Goal: Task Accomplishment & Management: Manage account settings

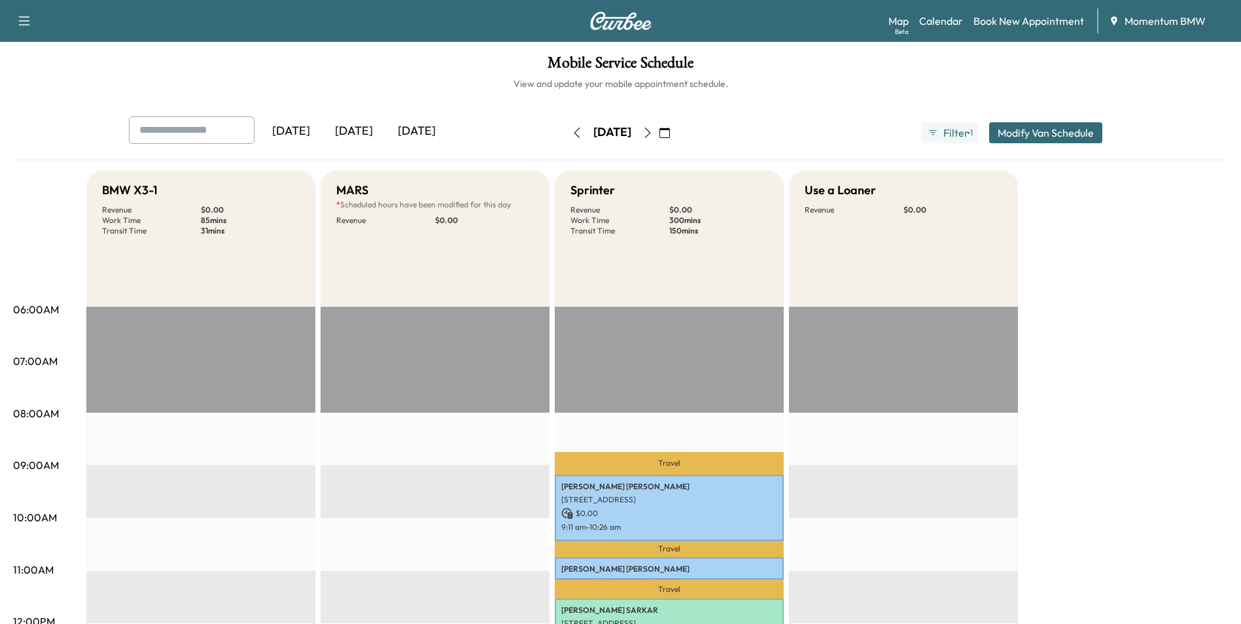
click at [653, 132] on icon "button" at bounding box center [648, 133] width 10 height 10
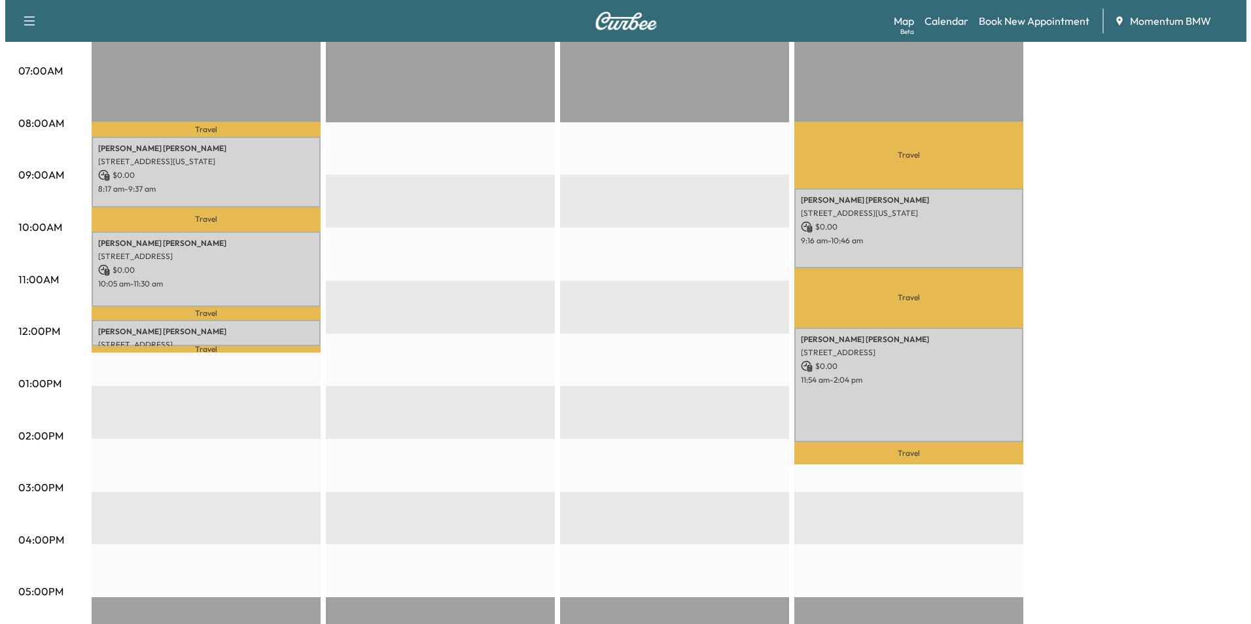
scroll to position [327, 0]
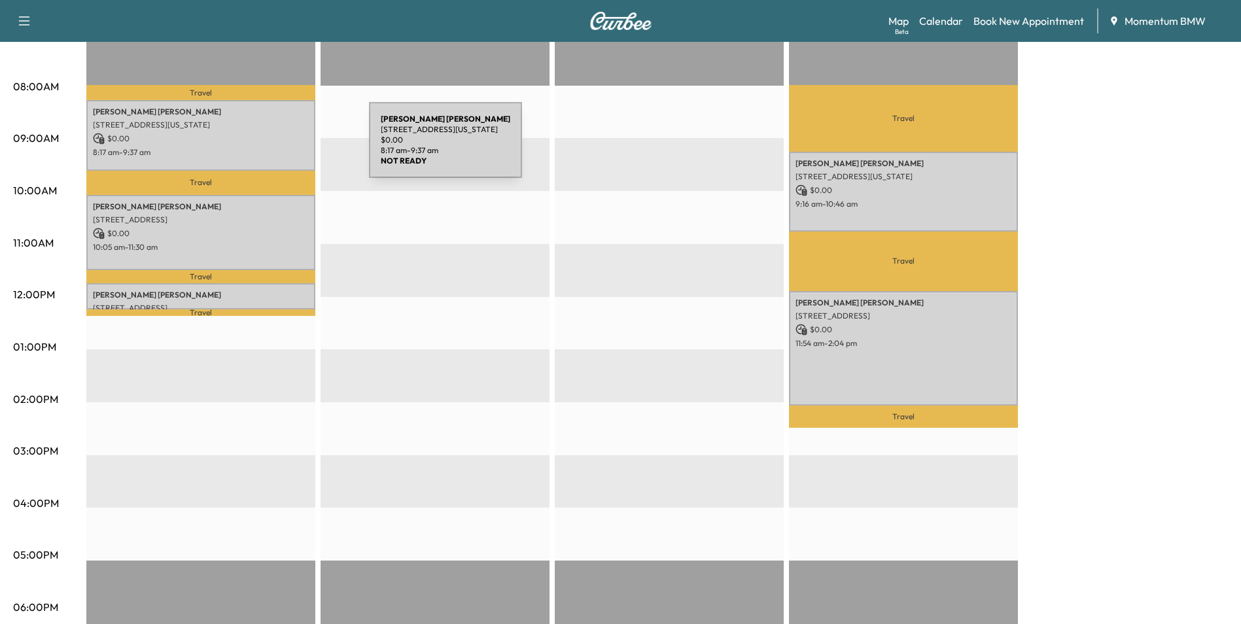
click at [271, 148] on p "8:17 am - 9:37 am" at bounding box center [201, 152] width 216 height 10
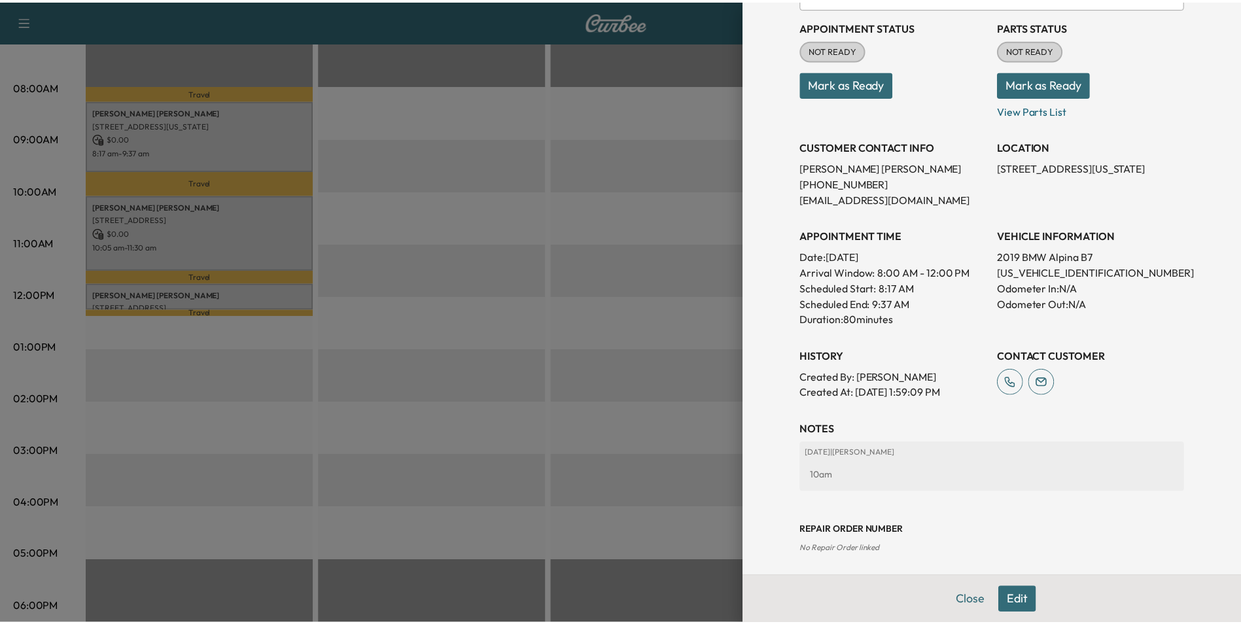
scroll to position [151, 0]
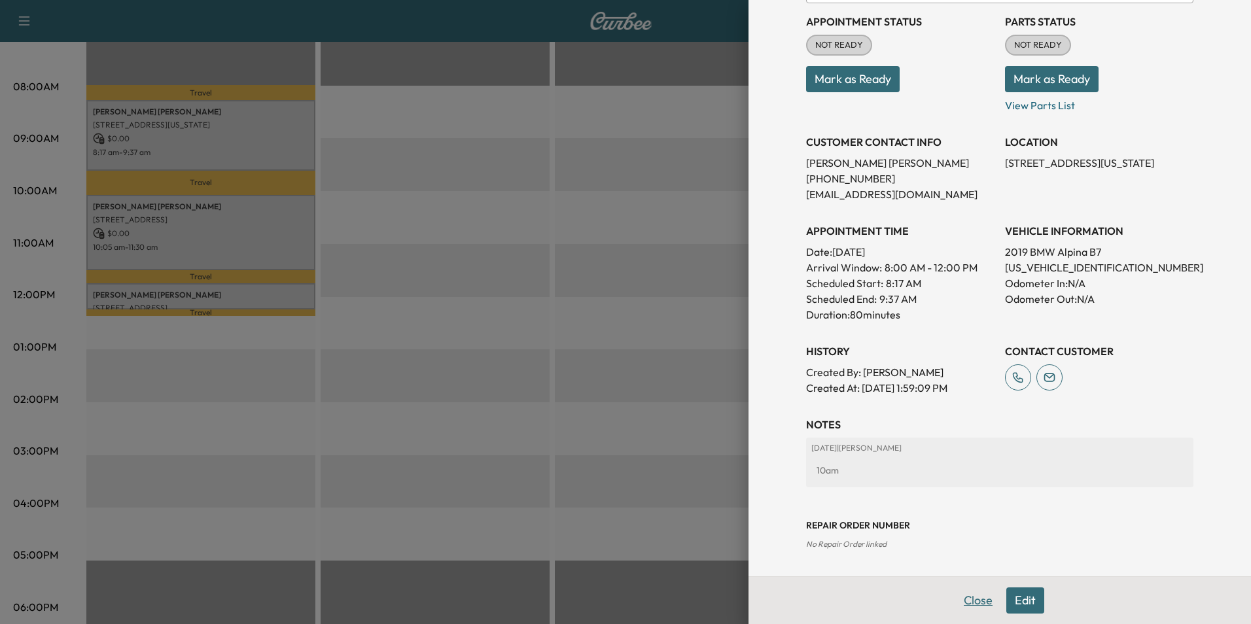
click at [974, 596] on button "Close" at bounding box center [978, 601] width 46 height 26
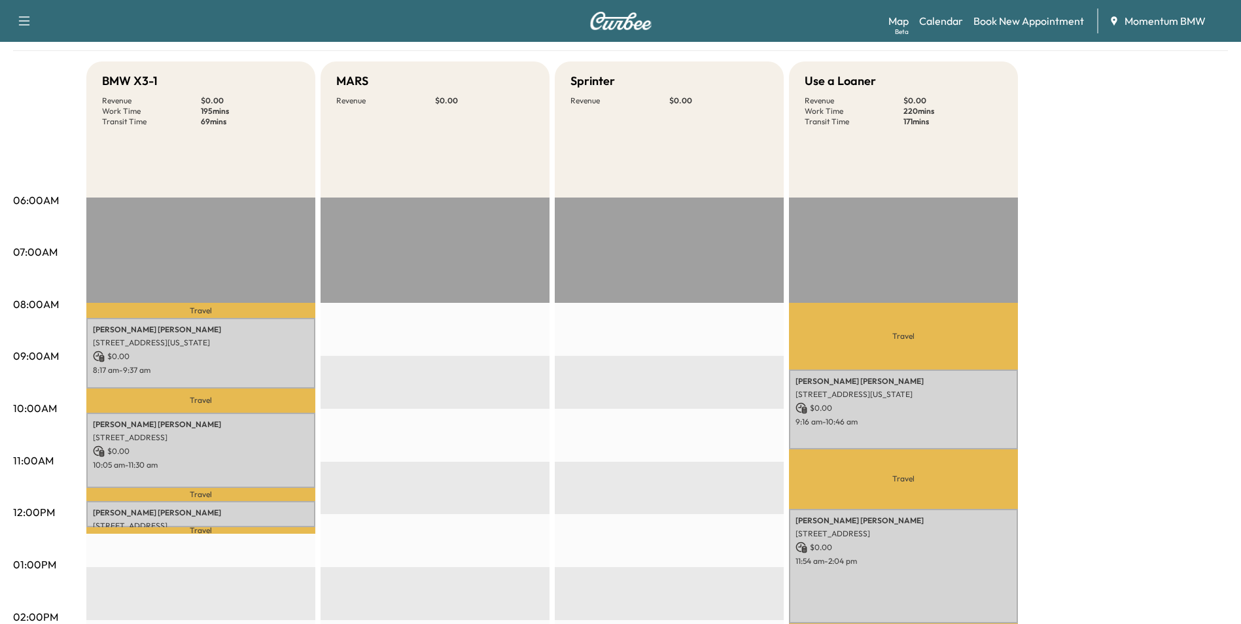
scroll to position [0, 0]
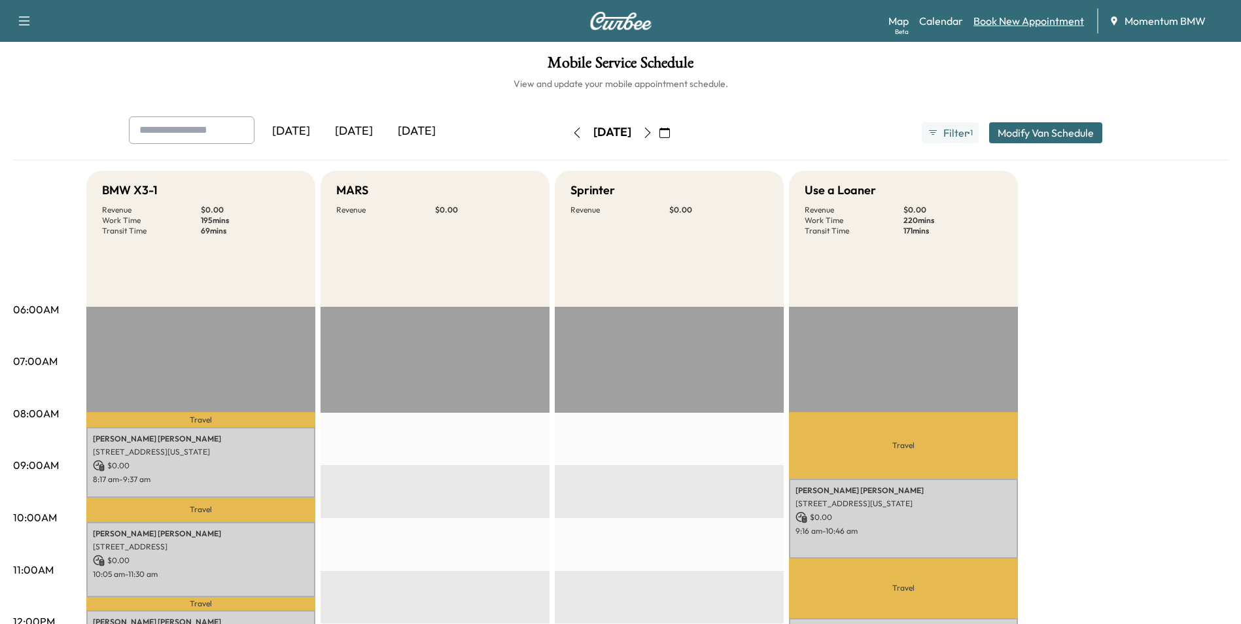
click at [1043, 23] on link "Book New Appointment" at bounding box center [1029, 21] width 111 height 16
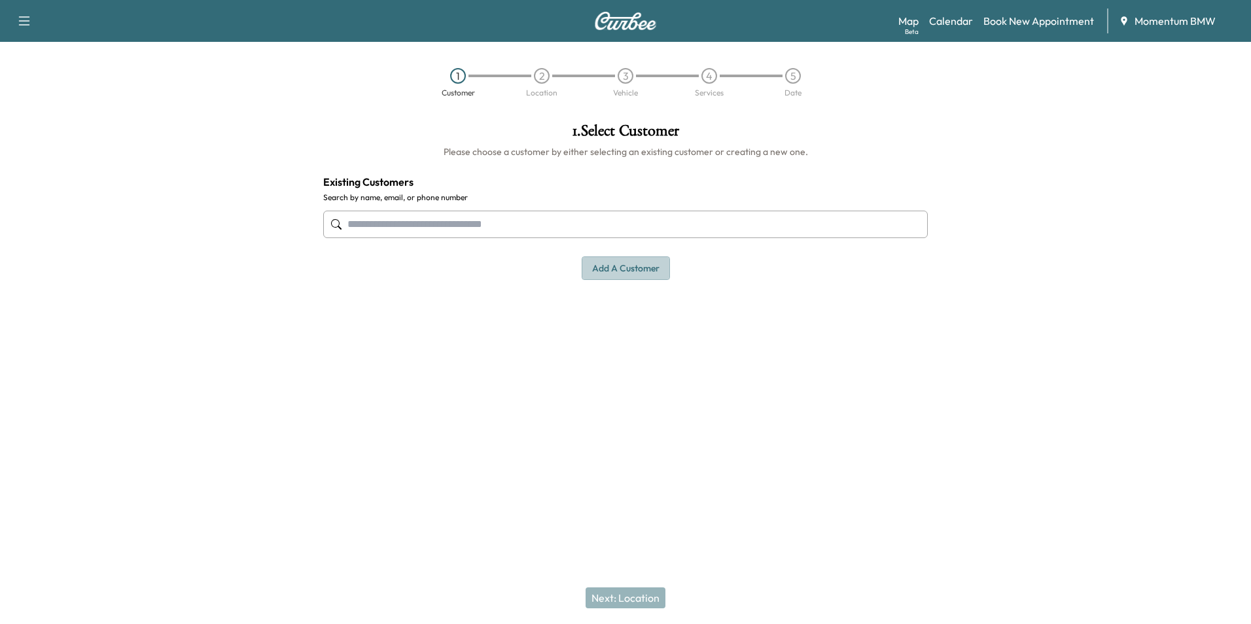
click at [618, 270] on button "Add a customer" at bounding box center [626, 269] width 88 height 24
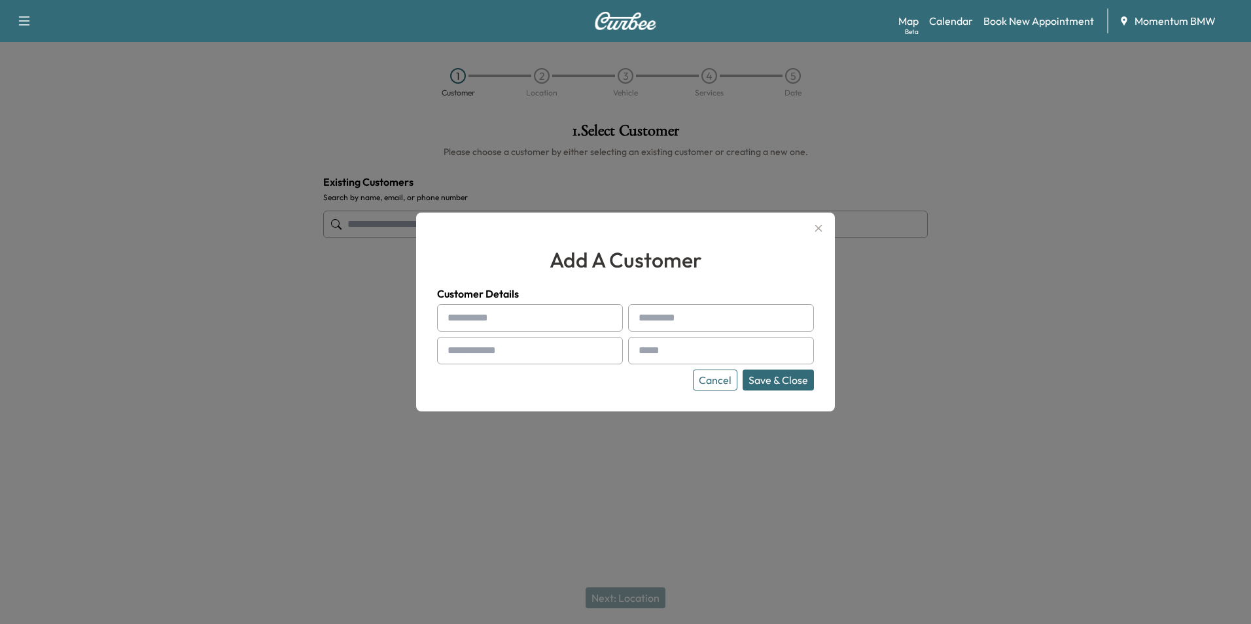
paste input "*******"
type input "*******"
click at [684, 322] on input "text" at bounding box center [721, 317] width 186 height 27
paste input "******"
type input "******"
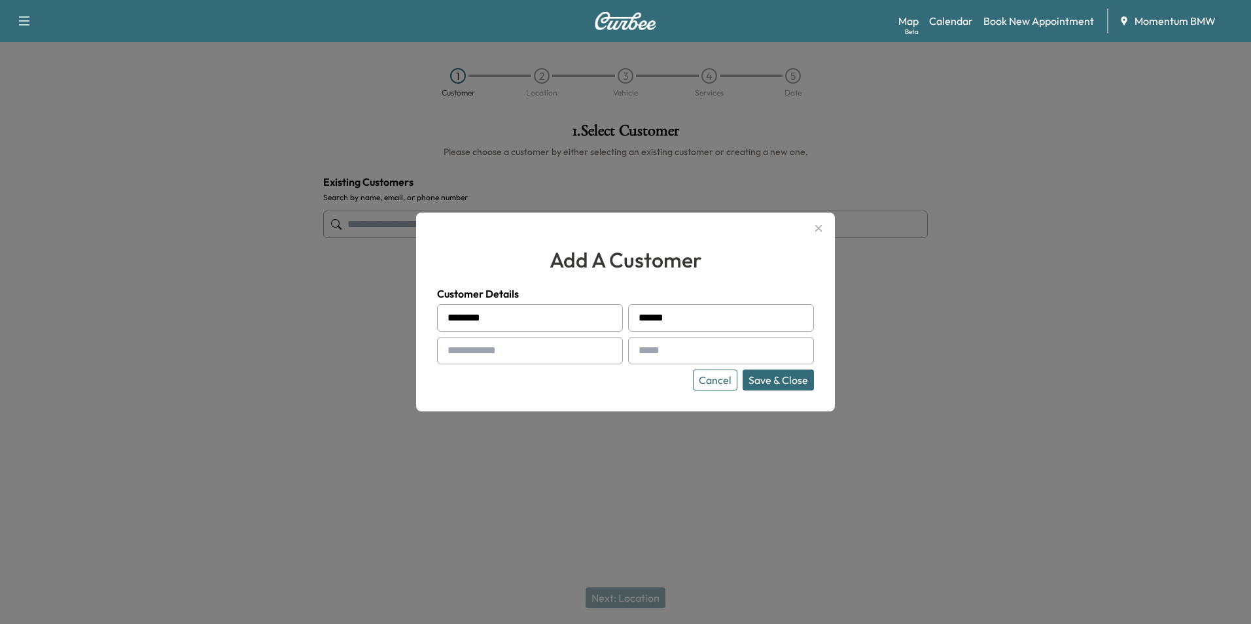
click at [503, 350] on input "text" at bounding box center [530, 350] width 186 height 27
click at [479, 350] on input "text" at bounding box center [530, 350] width 186 height 27
paste input "**********"
type input "**********"
click at [675, 355] on input "text" at bounding box center [721, 350] width 186 height 27
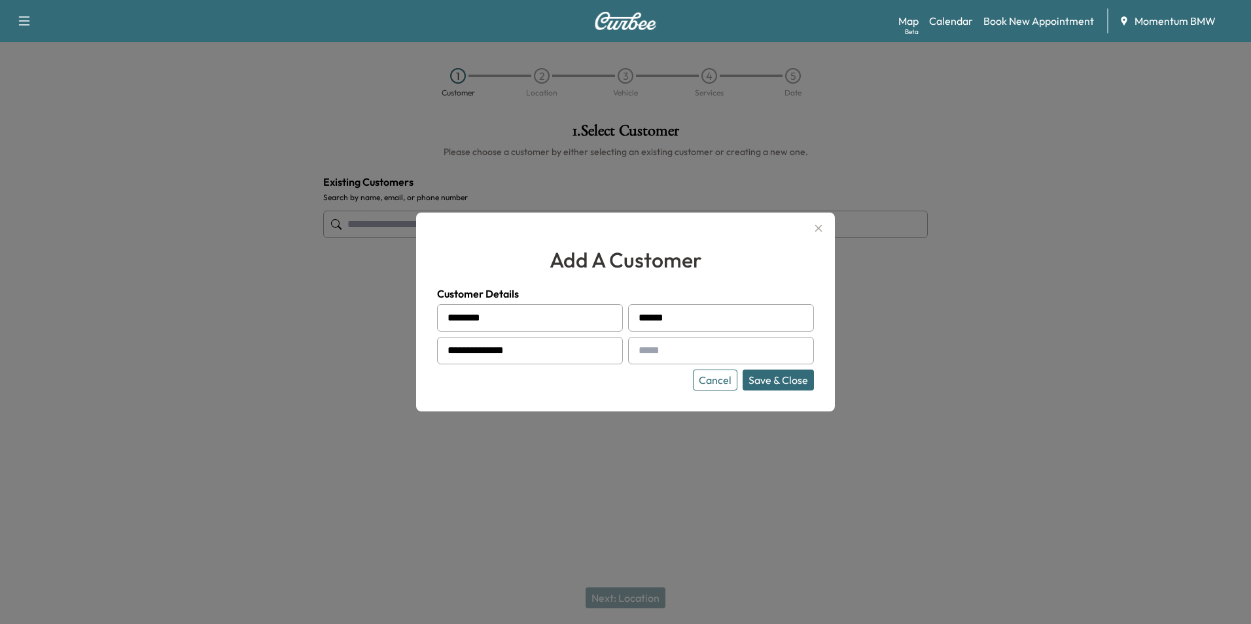
click at [666, 346] on input "text" at bounding box center [721, 350] width 186 height 27
paste input "**********"
type input "**********"
click at [775, 387] on button "Save & Close" at bounding box center [778, 380] width 71 height 21
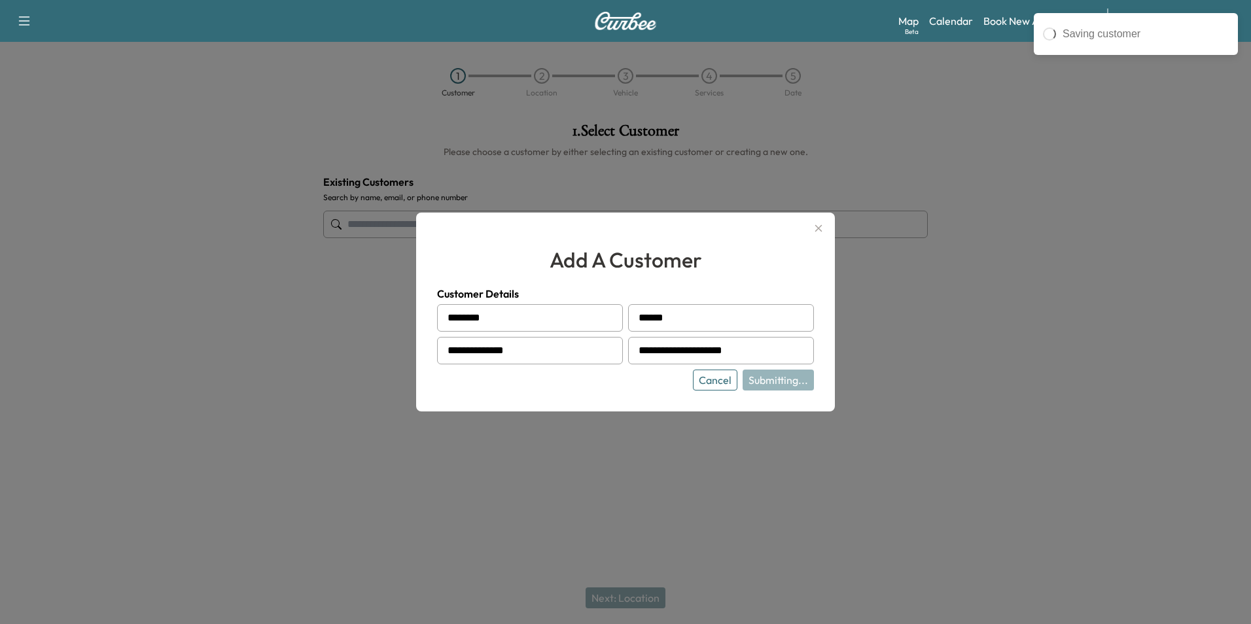
type input "**********"
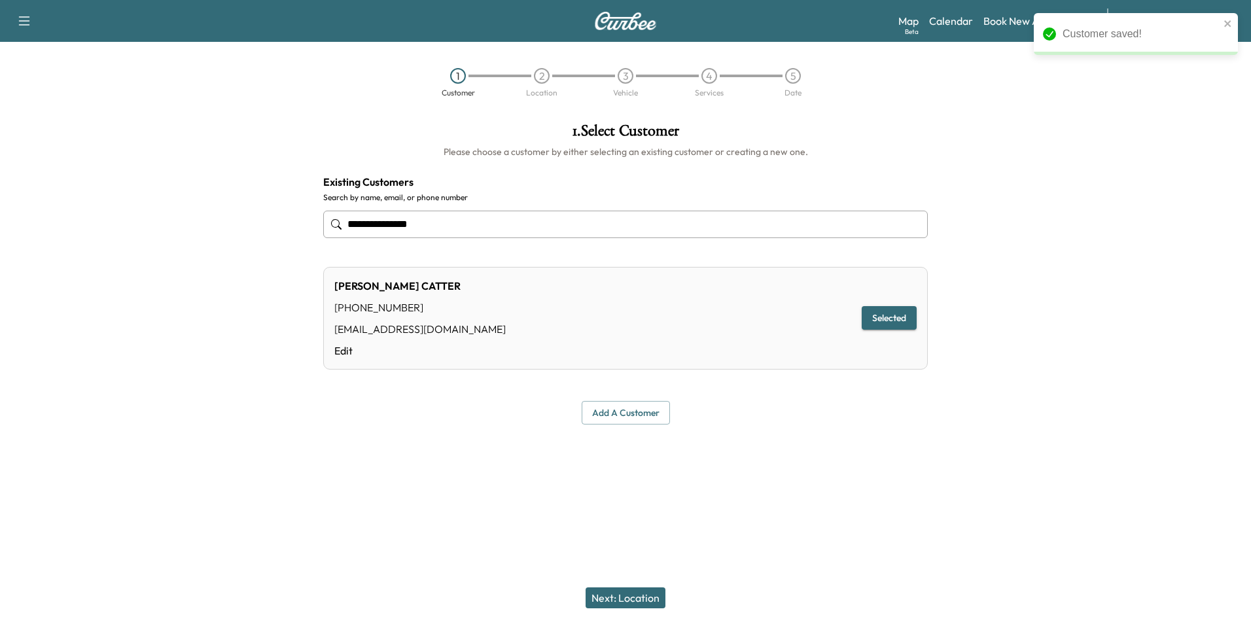
click at [628, 604] on button "Next: Location" at bounding box center [626, 598] width 80 height 21
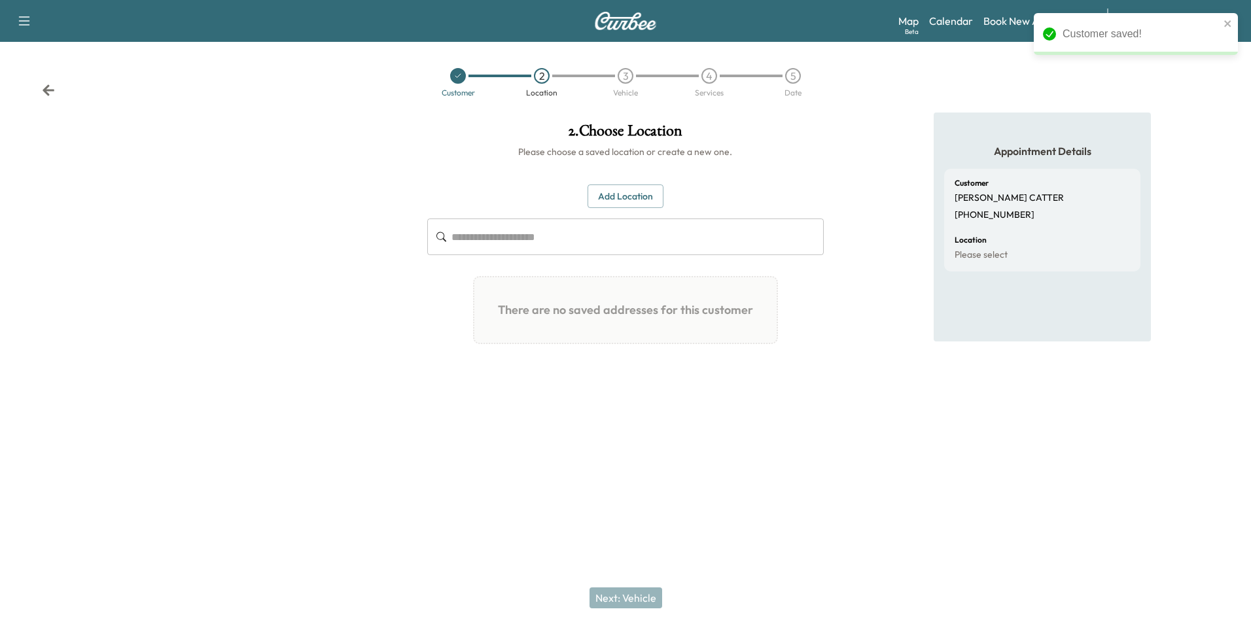
click at [635, 198] on button "Add Location" at bounding box center [626, 197] width 76 height 24
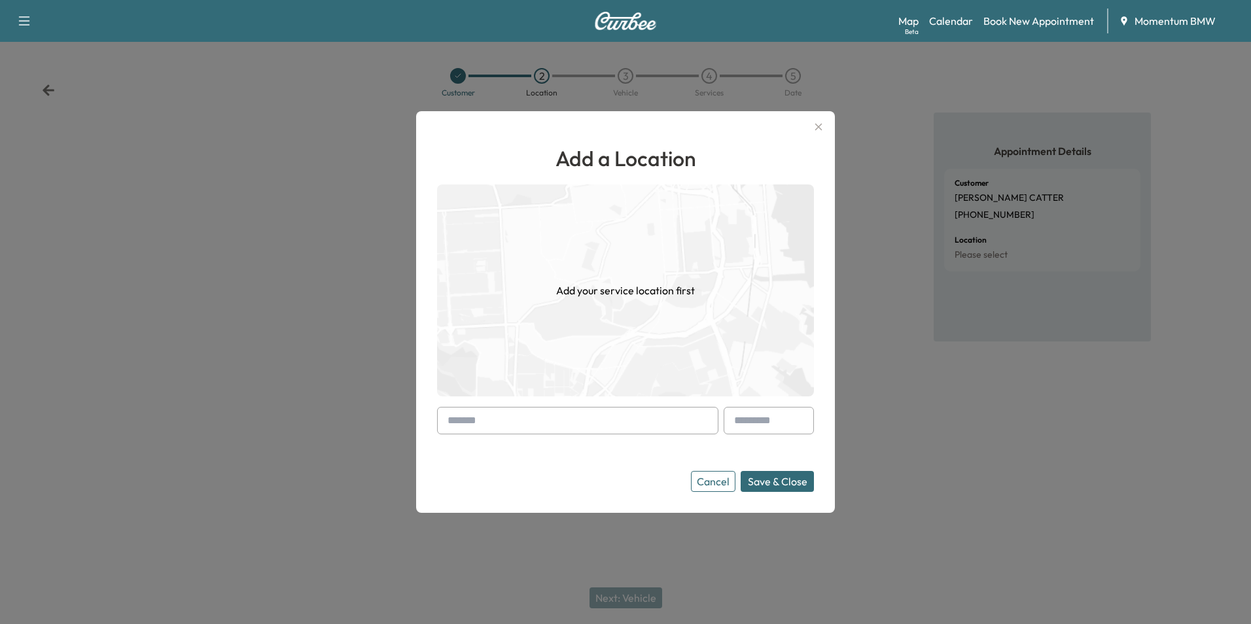
paste input "**********"
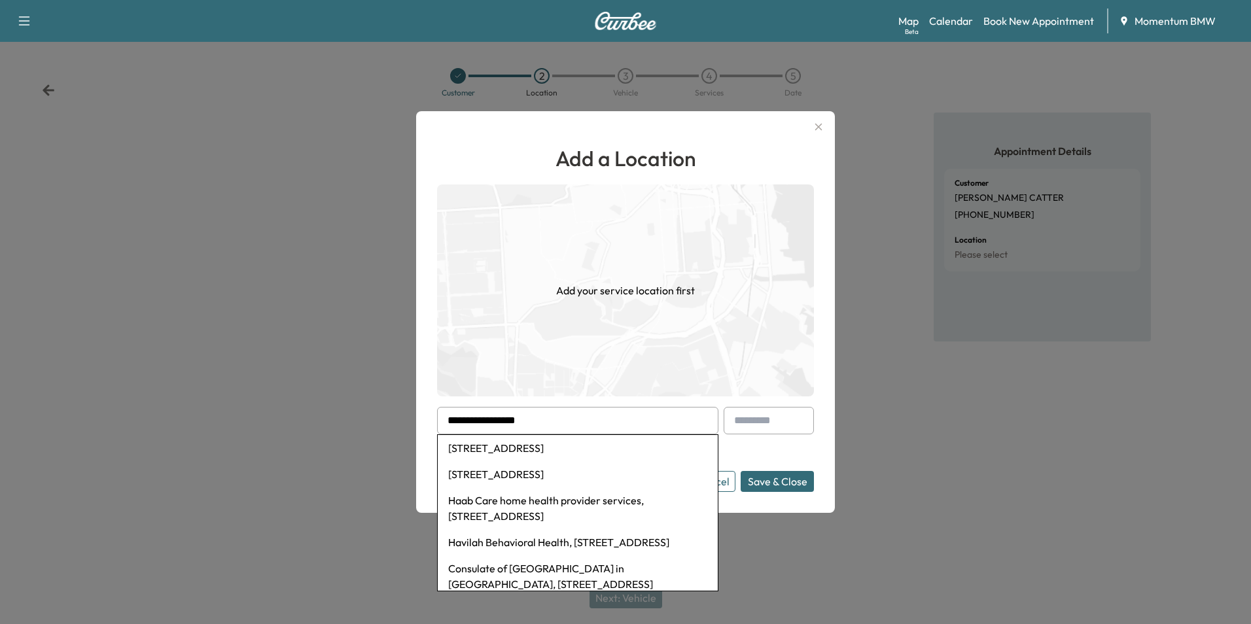
click at [525, 447] on li "[STREET_ADDRESS]" at bounding box center [578, 448] width 280 height 26
type input "**********"
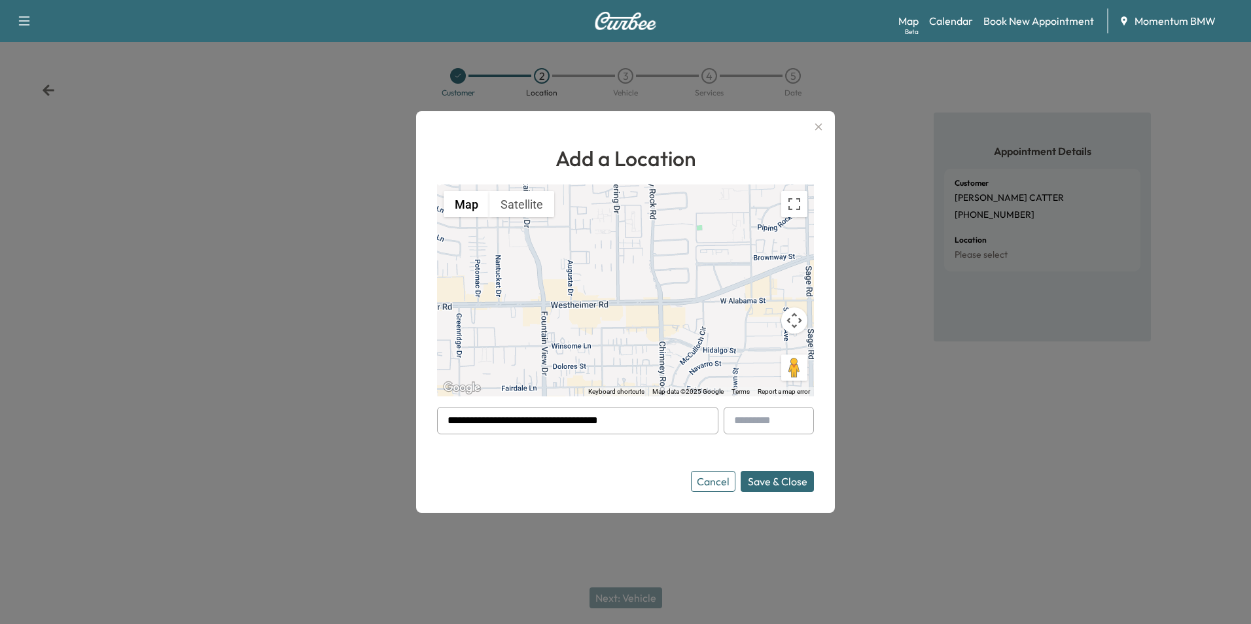
click at [770, 484] on button "Save & Close" at bounding box center [777, 481] width 73 height 21
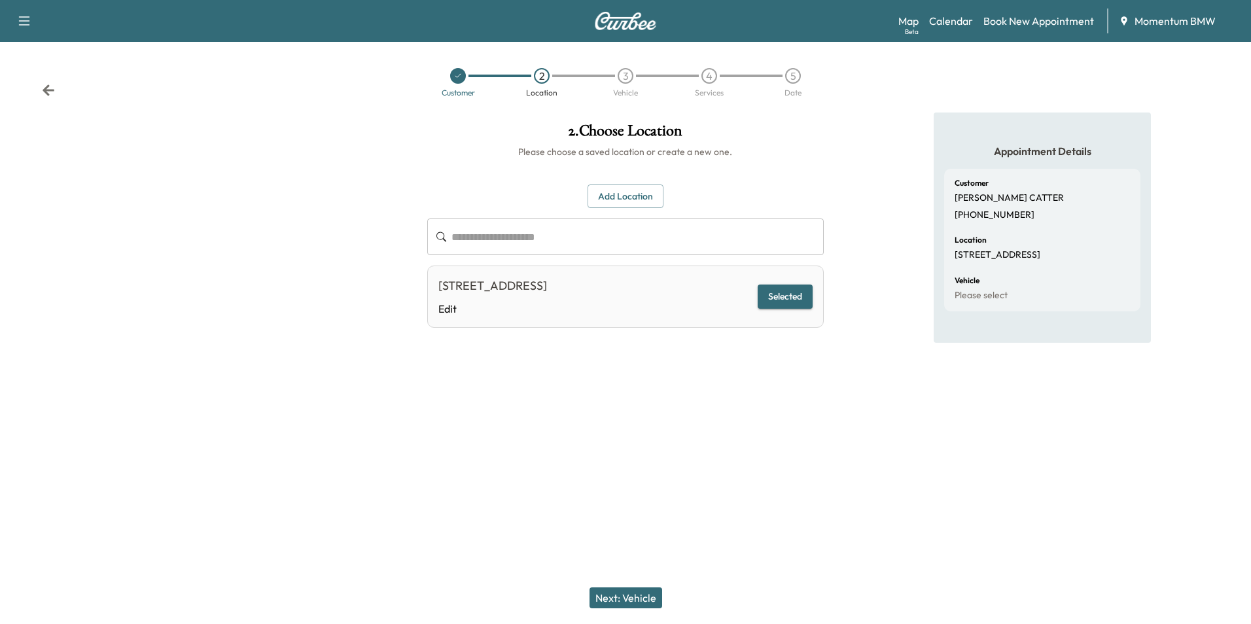
drag, startPoint x: 624, startPoint y: 602, endPoint x: 633, endPoint y: 561, distance: 42.2
click at [624, 603] on button "Next: Vehicle" at bounding box center [626, 598] width 73 height 21
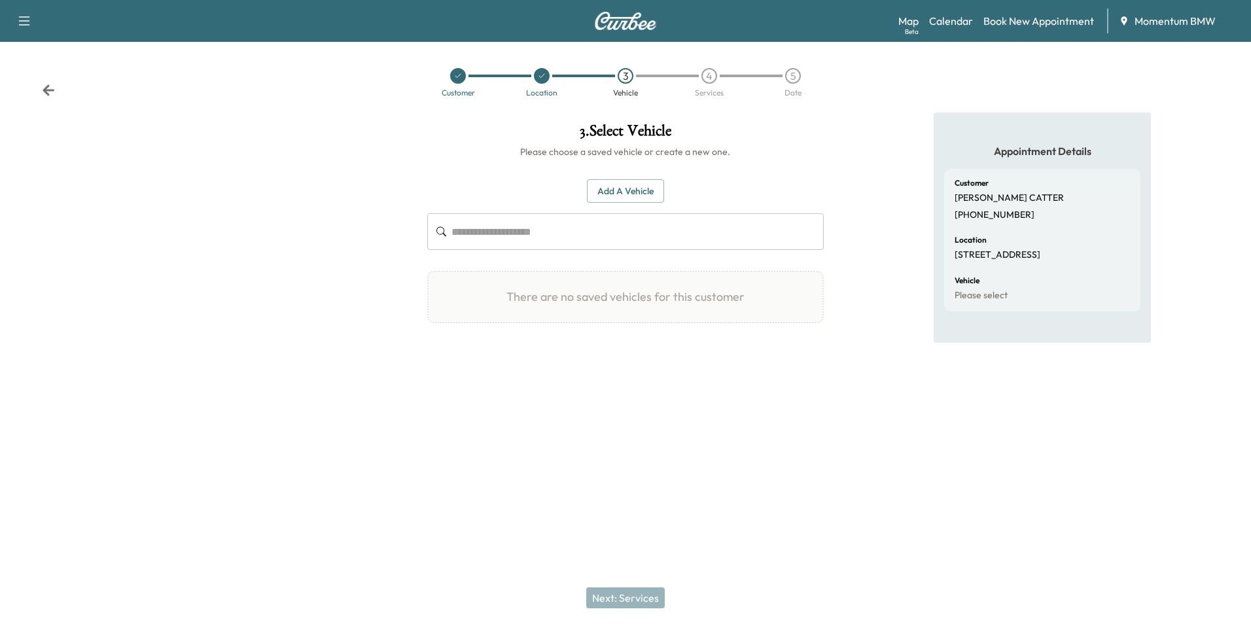
click at [609, 195] on button "Add a Vehicle" at bounding box center [625, 191] width 77 height 24
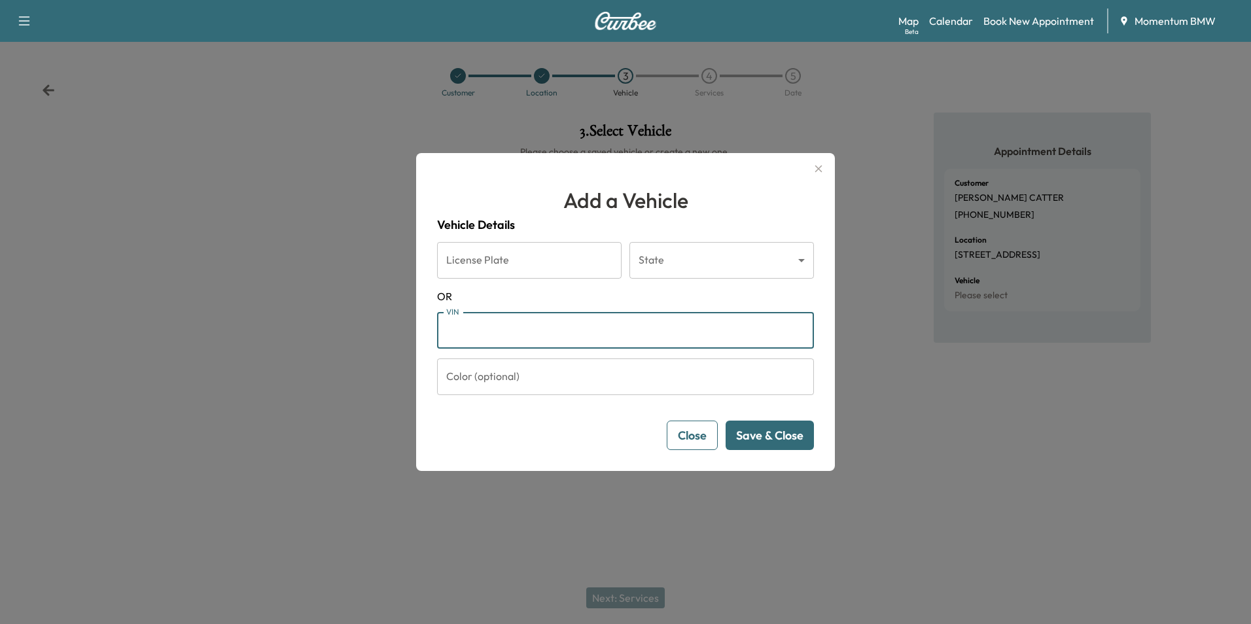
click at [474, 330] on input "VIN" at bounding box center [625, 330] width 377 height 37
paste input "**********"
type input "**********"
click at [780, 436] on button "Save & Close" at bounding box center [770, 435] width 88 height 29
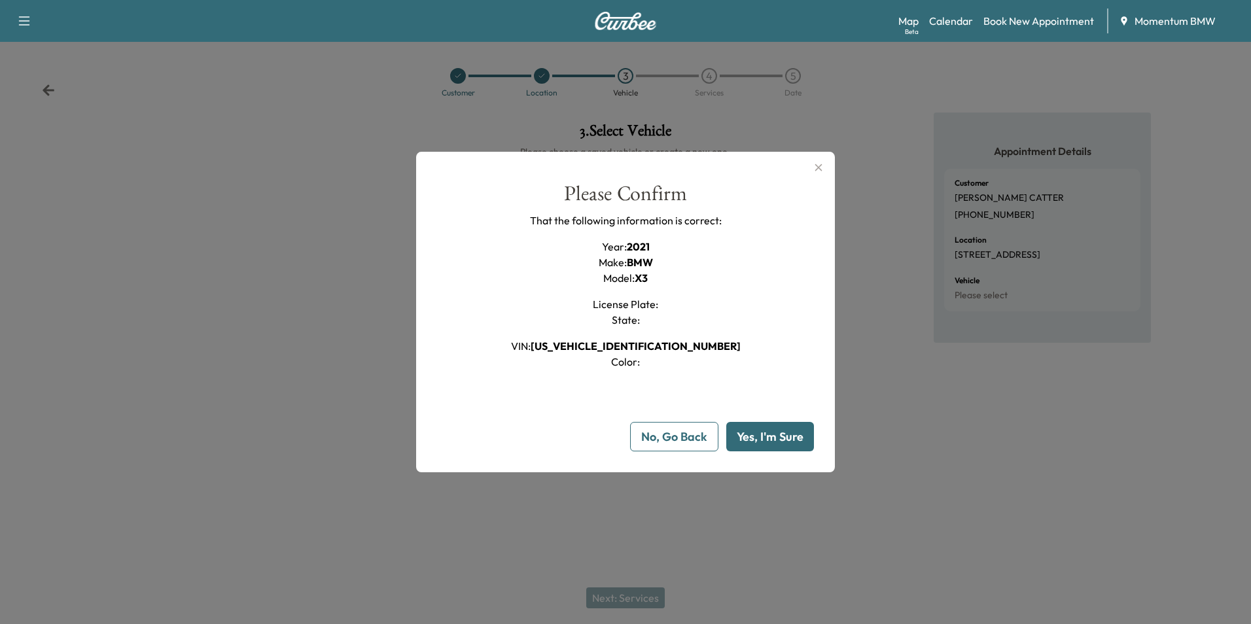
click at [780, 436] on button "Yes, I'm Sure" at bounding box center [770, 436] width 88 height 29
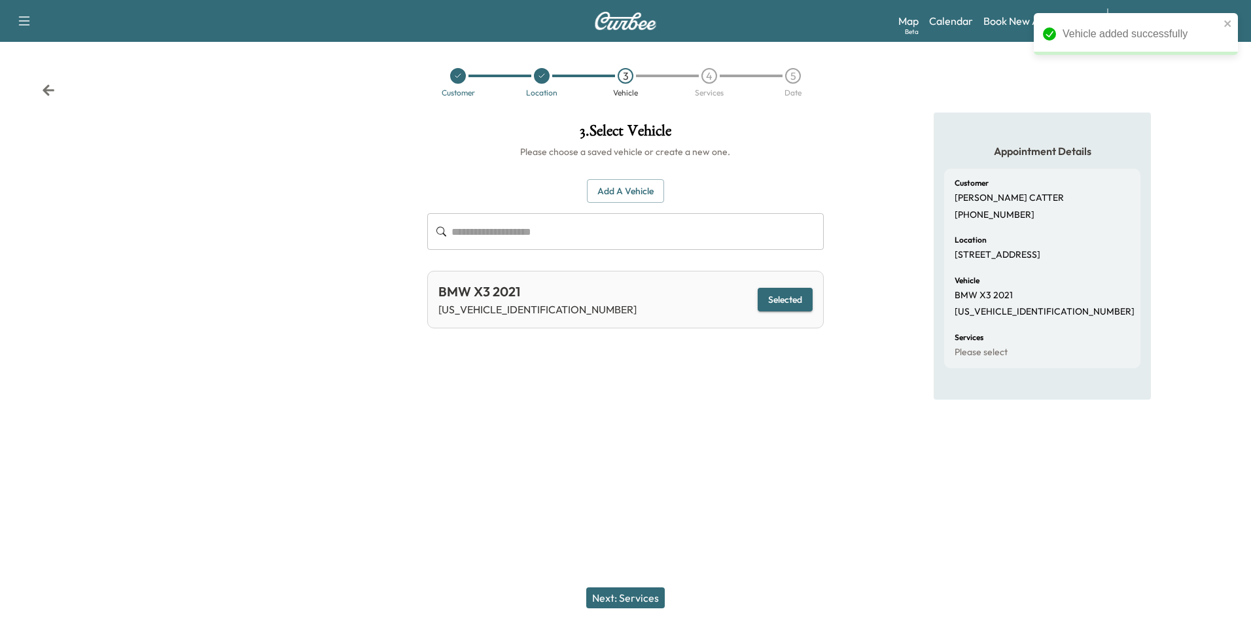
click at [626, 598] on button "Next: Services" at bounding box center [625, 598] width 79 height 21
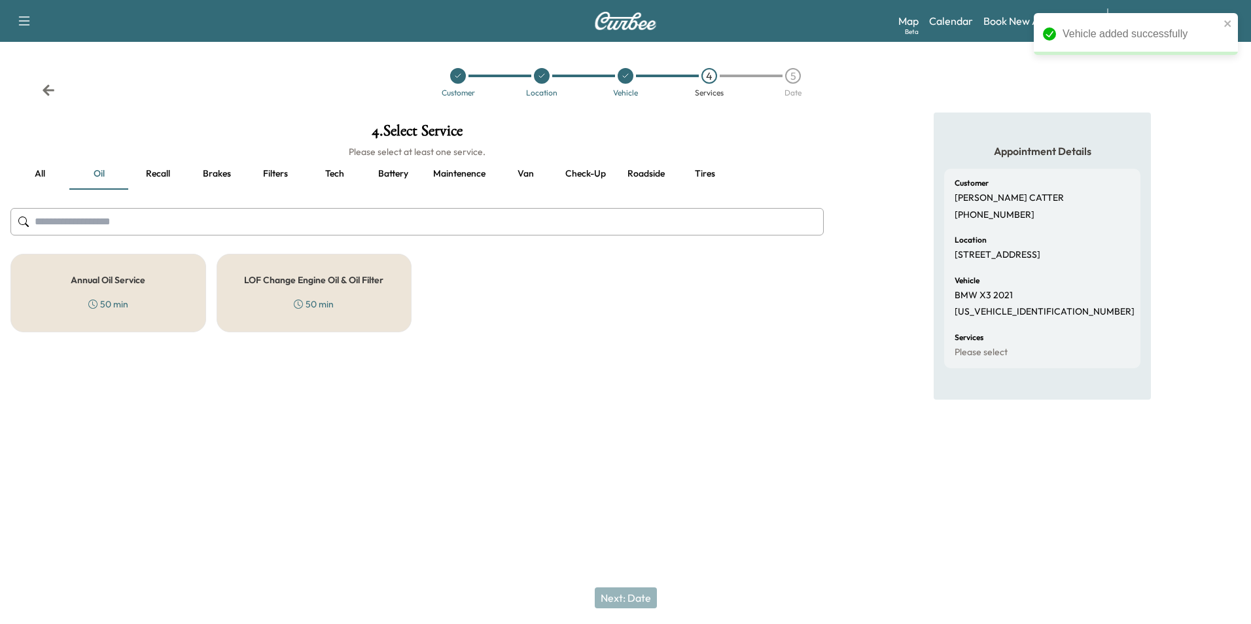
click at [223, 173] on button "Brakes" at bounding box center [216, 173] width 59 height 31
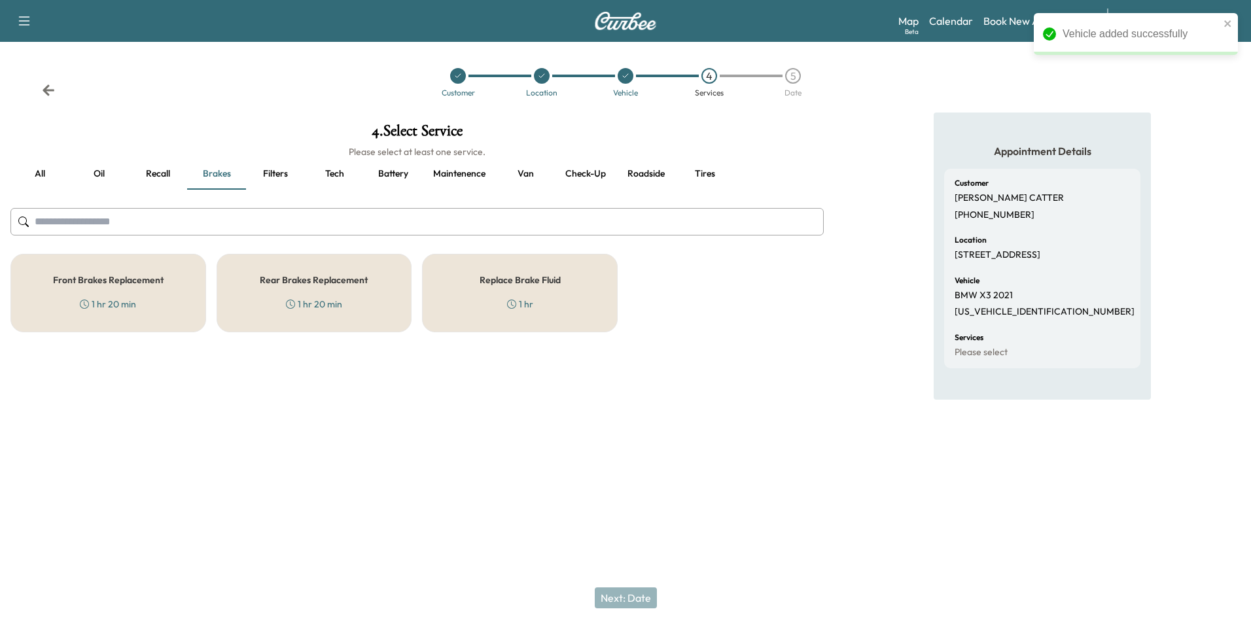
click at [162, 287] on div "Front Brakes Replacement 1 hr 20 min" at bounding box center [108, 293] width 196 height 79
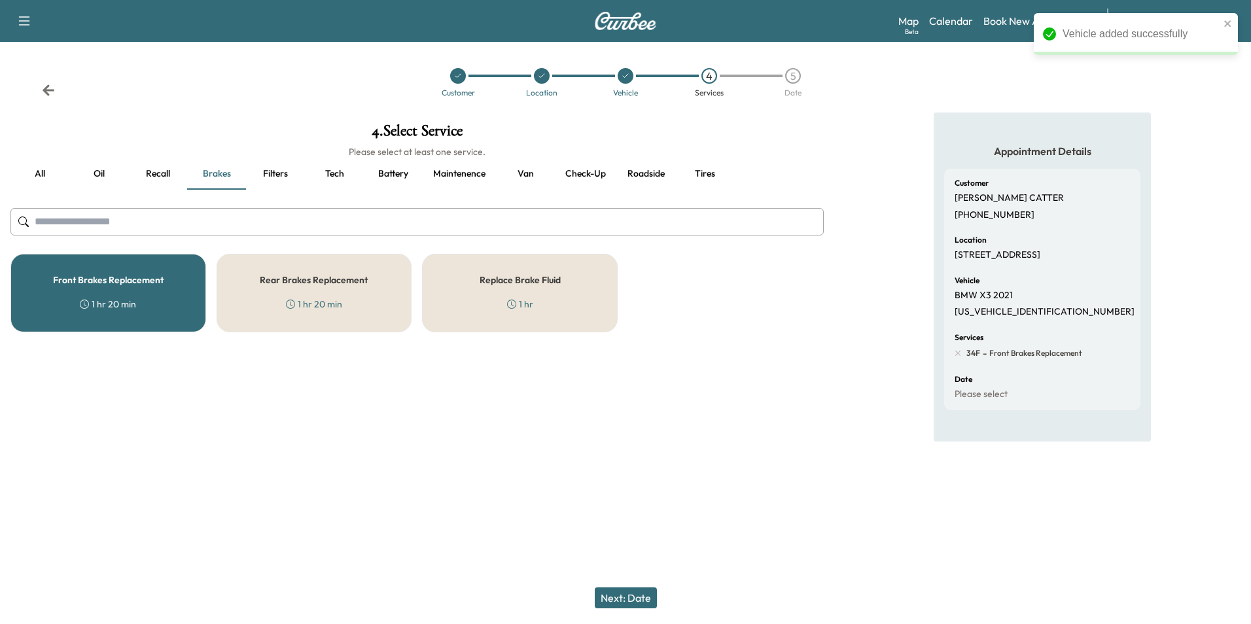
click at [347, 298] on div "Rear Brakes Replacement 1 hr 20 min" at bounding box center [315, 293] width 196 height 79
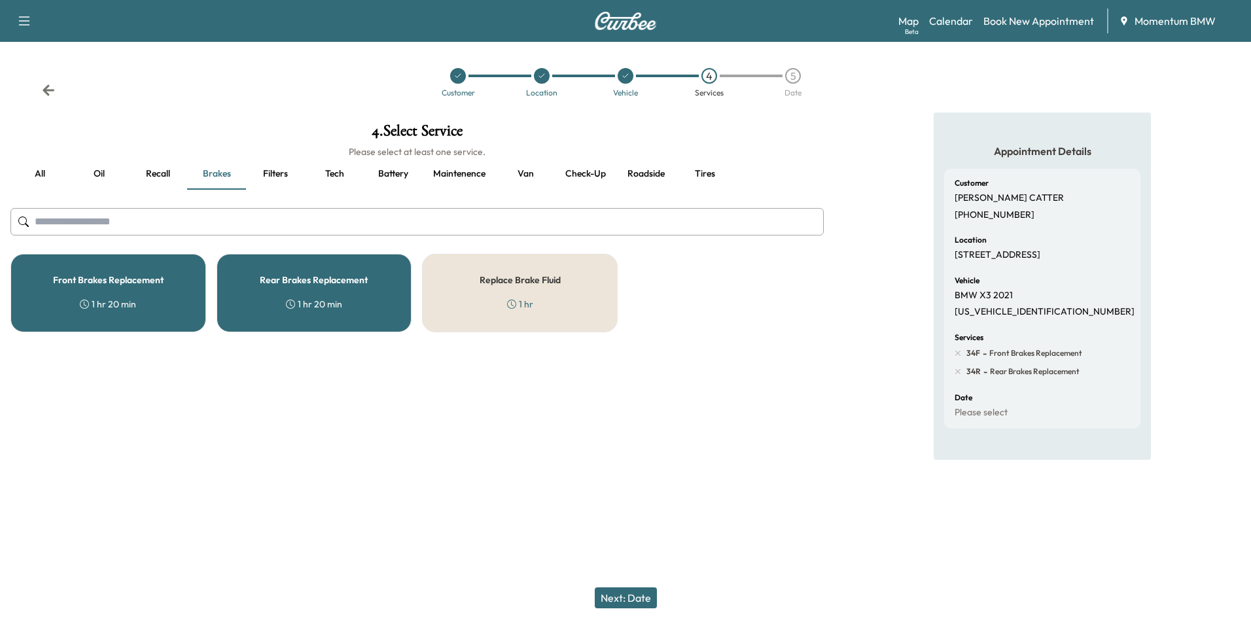
click at [637, 599] on button "Next: Date" at bounding box center [626, 598] width 62 height 21
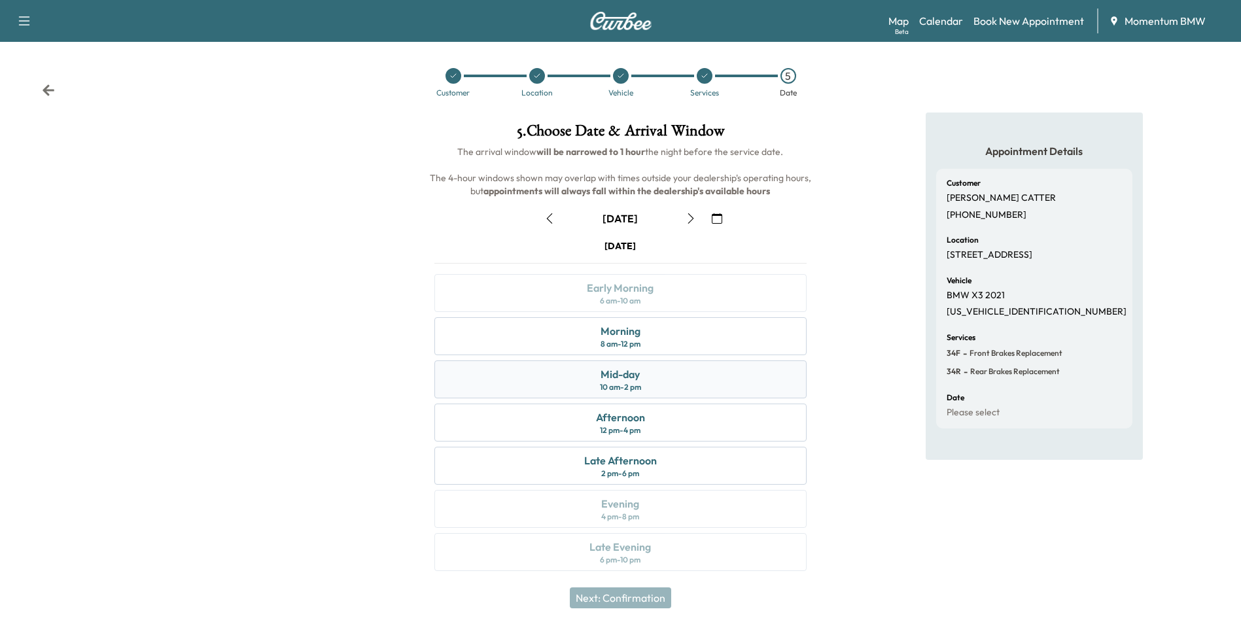
click at [652, 380] on div "Mid-day 10 am - 2 pm" at bounding box center [621, 380] width 372 height 38
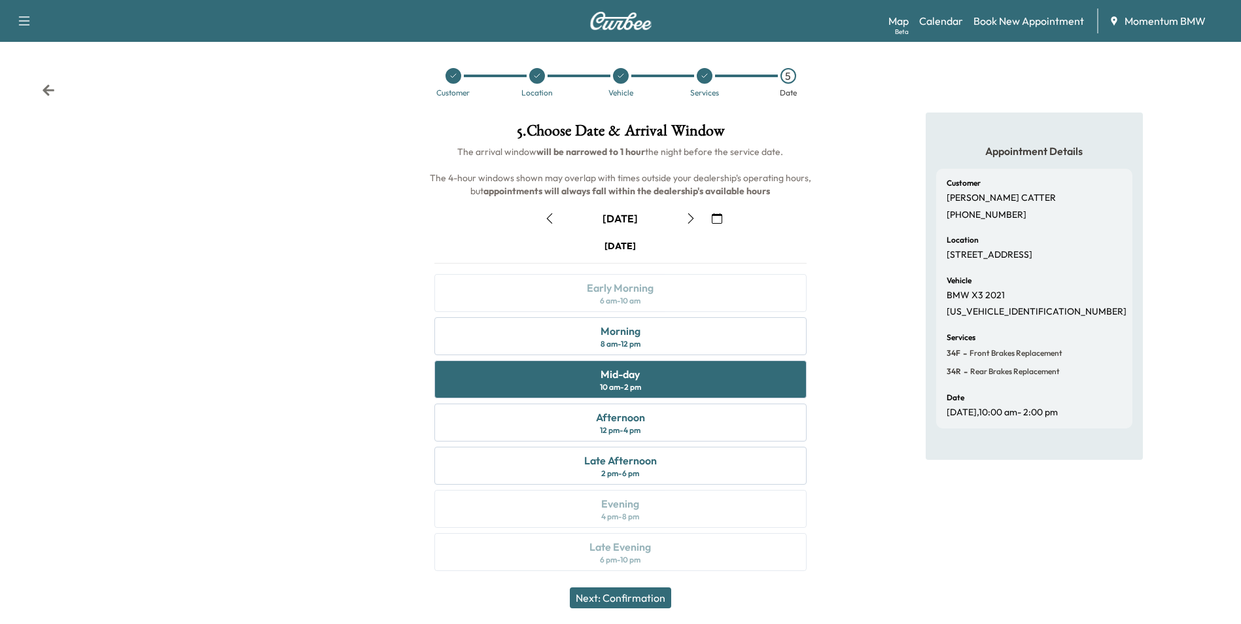
click at [635, 599] on button "Next: Confirmation" at bounding box center [620, 598] width 101 height 21
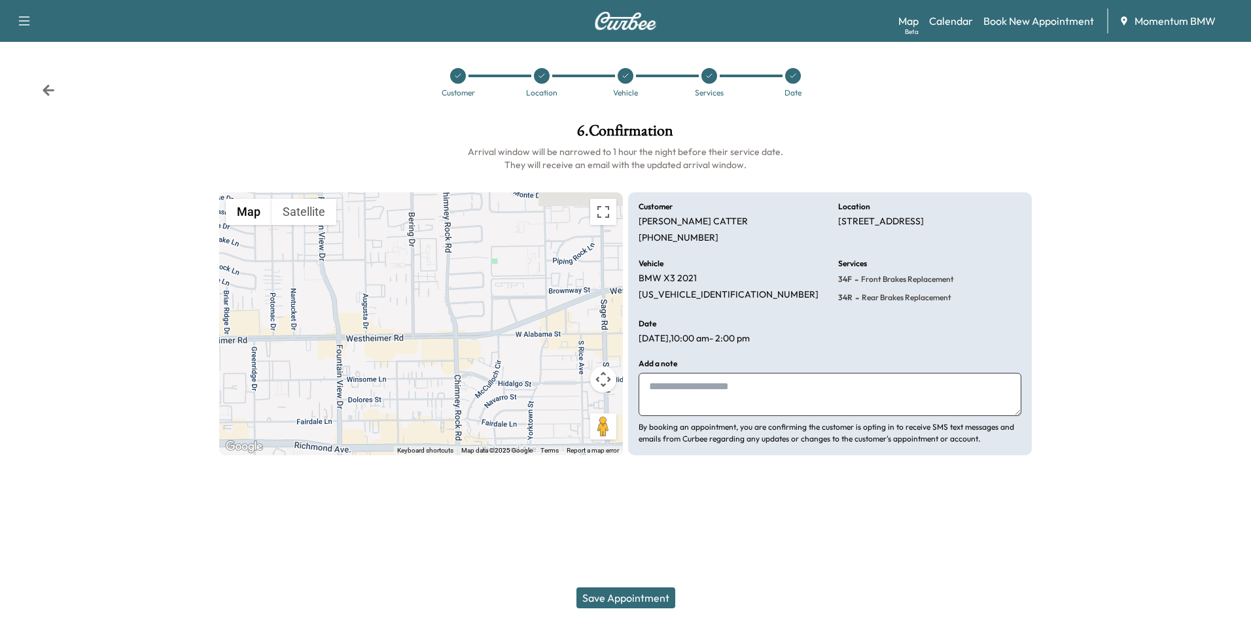
click at [614, 596] on button "Save Appointment" at bounding box center [626, 598] width 99 height 21
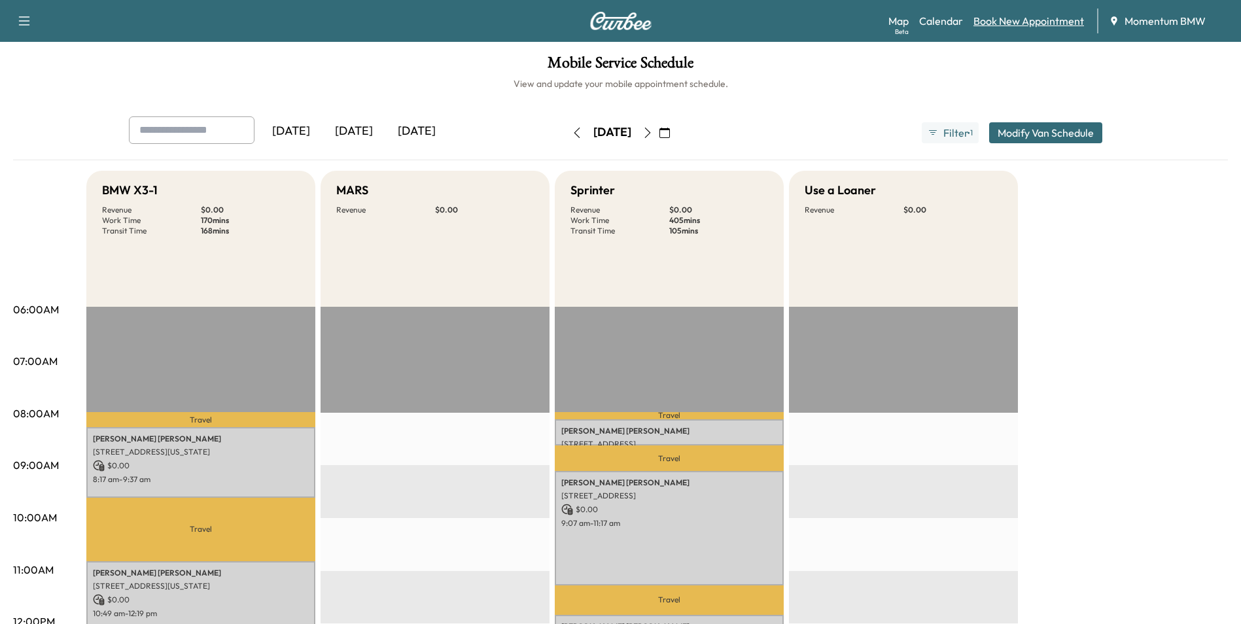
click at [1022, 24] on link "Book New Appointment" at bounding box center [1029, 21] width 111 height 16
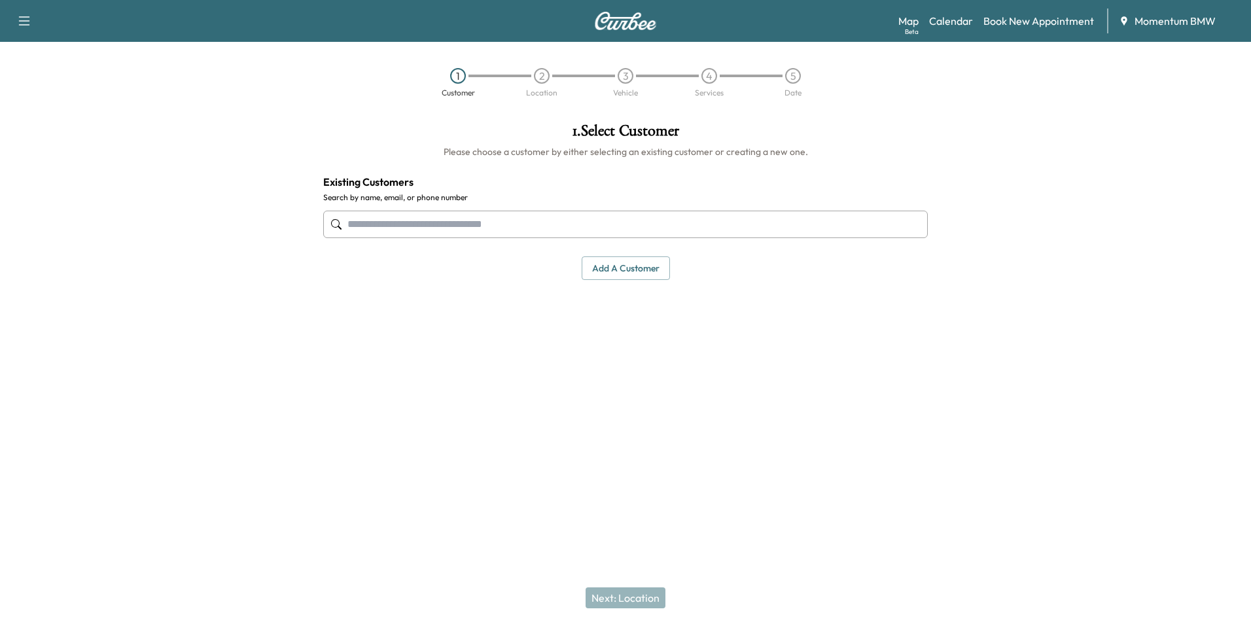
click at [623, 274] on button "Add a customer" at bounding box center [626, 269] width 88 height 24
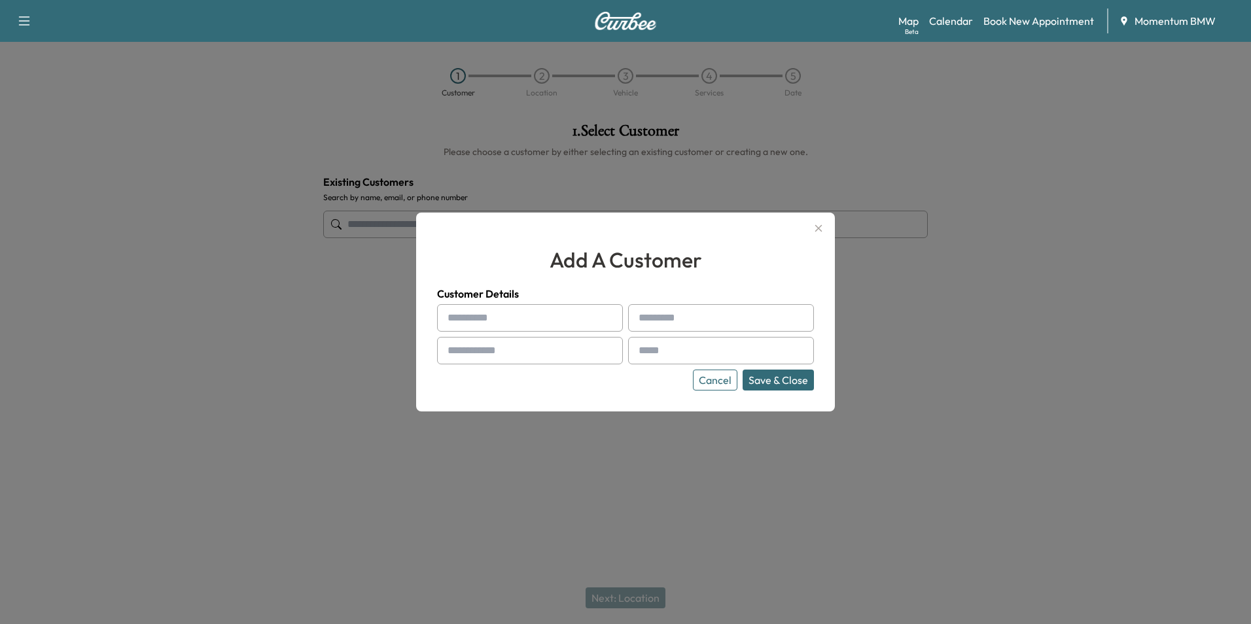
click at [470, 321] on input "text" at bounding box center [530, 317] width 186 height 27
type input "*********"
type input "**********"
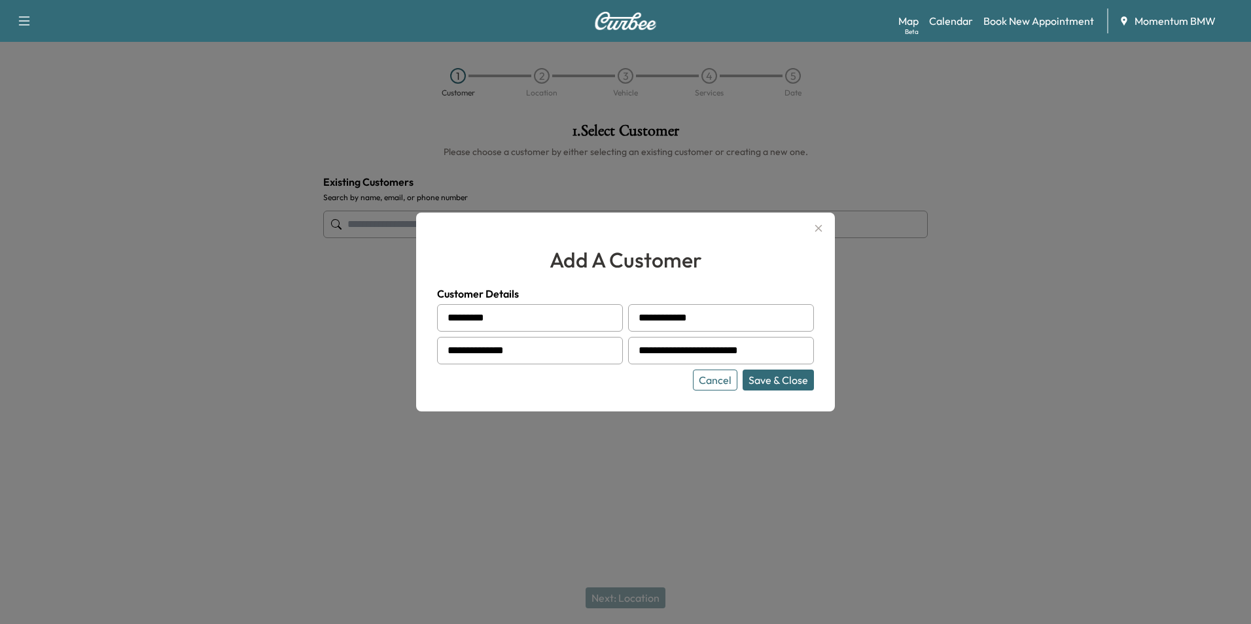
click at [786, 386] on button "Save & Close" at bounding box center [778, 380] width 71 height 21
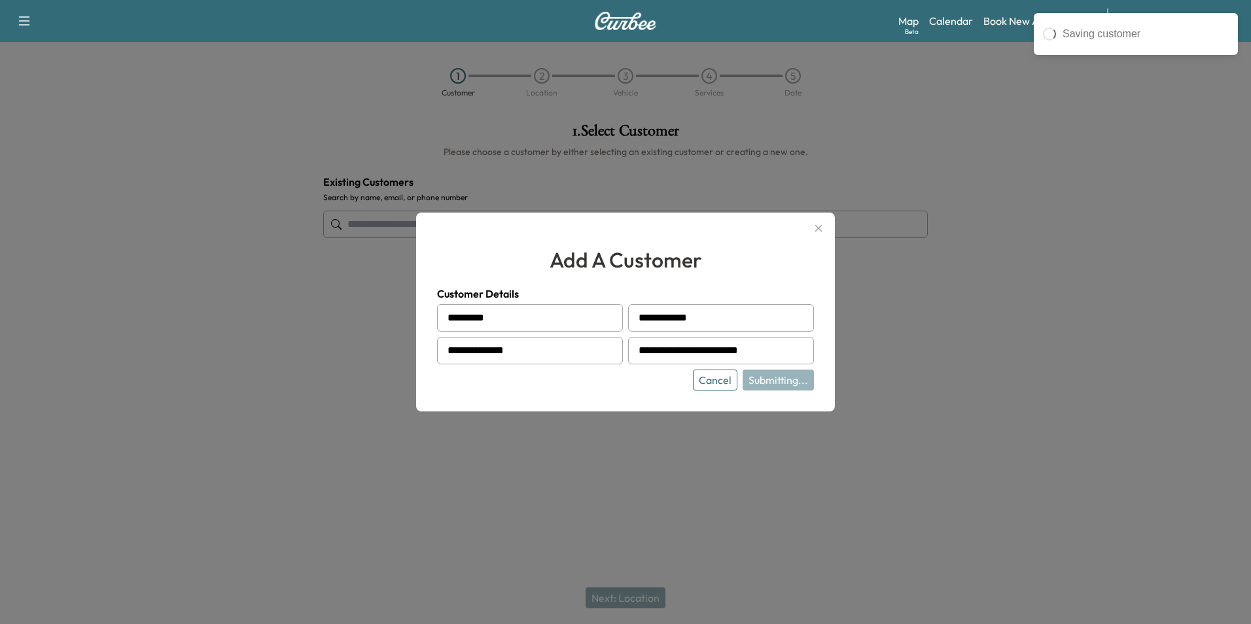
type input "**********"
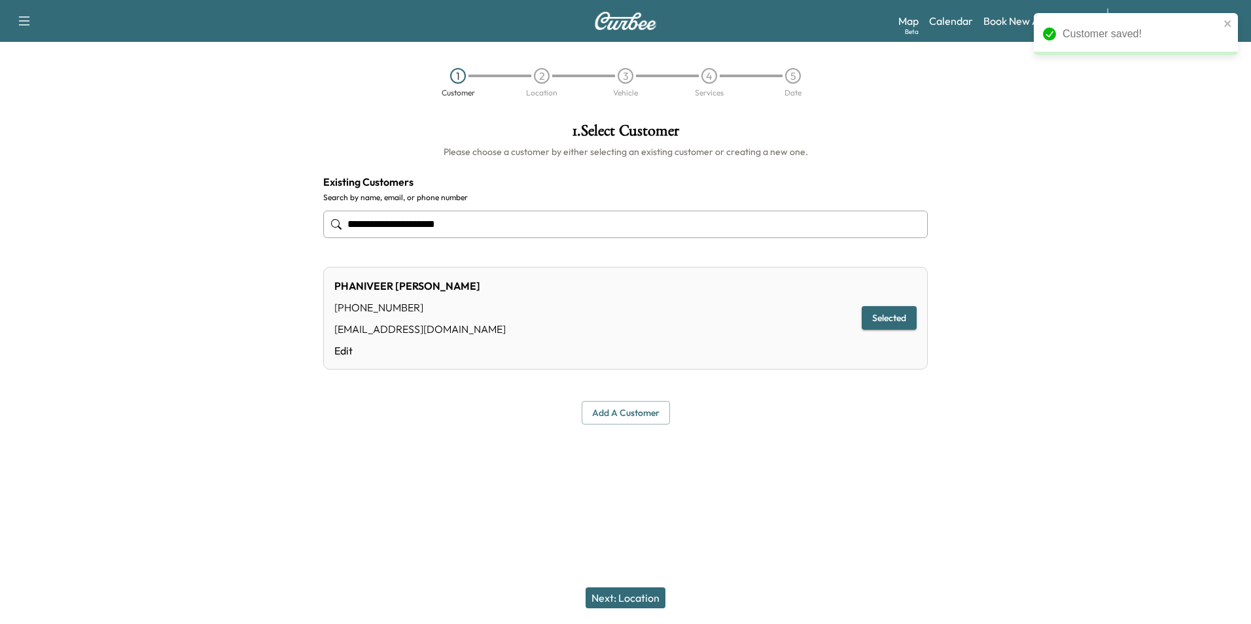
click at [630, 602] on button "Next: Location" at bounding box center [626, 598] width 80 height 21
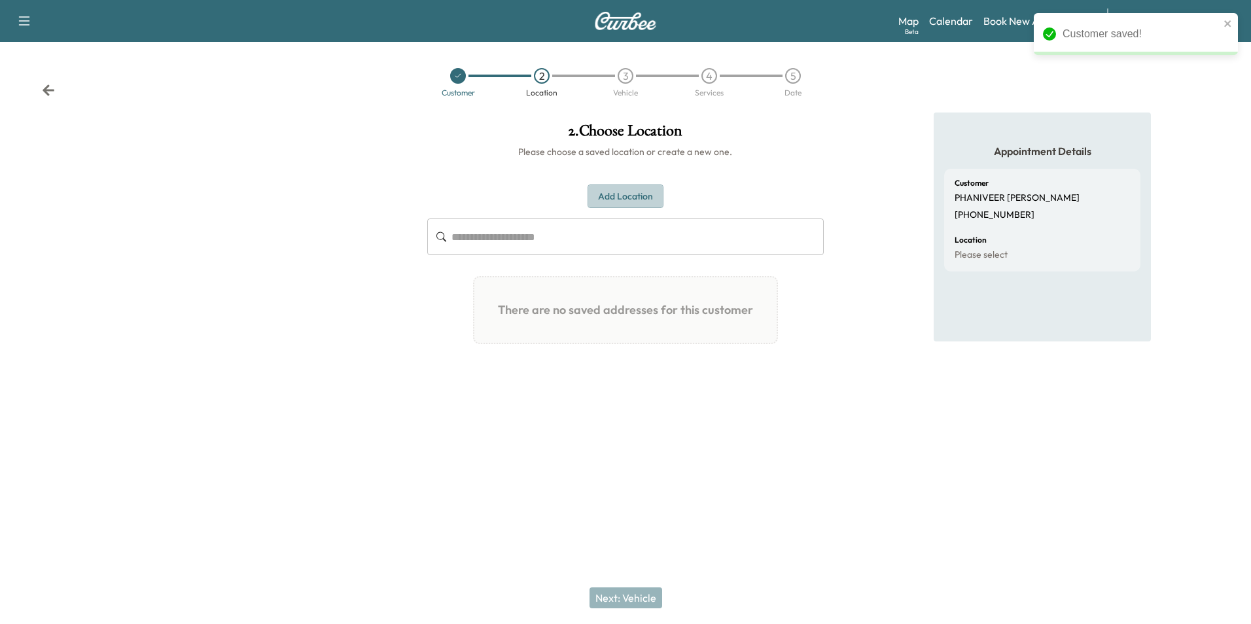
click at [620, 194] on button "Add Location" at bounding box center [626, 197] width 76 height 24
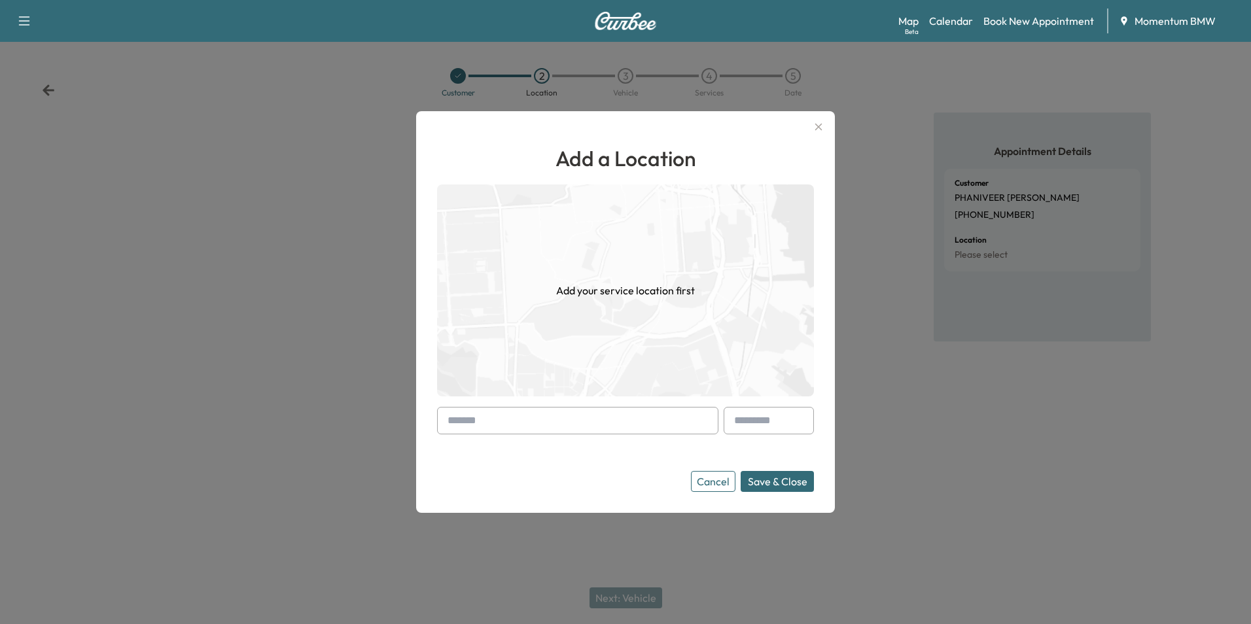
click at [471, 418] on input "text" at bounding box center [577, 420] width 281 height 27
paste input "**********"
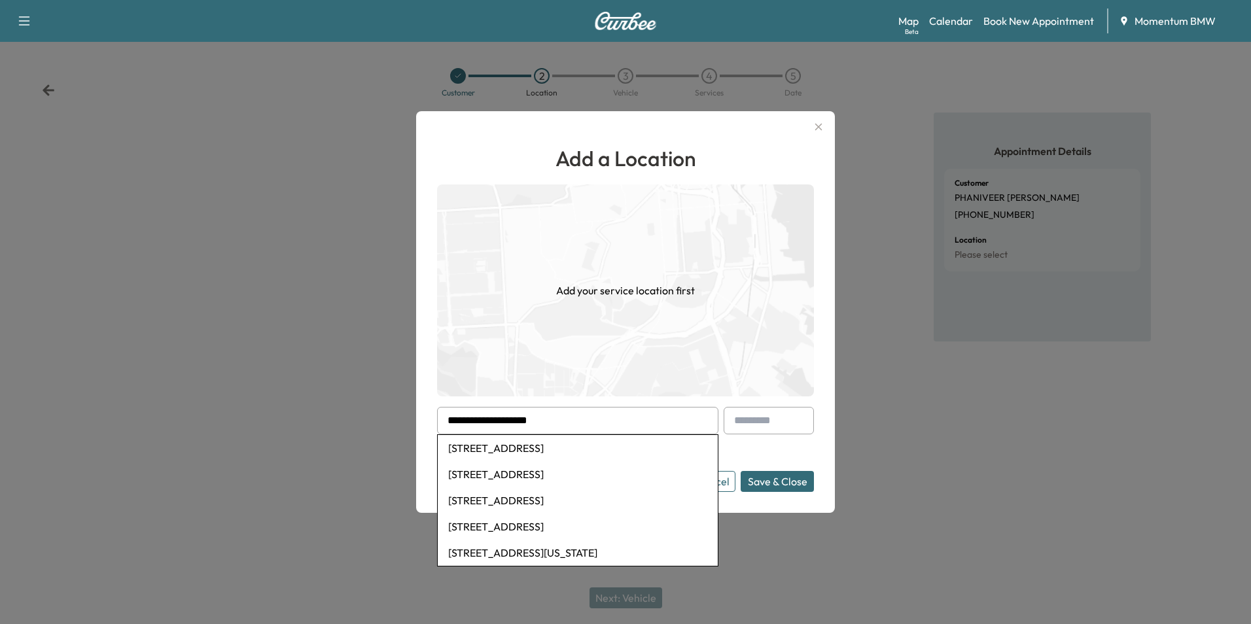
click at [575, 450] on li "[STREET_ADDRESS]" at bounding box center [578, 448] width 280 height 26
type input "**********"
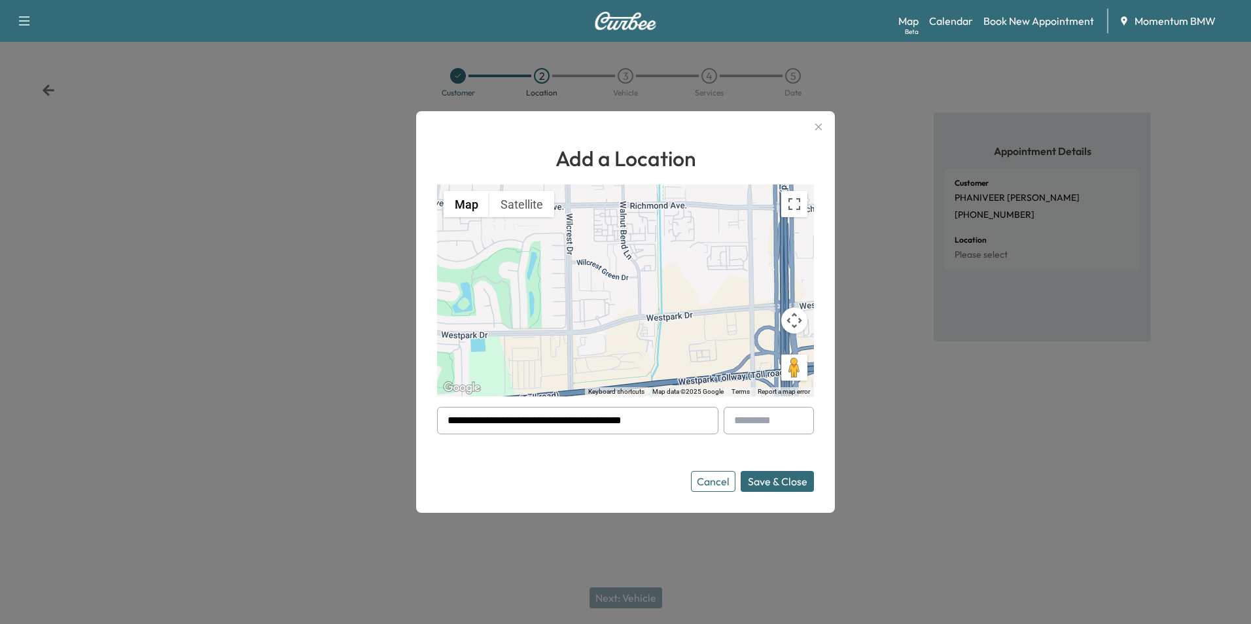
click at [768, 482] on button "Save & Close" at bounding box center [777, 481] width 73 height 21
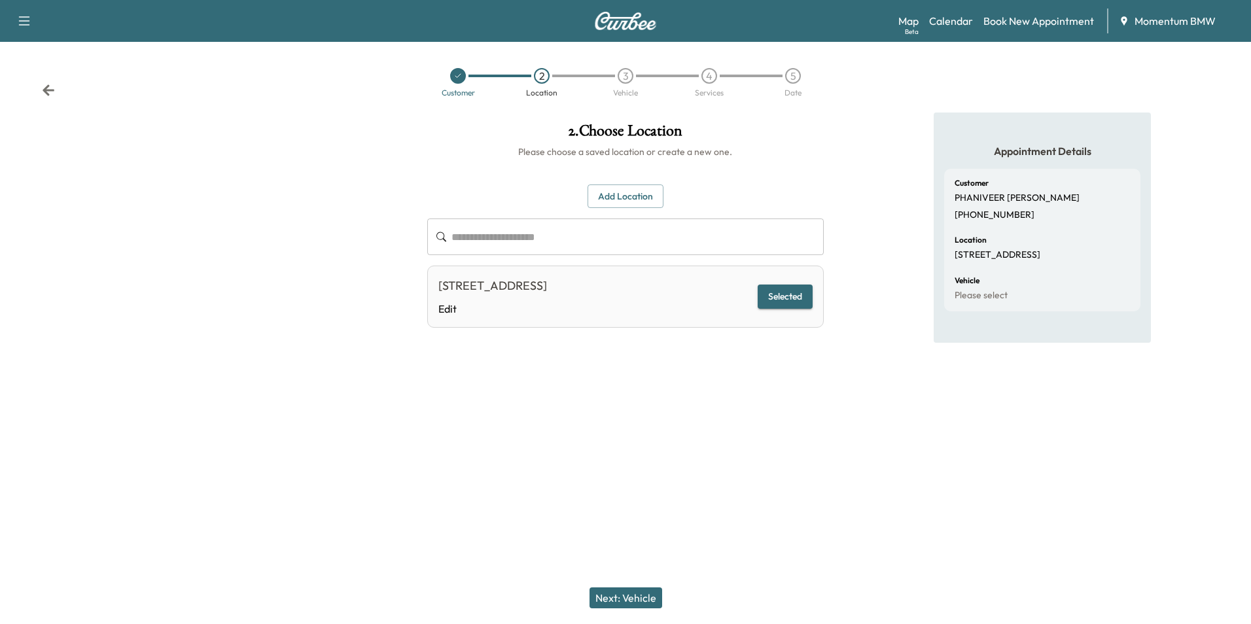
click at [646, 598] on button "Next: Vehicle" at bounding box center [626, 598] width 73 height 21
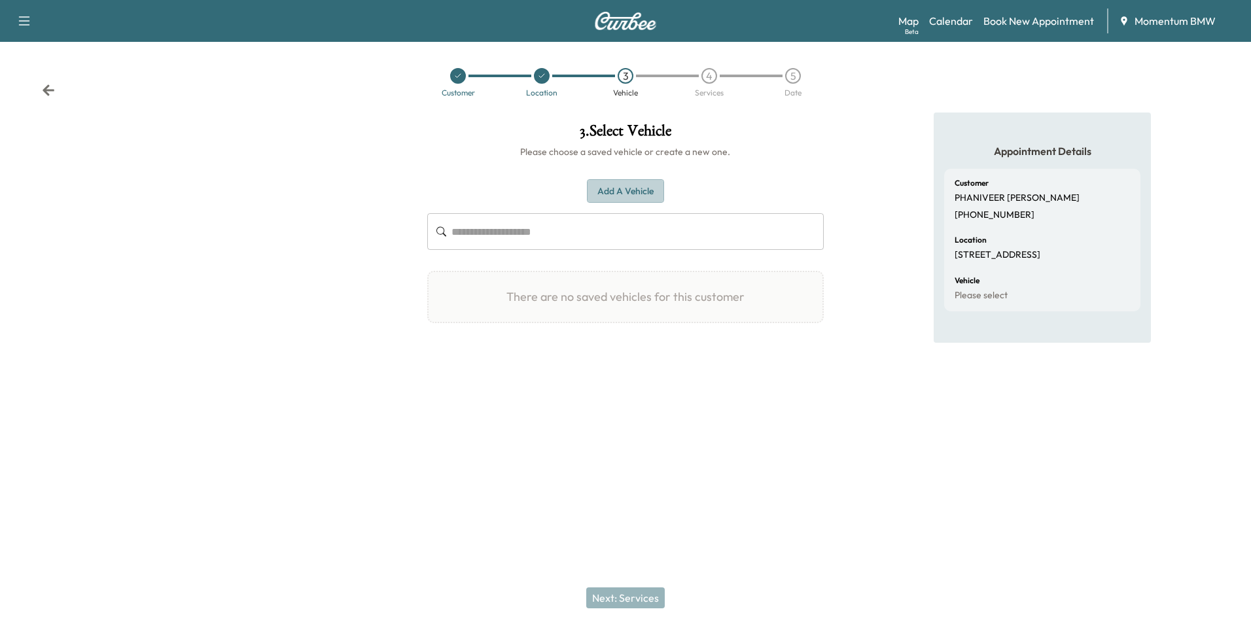
click at [632, 192] on button "Add a Vehicle" at bounding box center [625, 191] width 77 height 24
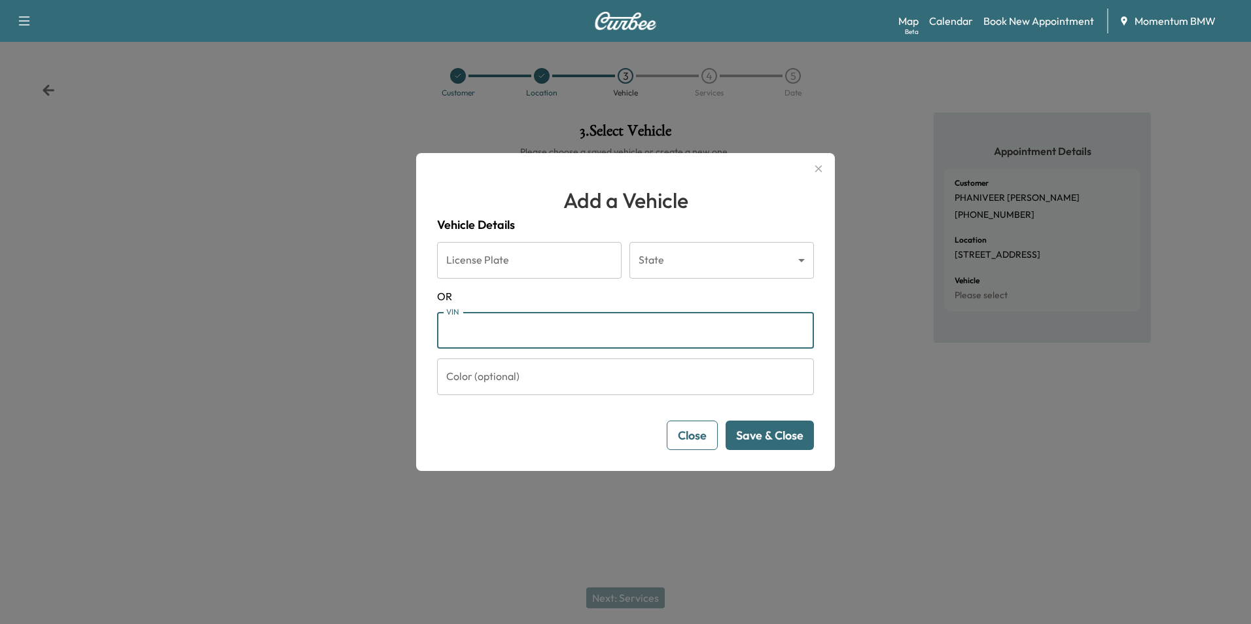
click at [473, 327] on input "VIN" at bounding box center [625, 330] width 377 height 37
type input "**********"
click at [779, 438] on button "Save & Close" at bounding box center [770, 435] width 88 height 29
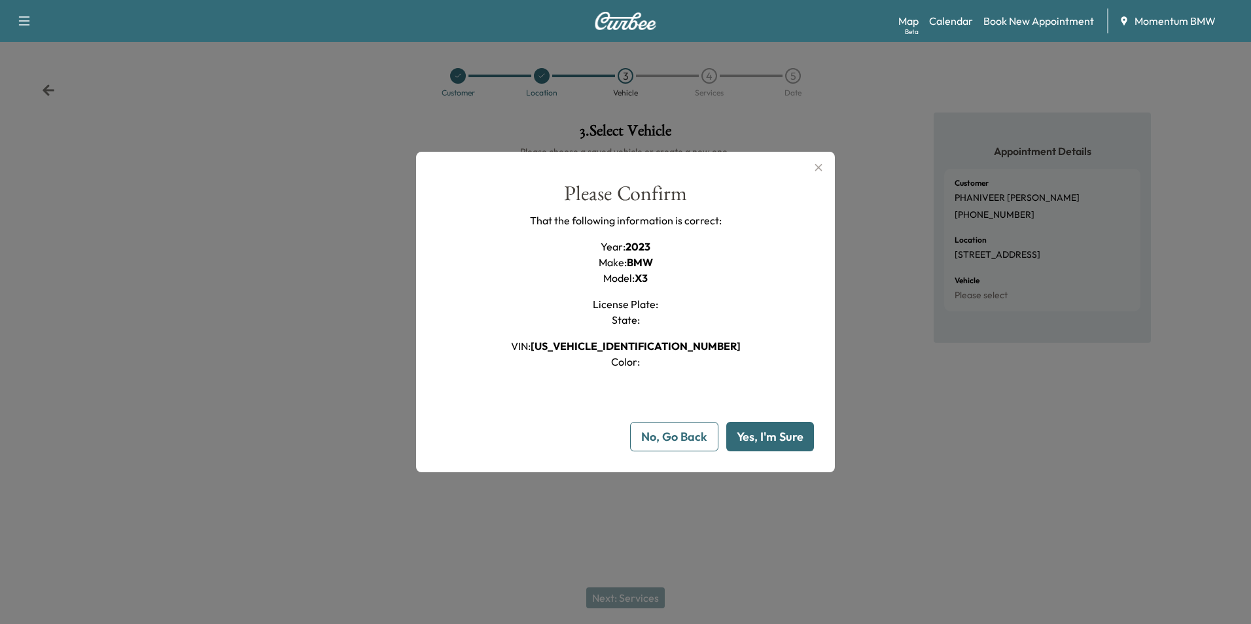
click at [779, 438] on button "Yes, I'm Sure" at bounding box center [770, 436] width 88 height 29
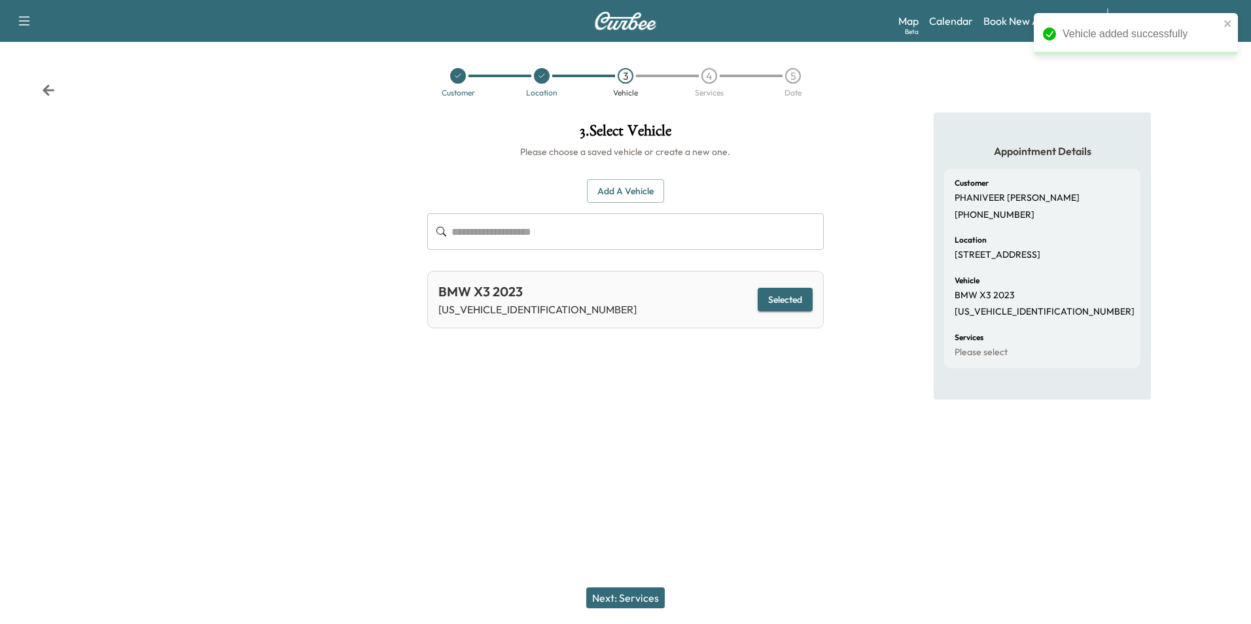
click at [628, 593] on button "Next: Services" at bounding box center [625, 598] width 79 height 21
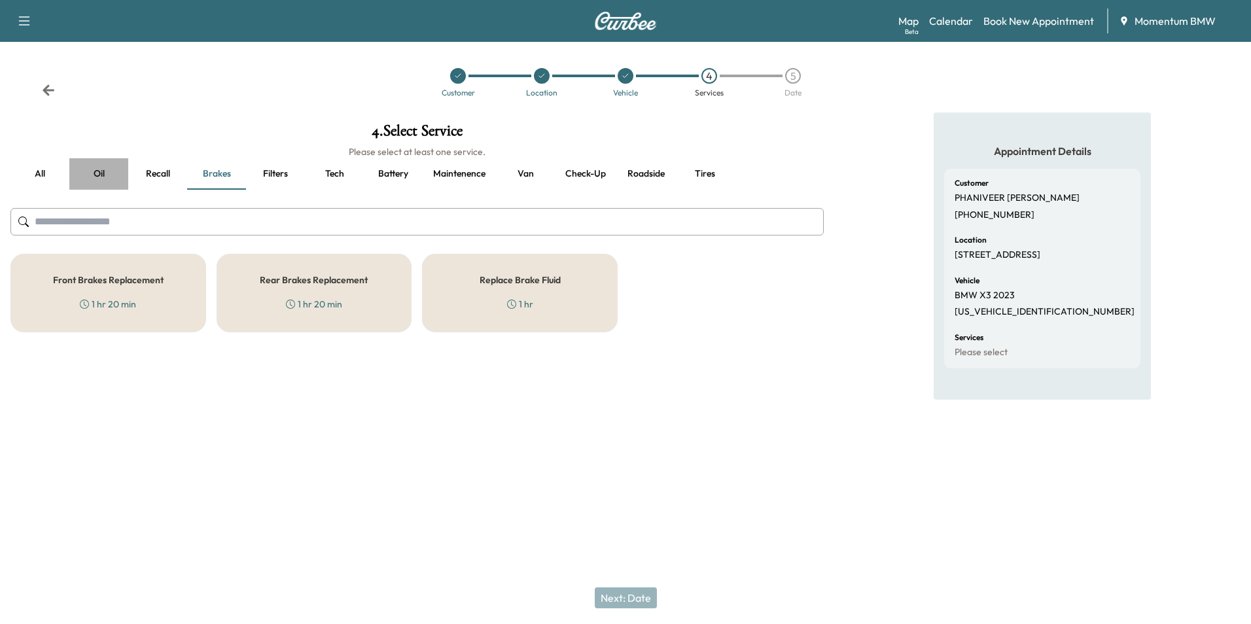
click at [97, 171] on button "Oil" at bounding box center [98, 173] width 59 height 31
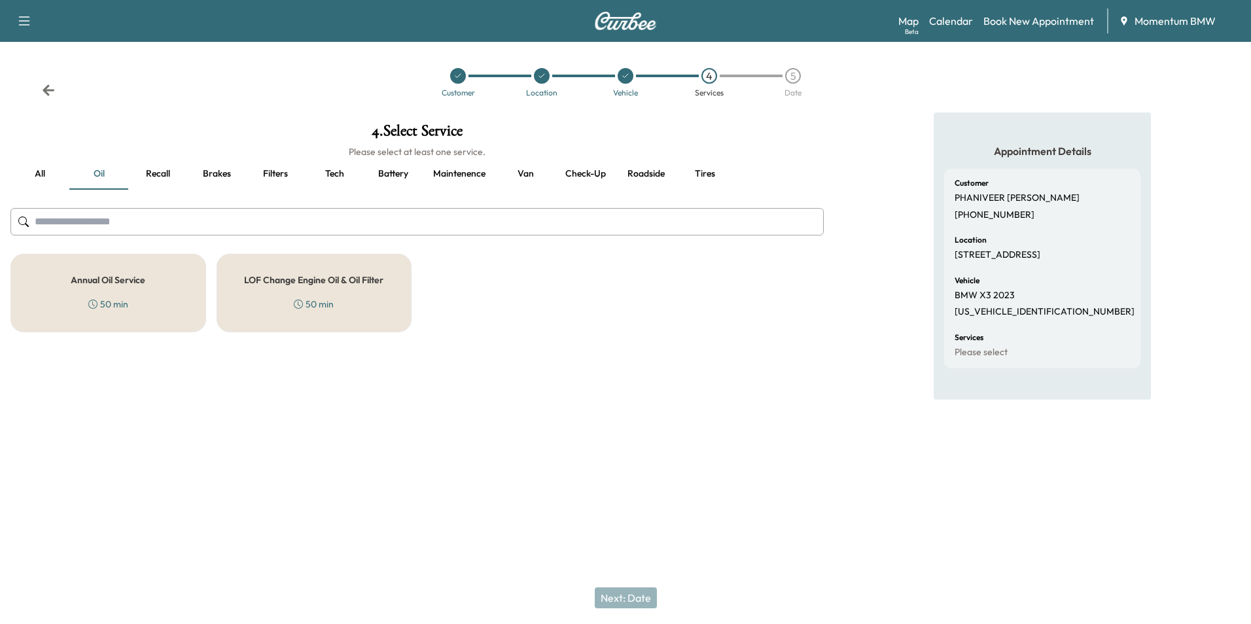
click at [127, 271] on div "Annual Oil Service 50 min" at bounding box center [108, 293] width 196 height 79
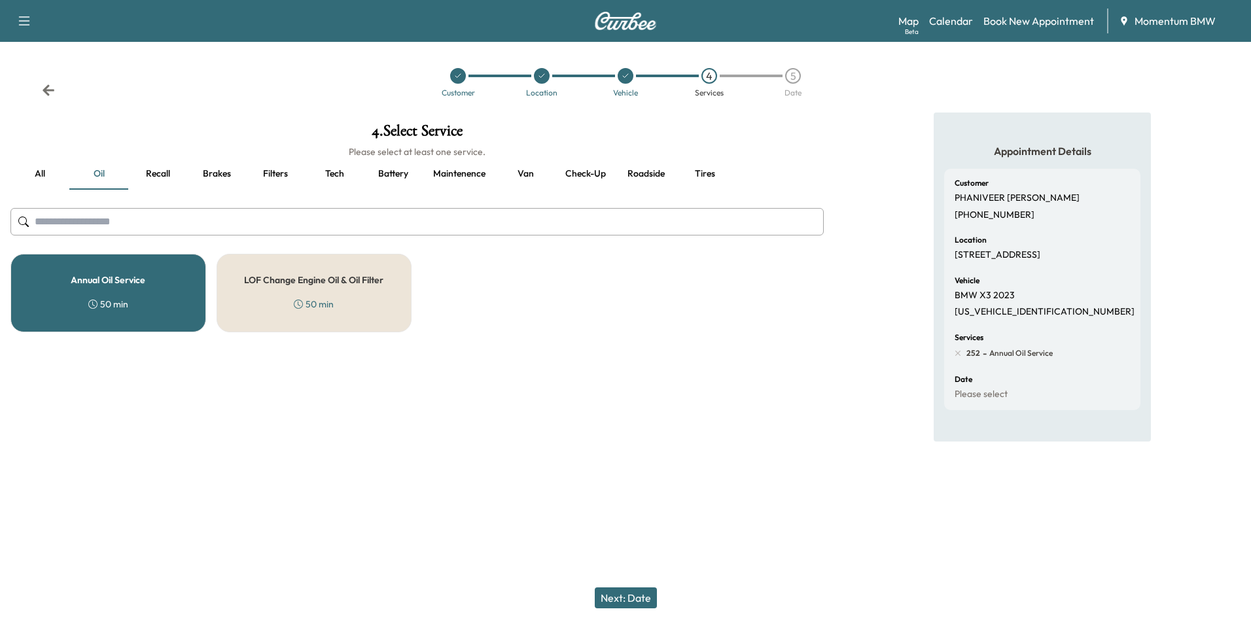
click at [637, 602] on button "Next: Date" at bounding box center [626, 598] width 62 height 21
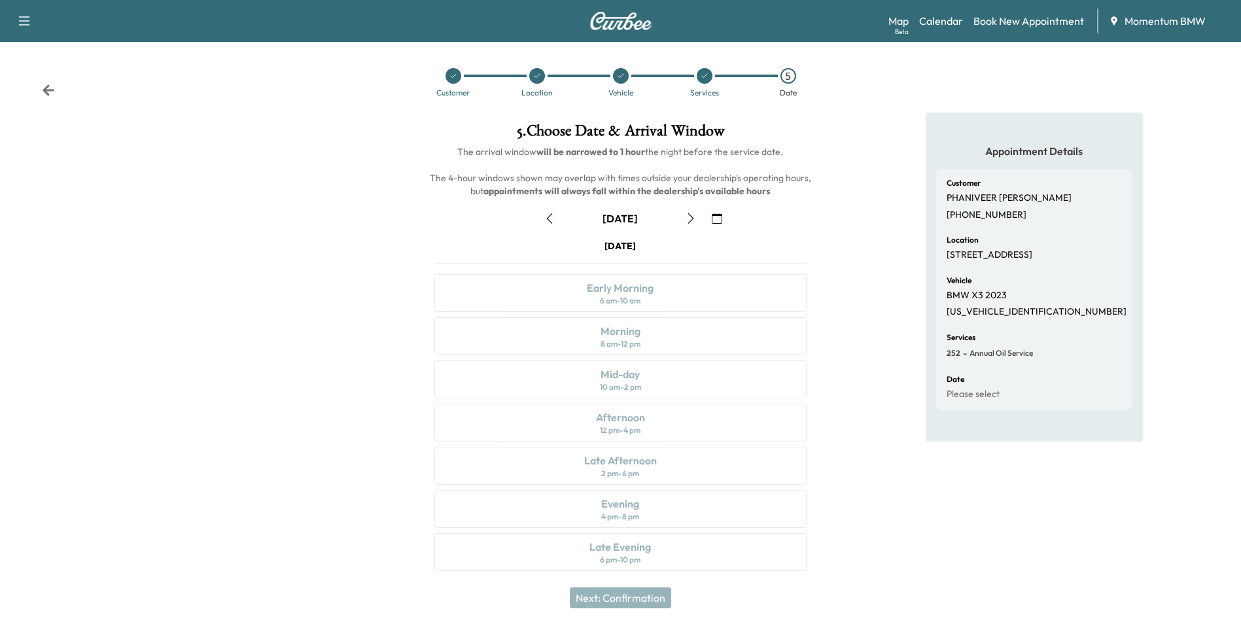
click at [703, 74] on icon at bounding box center [705, 76] width 8 height 8
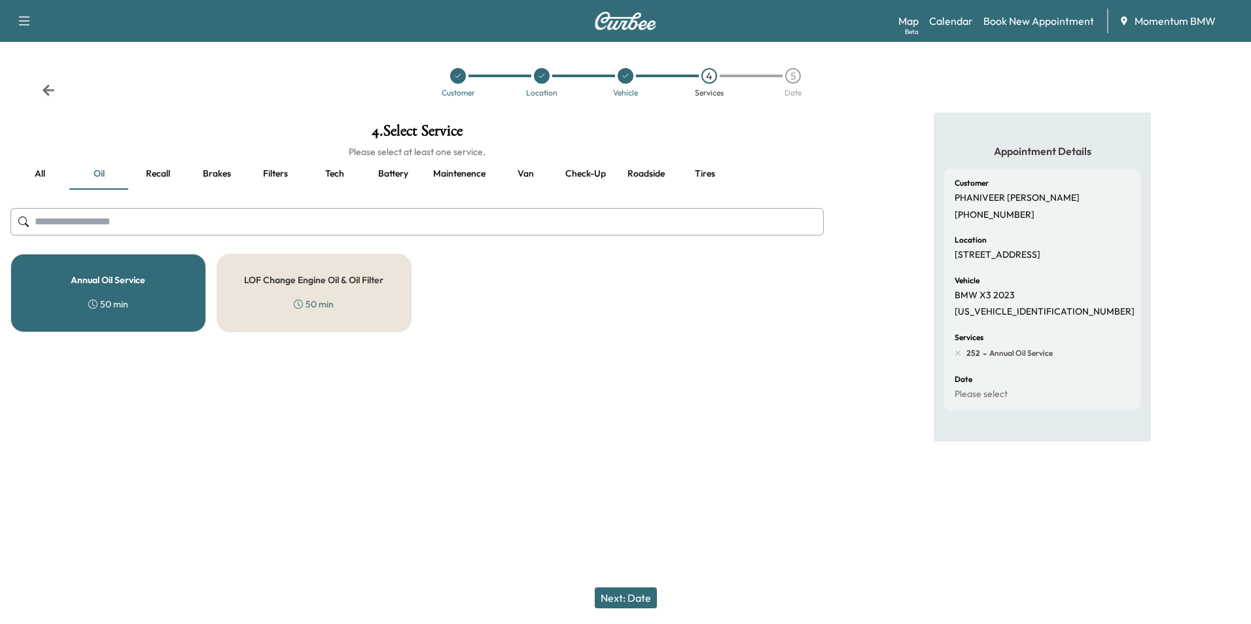
click at [652, 174] on button "Roadside" at bounding box center [645, 173] width 59 height 31
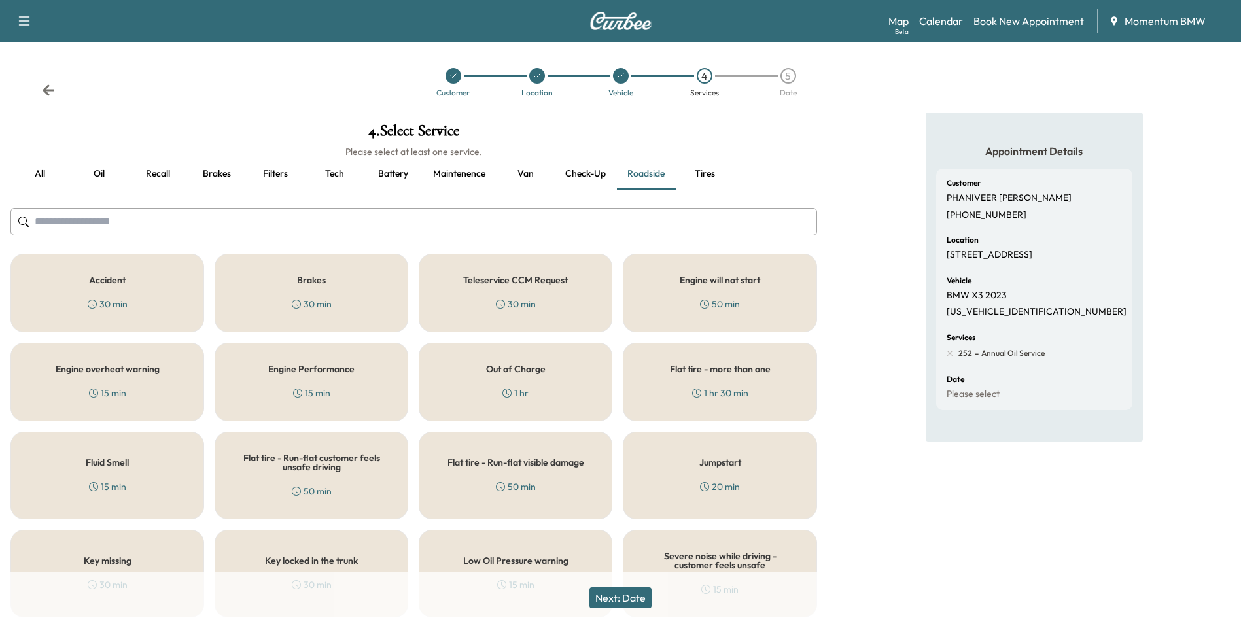
click at [702, 176] on button "Tires" at bounding box center [704, 173] width 59 height 31
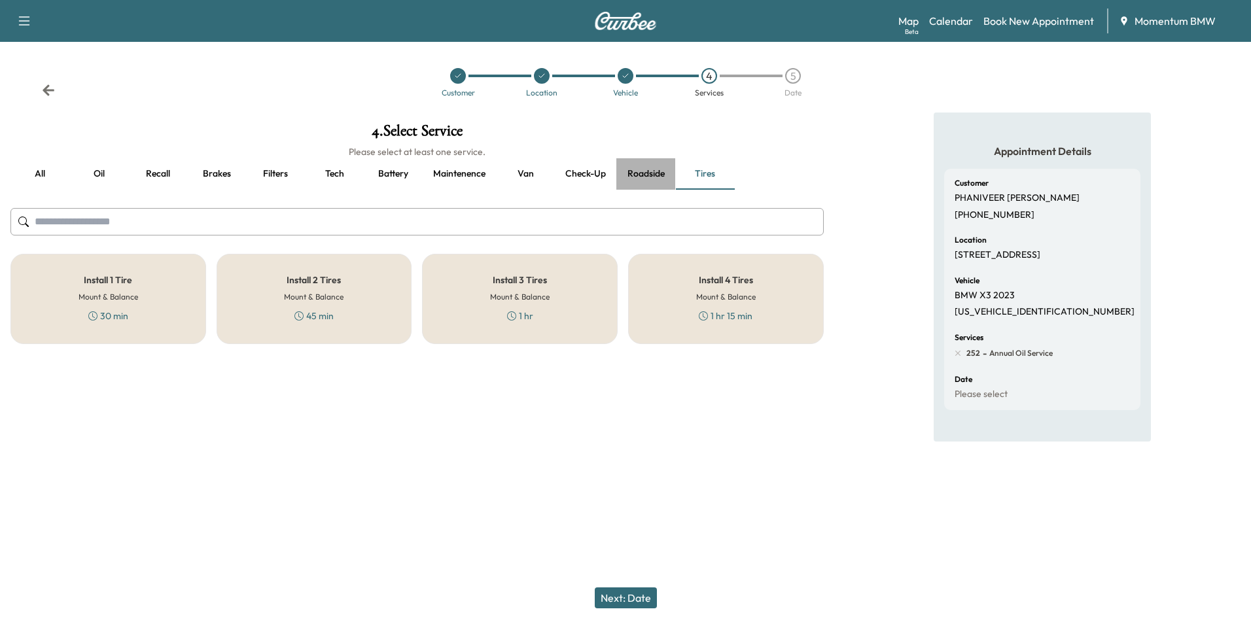
click at [645, 175] on button "Roadside" at bounding box center [645, 173] width 59 height 31
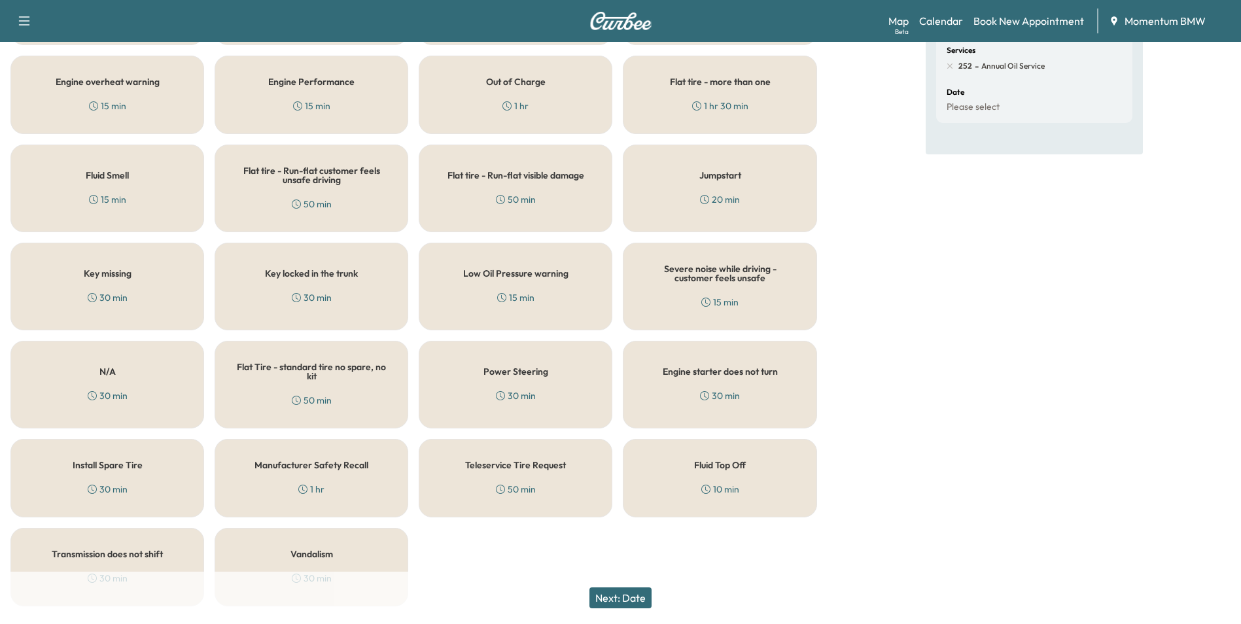
scroll to position [322, 0]
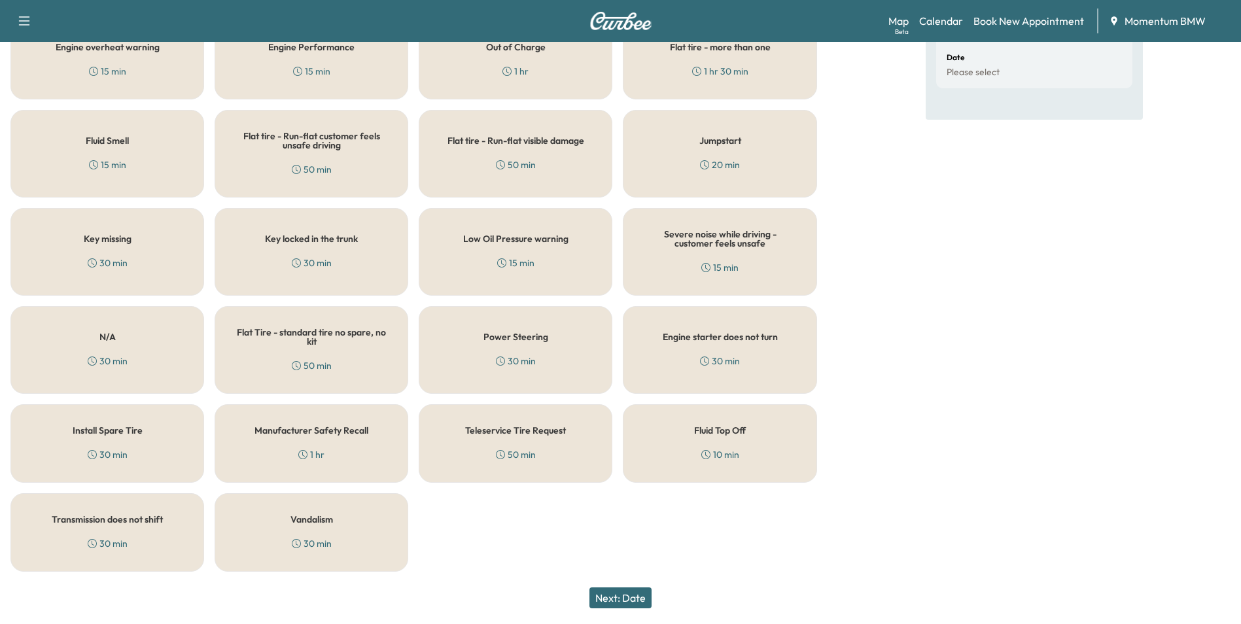
click at [703, 448] on div "10 min" at bounding box center [721, 454] width 38 height 13
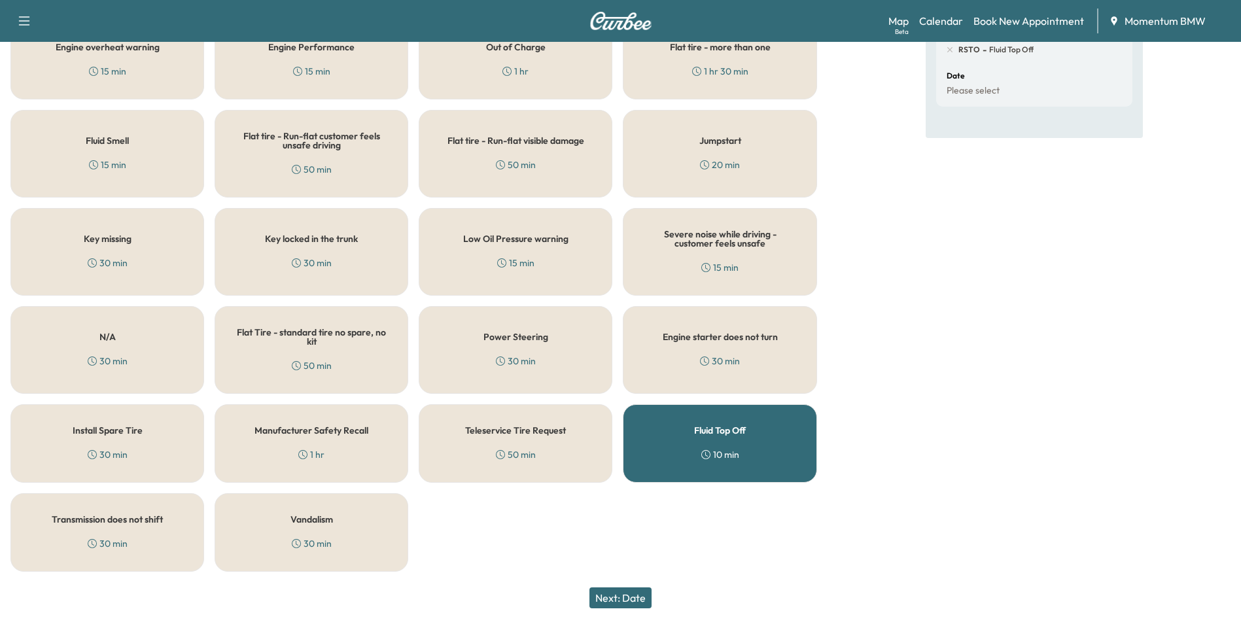
click at [618, 597] on button "Next: Date" at bounding box center [621, 598] width 62 height 21
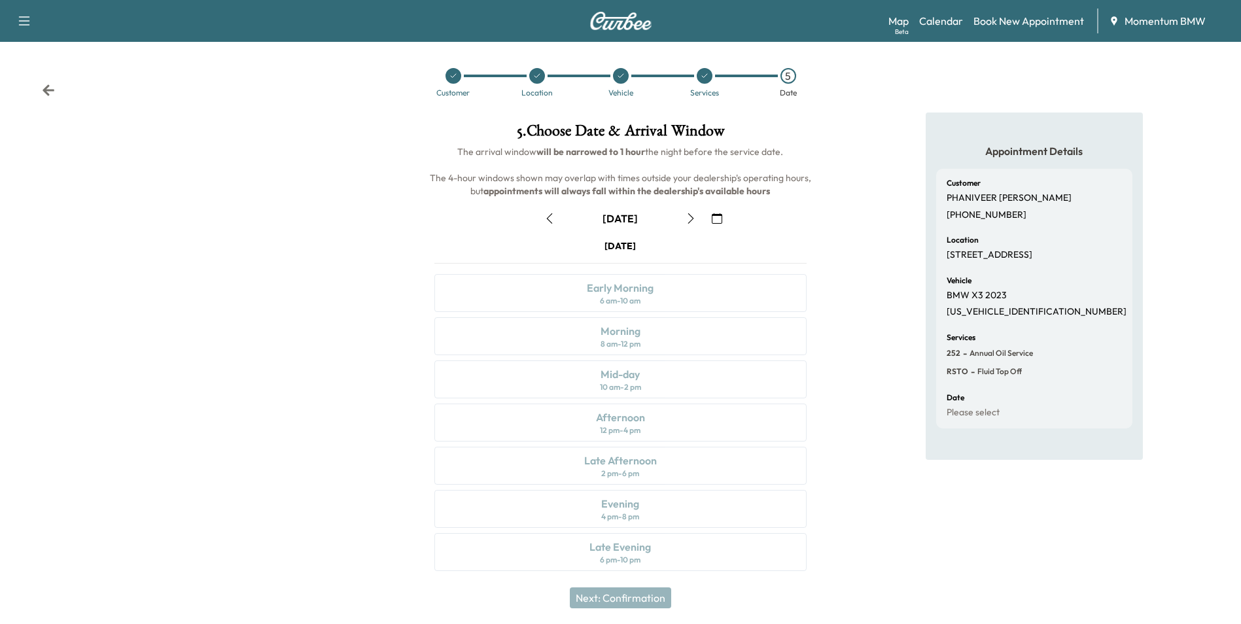
click at [704, 73] on icon at bounding box center [705, 76] width 8 height 8
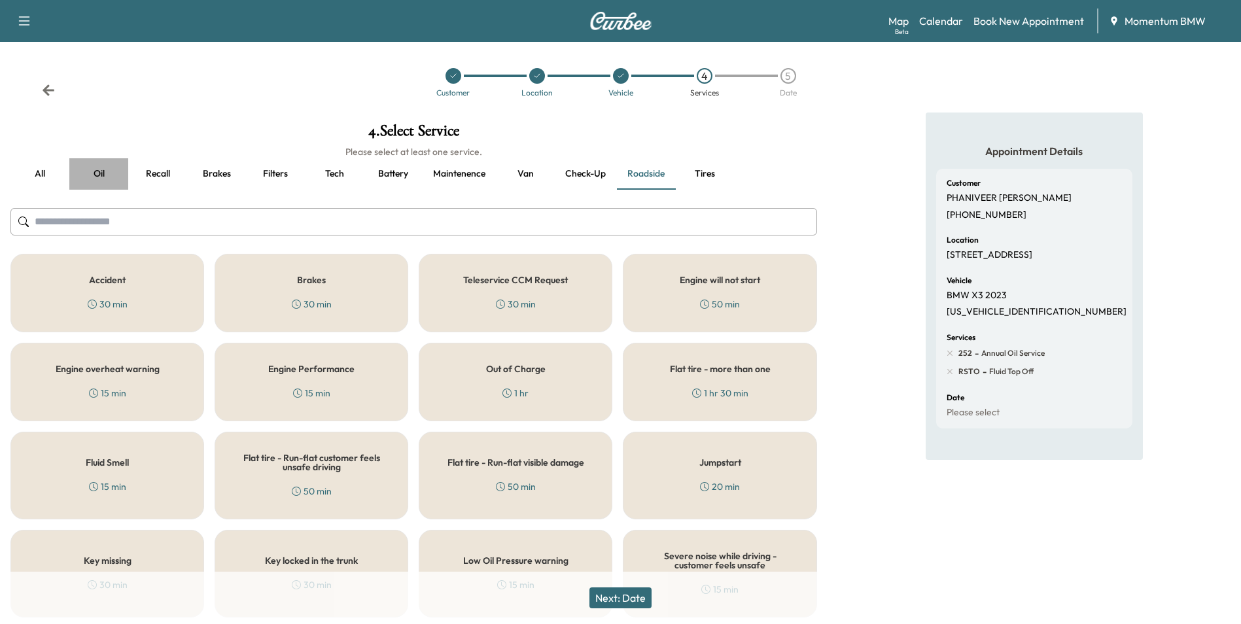
click at [99, 173] on button "Oil" at bounding box center [98, 173] width 59 height 31
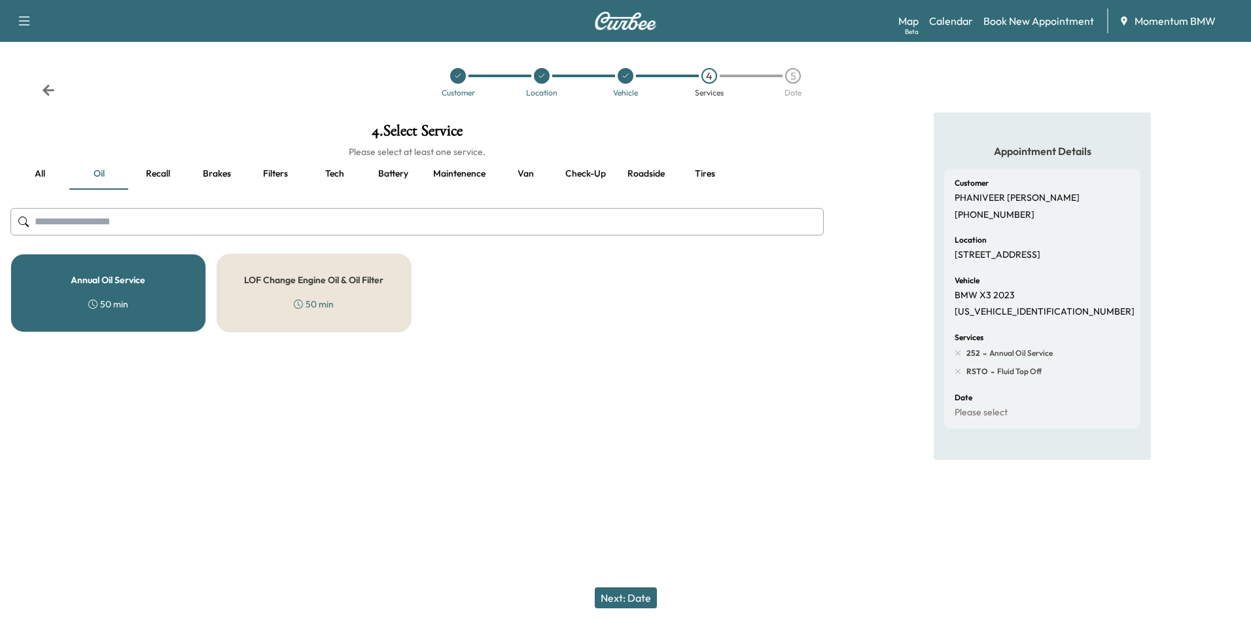
click at [143, 293] on div "Annual Oil Service 50 min" at bounding box center [108, 293] width 196 height 79
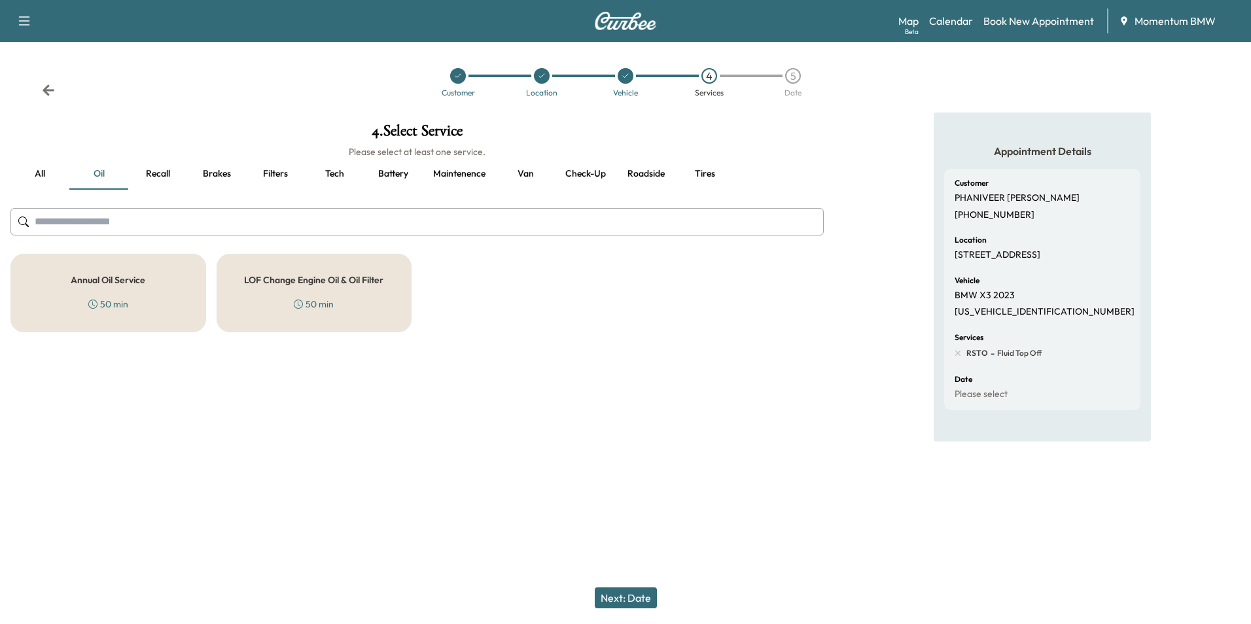
click at [637, 602] on button "Next: Date" at bounding box center [626, 598] width 62 height 21
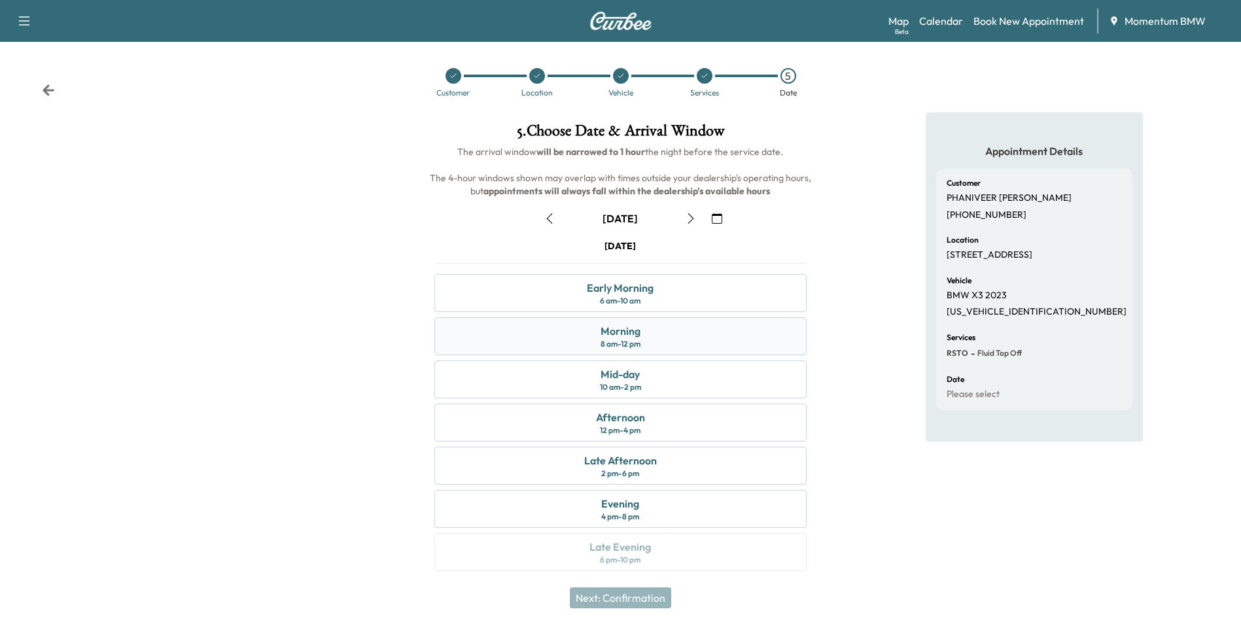
click at [646, 336] on div "Morning 8 am - 12 pm" at bounding box center [621, 336] width 372 height 38
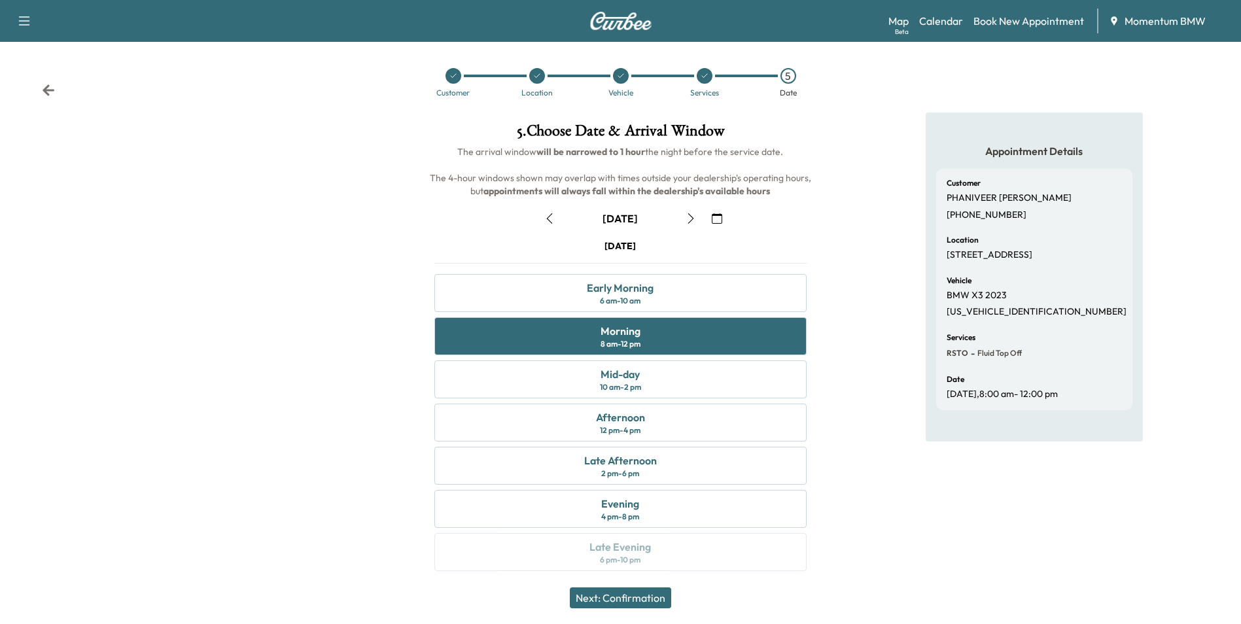
click at [639, 599] on button "Next: Confirmation" at bounding box center [620, 598] width 101 height 21
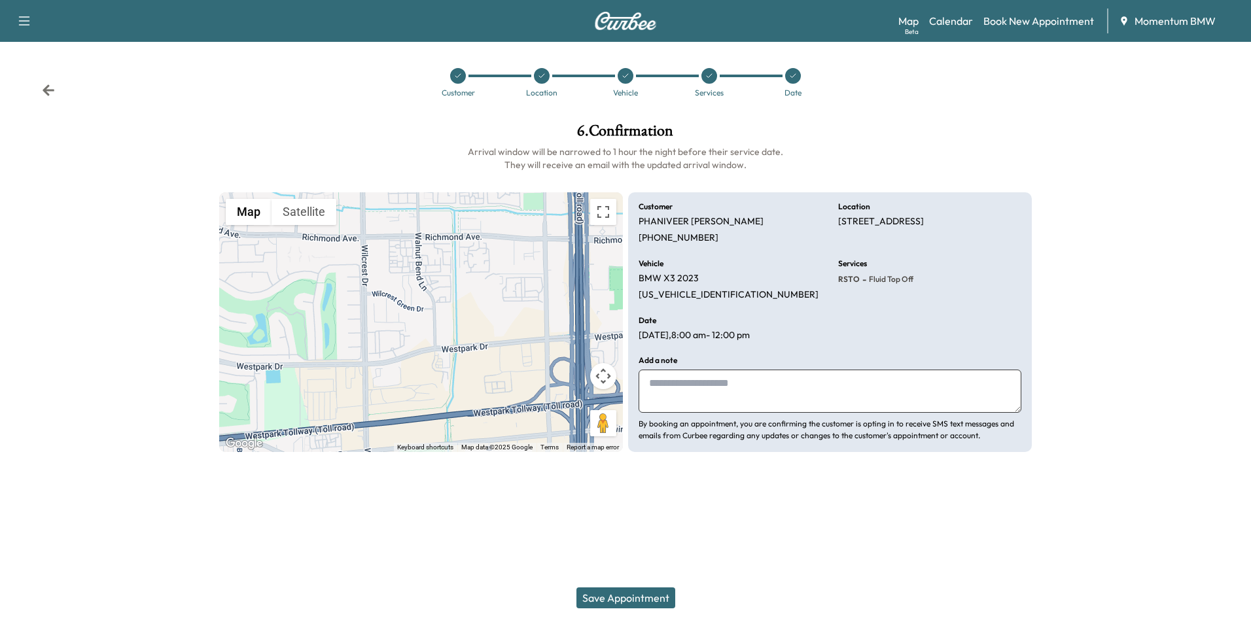
click at [646, 379] on textarea at bounding box center [830, 391] width 383 height 43
paste textarea "**********"
click at [654, 399] on textarea "**********" at bounding box center [830, 391] width 383 height 43
click at [737, 401] on textarea "**********" at bounding box center [830, 391] width 383 height 43
type textarea "**********"
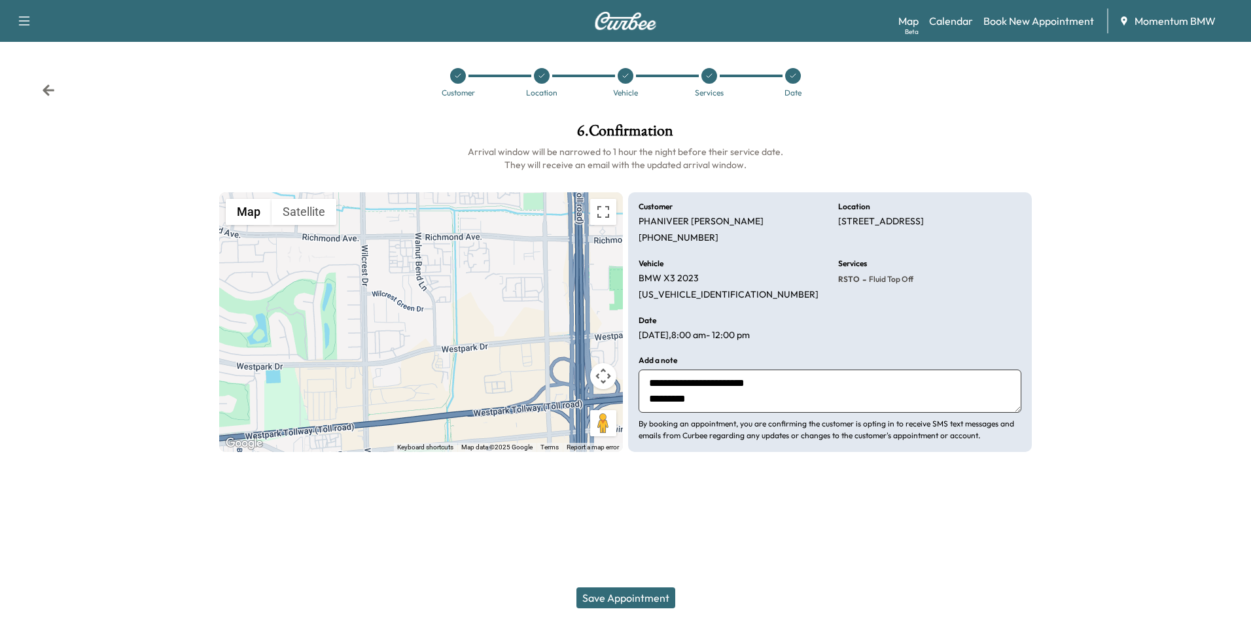
click at [635, 594] on button "Save Appointment" at bounding box center [626, 598] width 99 height 21
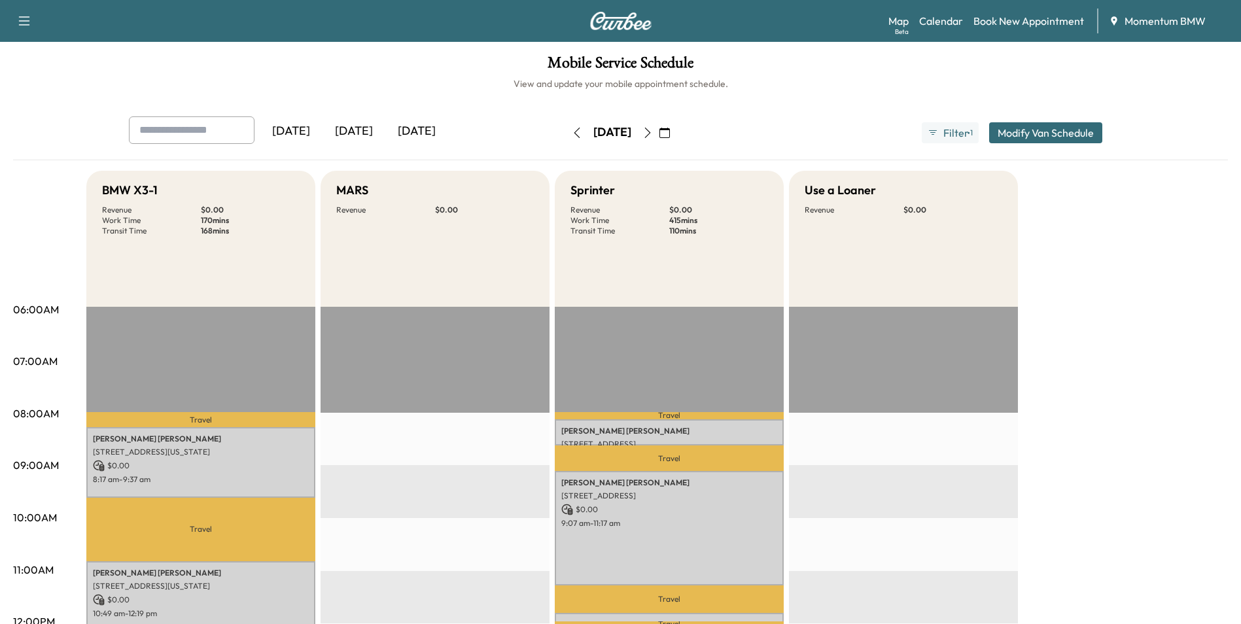
click at [572, 134] on icon "button" at bounding box center [577, 133] width 10 height 10
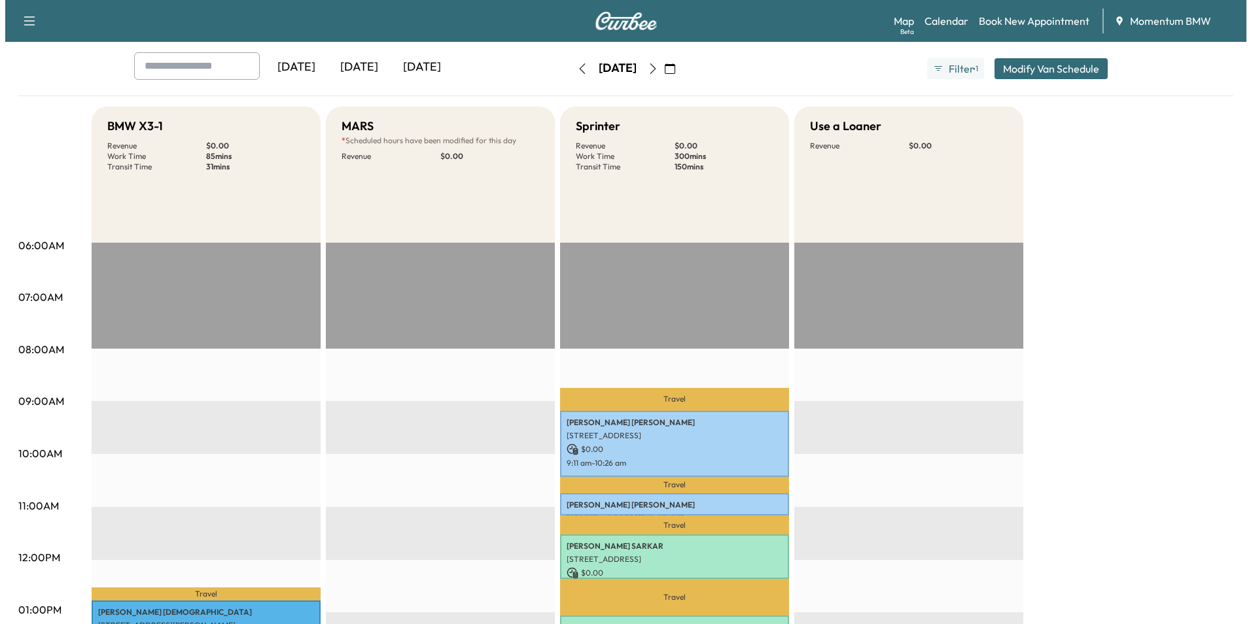
scroll to position [262, 0]
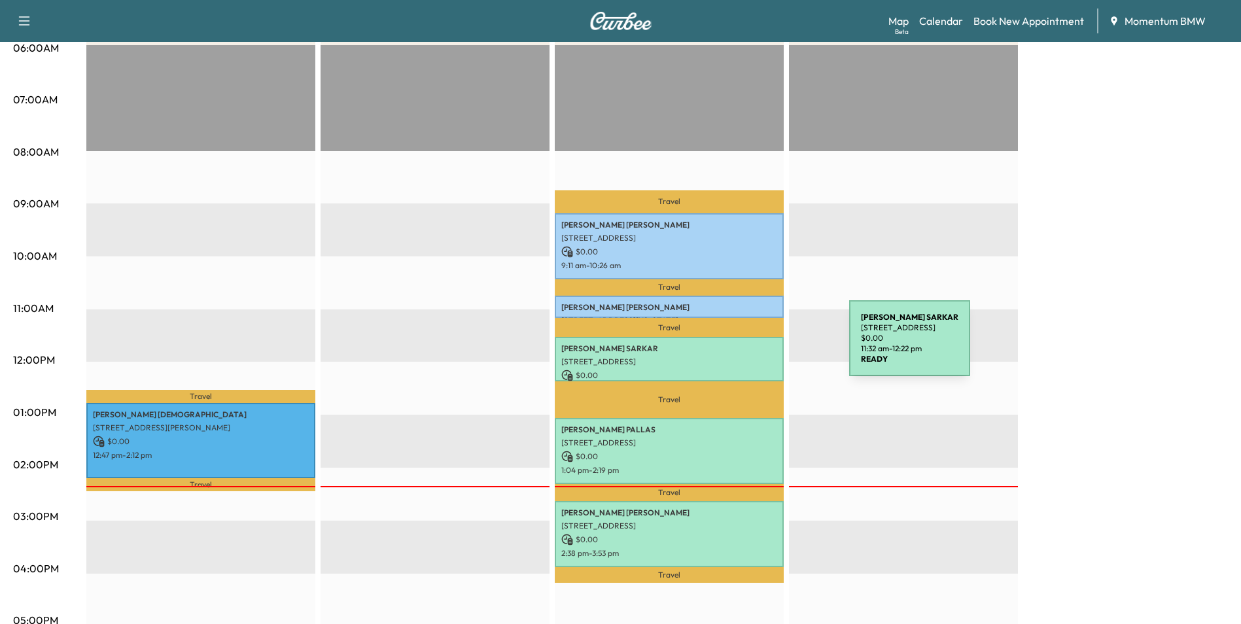
click at [751, 346] on p "[PERSON_NAME]" at bounding box center [670, 349] width 216 height 10
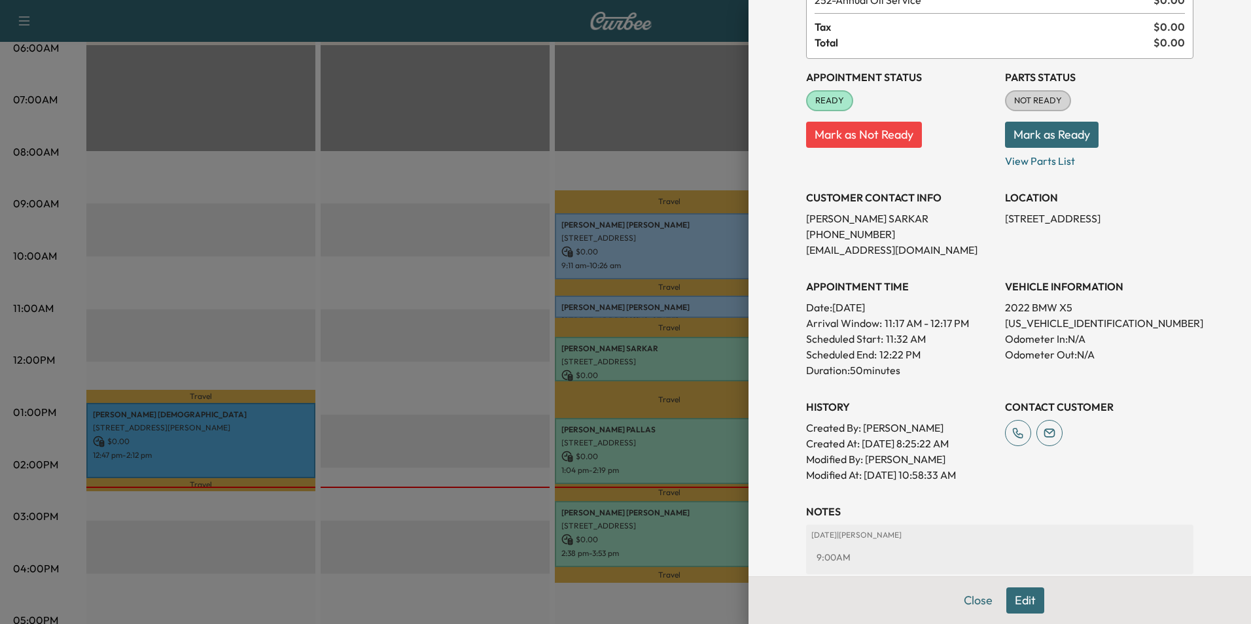
scroll to position [51, 0]
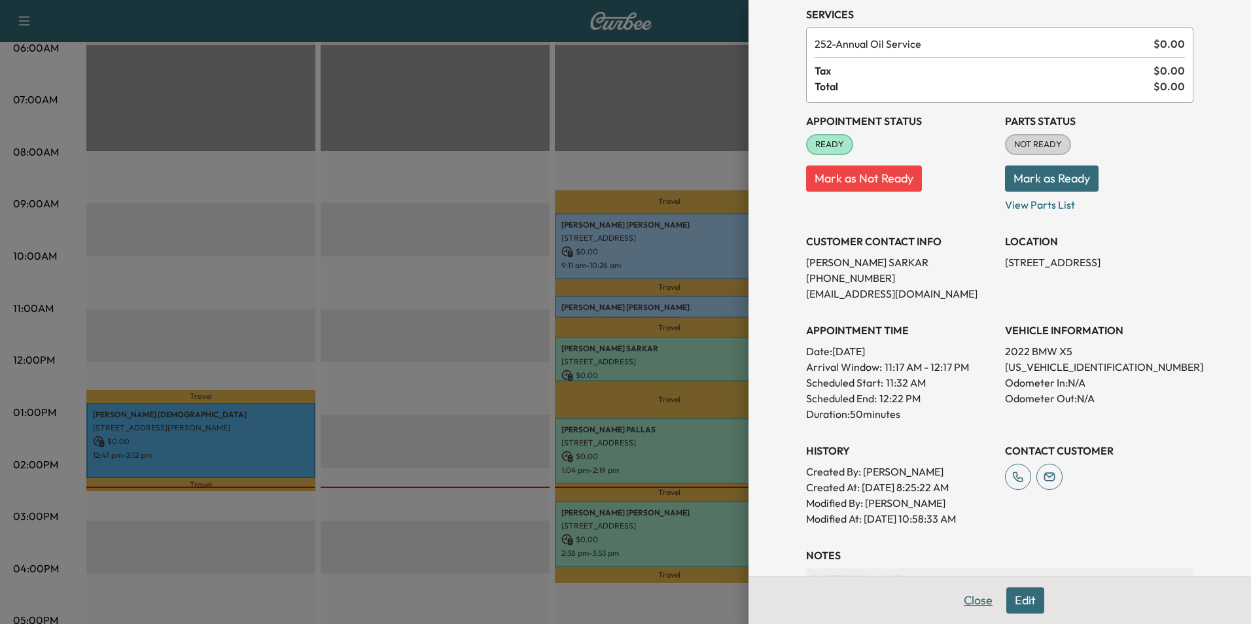
click at [963, 603] on button "Close" at bounding box center [978, 601] width 46 height 26
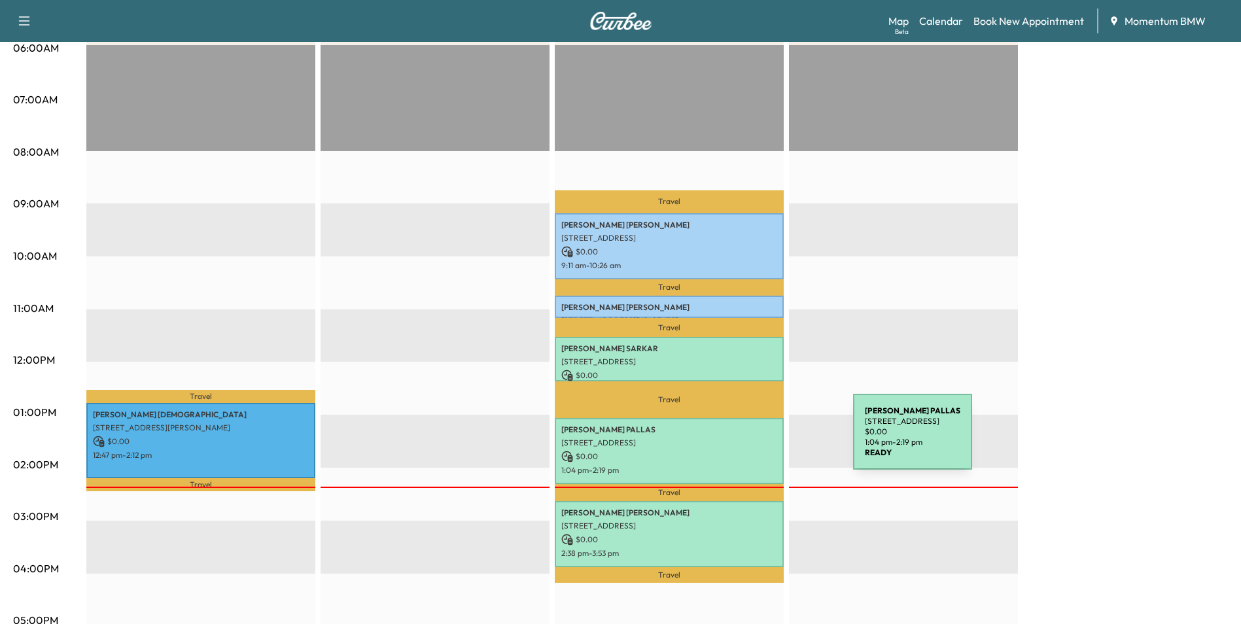
click at [755, 440] on p "[STREET_ADDRESS]" at bounding box center [670, 443] width 216 height 10
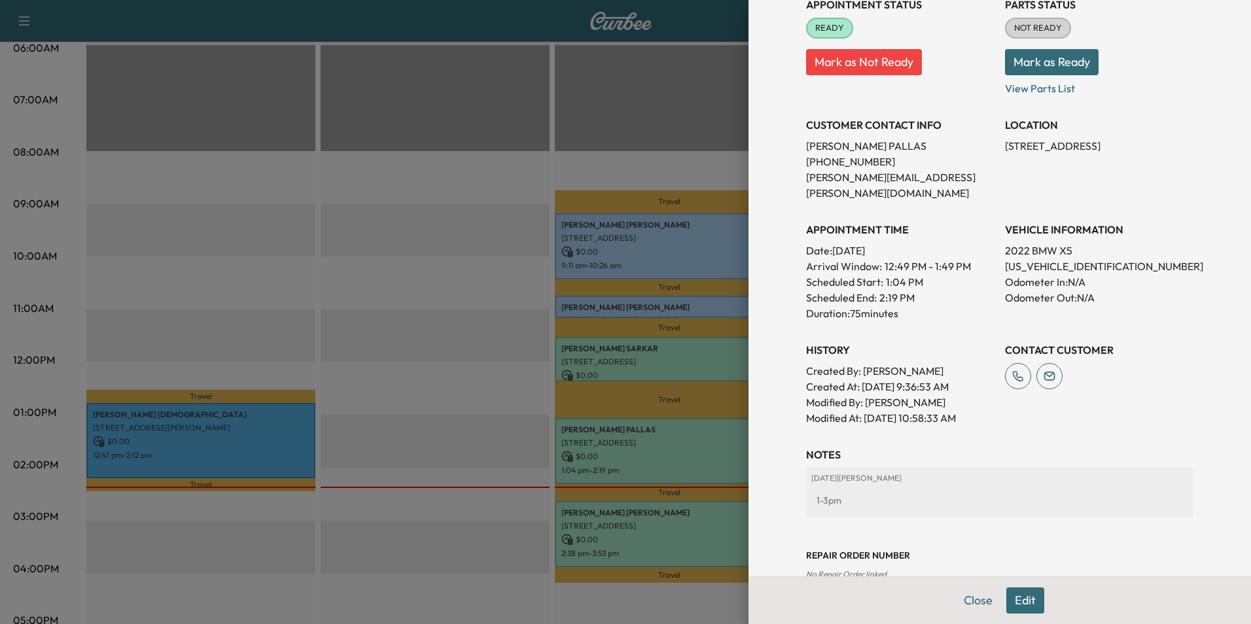
scroll to position [198, 0]
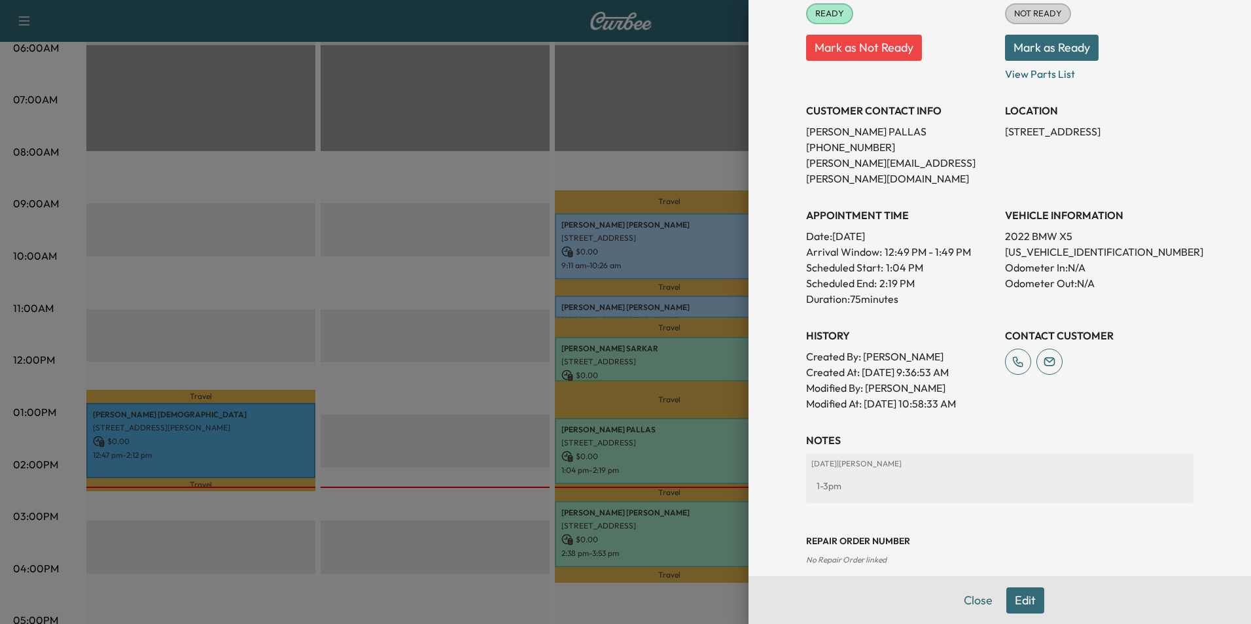
click at [1015, 603] on button "Edit" at bounding box center [1026, 601] width 38 height 26
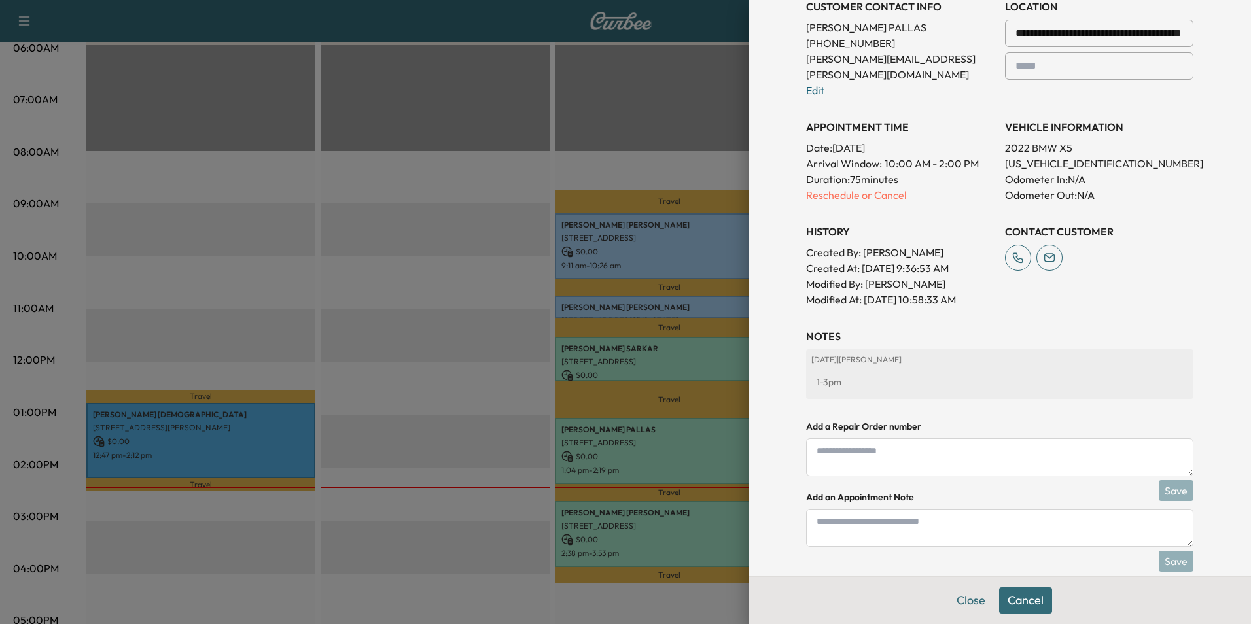
scroll to position [335, 0]
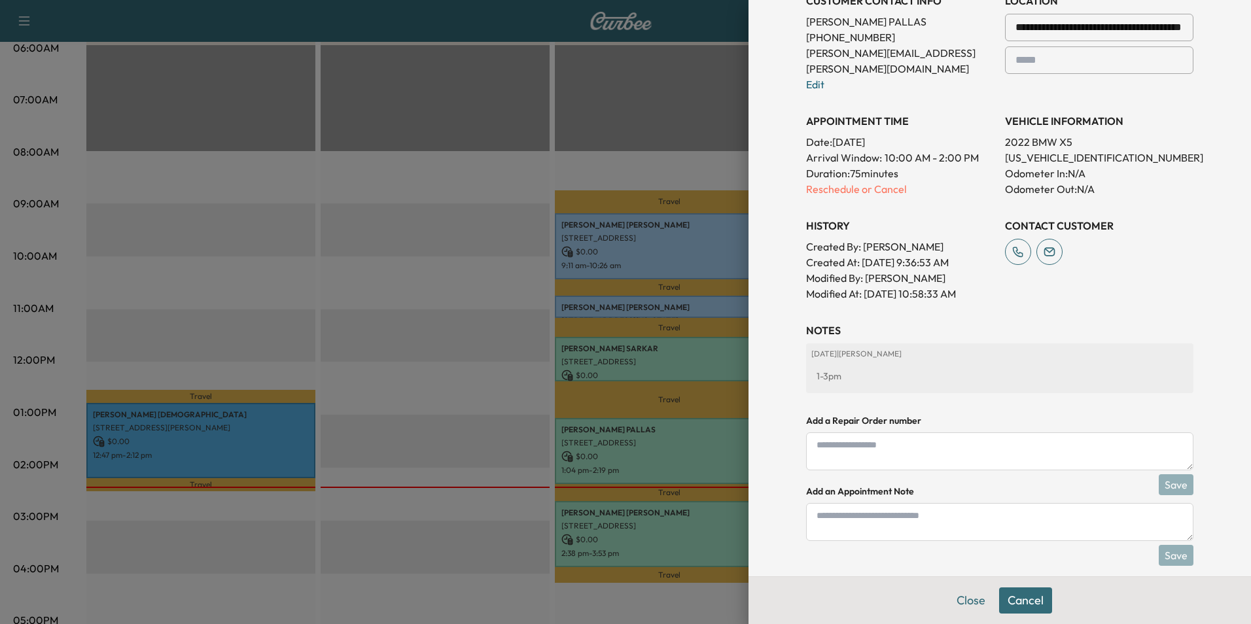
click at [822, 512] on textarea at bounding box center [999, 522] width 387 height 38
click at [1069, 562] on div "**********" at bounding box center [1000, 128] width 419 height 927
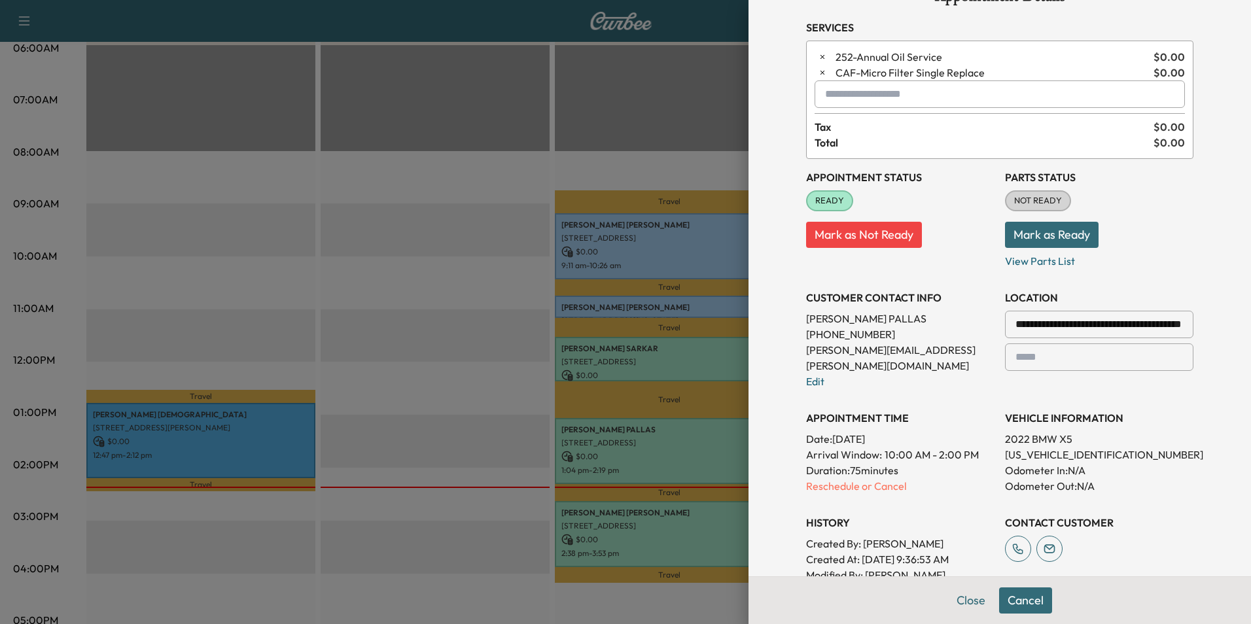
scroll to position [0, 0]
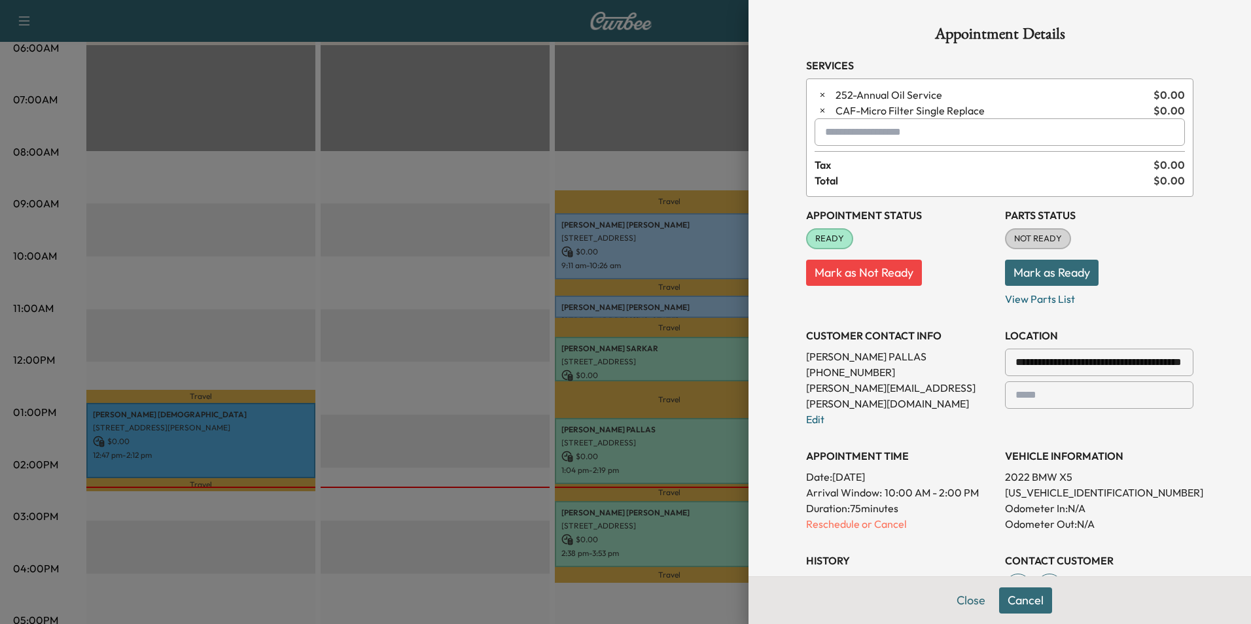
click at [1056, 362] on input "**********" at bounding box center [1099, 362] width 188 height 27
click at [952, 411] on div "**********" at bounding box center [900, 372] width 188 height 110
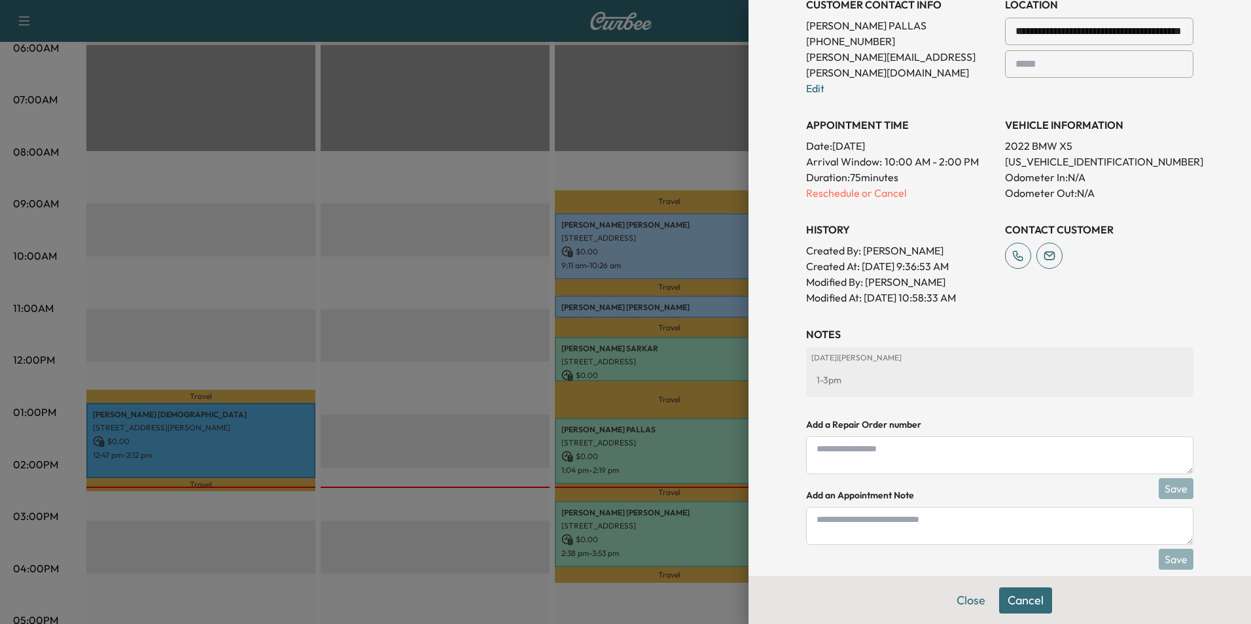
scroll to position [335, 0]
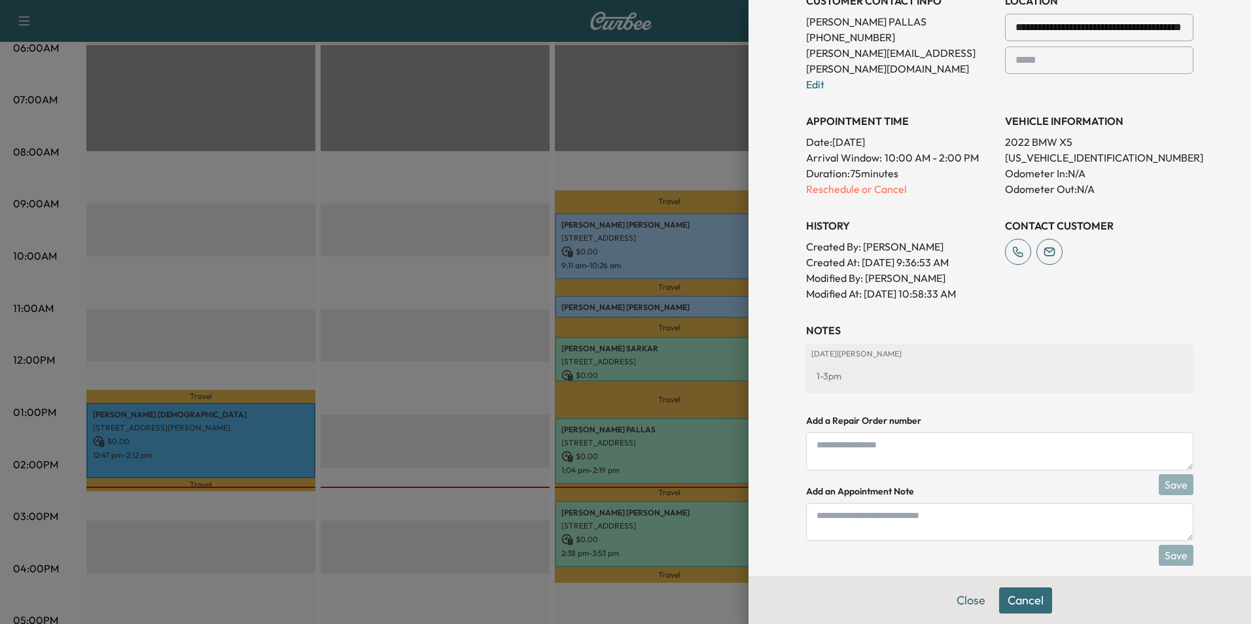
click at [841, 504] on textarea at bounding box center [999, 522] width 387 height 38
type textarea "****"
click at [1173, 545] on button "Save" at bounding box center [1176, 555] width 35 height 21
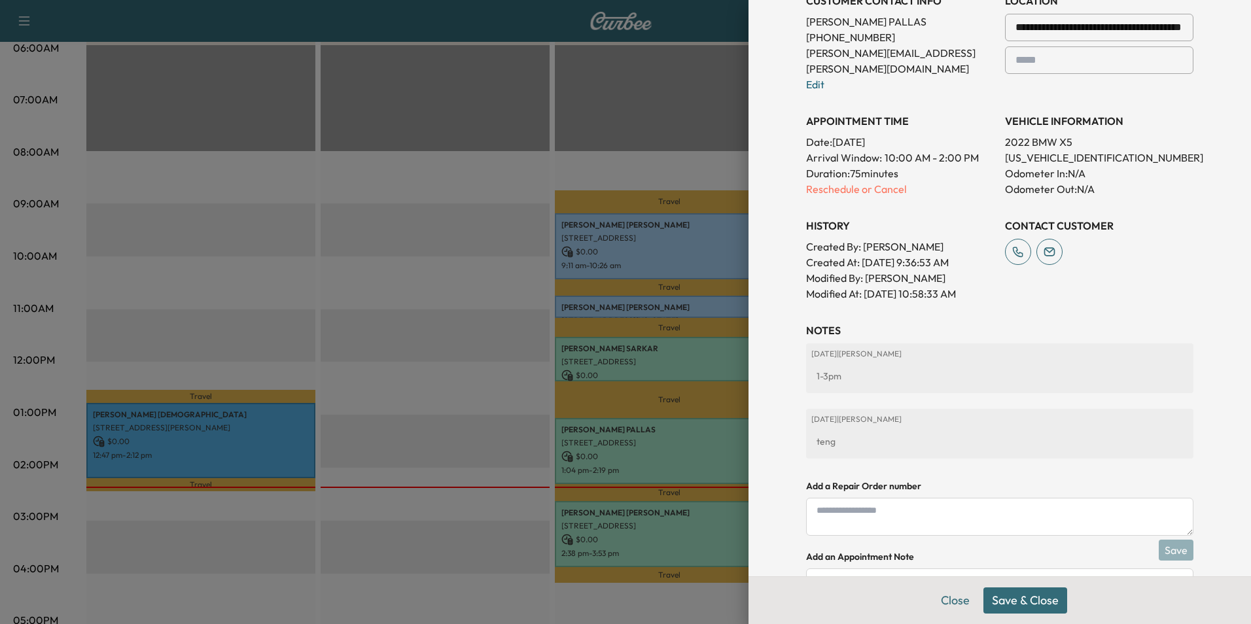
scroll to position [401, 0]
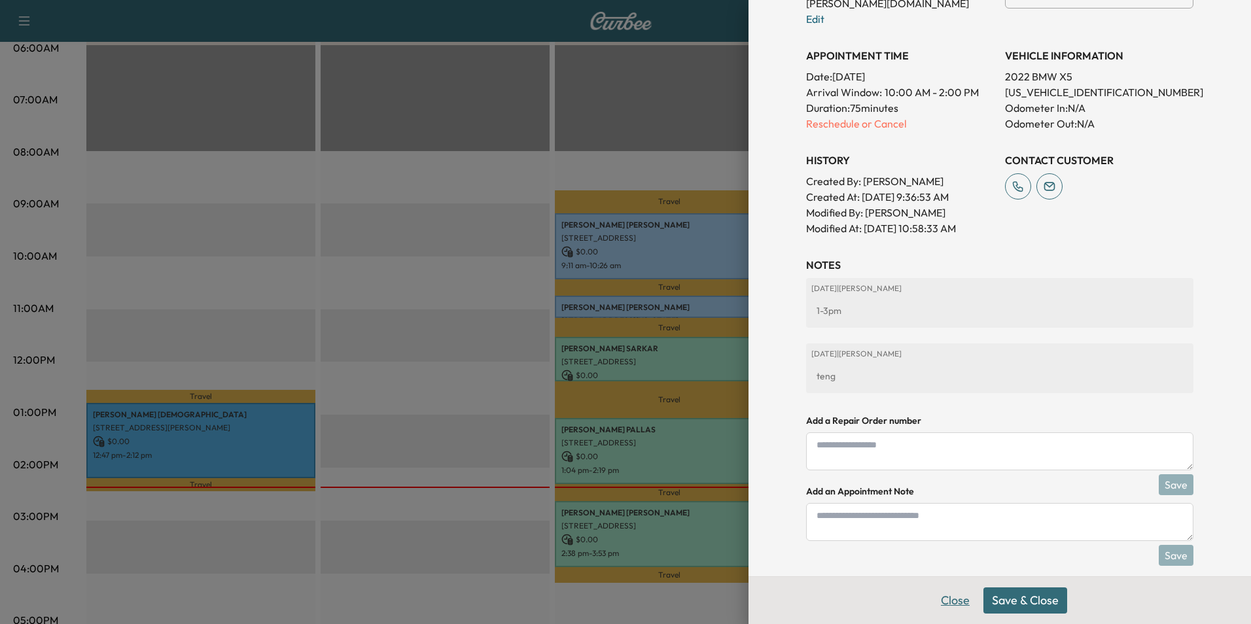
click at [946, 598] on button "Close" at bounding box center [956, 601] width 46 height 26
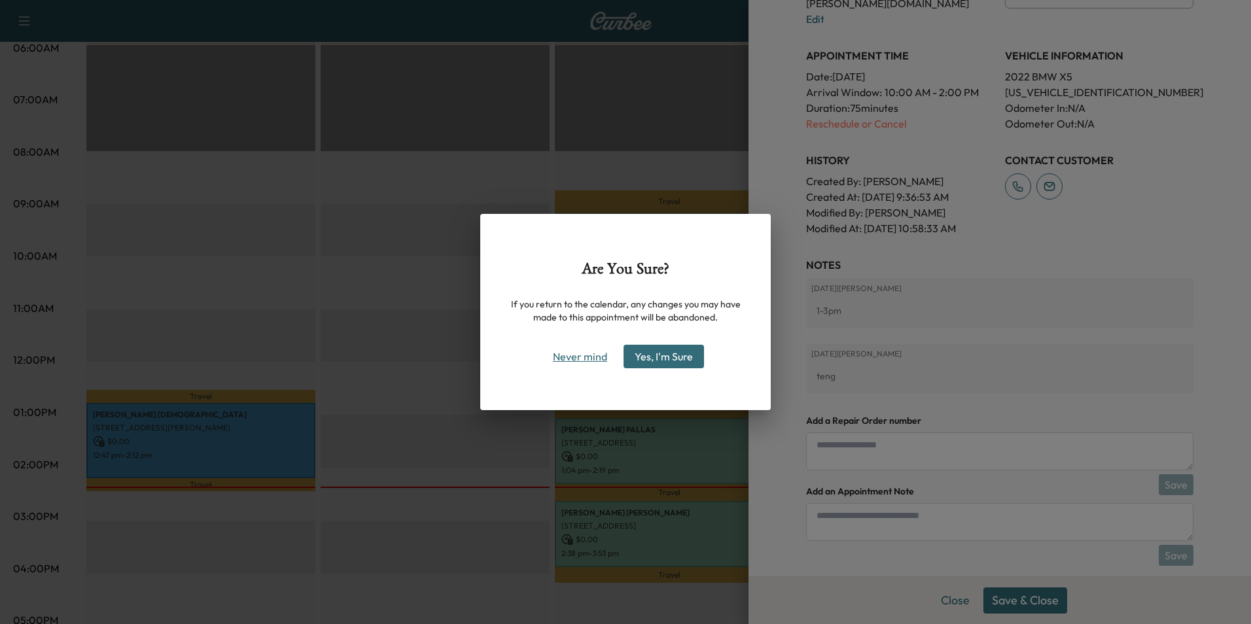
click at [585, 359] on button "Never mind" at bounding box center [580, 356] width 66 height 21
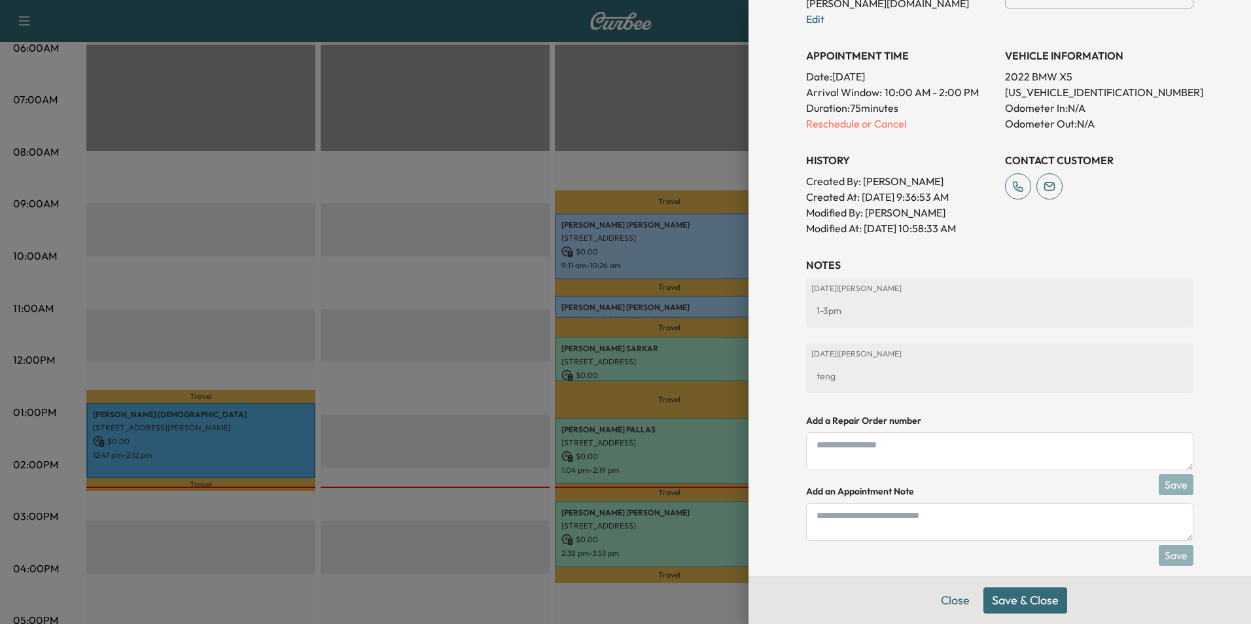
click at [1037, 601] on button "Save & Close" at bounding box center [1026, 601] width 84 height 26
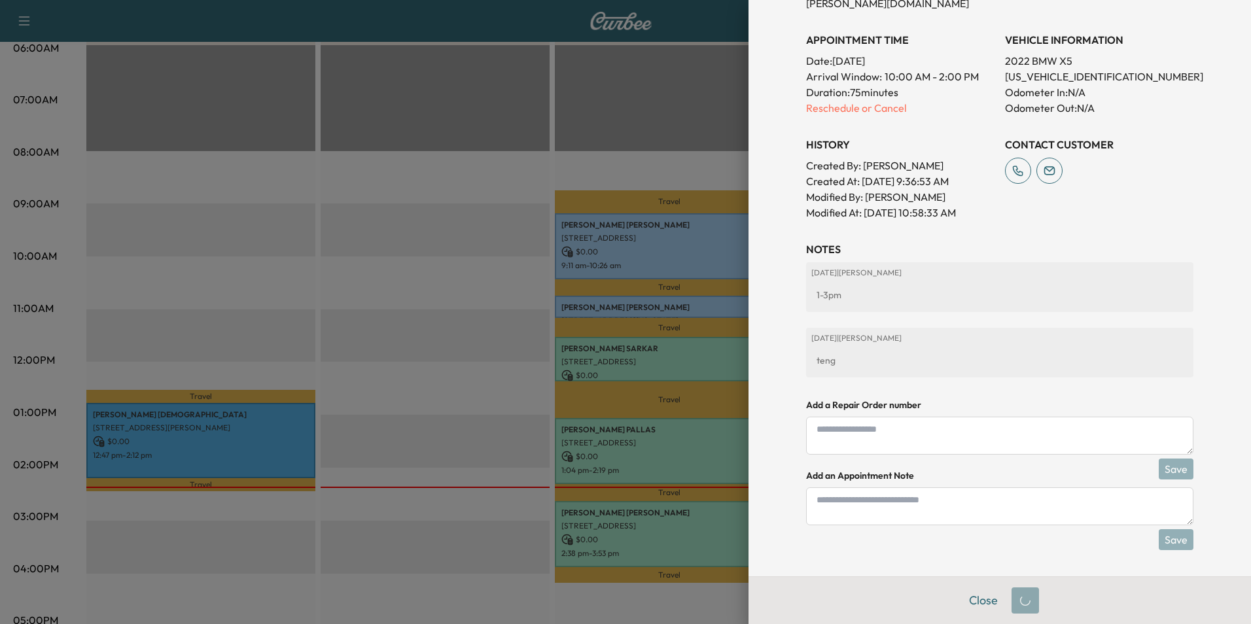
scroll to position [357, 0]
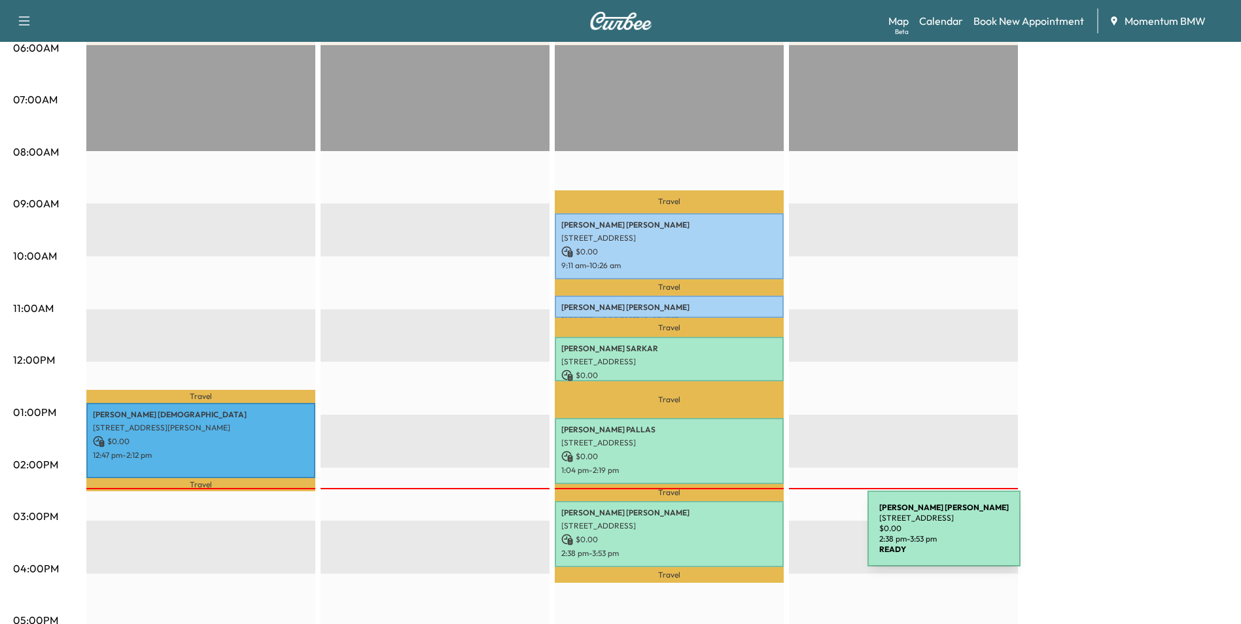
click at [770, 537] on p "$ 0.00" at bounding box center [670, 540] width 216 height 12
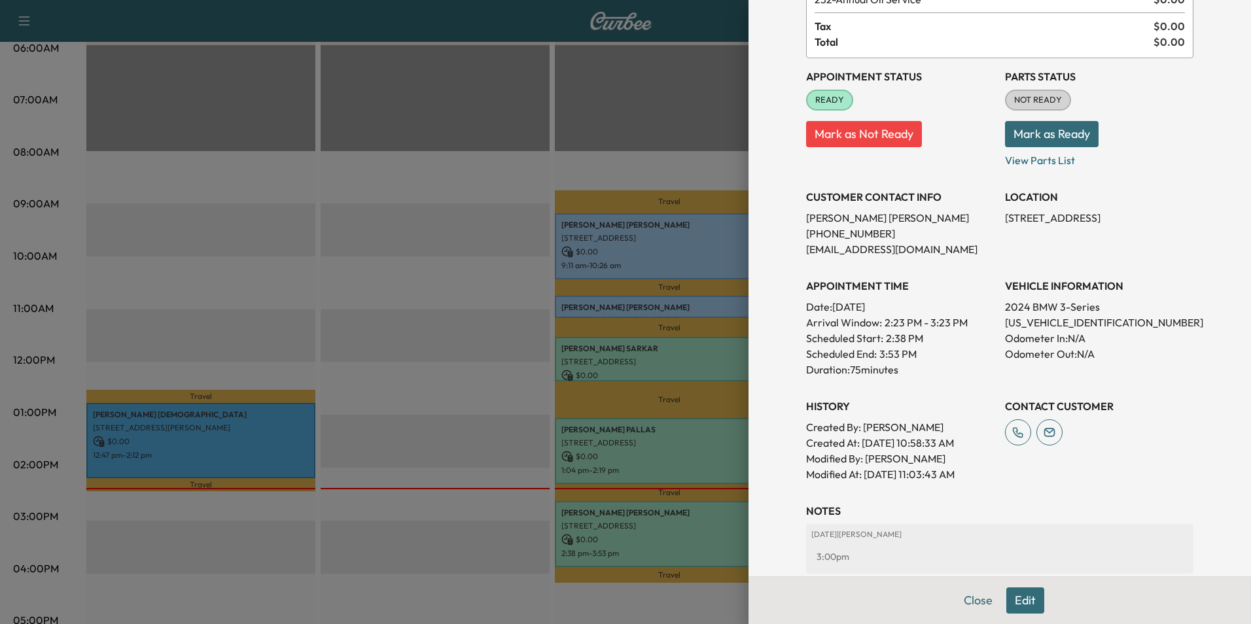
scroll to position [198, 0]
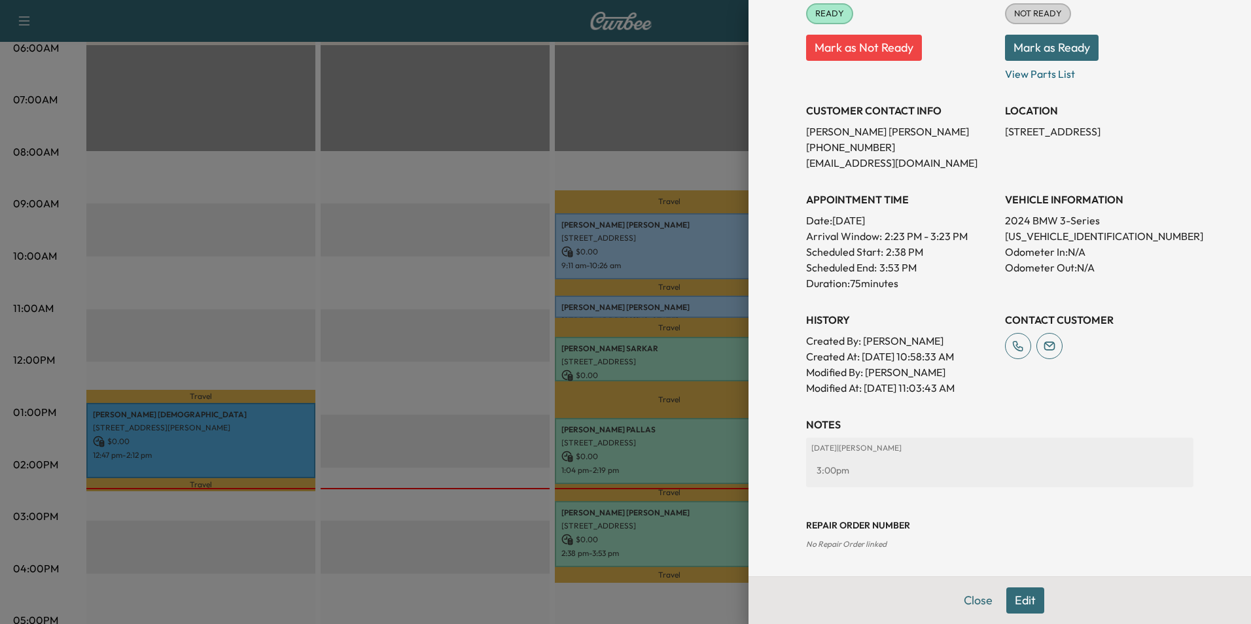
click at [1021, 597] on button "Edit" at bounding box center [1026, 601] width 38 height 26
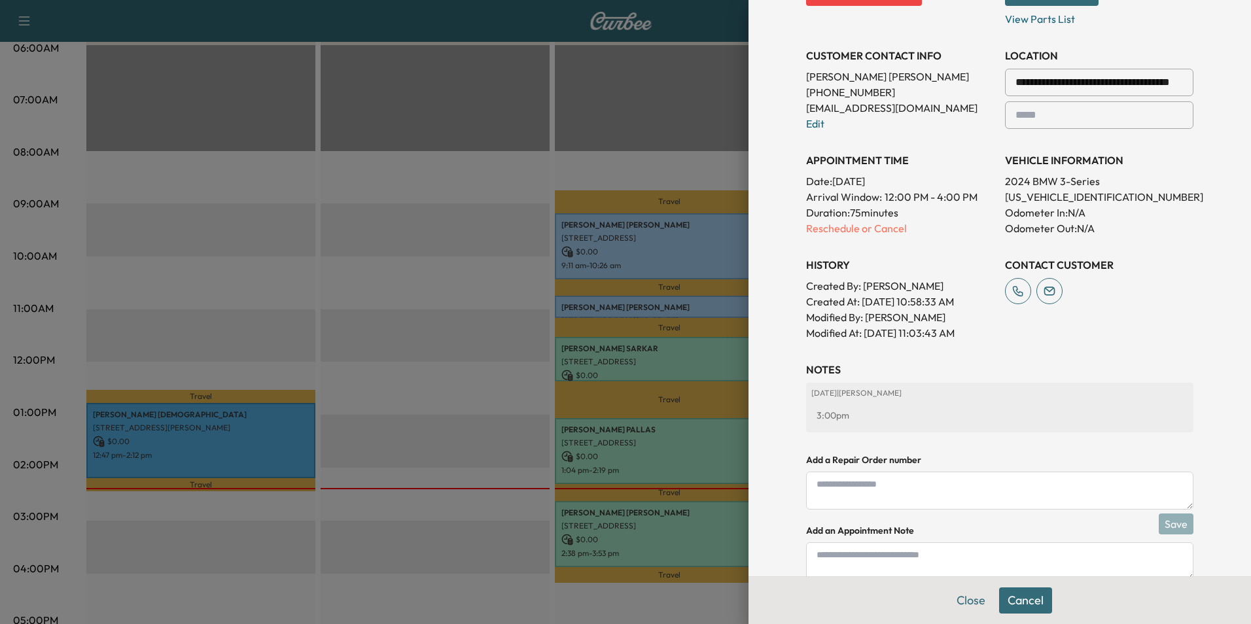
scroll to position [335, 0]
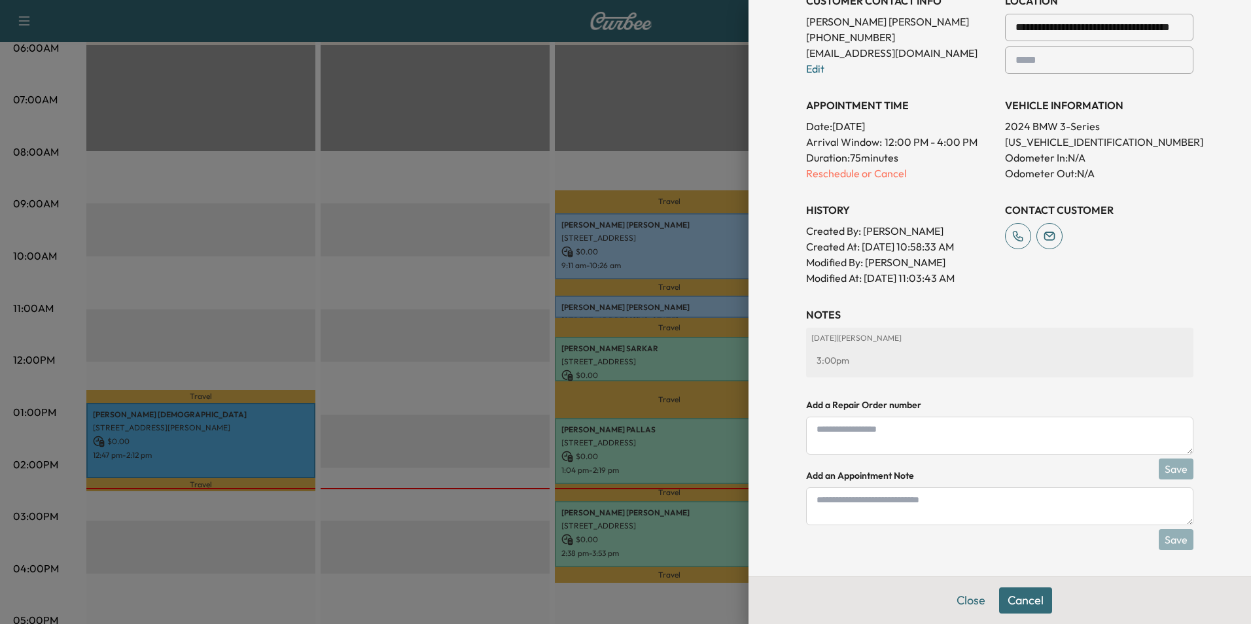
click at [844, 503] on textarea at bounding box center [999, 507] width 387 height 38
type textarea "****"
click at [1166, 539] on button "Save" at bounding box center [1176, 539] width 35 height 21
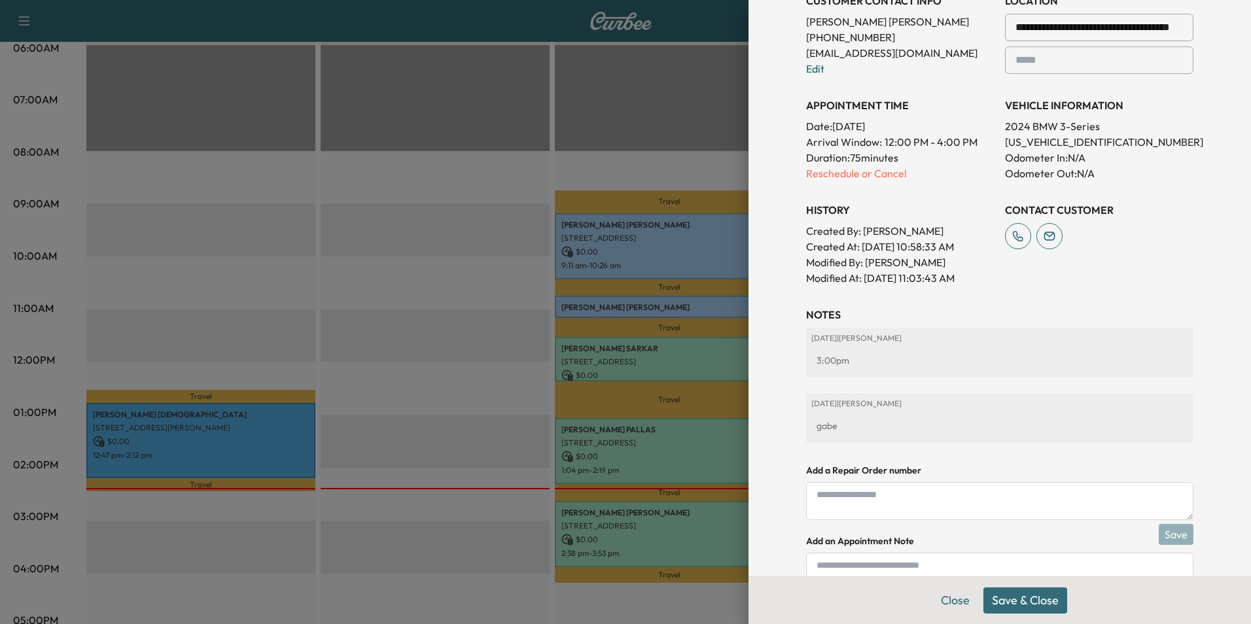
click at [1026, 601] on button "Save & Close" at bounding box center [1026, 601] width 84 height 26
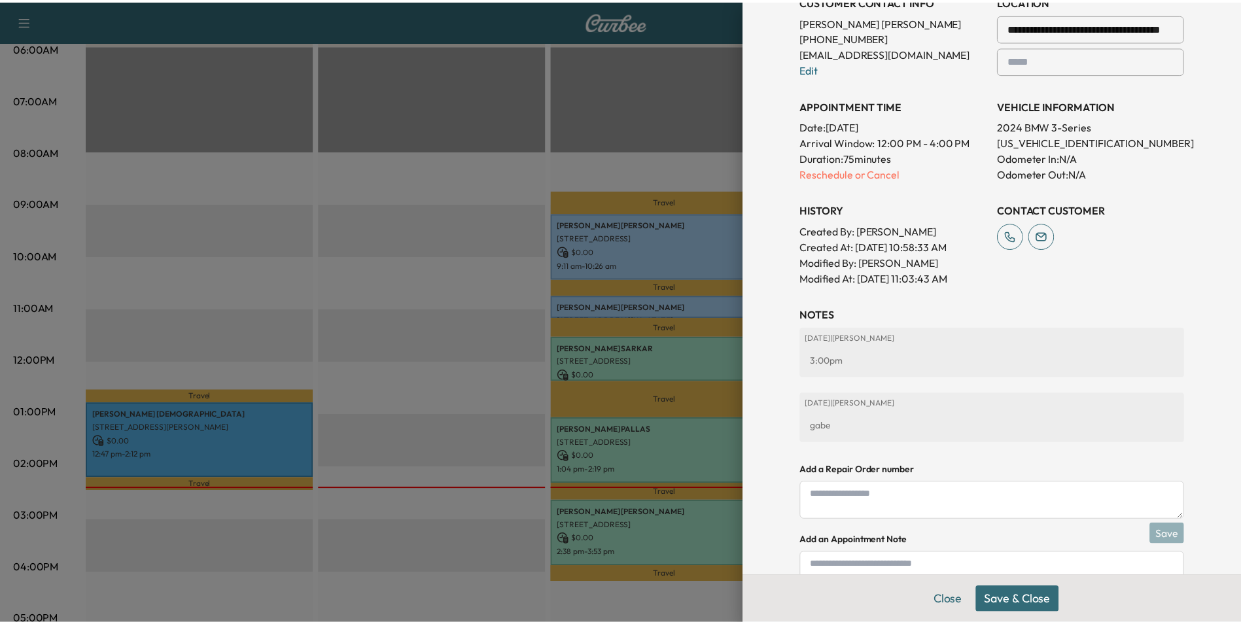
scroll to position [308, 0]
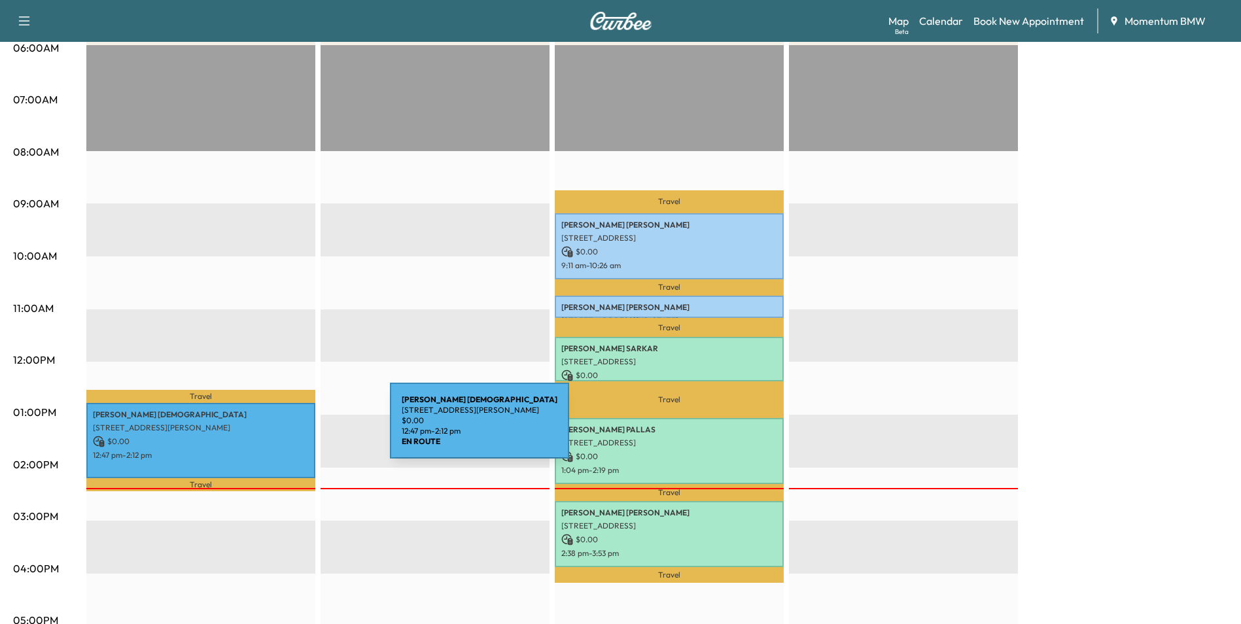
click at [292, 430] on div "[PERSON_NAME] [STREET_ADDRESS][PERSON_NAME] $ 0.00 12:47 pm - 2:12 pm" at bounding box center [200, 440] width 229 height 75
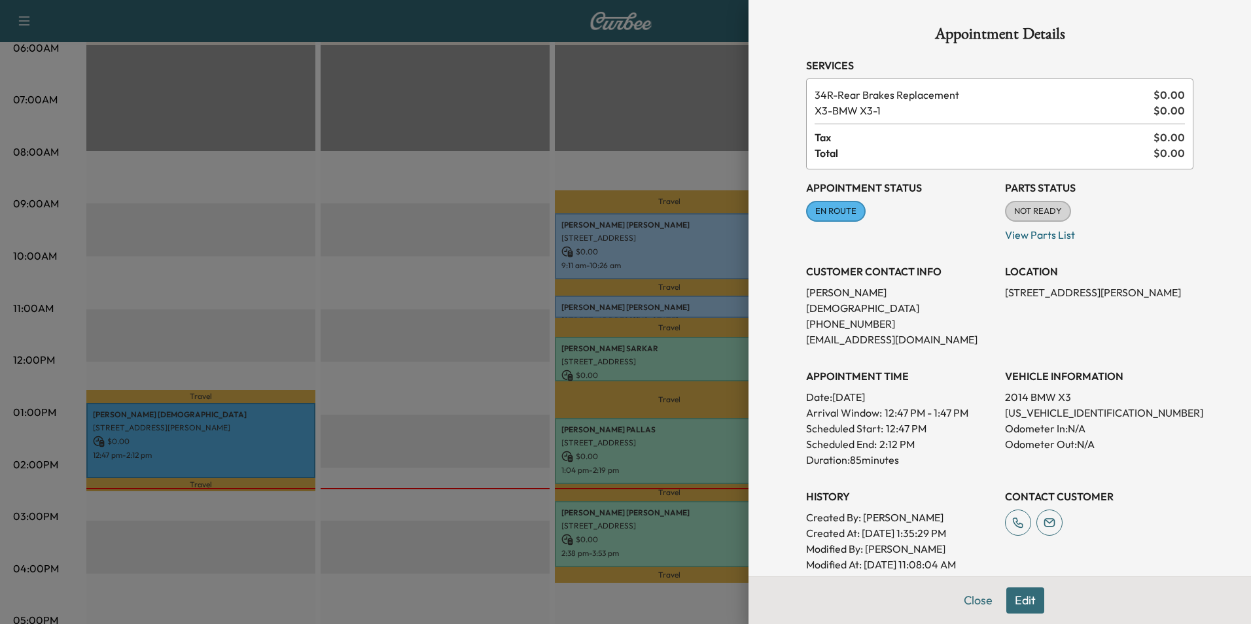
click at [1019, 601] on button "Edit" at bounding box center [1026, 601] width 38 height 26
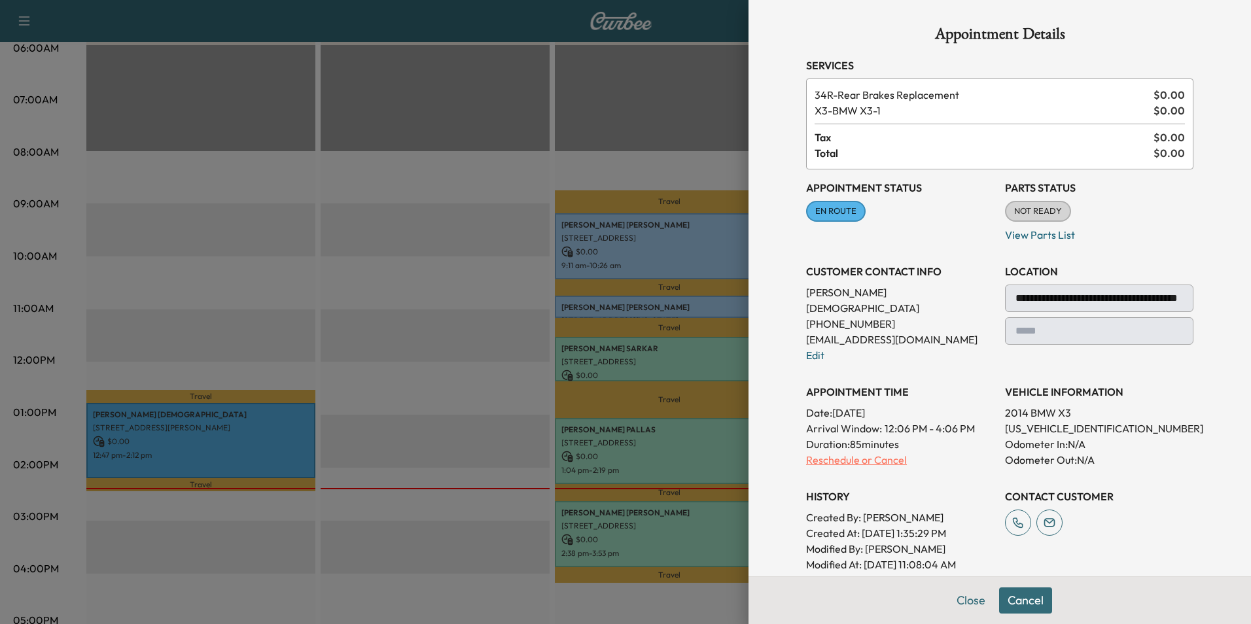
click at [836, 452] on p "Reschedule or Cancel" at bounding box center [900, 460] width 188 height 16
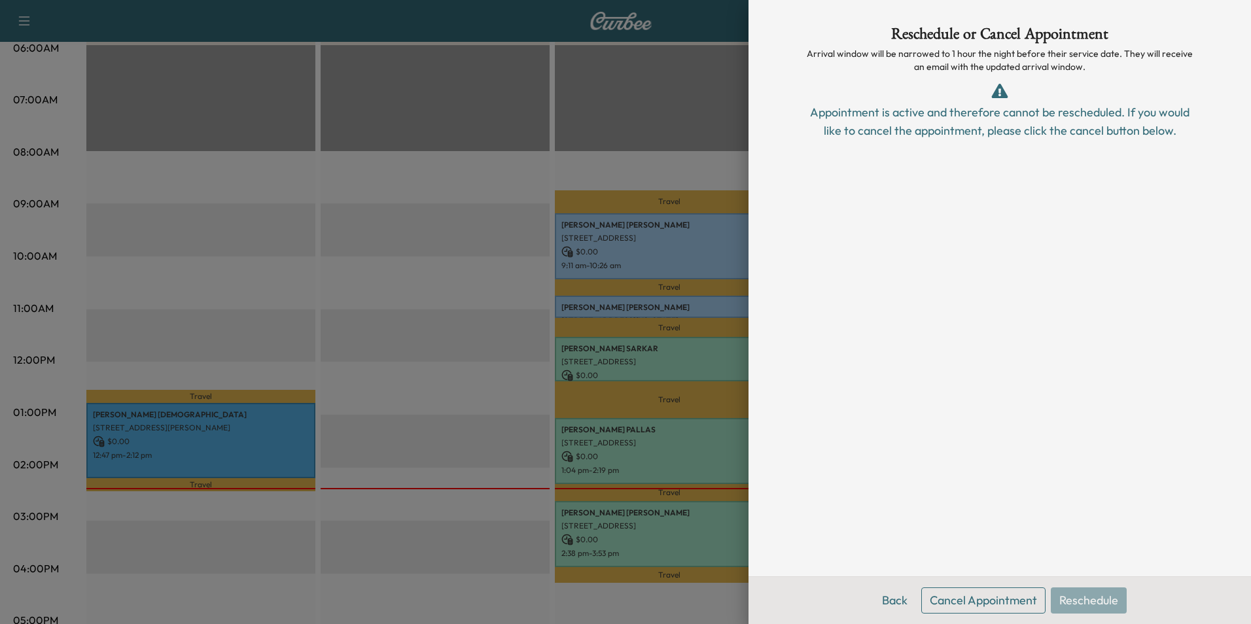
click at [990, 603] on button "Cancel Appointment" at bounding box center [983, 601] width 124 height 26
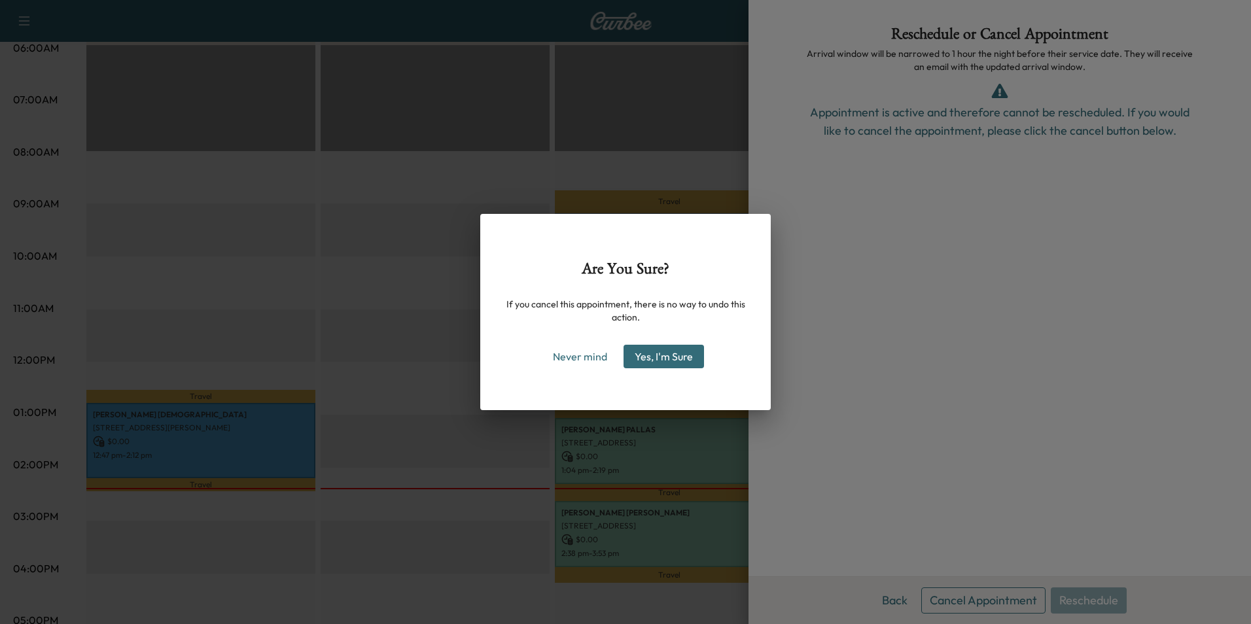
click at [658, 357] on button "Yes, I'm Sure" at bounding box center [664, 357] width 80 height 24
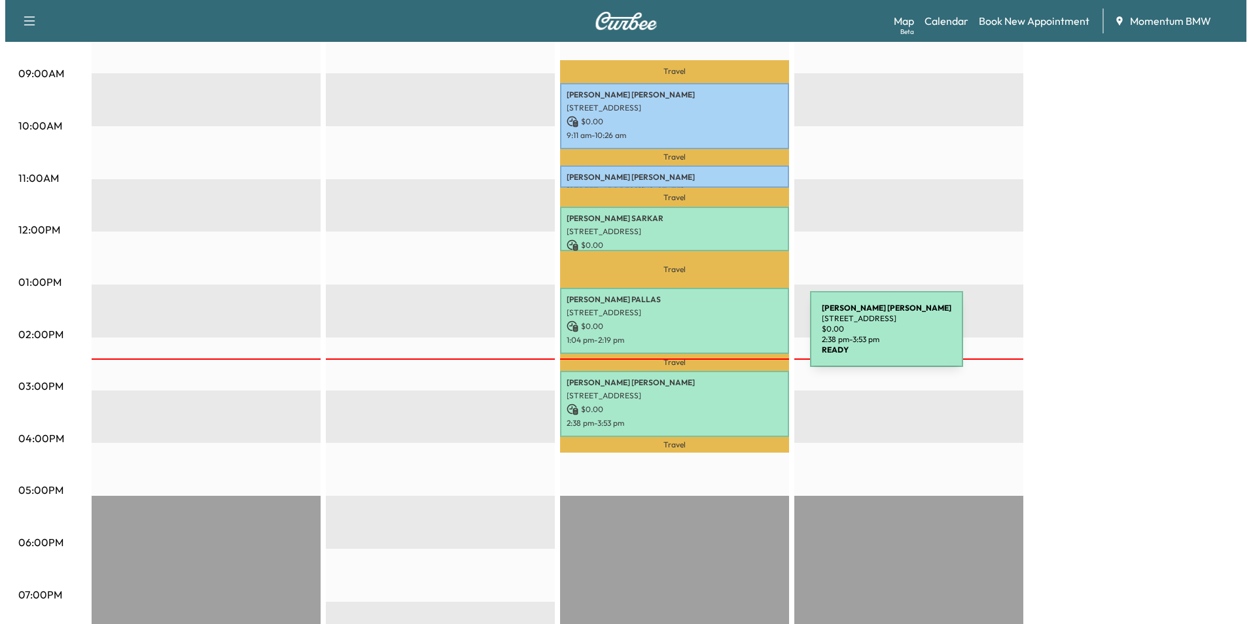
scroll to position [262, 0]
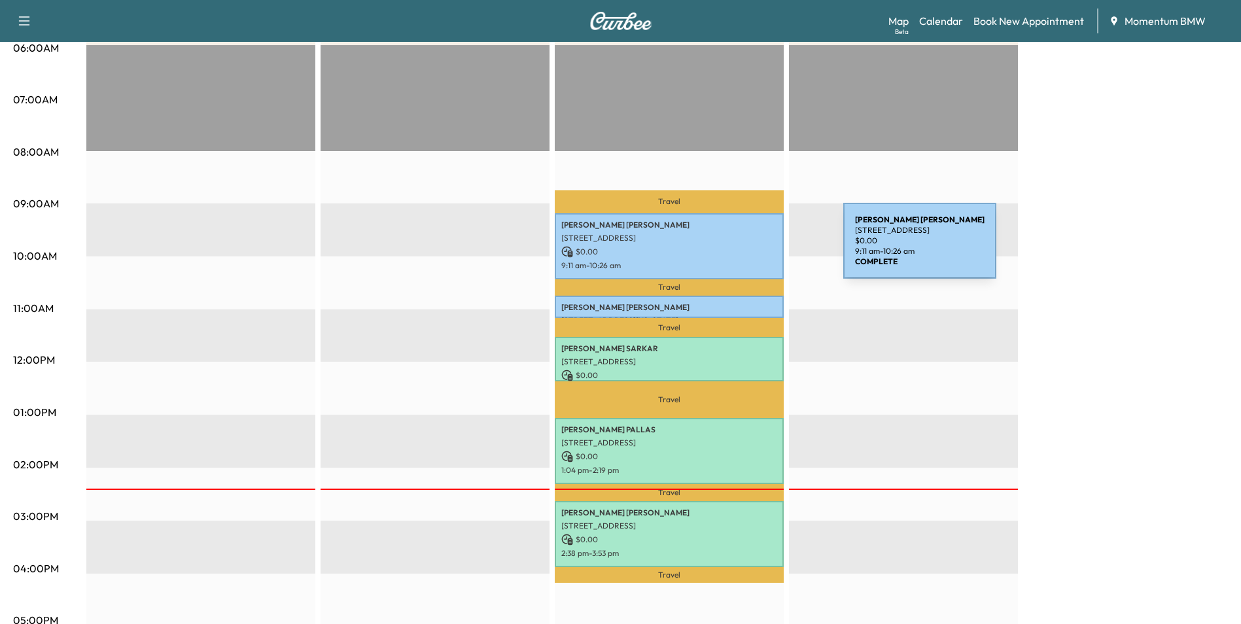
click at [745, 249] on p "$ 0.00" at bounding box center [670, 252] width 216 height 12
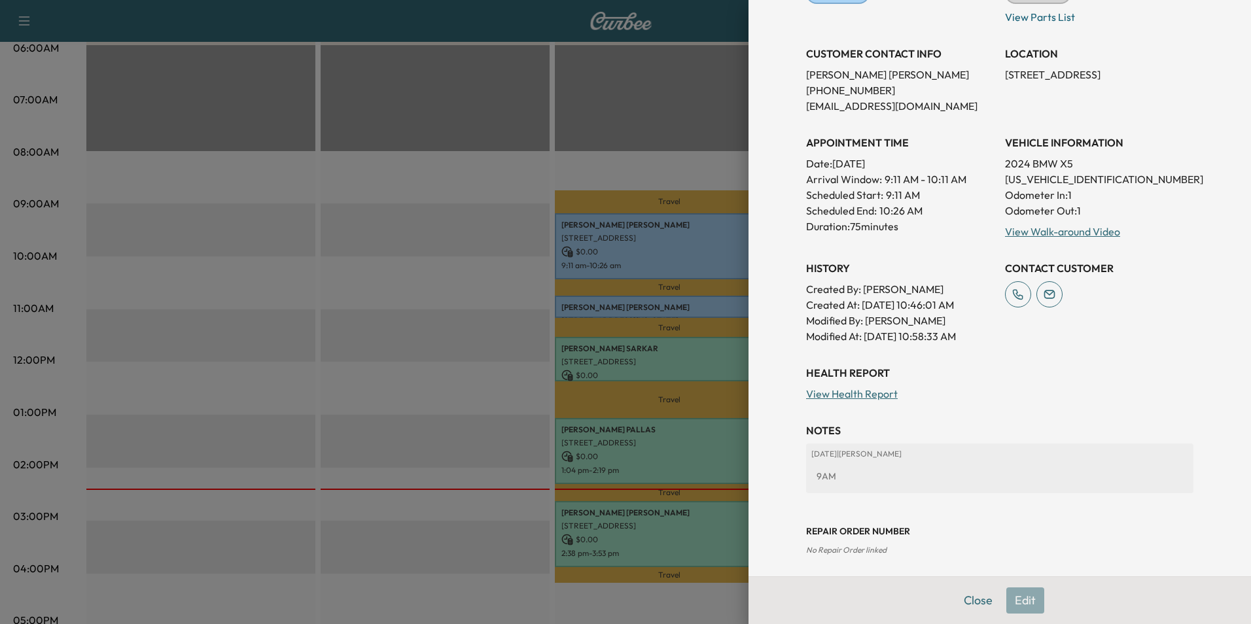
scroll to position [224, 0]
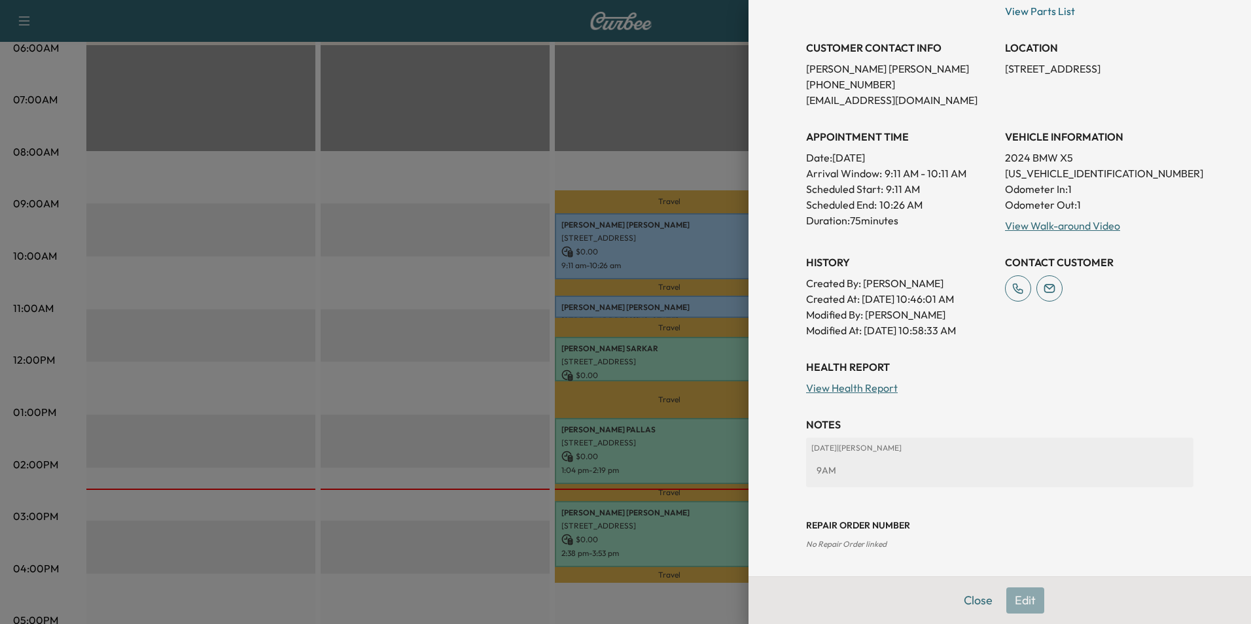
click at [973, 601] on button "Close" at bounding box center [978, 601] width 46 height 26
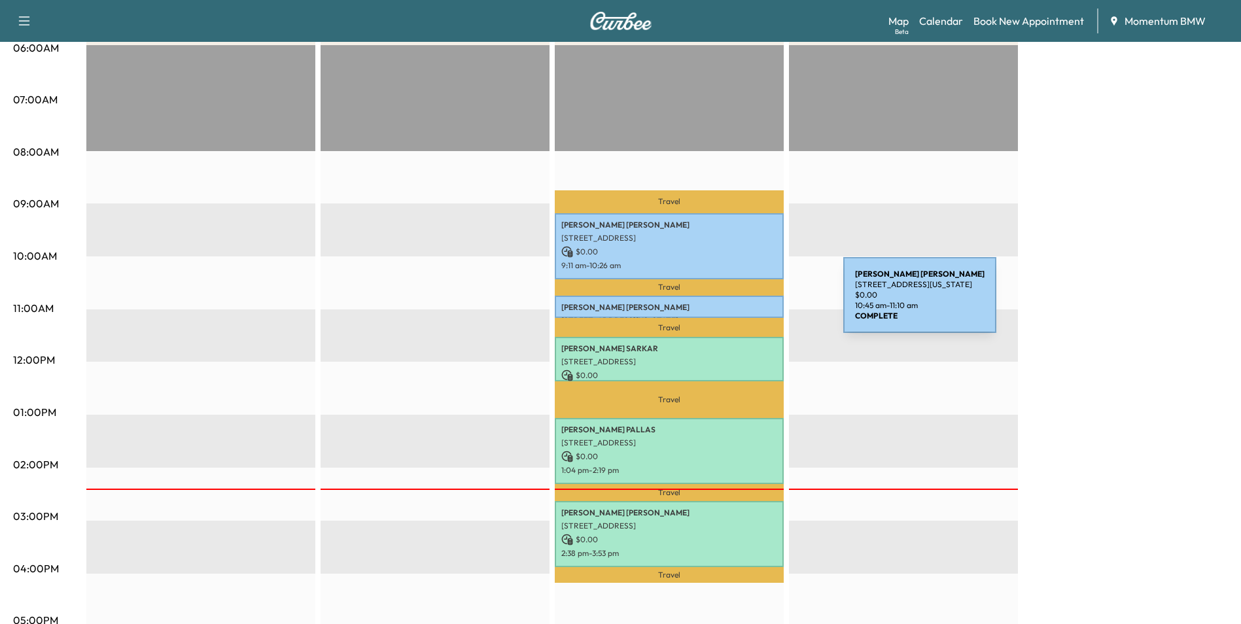
click at [745, 303] on p "[PERSON_NAME]" at bounding box center [670, 307] width 216 height 10
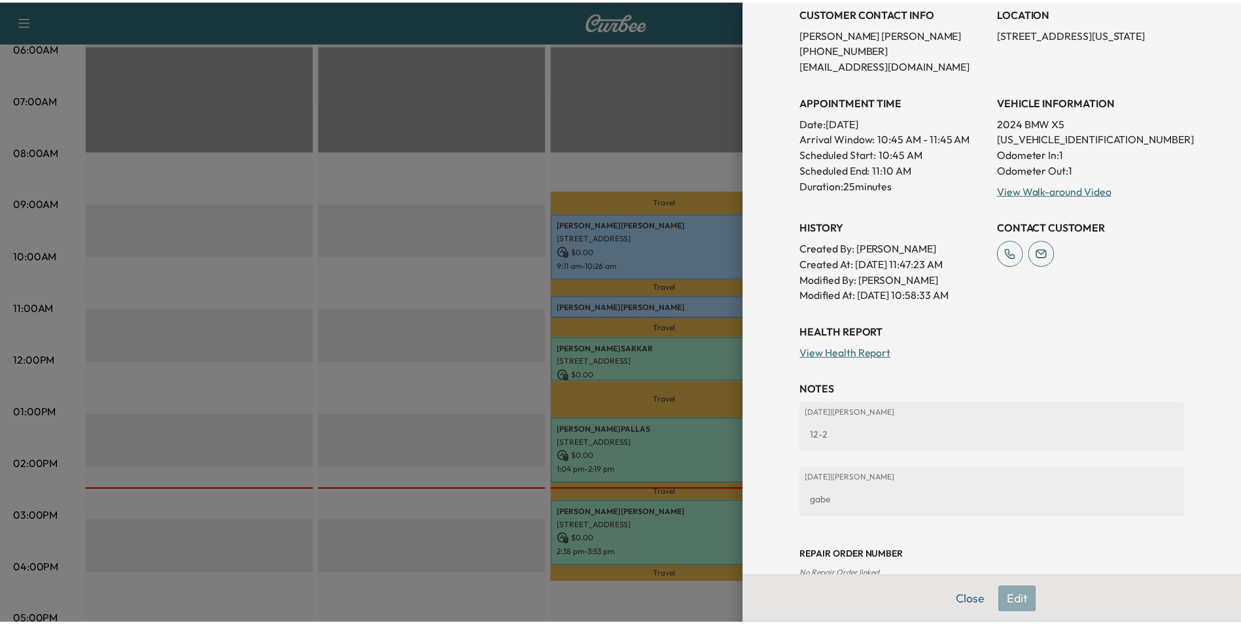
scroll to position [262, 0]
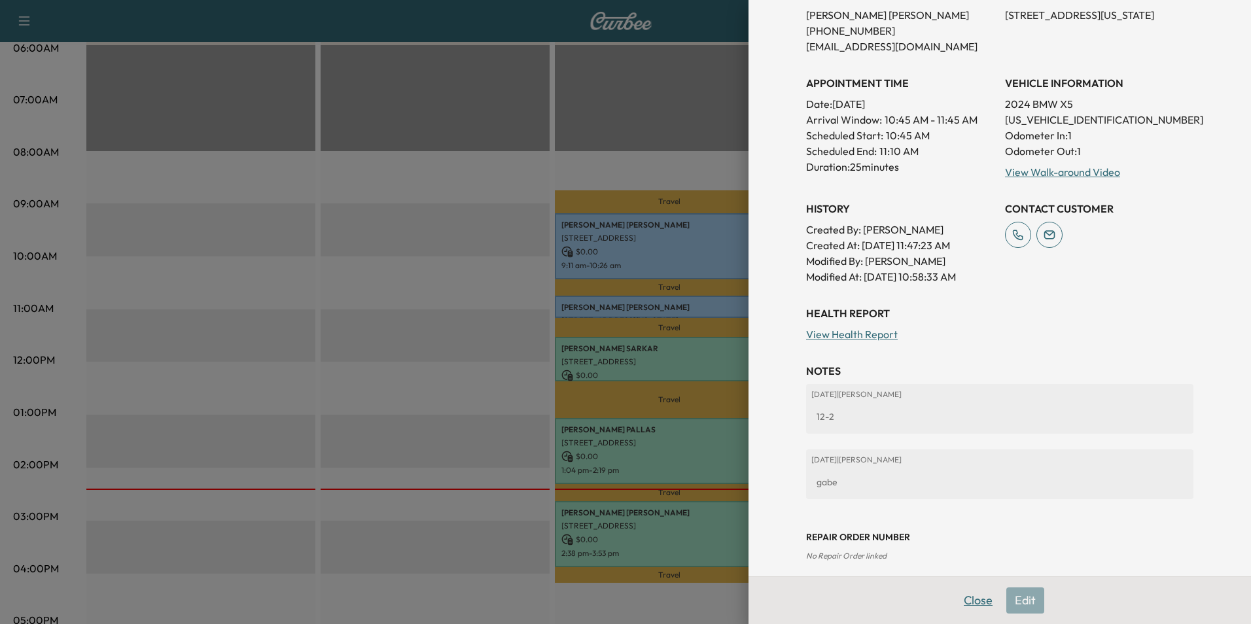
click at [980, 599] on button "Close" at bounding box center [978, 601] width 46 height 26
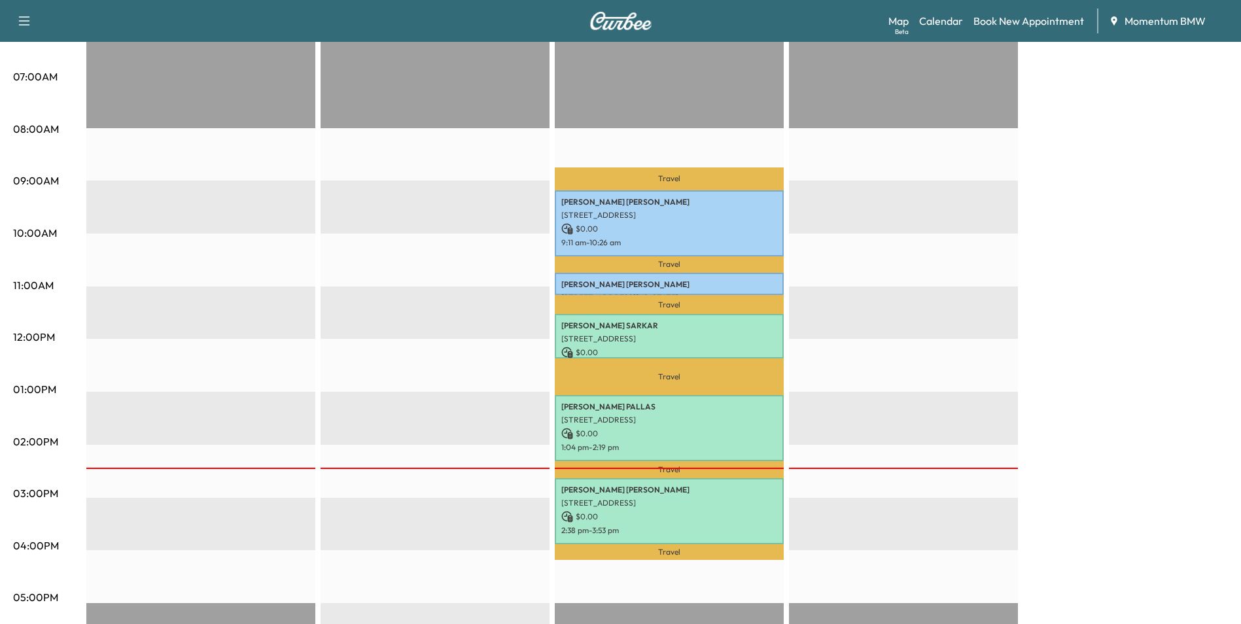
scroll to position [65, 0]
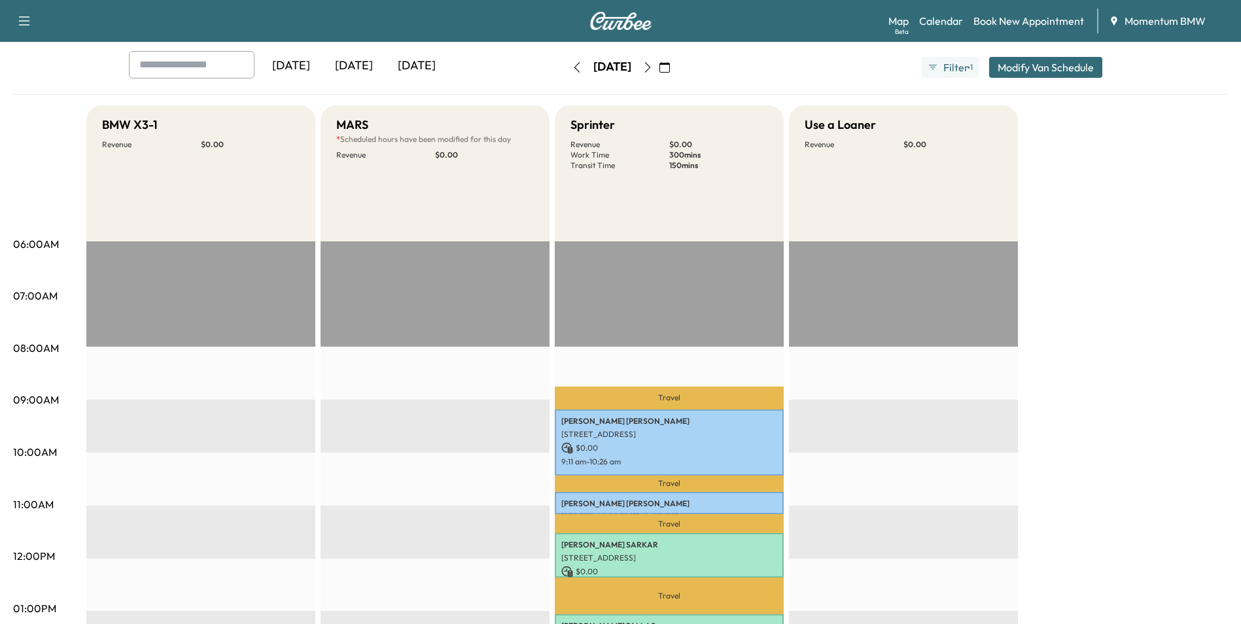
click at [653, 65] on icon "button" at bounding box center [648, 67] width 10 height 10
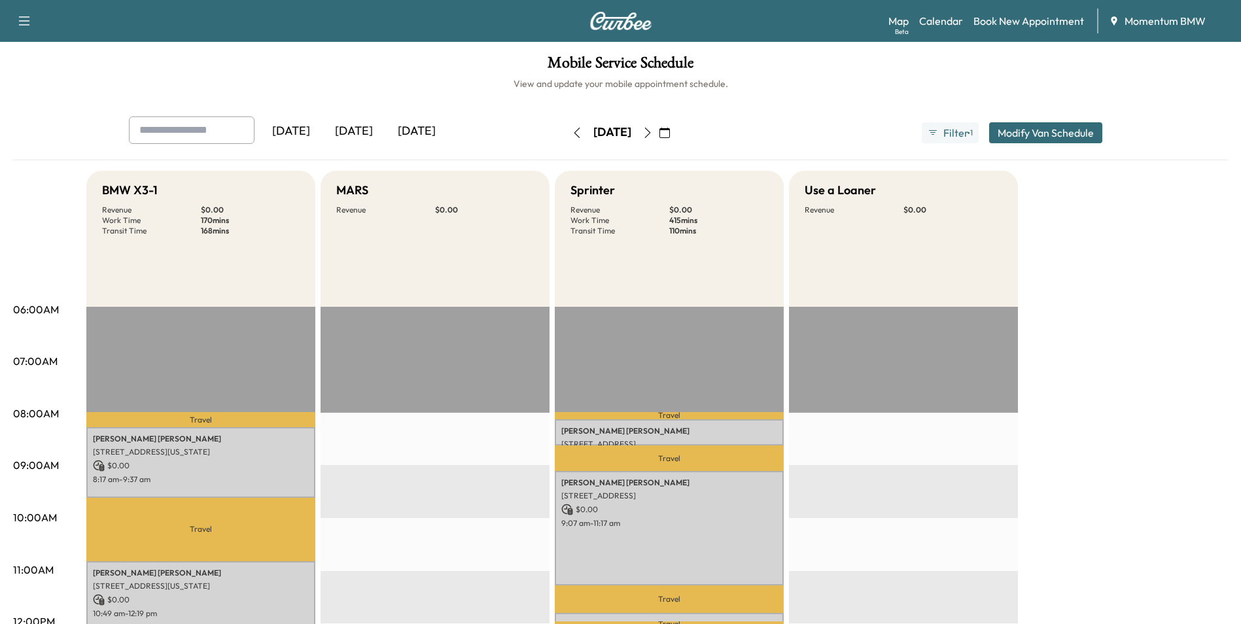
click at [572, 132] on icon "button" at bounding box center [577, 133] width 10 height 10
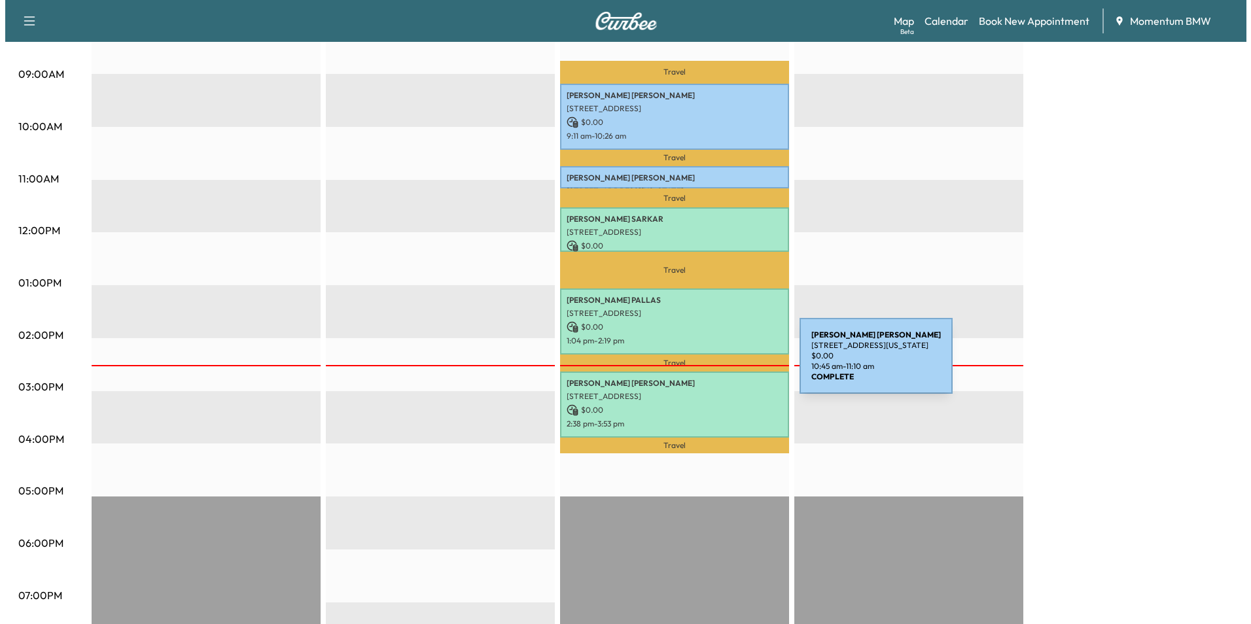
scroll to position [393, 0]
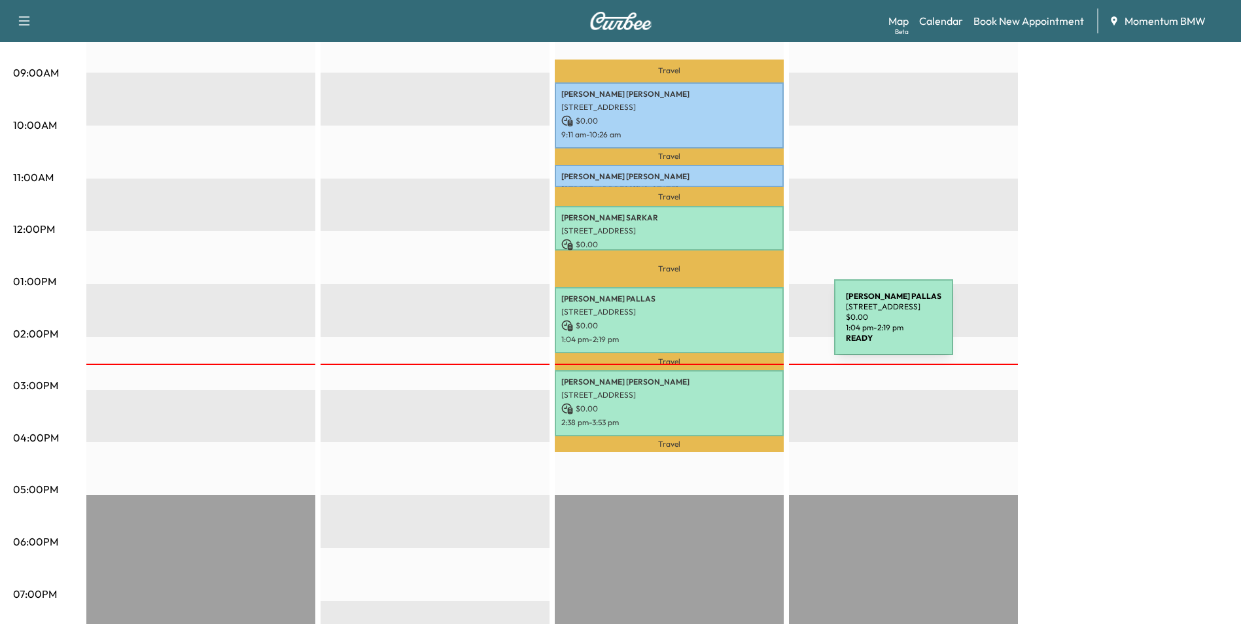
click at [736, 326] on p "$ 0.00" at bounding box center [670, 326] width 216 height 12
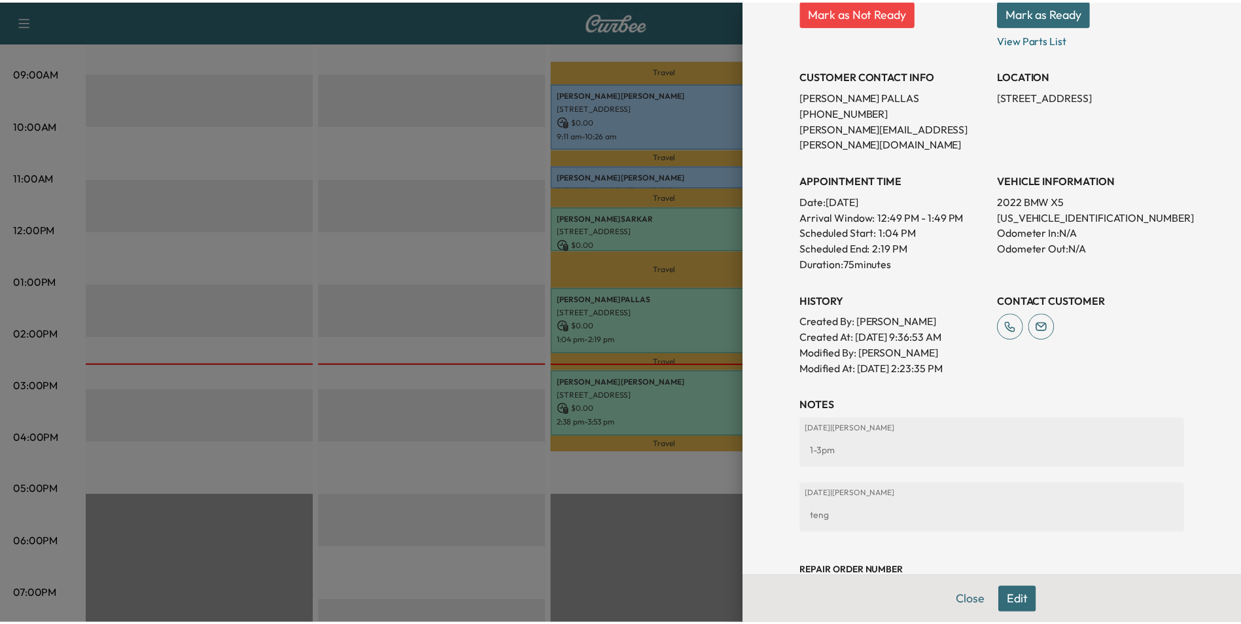
scroll to position [263, 0]
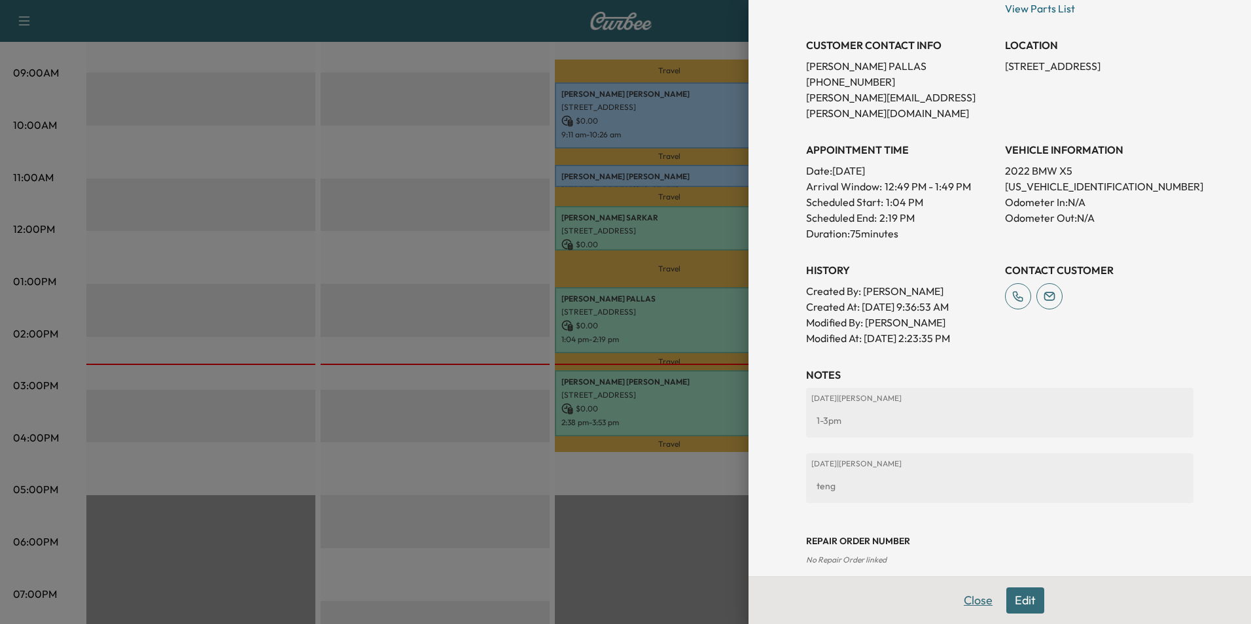
click at [973, 598] on button "Close" at bounding box center [978, 601] width 46 height 26
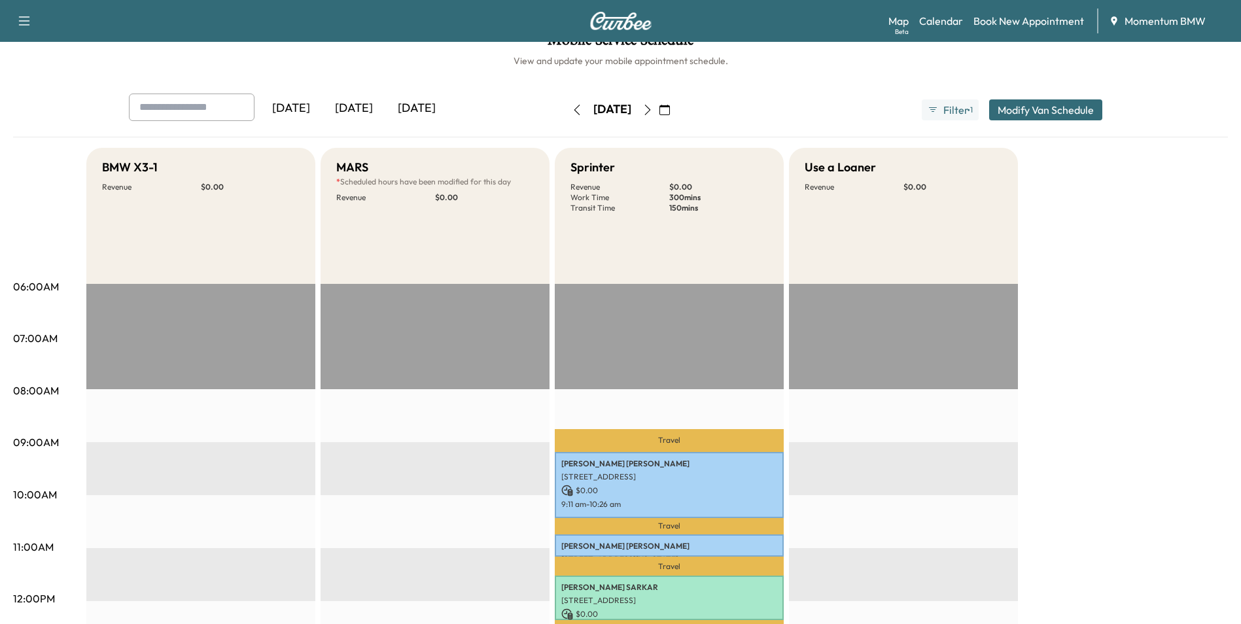
scroll to position [0, 0]
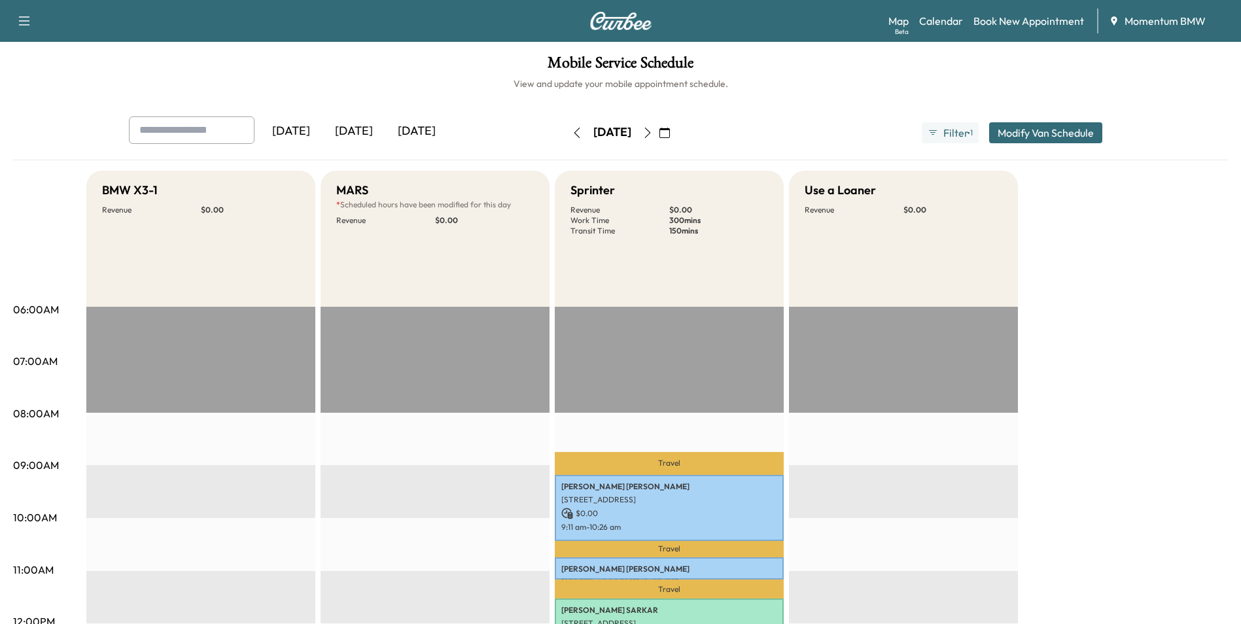
click at [651, 134] on icon "button" at bounding box center [648, 133] width 6 height 10
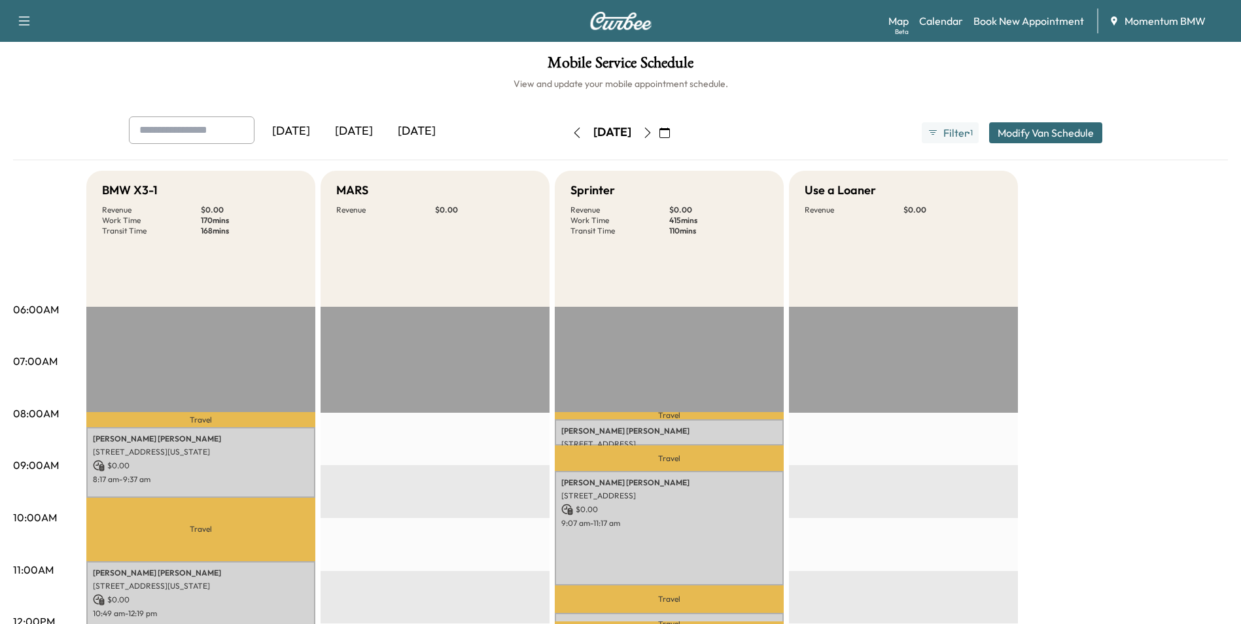
click at [572, 130] on icon "button" at bounding box center [577, 133] width 10 height 10
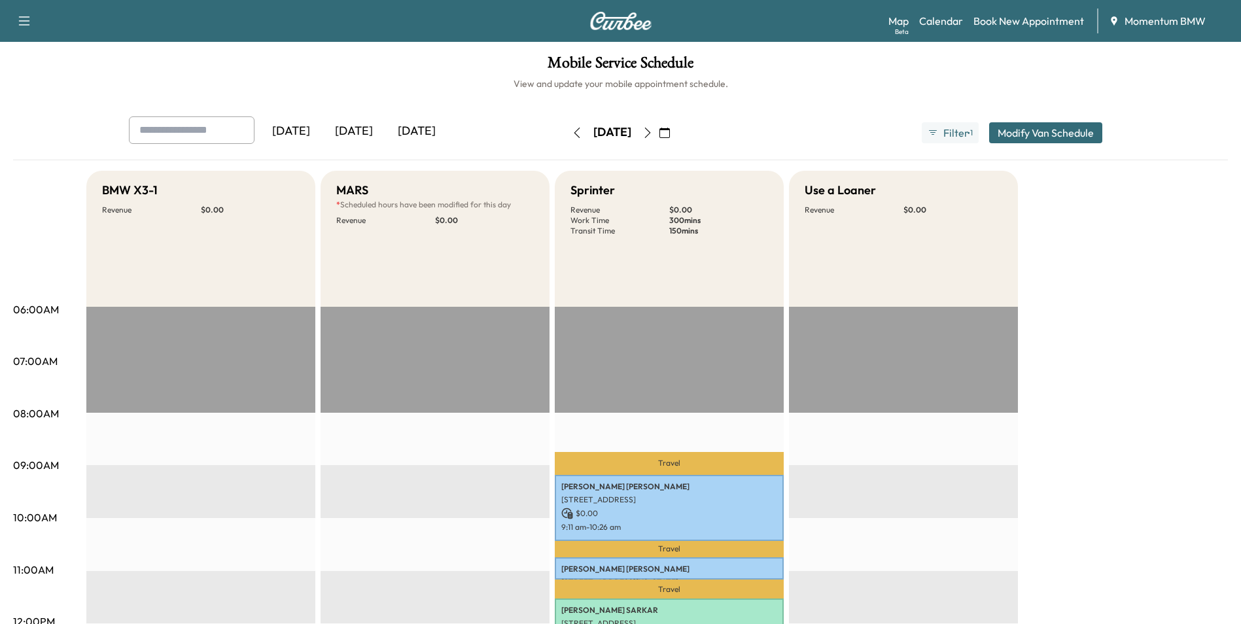
click at [653, 131] on icon "button" at bounding box center [648, 133] width 10 height 10
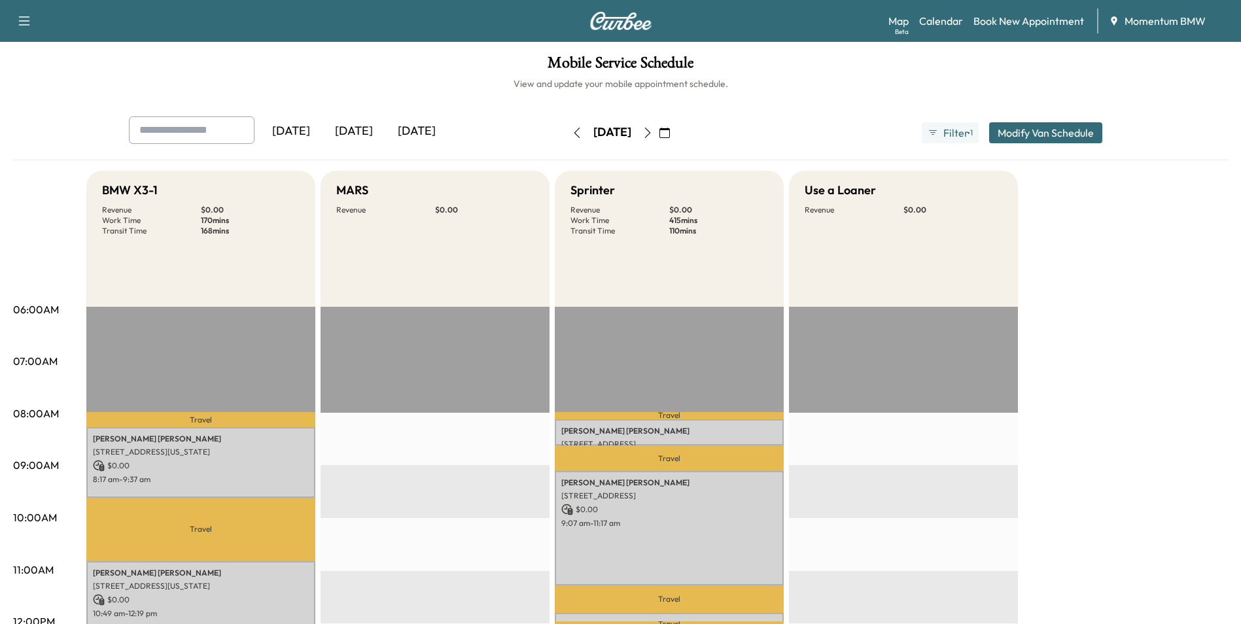
click at [653, 132] on icon "button" at bounding box center [648, 133] width 10 height 10
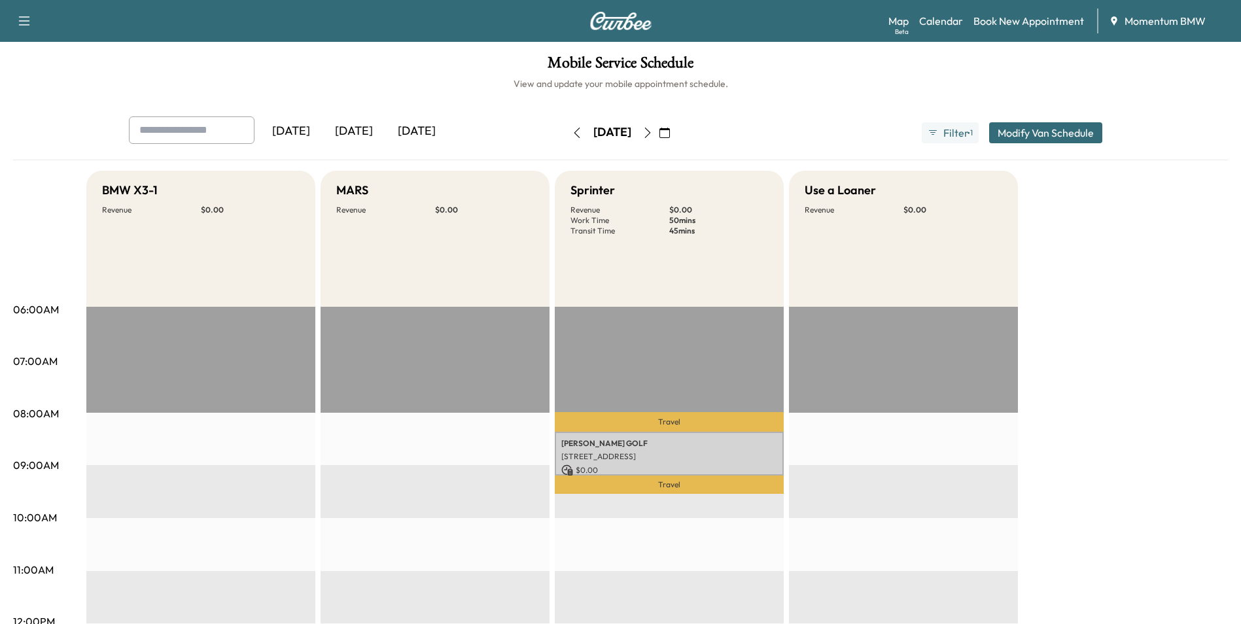
click at [653, 128] on icon "button" at bounding box center [648, 133] width 10 height 10
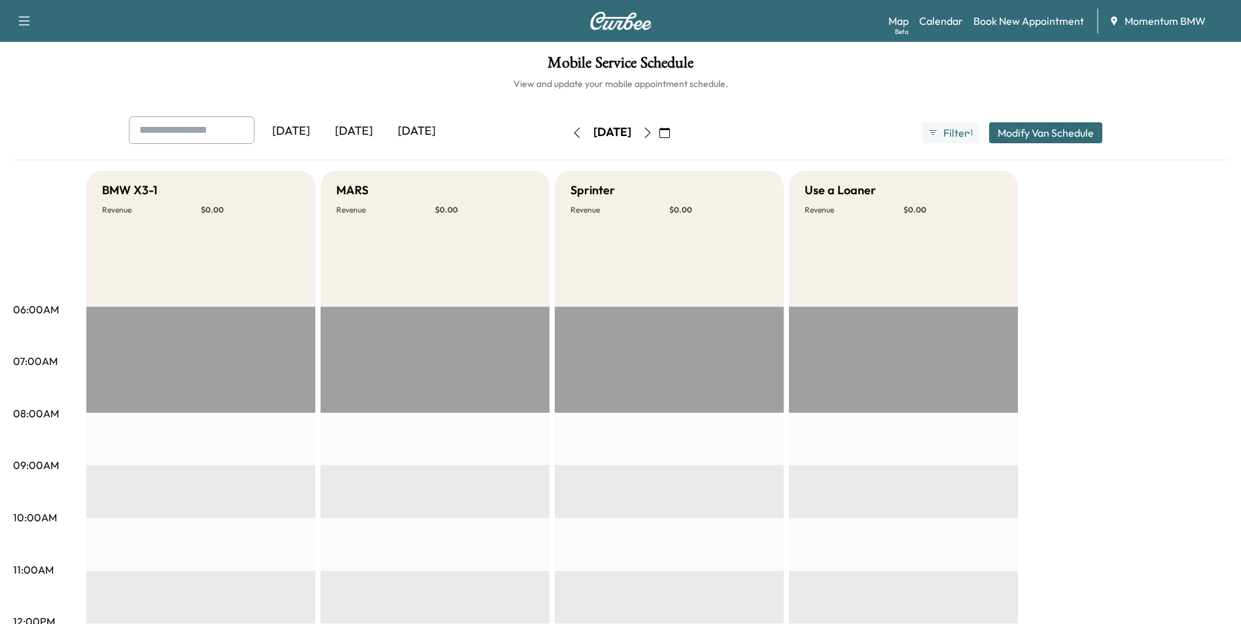
click at [653, 128] on icon "button" at bounding box center [648, 133] width 10 height 10
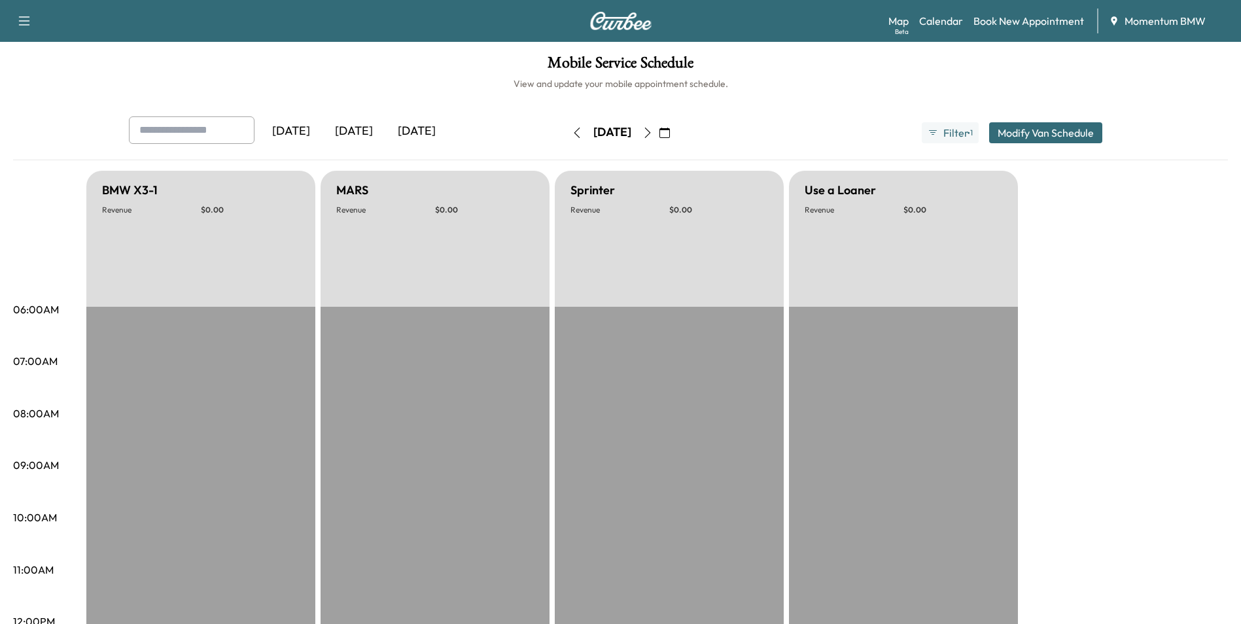
click at [653, 130] on icon "button" at bounding box center [648, 133] width 10 height 10
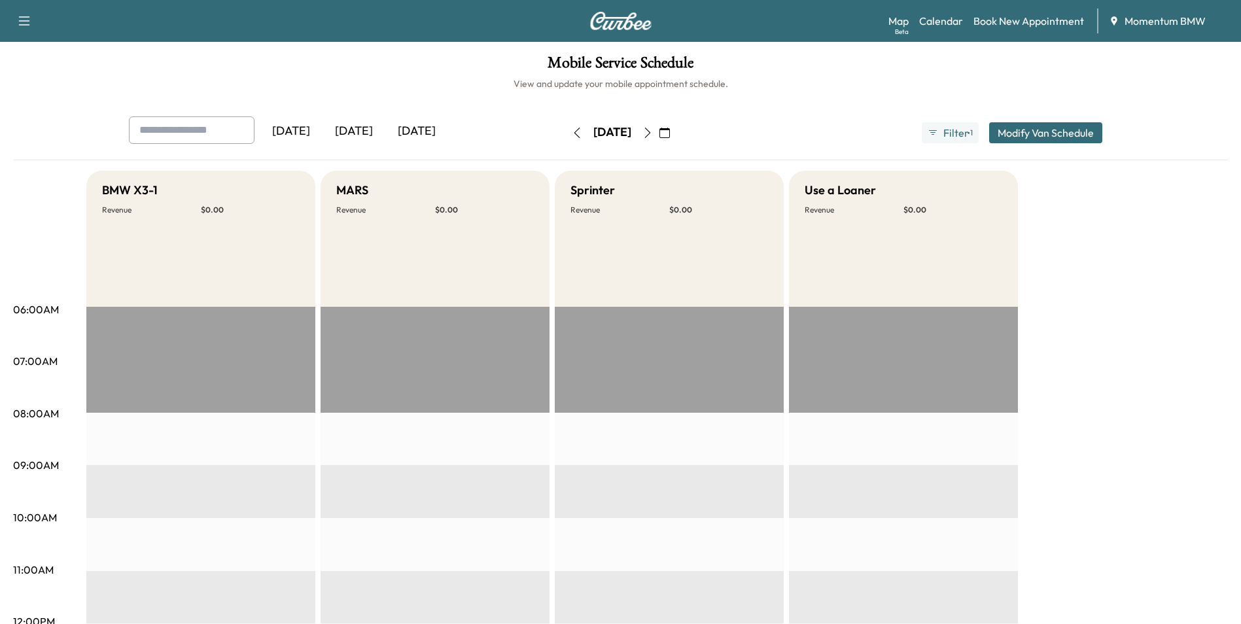
click at [572, 134] on icon "button" at bounding box center [577, 133] width 10 height 10
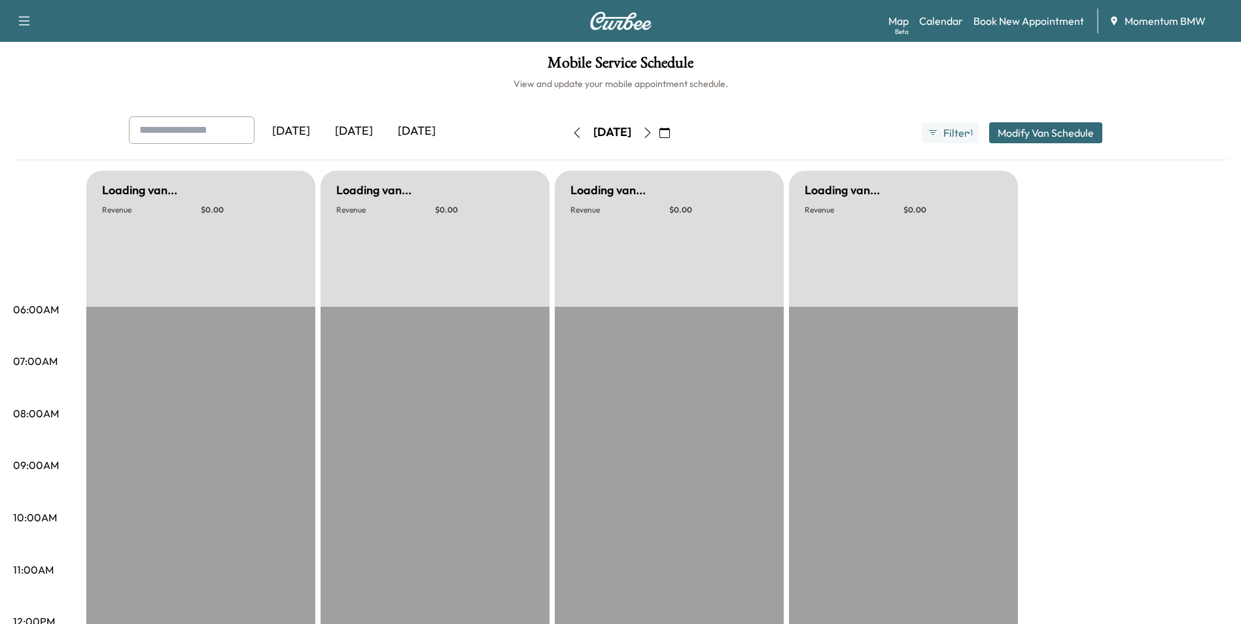
click at [574, 134] on icon "button" at bounding box center [577, 133] width 6 height 10
click at [572, 134] on icon "button" at bounding box center [577, 133] width 10 height 10
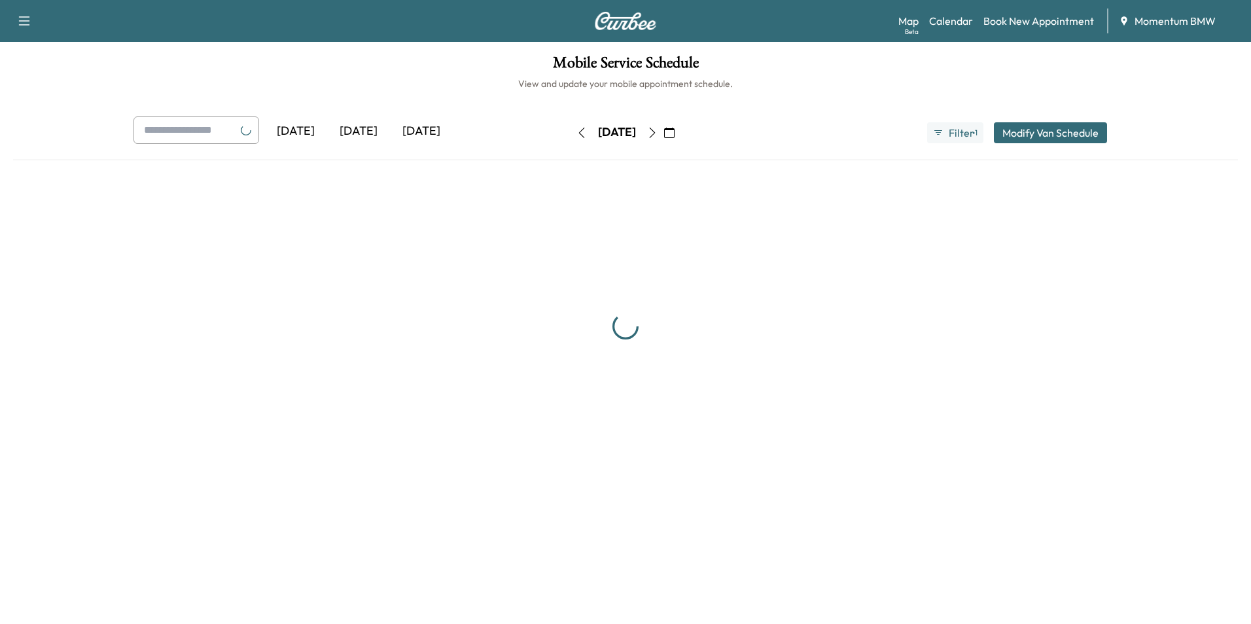
click at [571, 134] on button "button" at bounding box center [582, 132] width 22 height 21
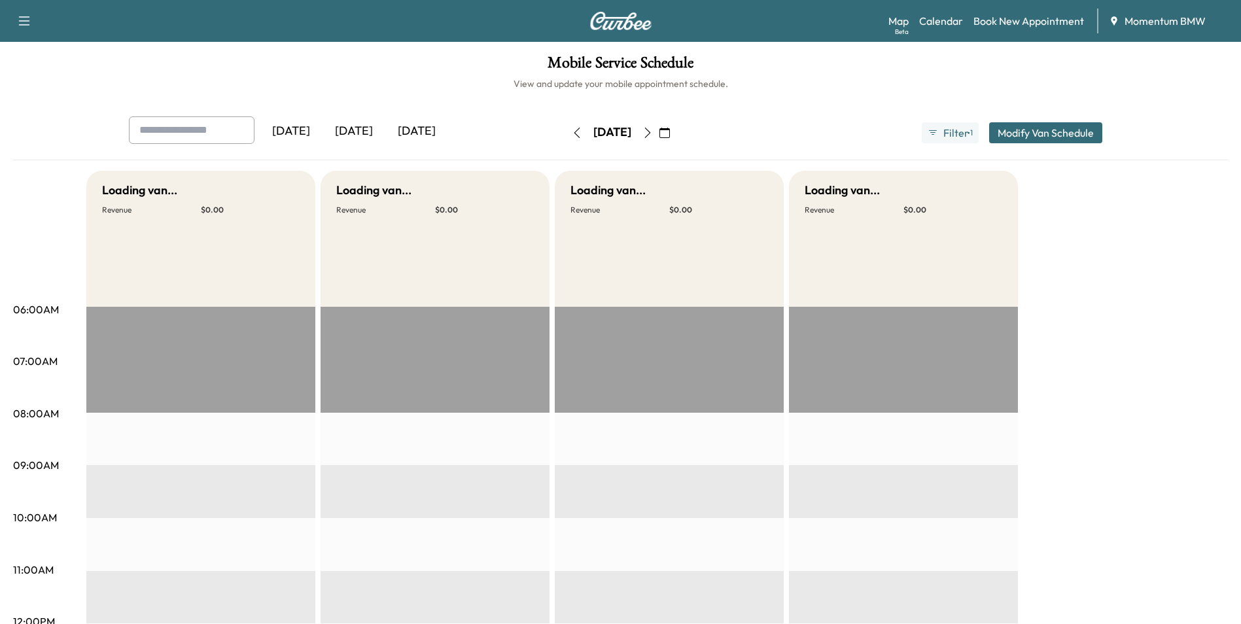
click at [572, 134] on icon "button" at bounding box center [577, 133] width 10 height 10
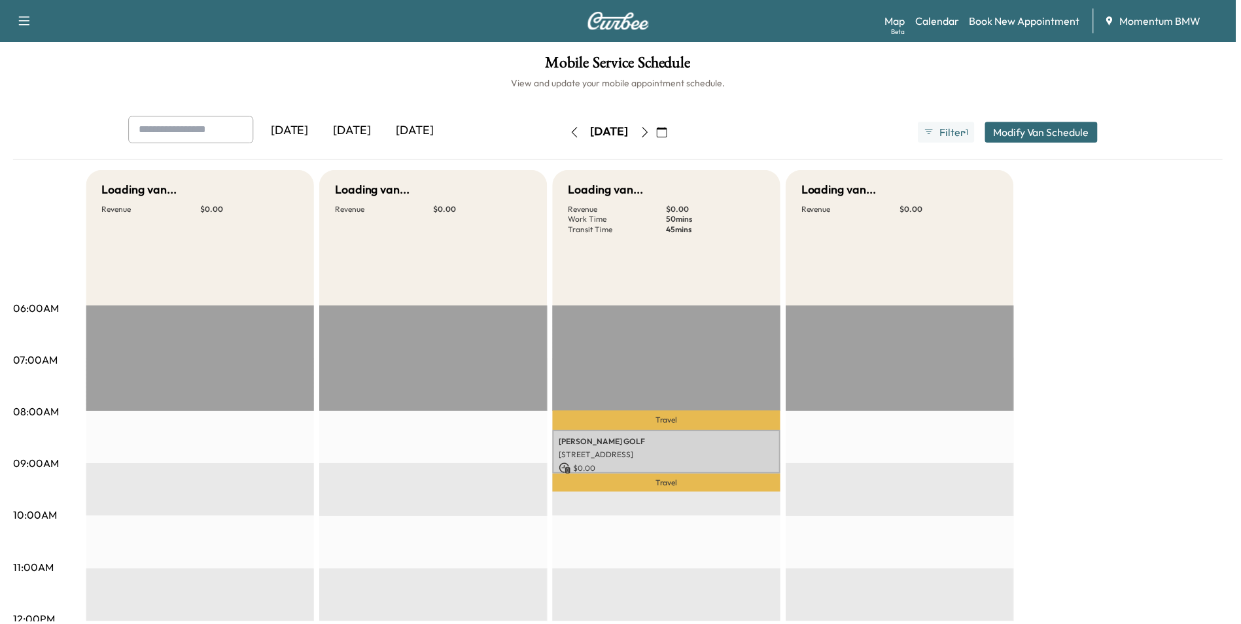
click at [566, 134] on button "button" at bounding box center [577, 132] width 22 height 21
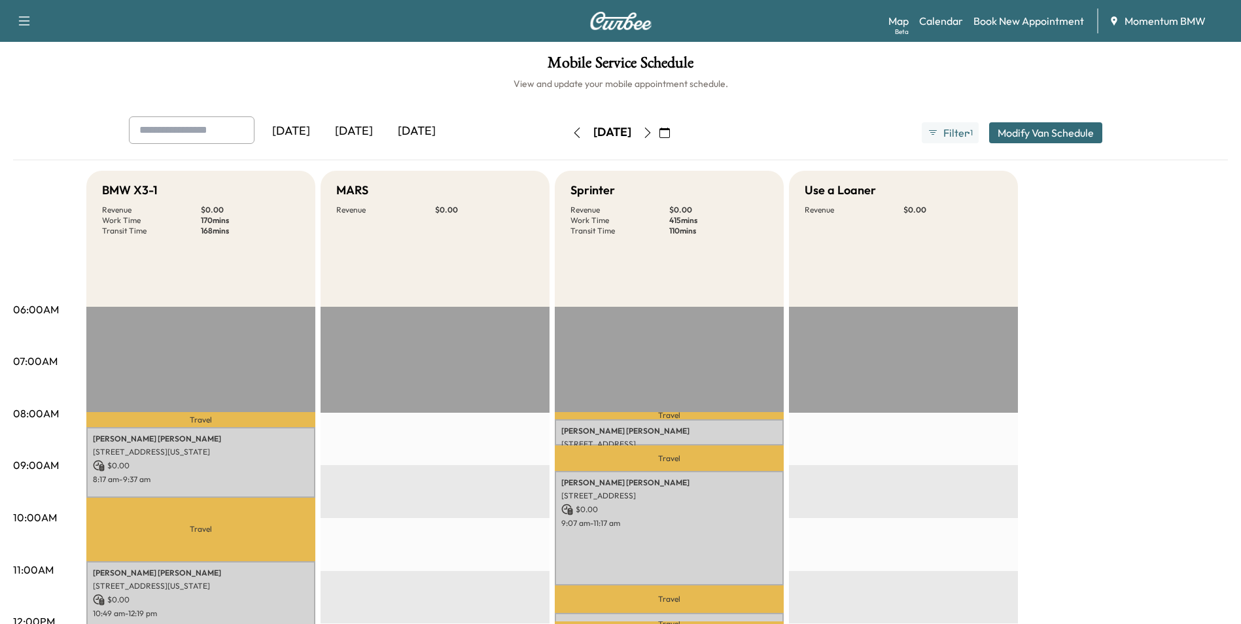
click at [572, 134] on icon "button" at bounding box center [577, 133] width 10 height 10
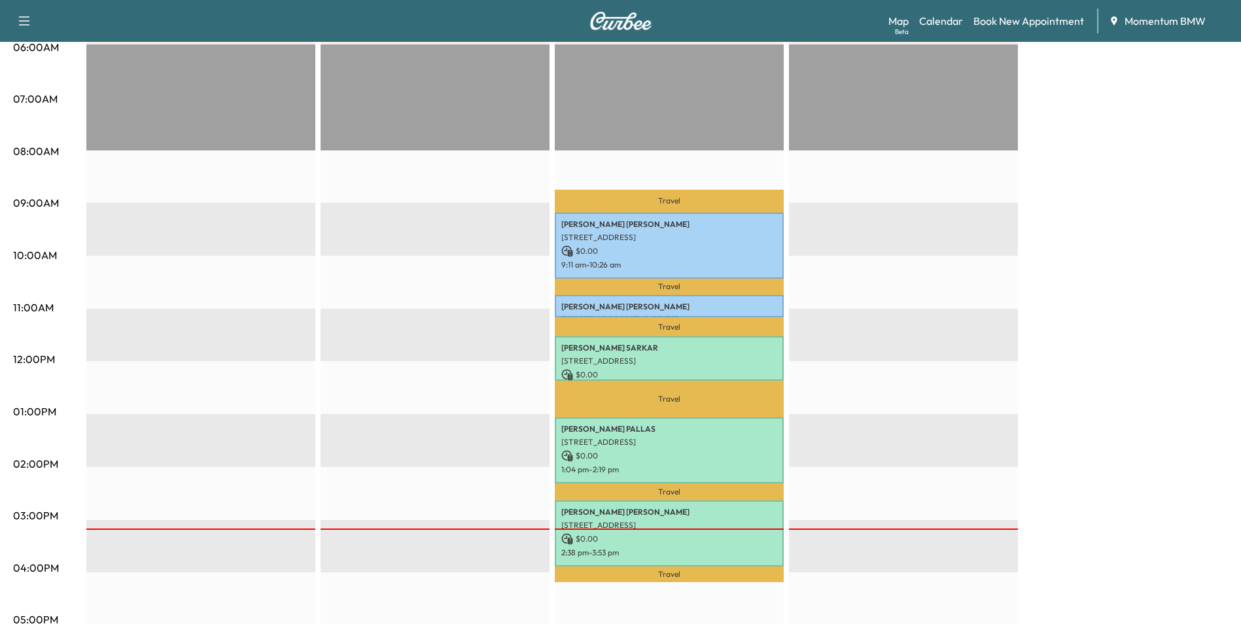
scroll to position [393, 0]
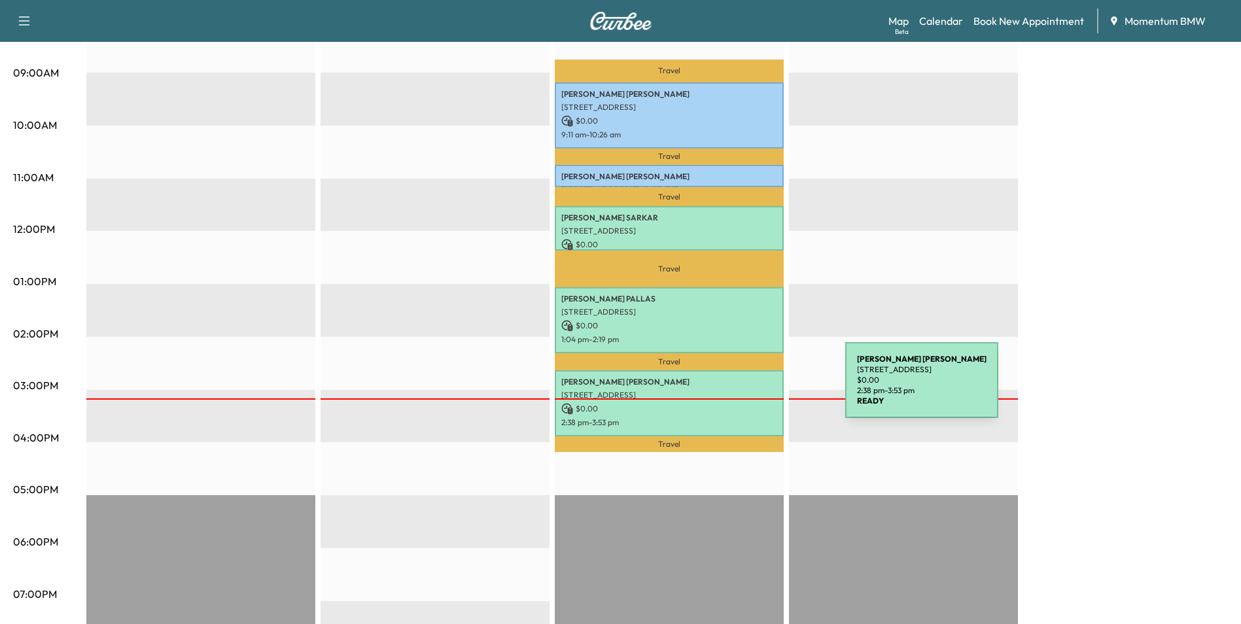
click at [747, 390] on p "[STREET_ADDRESS]" at bounding box center [670, 395] width 216 height 10
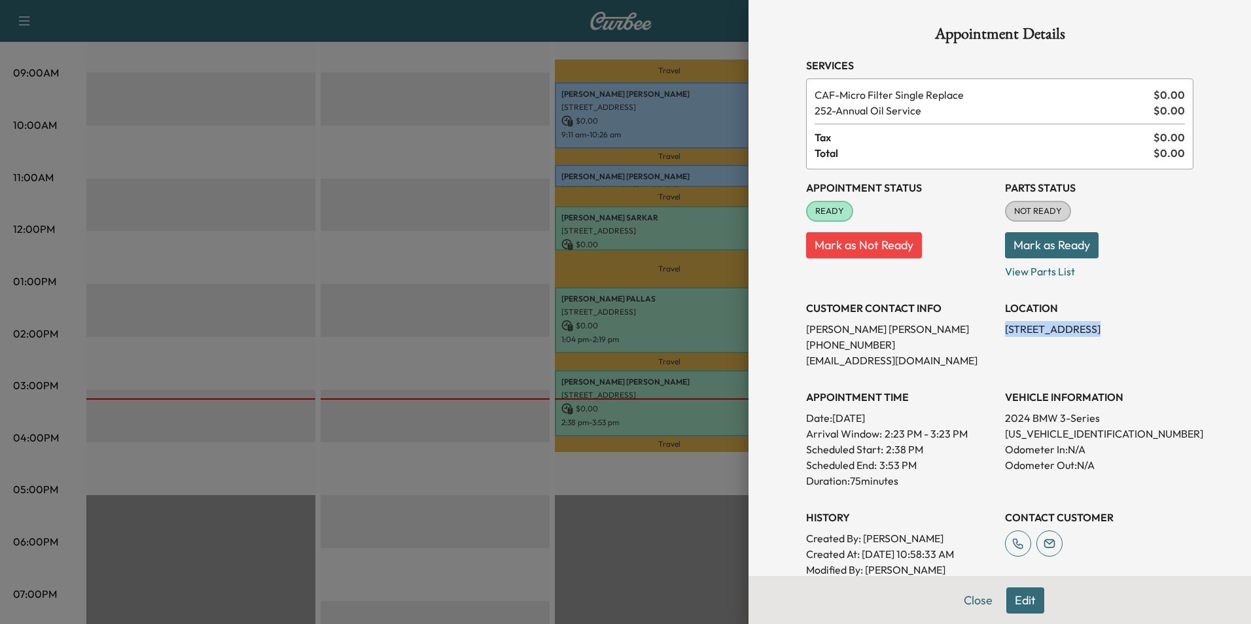
drag, startPoint x: 994, startPoint y: 328, endPoint x: 1084, endPoint y: 327, distance: 90.3
click at [1084, 327] on div "Appointment Status READY Mark as Not Ready Parts Status NOT READY Mark as Ready…" at bounding box center [999, 381] width 387 height 424
drag, startPoint x: 1084, startPoint y: 327, endPoint x: 1076, endPoint y: 325, distance: 8.7
copy p "[STREET_ADDRESS]"
click at [973, 602] on button "Close" at bounding box center [978, 601] width 46 height 26
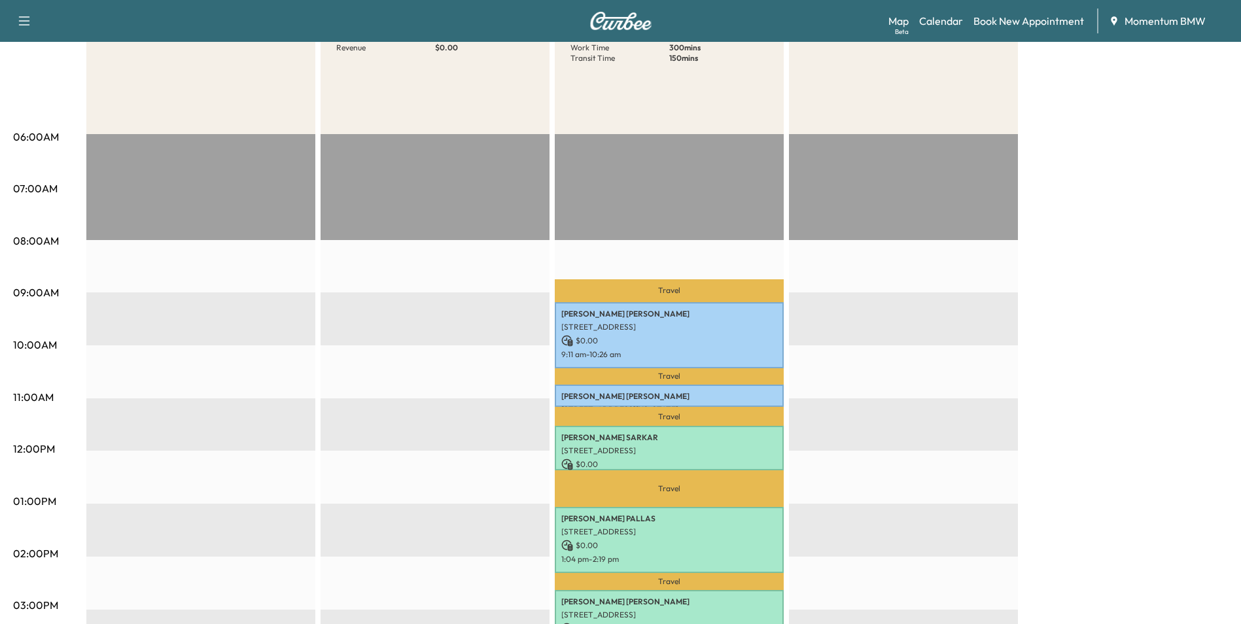
scroll to position [0, 0]
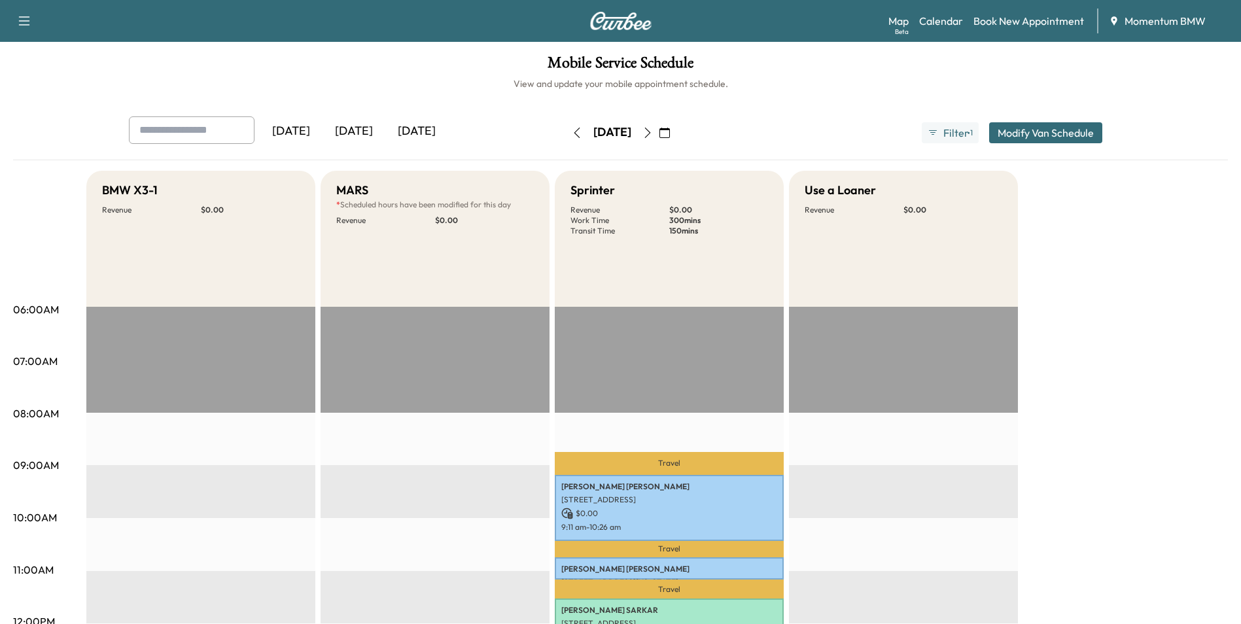
click at [670, 130] on icon "button" at bounding box center [665, 133] width 10 height 10
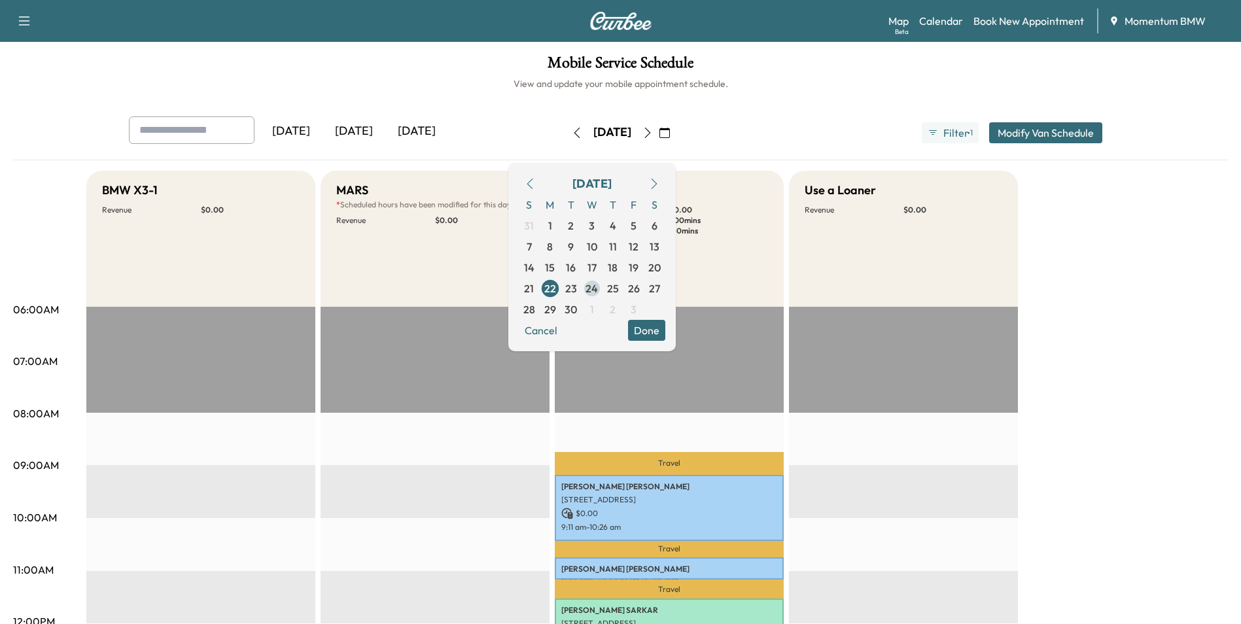
click at [624, 290] on span "25" at bounding box center [613, 288] width 21 height 21
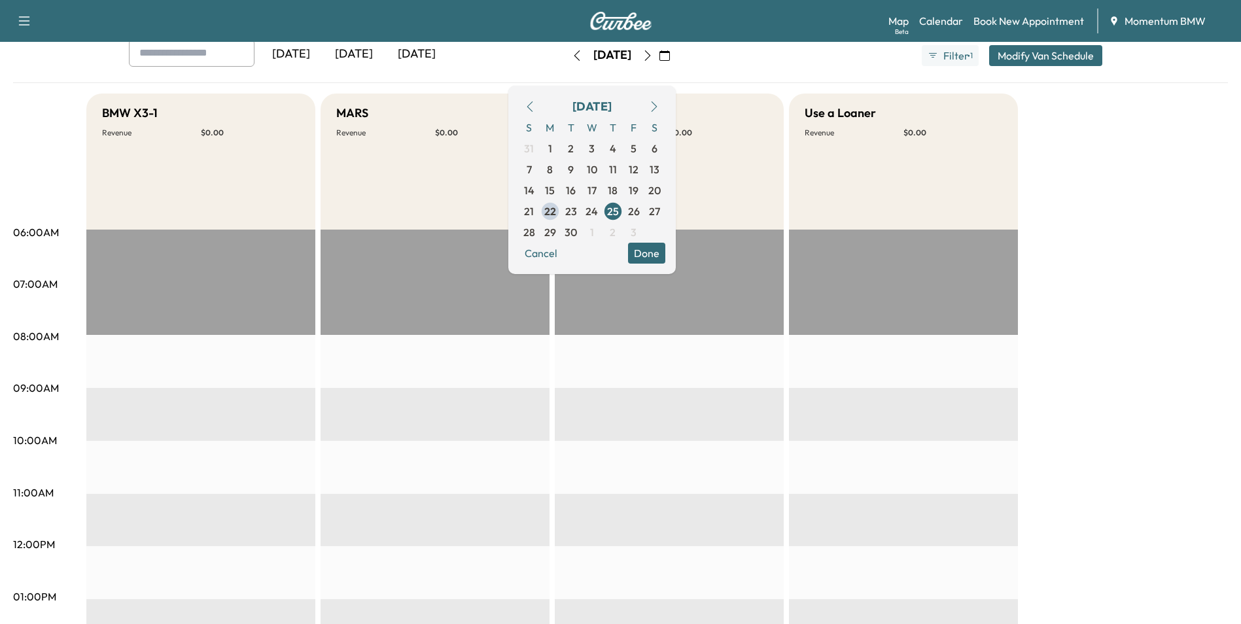
scroll to position [196, 0]
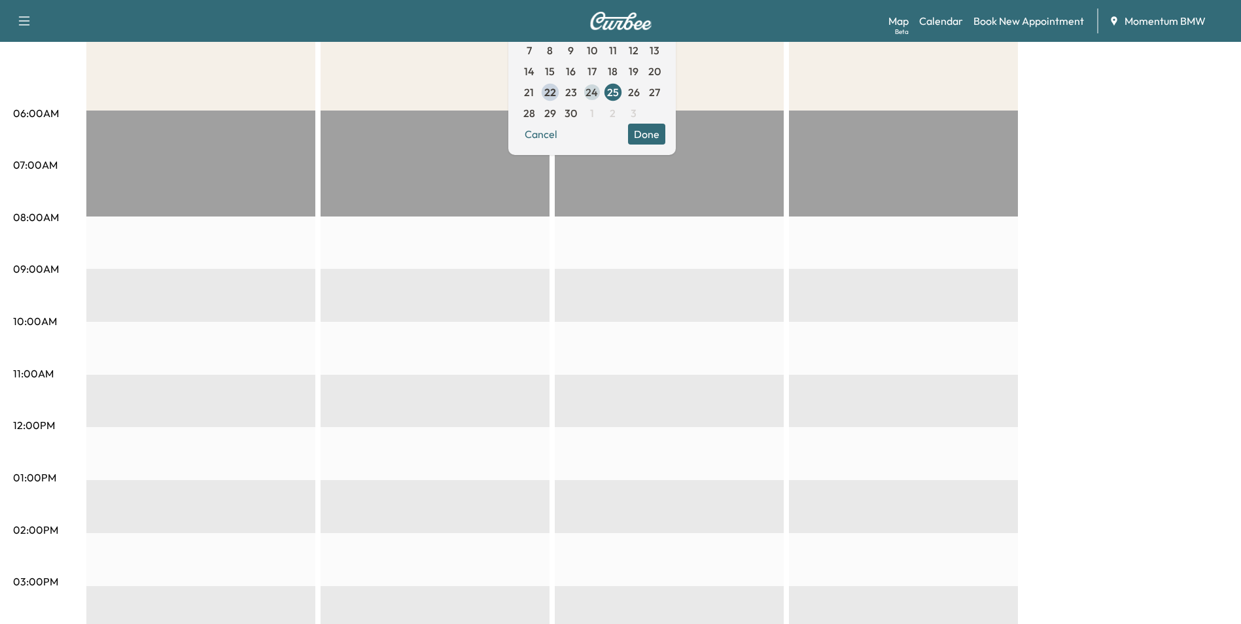
click at [598, 85] on span "24" at bounding box center [592, 92] width 12 height 16
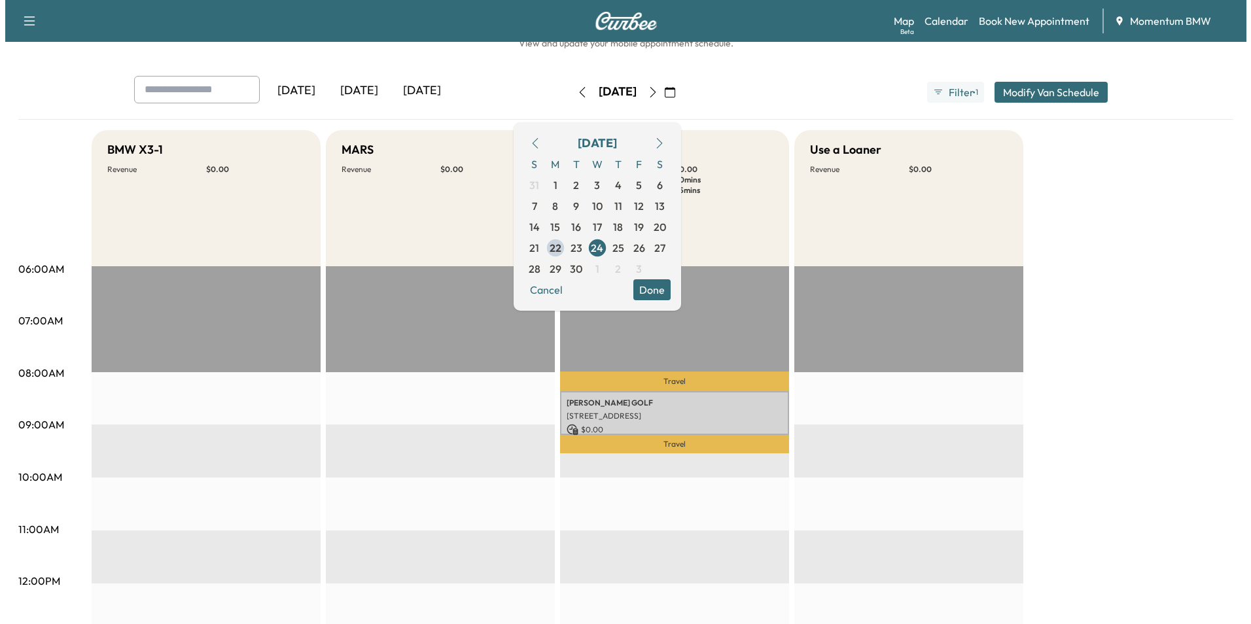
scroll to position [131, 0]
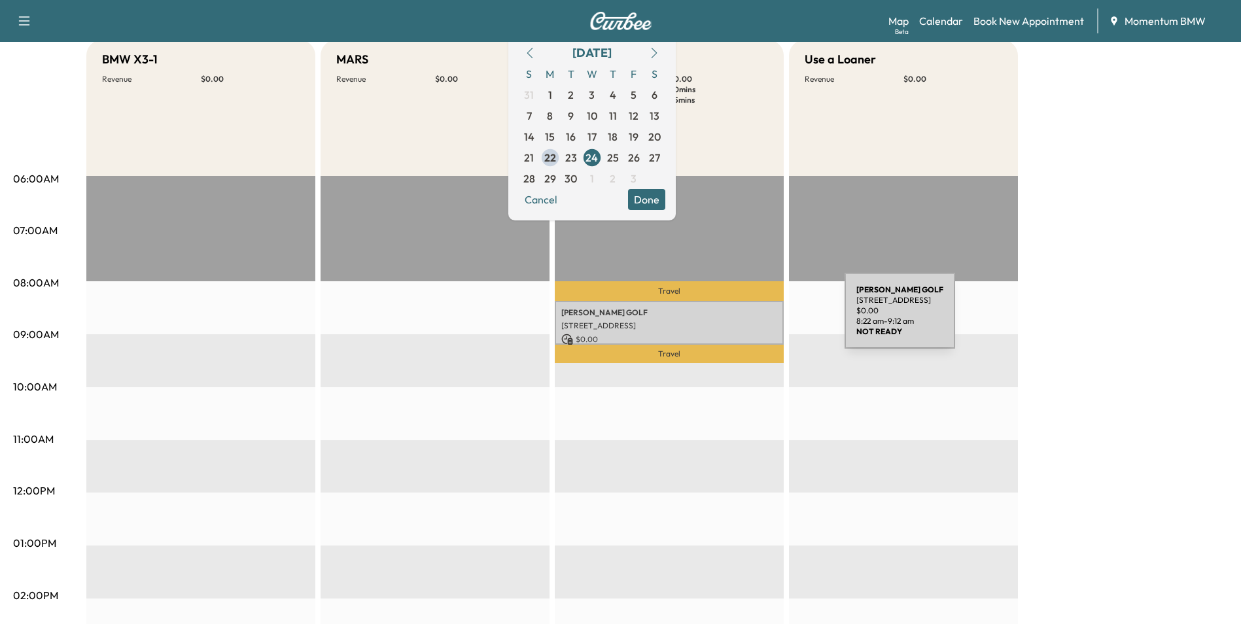
click at [747, 321] on p "[STREET_ADDRESS]" at bounding box center [670, 326] width 216 height 10
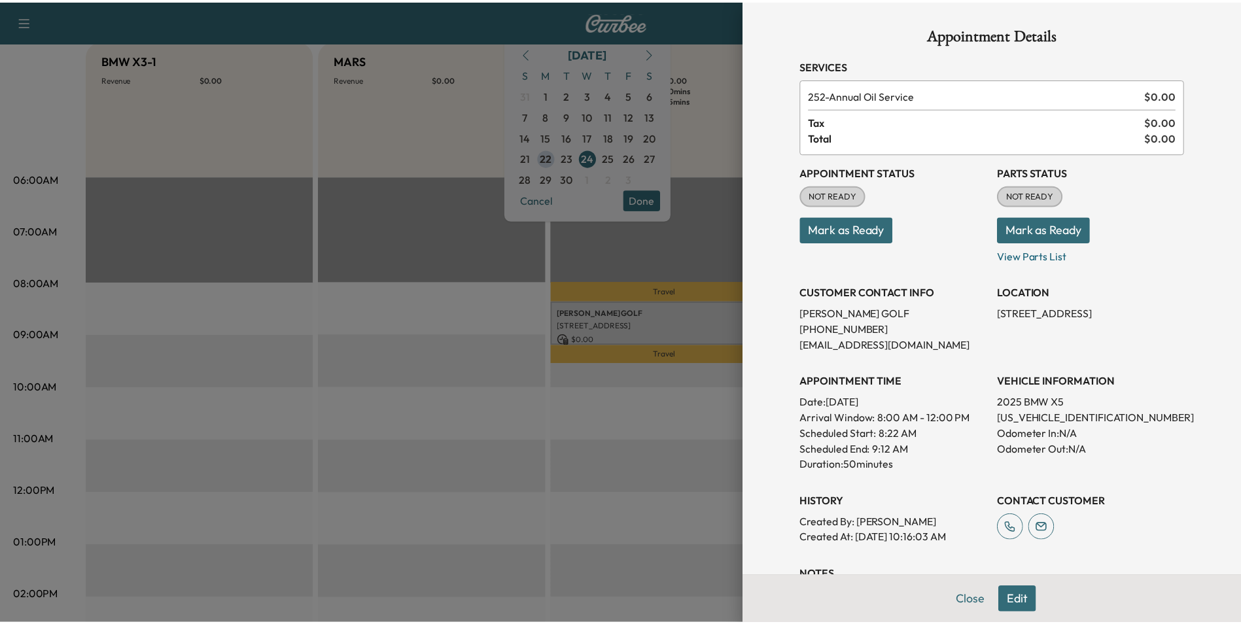
scroll to position [151, 0]
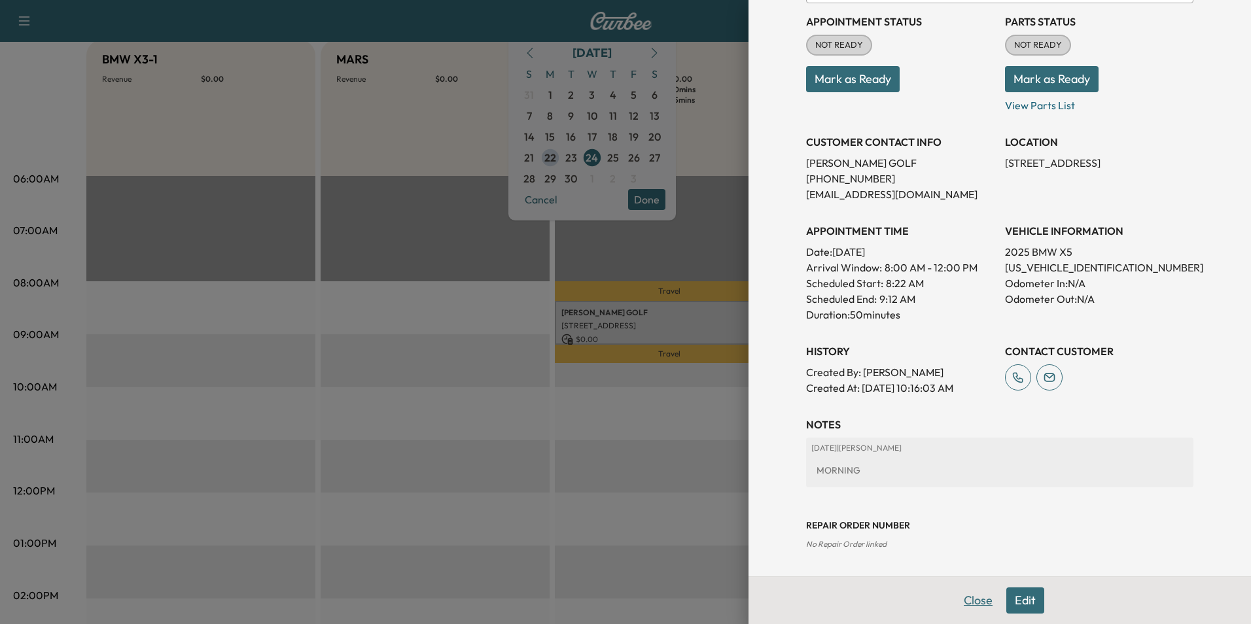
click at [971, 600] on button "Close" at bounding box center [978, 601] width 46 height 26
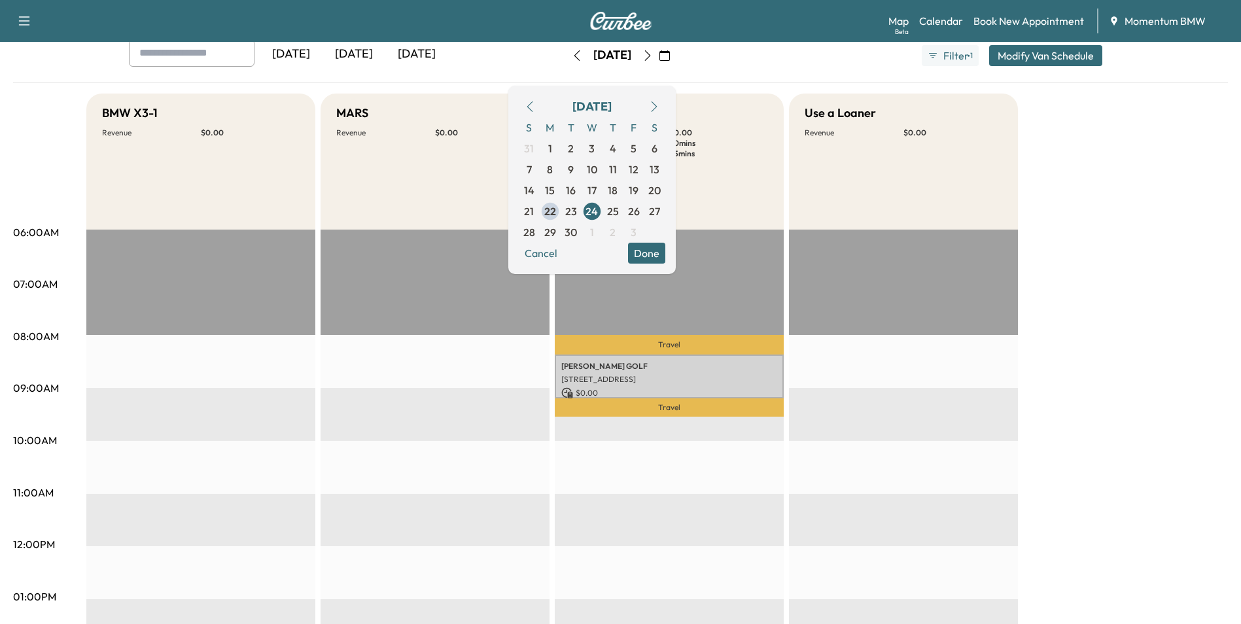
scroll to position [0, 0]
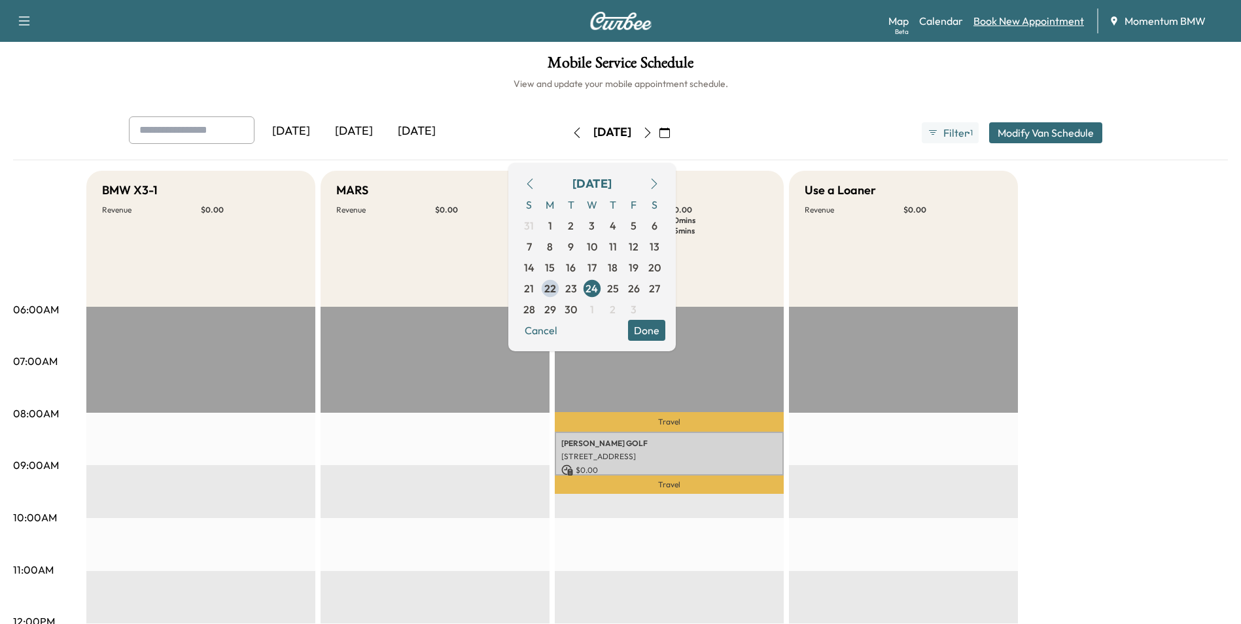
click at [1026, 18] on link "Book New Appointment" at bounding box center [1029, 21] width 111 height 16
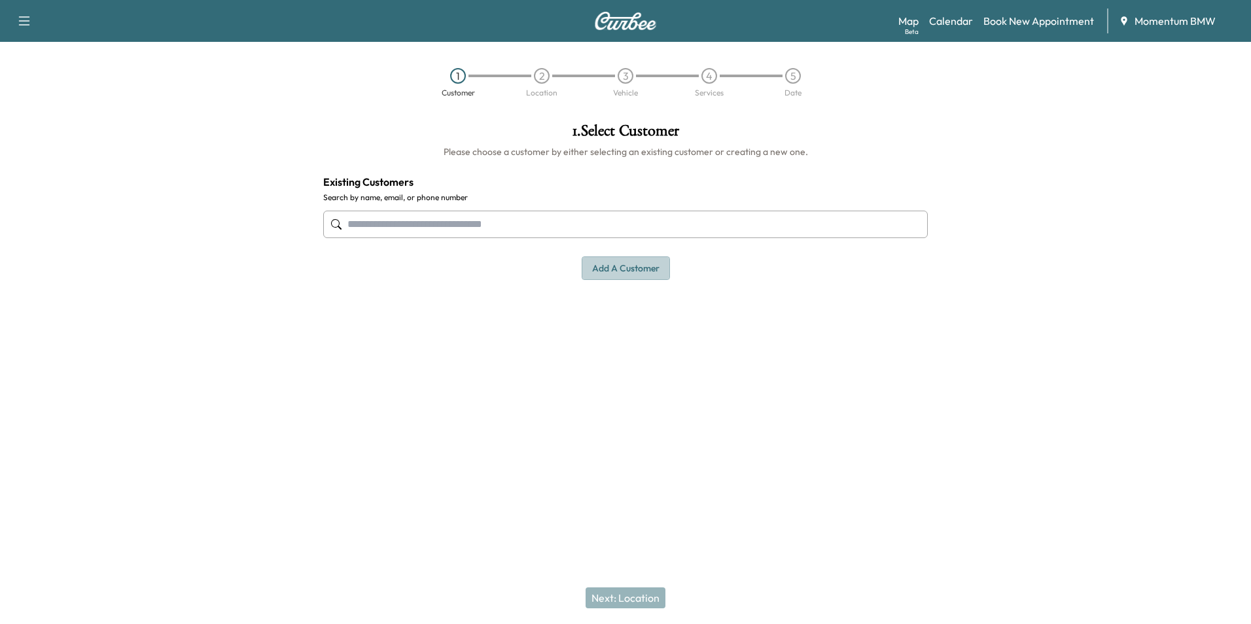
click at [633, 262] on button "Add a customer" at bounding box center [626, 269] width 88 height 24
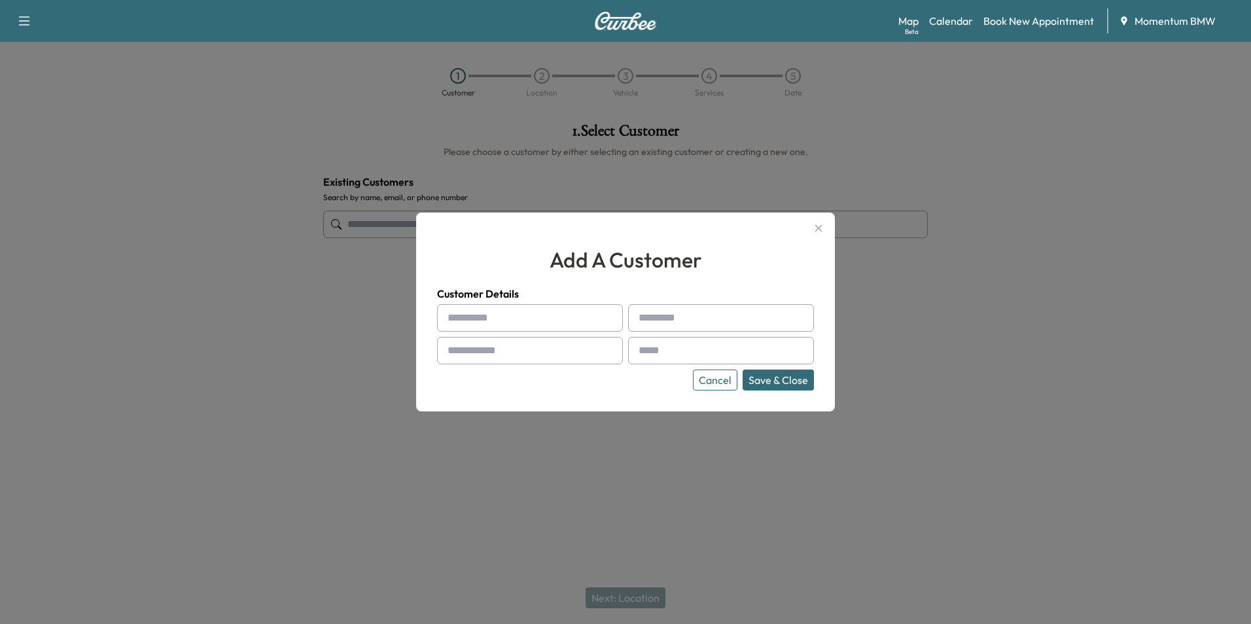
click at [476, 319] on input "text" at bounding box center [530, 317] width 186 height 27
type input "*"
click at [543, 323] on input "****" at bounding box center [530, 317] width 186 height 27
type input "*******"
click at [655, 320] on input "text" at bounding box center [721, 317] width 186 height 27
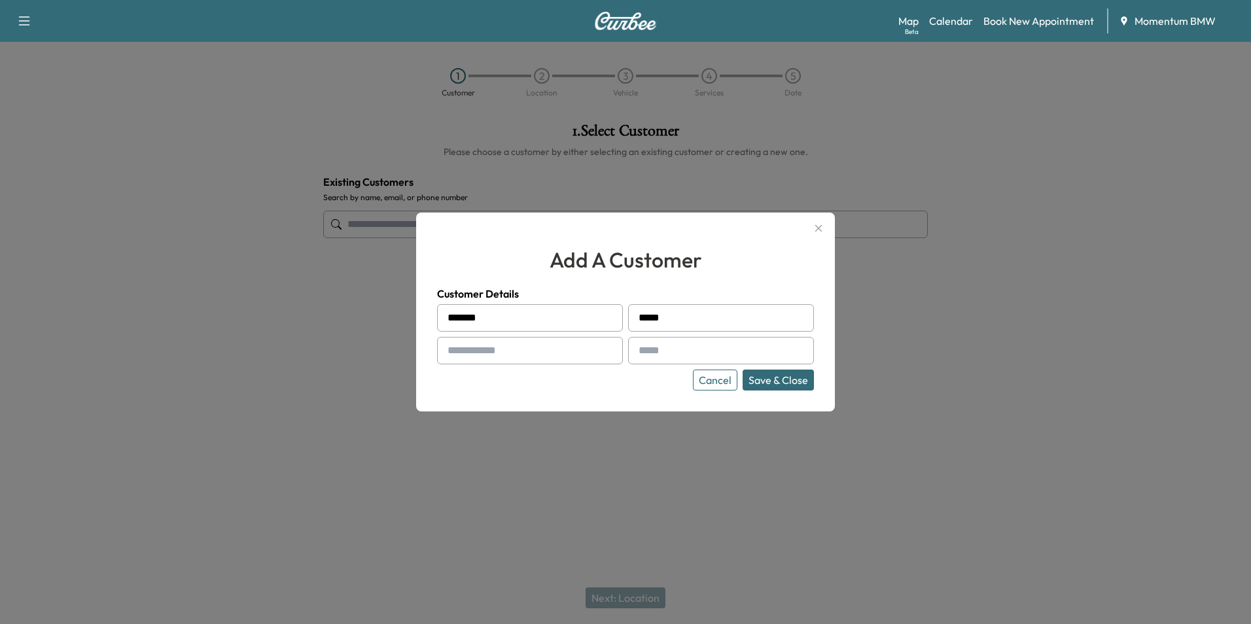
type input "*****"
click at [485, 359] on input "text" at bounding box center [530, 350] width 186 height 27
type input "**********"
click at [665, 349] on input "text" at bounding box center [721, 350] width 186 height 27
type input "**********"
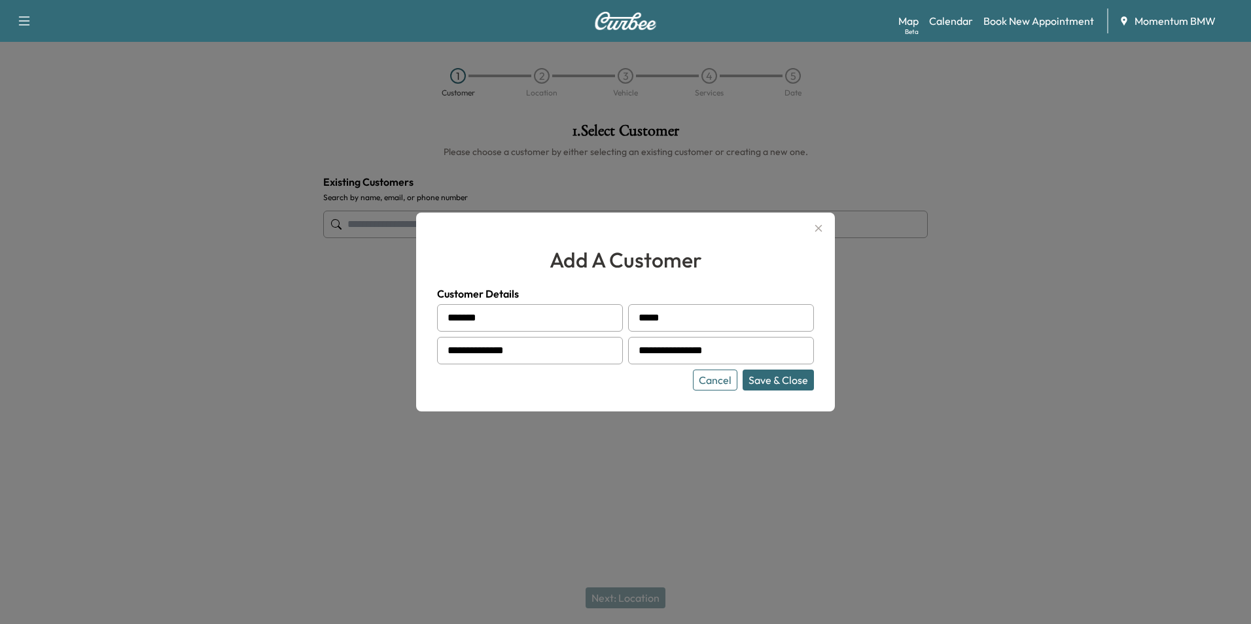
click at [791, 385] on button "Save & Close" at bounding box center [778, 380] width 71 height 21
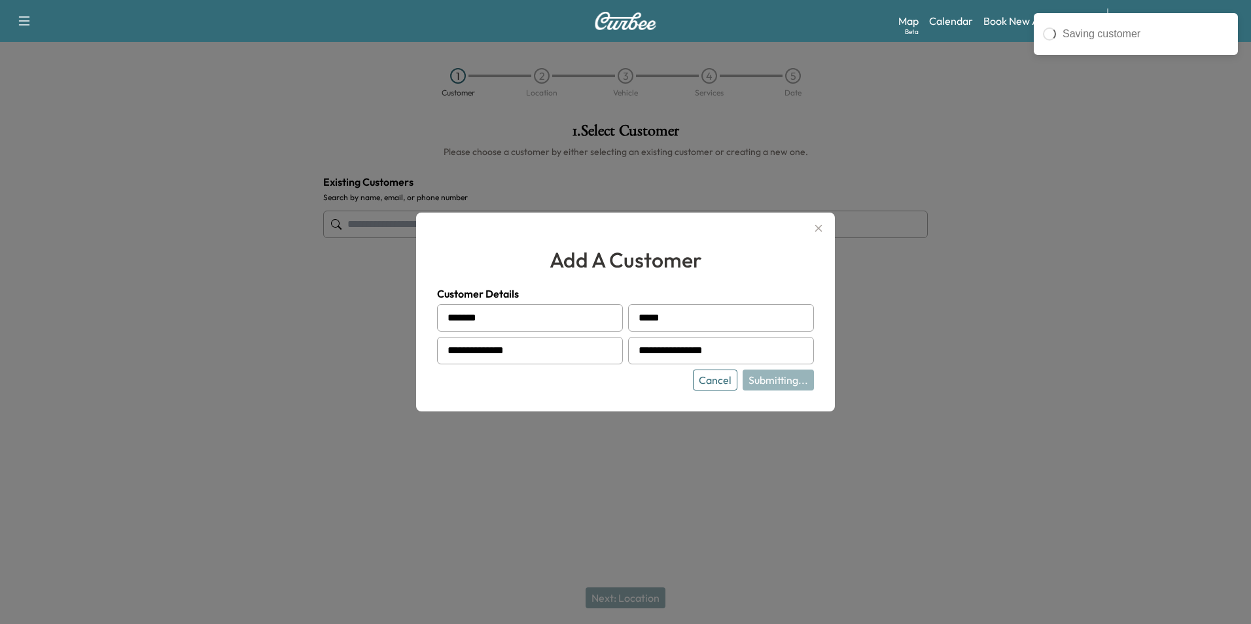
type input "**********"
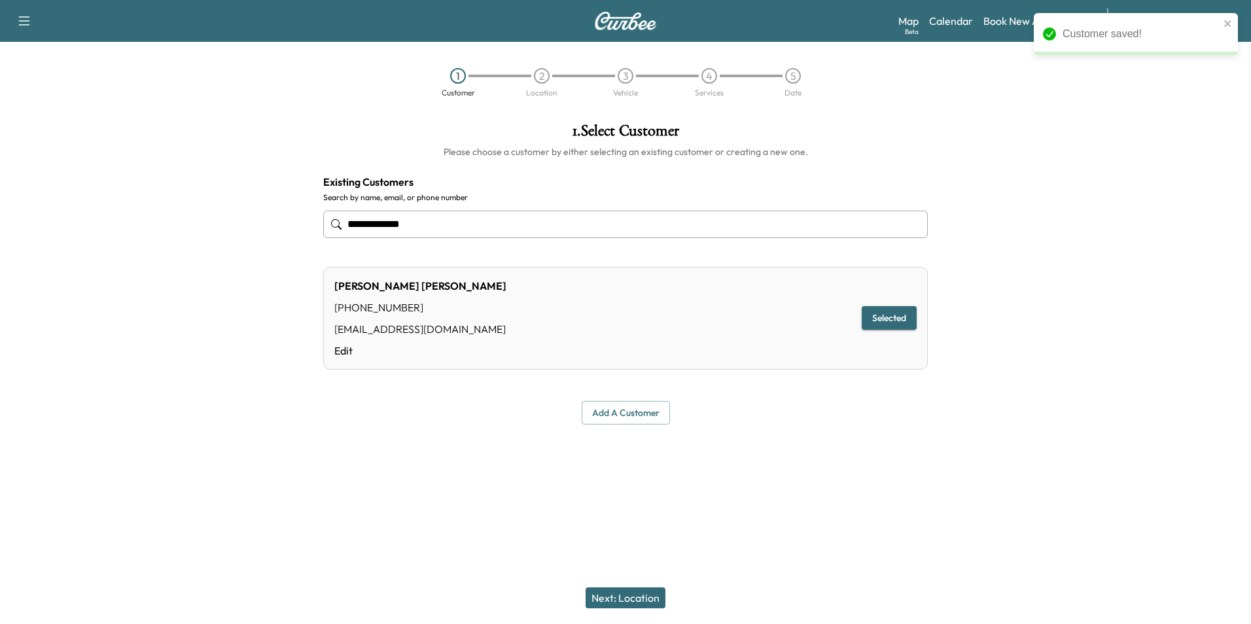
click at [631, 603] on button "Next: Location" at bounding box center [626, 598] width 80 height 21
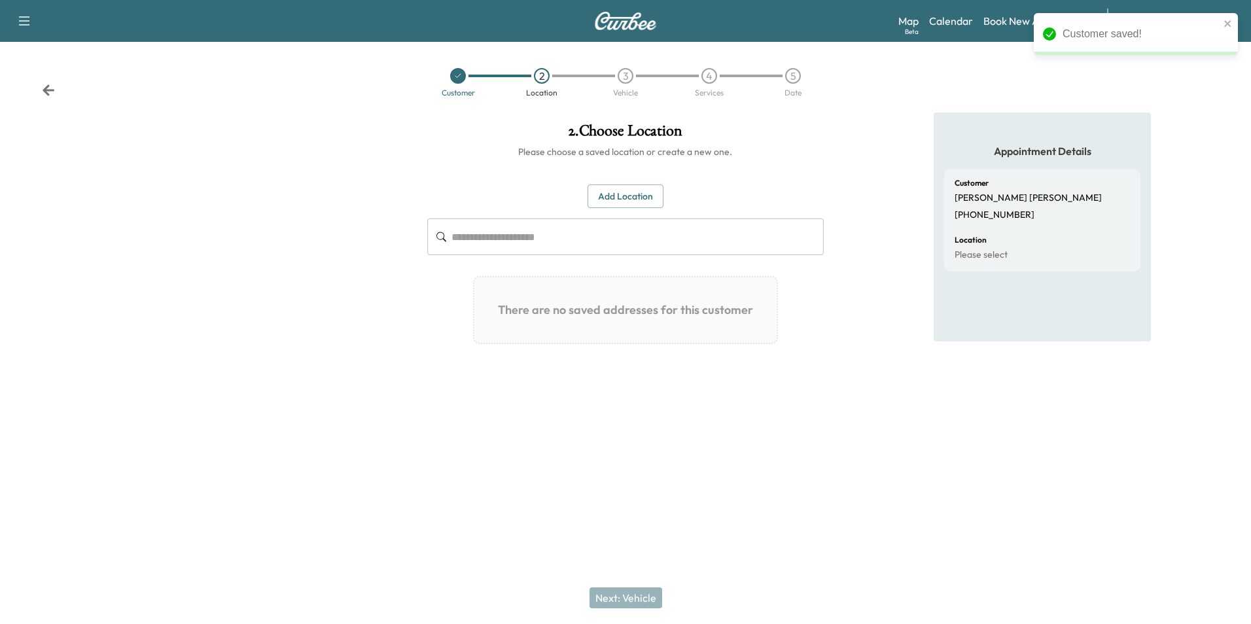
click at [641, 202] on button "Add Location" at bounding box center [626, 197] width 76 height 24
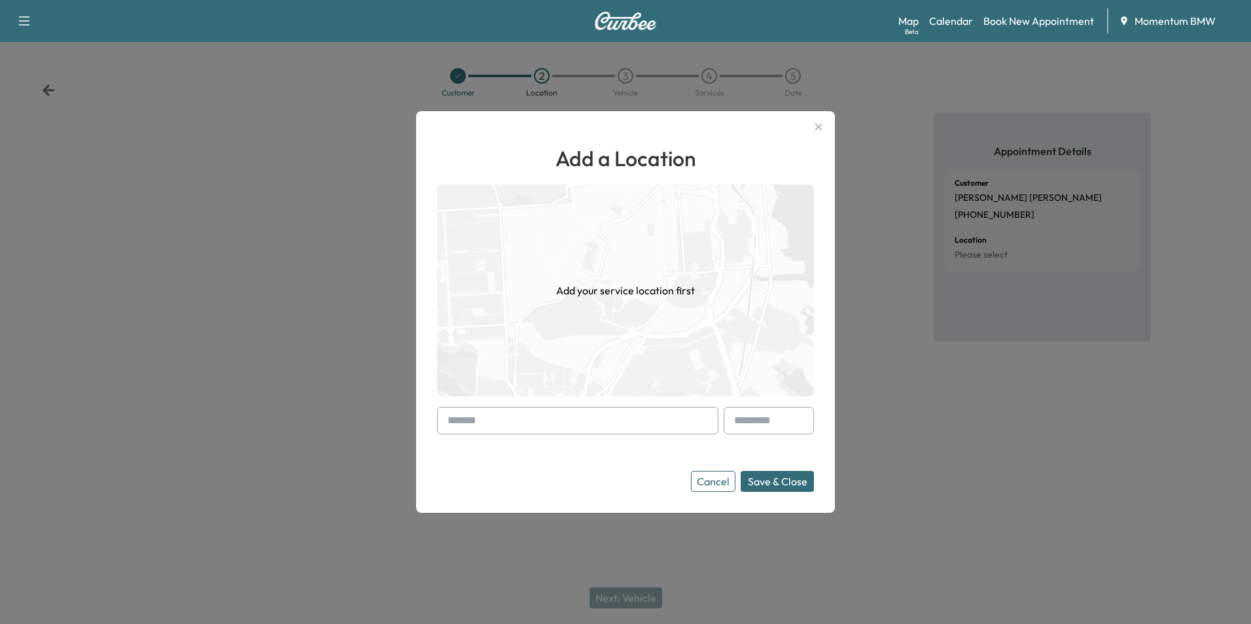
click at [588, 185] on button "Add Location" at bounding box center [626, 197] width 76 height 24
click at [463, 420] on input "text" at bounding box center [577, 420] width 281 height 27
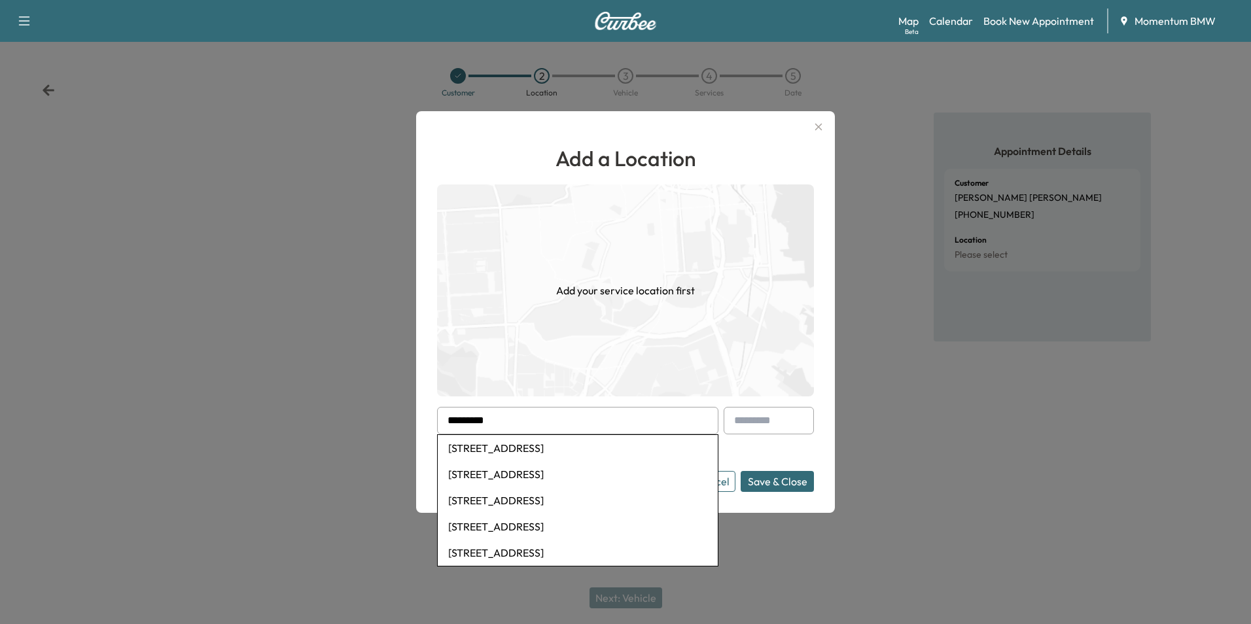
click at [534, 448] on li "[STREET_ADDRESS]" at bounding box center [578, 448] width 280 height 26
type input "**********"
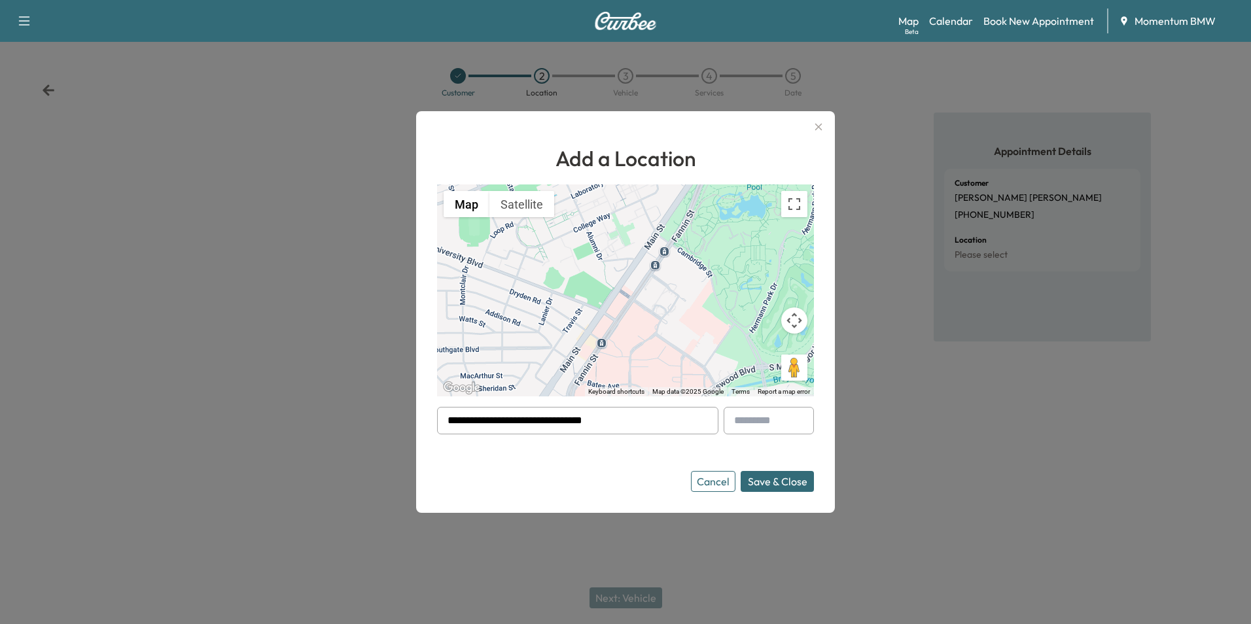
click at [784, 489] on button "Save & Close" at bounding box center [777, 481] width 73 height 21
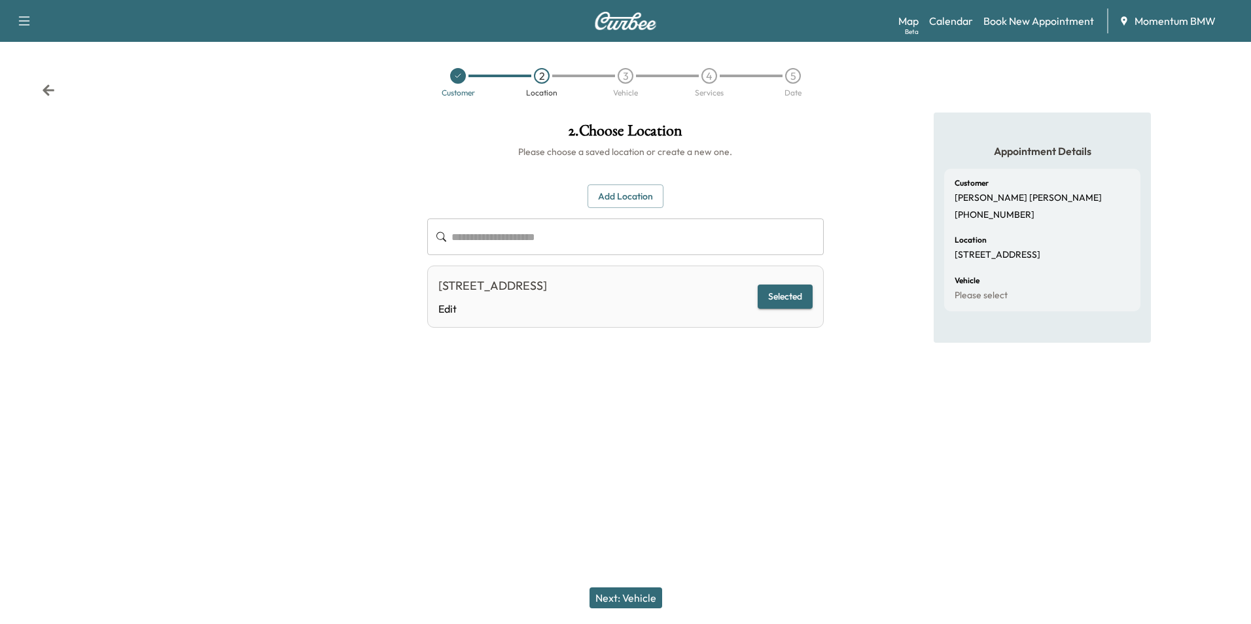
click at [630, 603] on button "Next: Vehicle" at bounding box center [626, 598] width 73 height 21
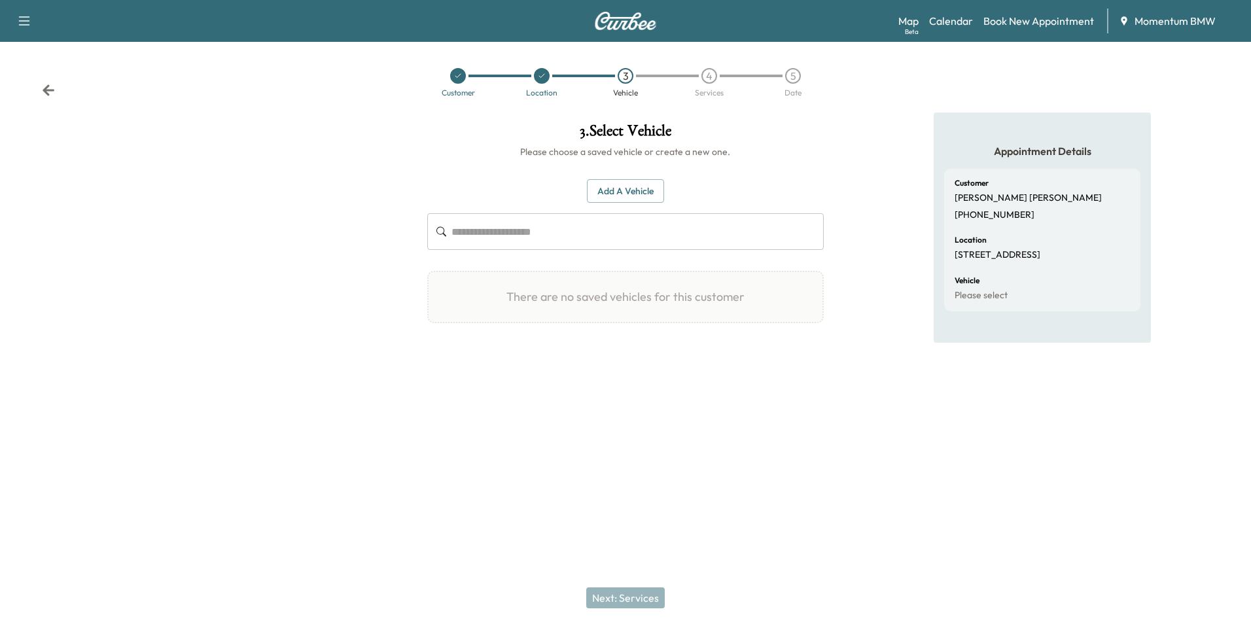
click at [635, 180] on button "Add a Vehicle" at bounding box center [625, 191] width 77 height 24
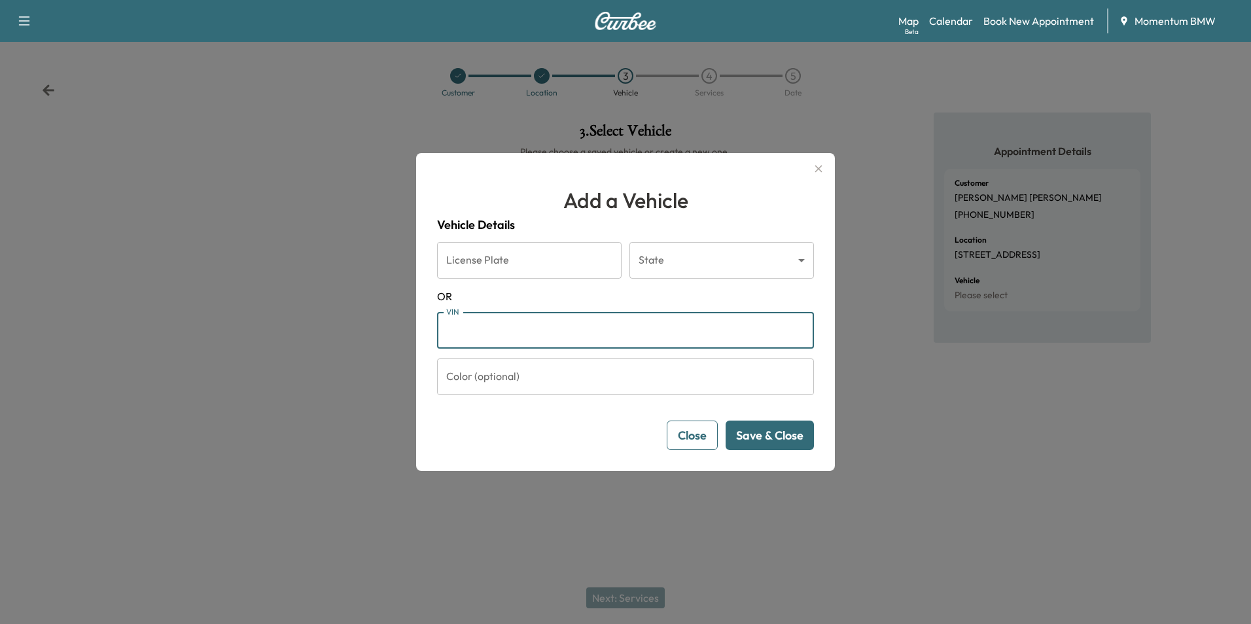
paste input "**********"
type input "**********"
click at [776, 437] on button "Save & Close" at bounding box center [770, 435] width 88 height 29
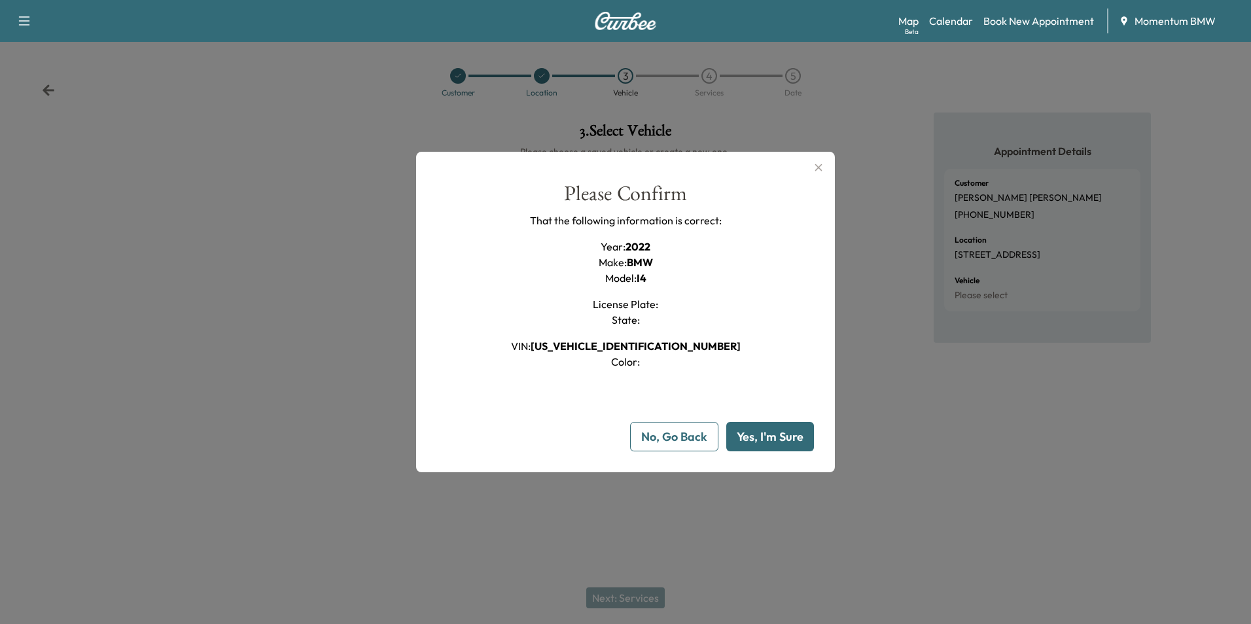
click at [776, 437] on button "Yes, I'm Sure" at bounding box center [770, 436] width 88 height 29
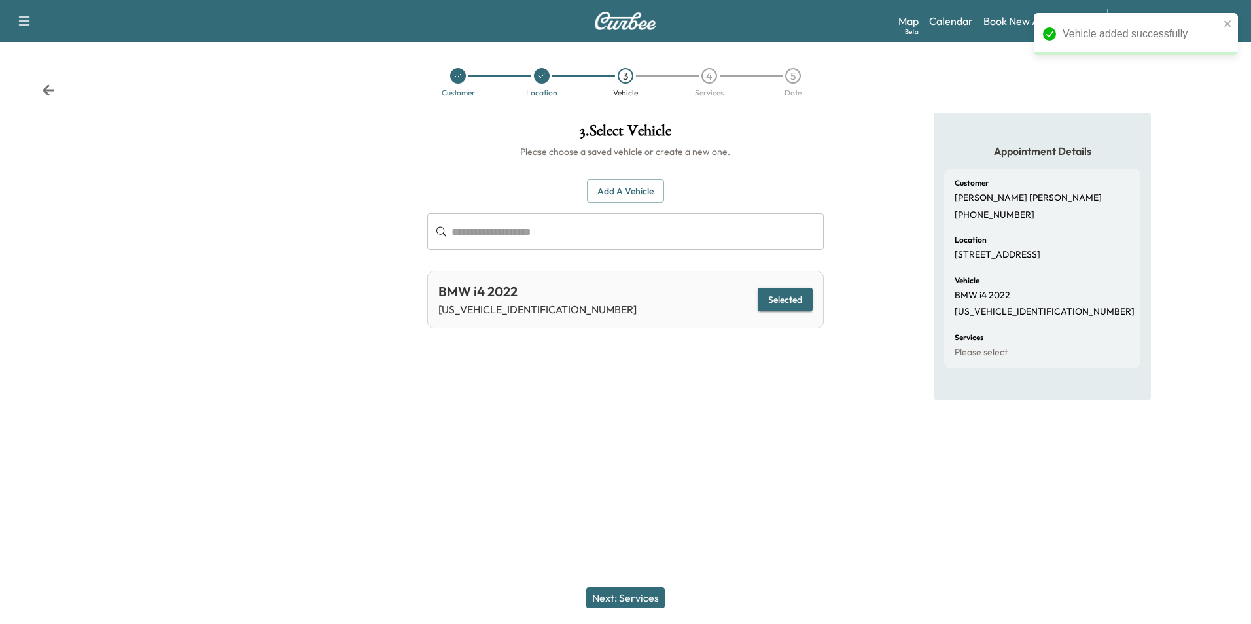
click at [634, 595] on button "Next: Services" at bounding box center [625, 598] width 79 height 21
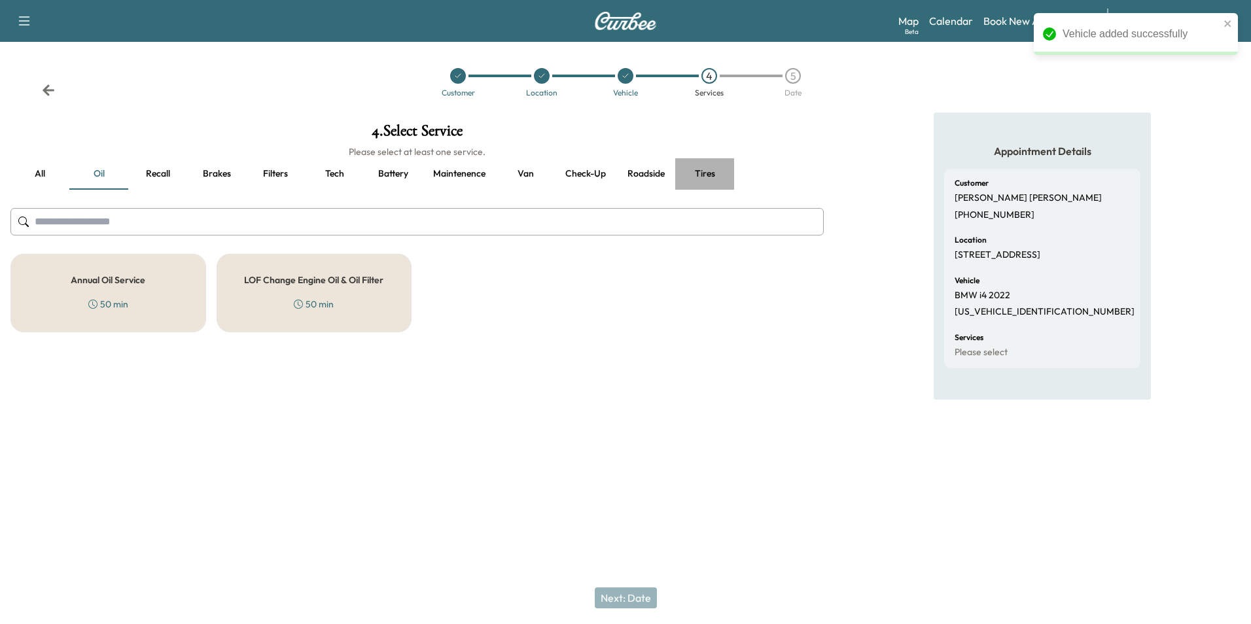
click at [709, 176] on button "Tires" at bounding box center [704, 173] width 59 height 31
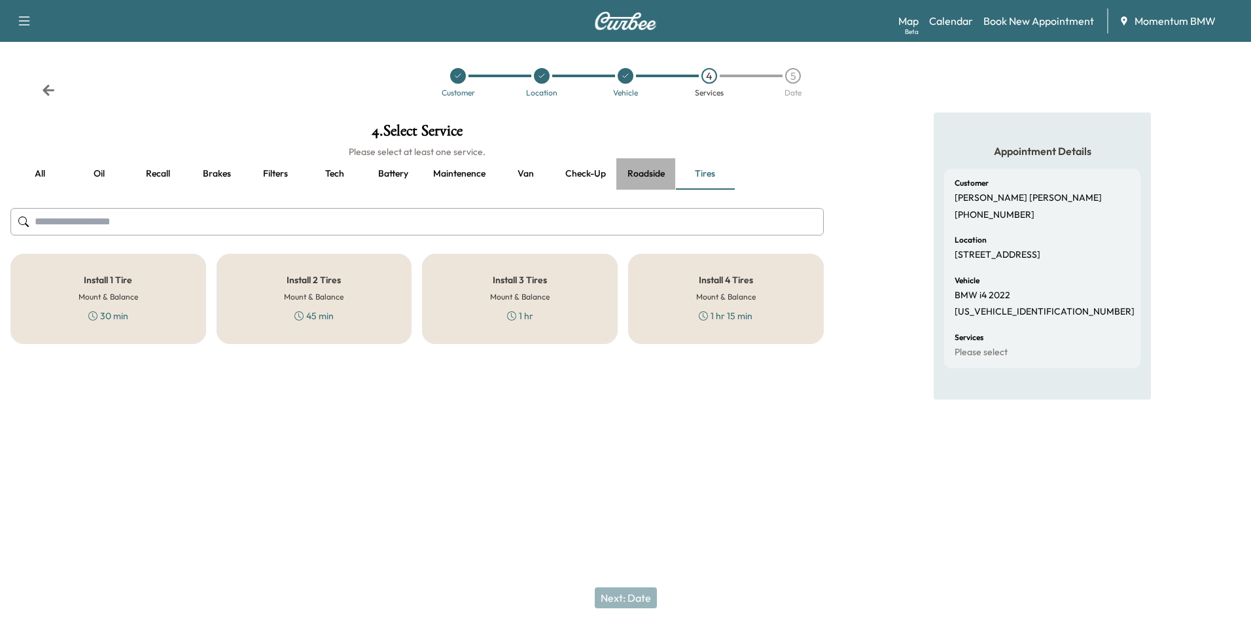
click at [640, 169] on button "Roadside" at bounding box center [645, 173] width 59 height 31
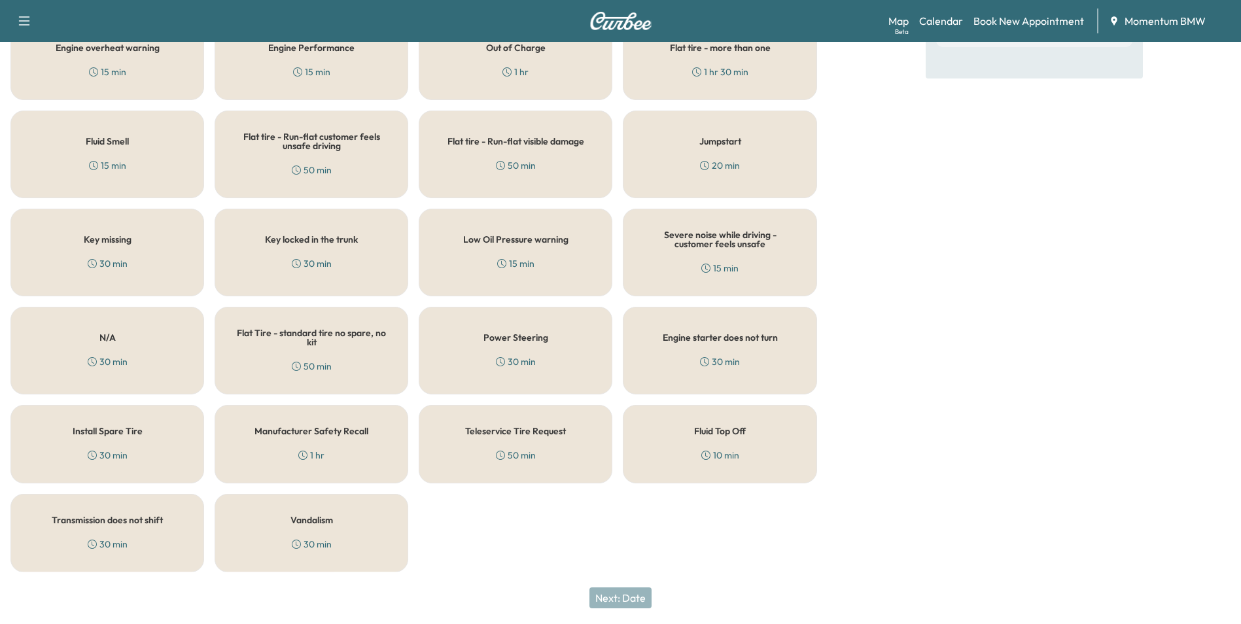
scroll to position [322, 0]
click at [745, 435] on h5 "Fluid Top Off" at bounding box center [720, 430] width 52 height 9
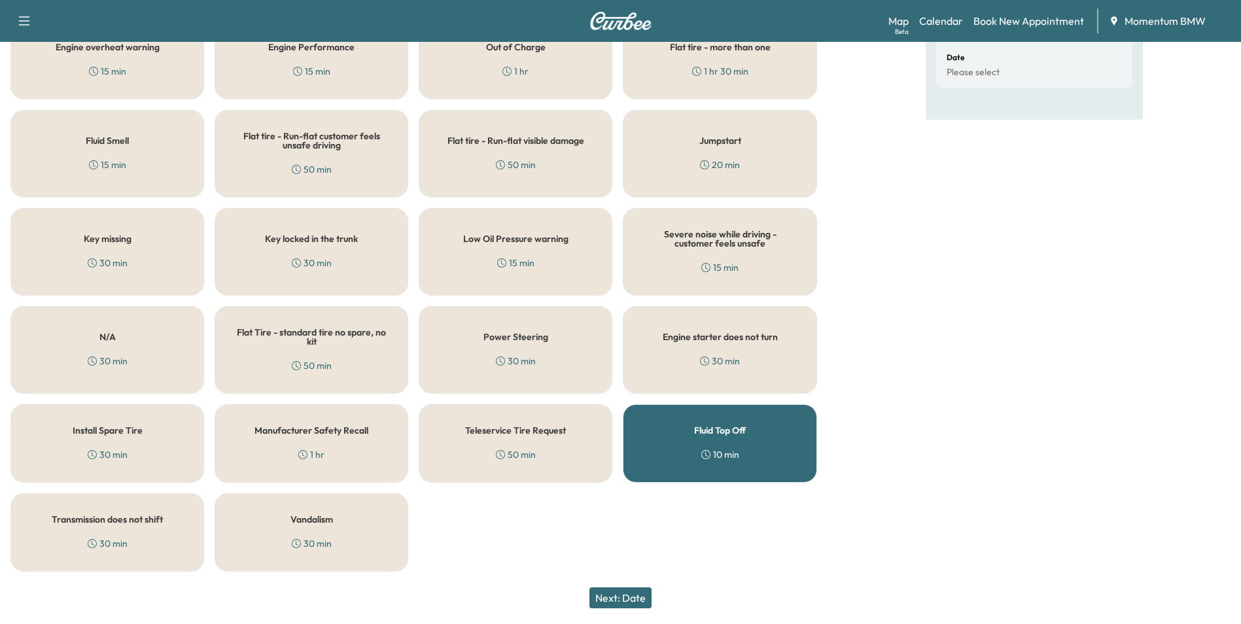
click at [634, 597] on button "Next: Date" at bounding box center [621, 598] width 62 height 21
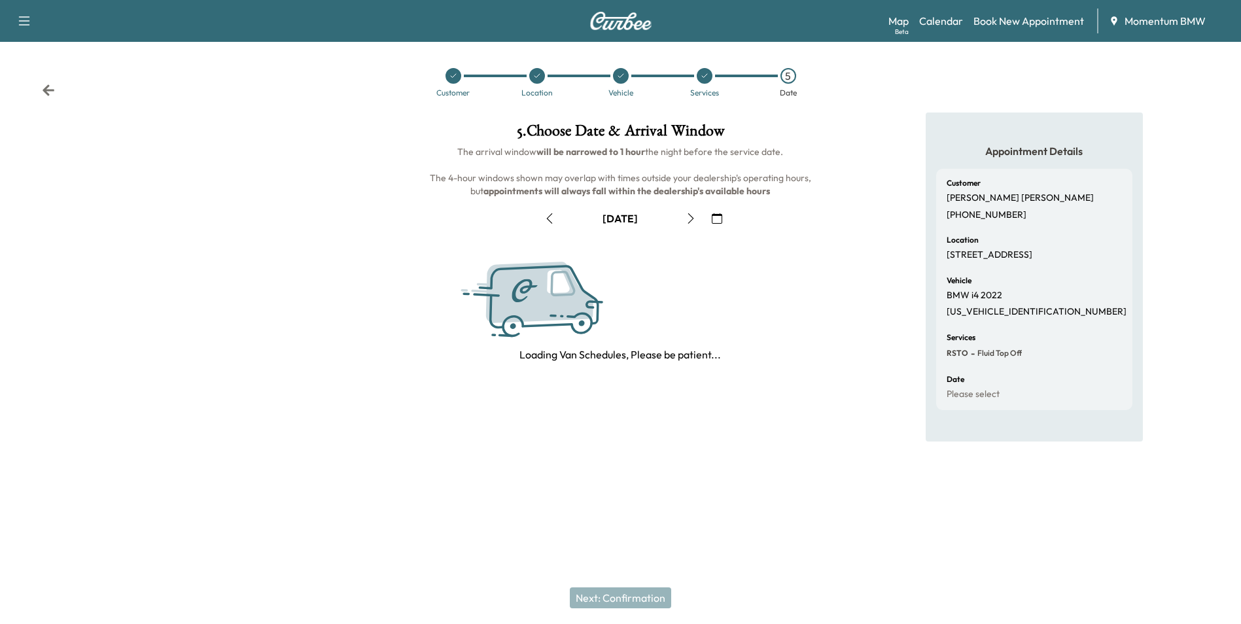
scroll to position [0, 0]
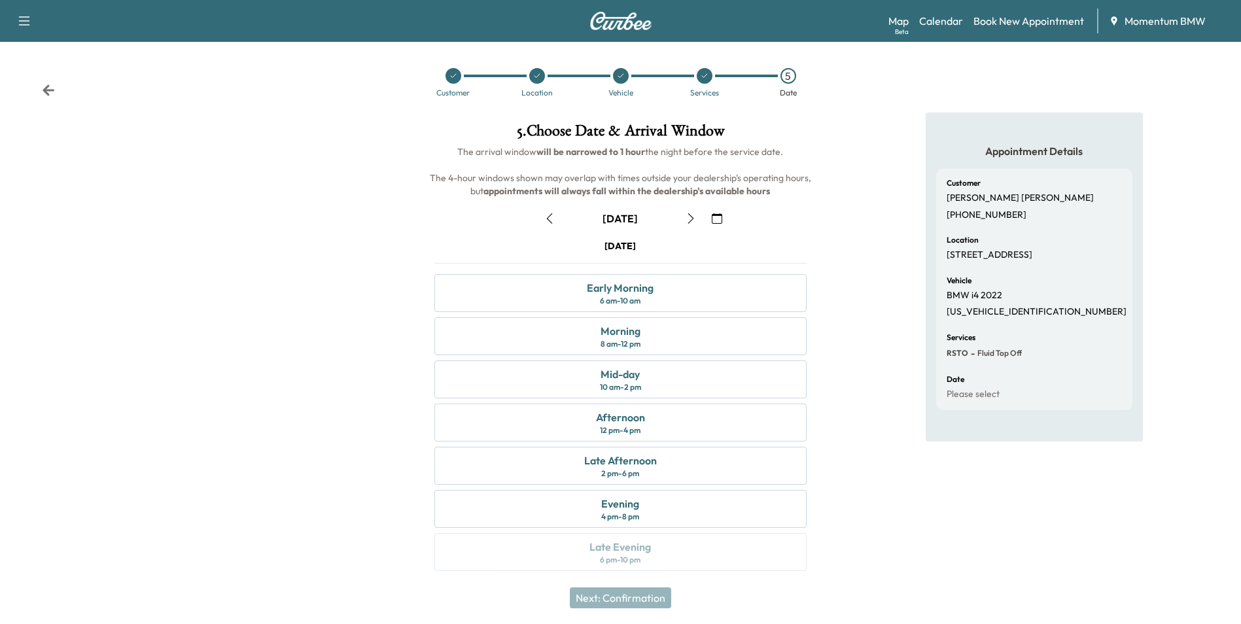
click at [550, 220] on icon "button" at bounding box center [549, 218] width 10 height 10
click at [646, 462] on div "Late Afternoon" at bounding box center [620, 461] width 73 height 16
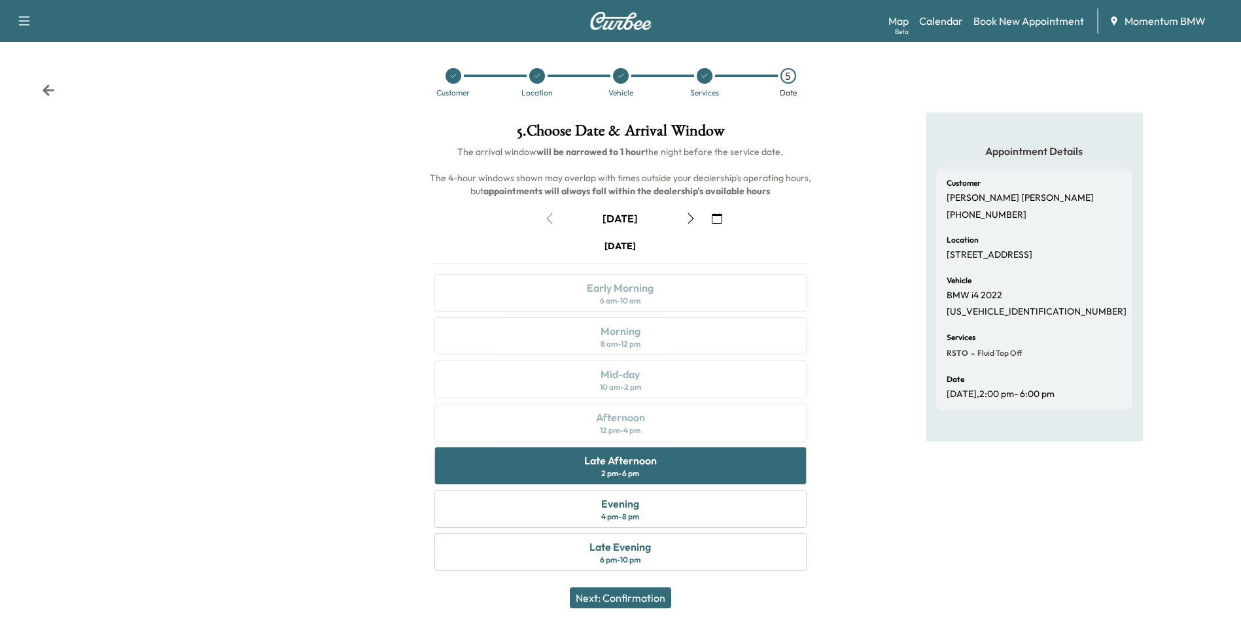
click at [641, 596] on button "Next: Confirmation" at bounding box center [620, 598] width 101 height 21
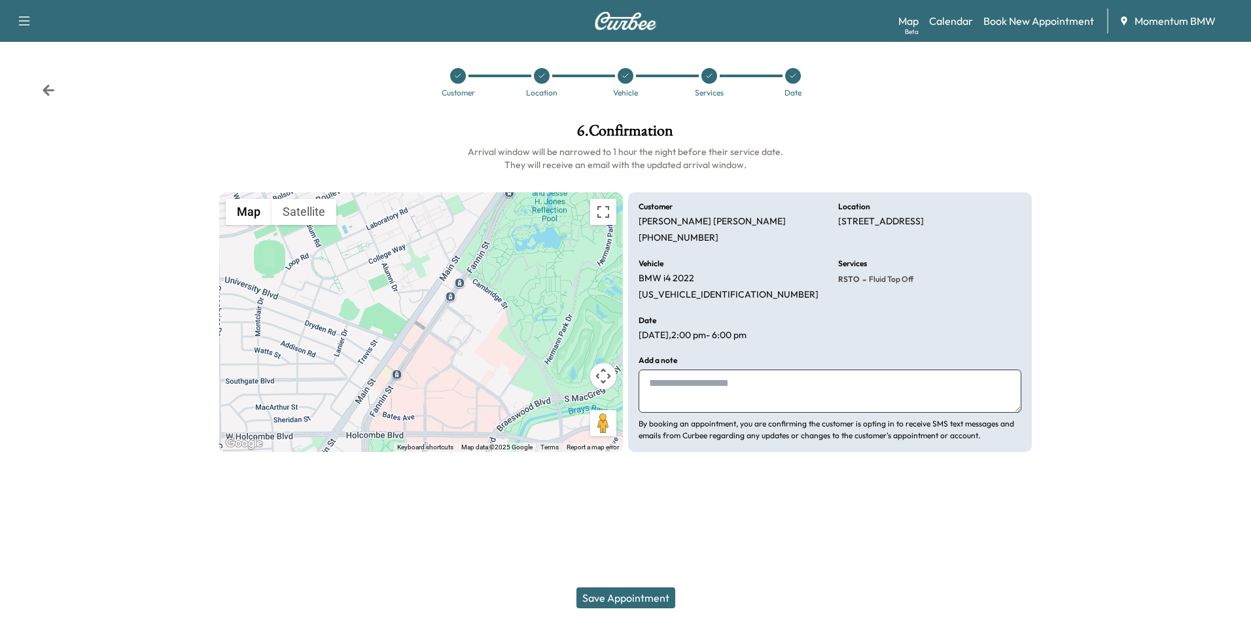
click at [641, 596] on button "Save Appointment" at bounding box center [626, 598] width 99 height 21
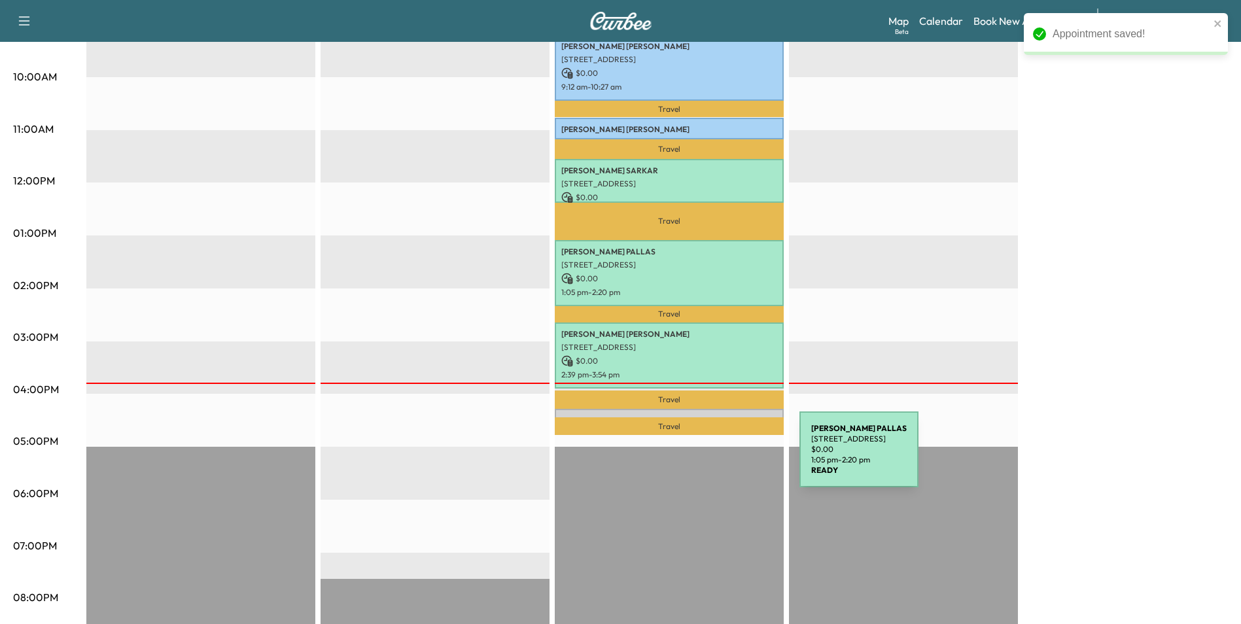
scroll to position [458, 0]
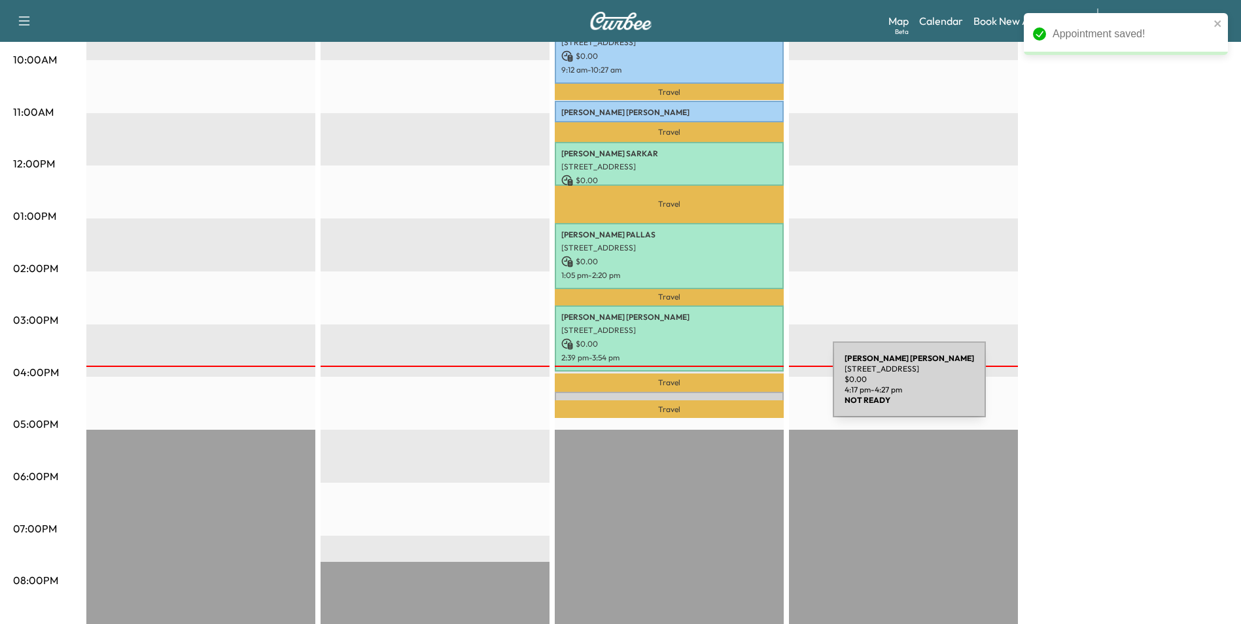
click at [735, 392] on div "[PERSON_NAME] [STREET_ADDRESS] $ 0.00 4:17 pm - 4:27 pm" at bounding box center [669, 398] width 229 height 13
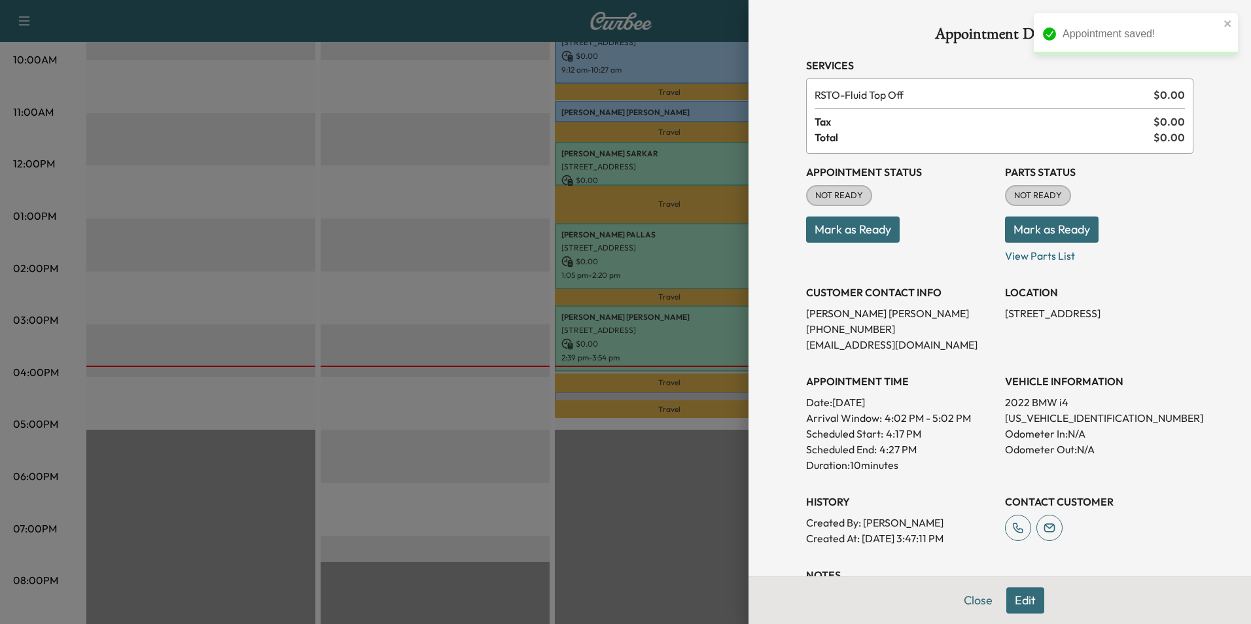
click at [857, 227] on button "Mark as Ready" at bounding box center [853, 230] width 94 height 26
click at [968, 600] on button "Close" at bounding box center [978, 601] width 46 height 26
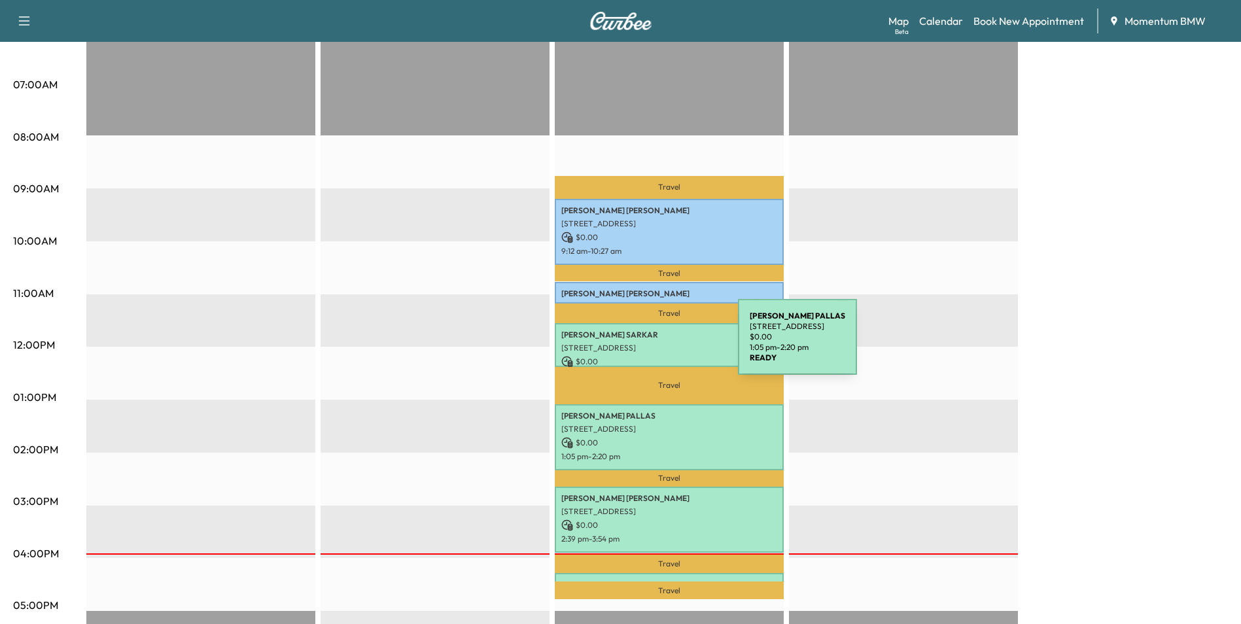
scroll to position [65, 0]
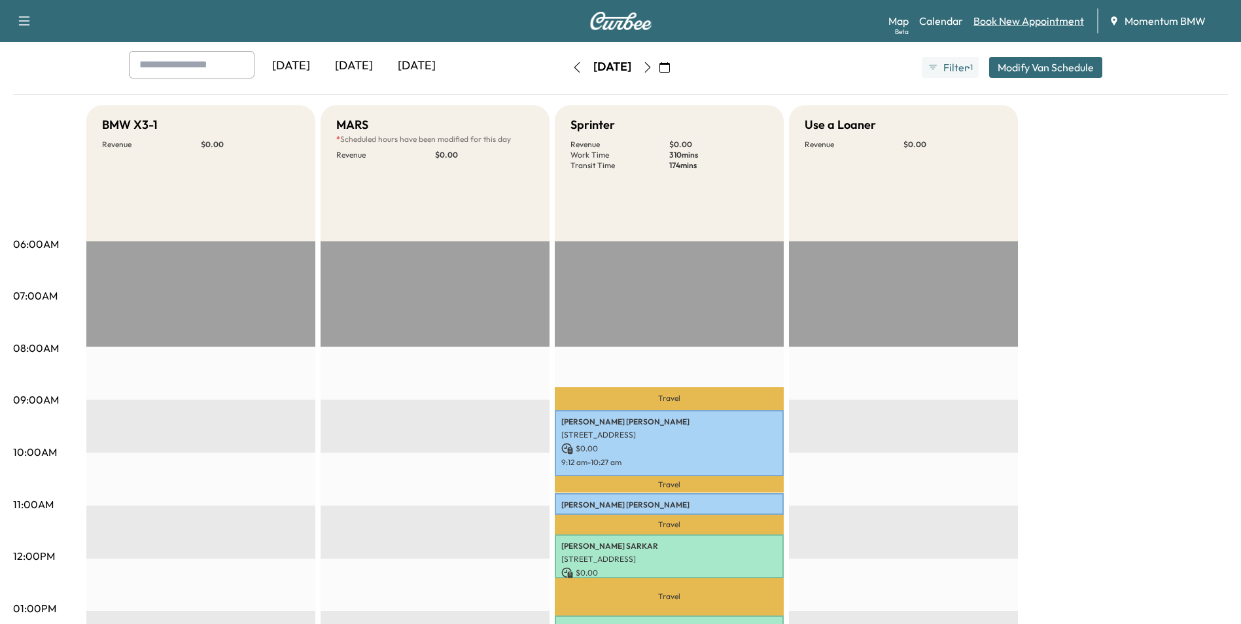
click at [1042, 22] on link "Book New Appointment" at bounding box center [1029, 21] width 111 height 16
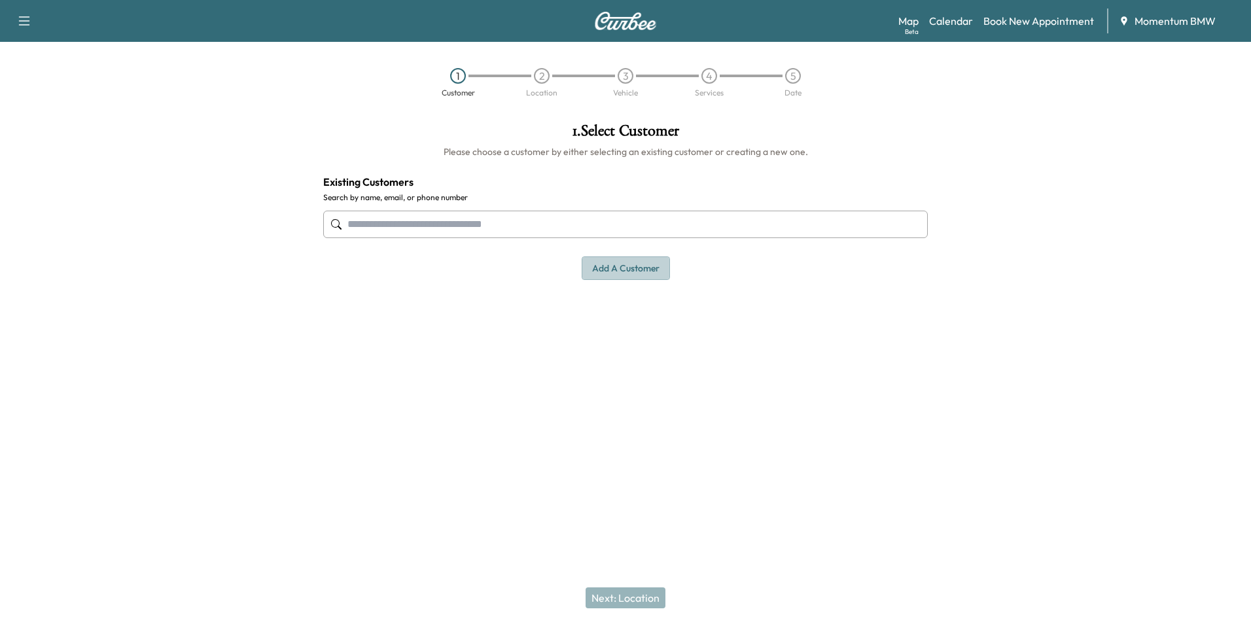
click at [624, 264] on button "Add a customer" at bounding box center [626, 269] width 88 height 24
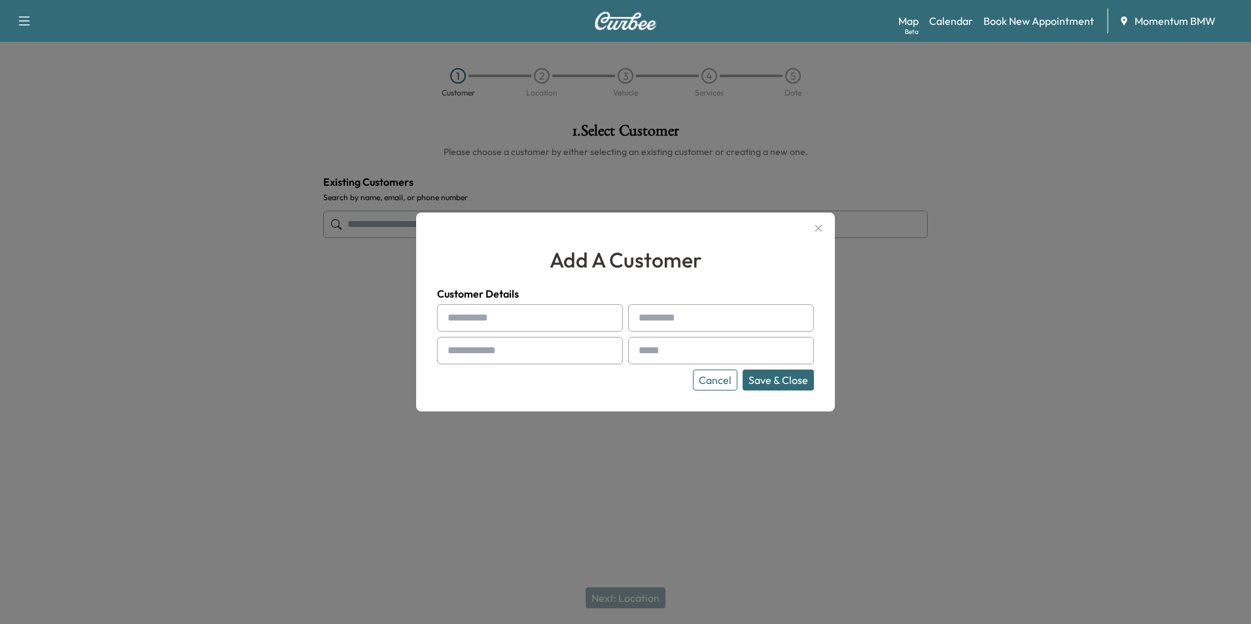
paste input "*******"
type input "*******"
type input "*****"
type input "**********"
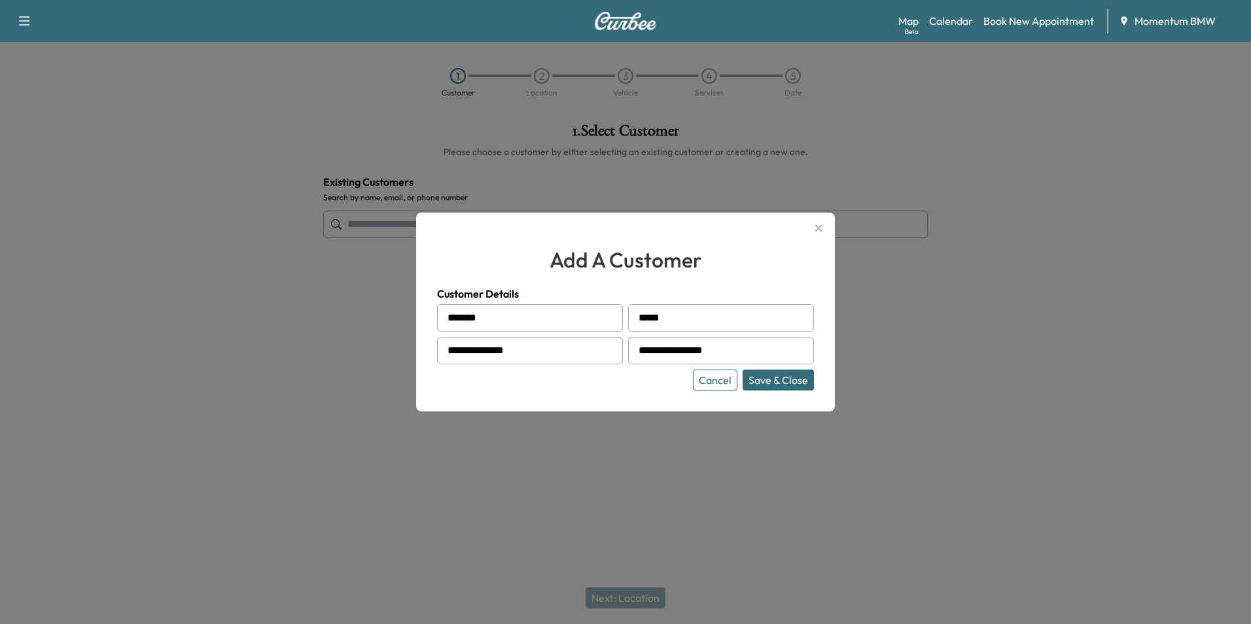
click at [796, 380] on button "Save & Close" at bounding box center [778, 380] width 71 height 21
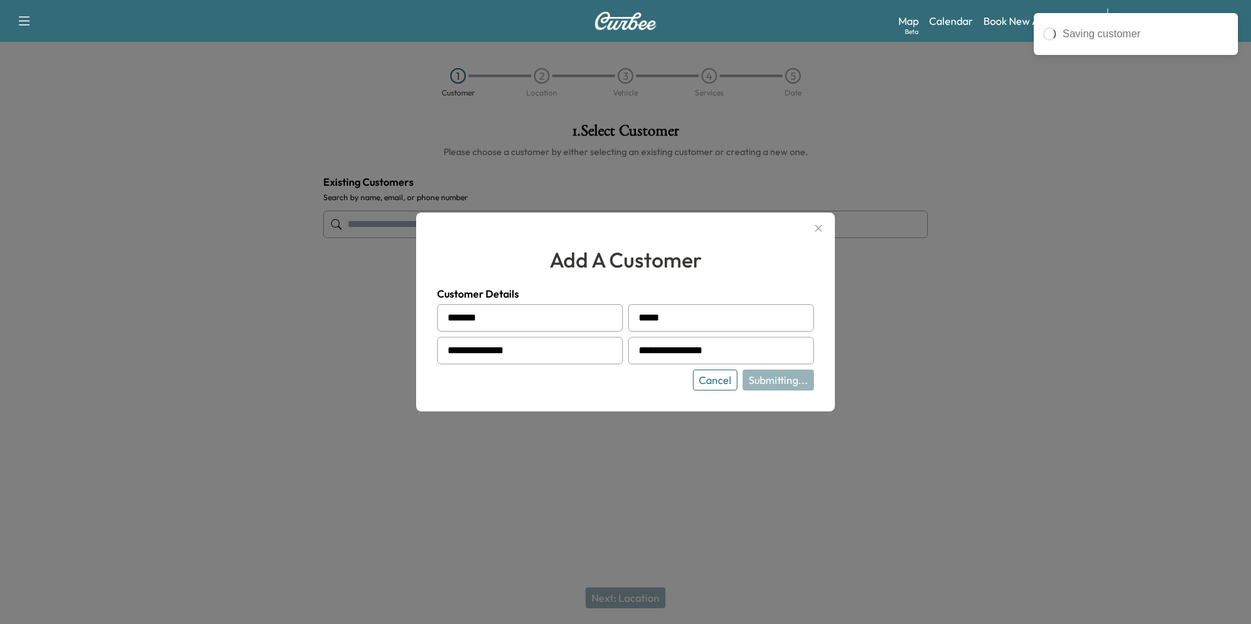
type input "**********"
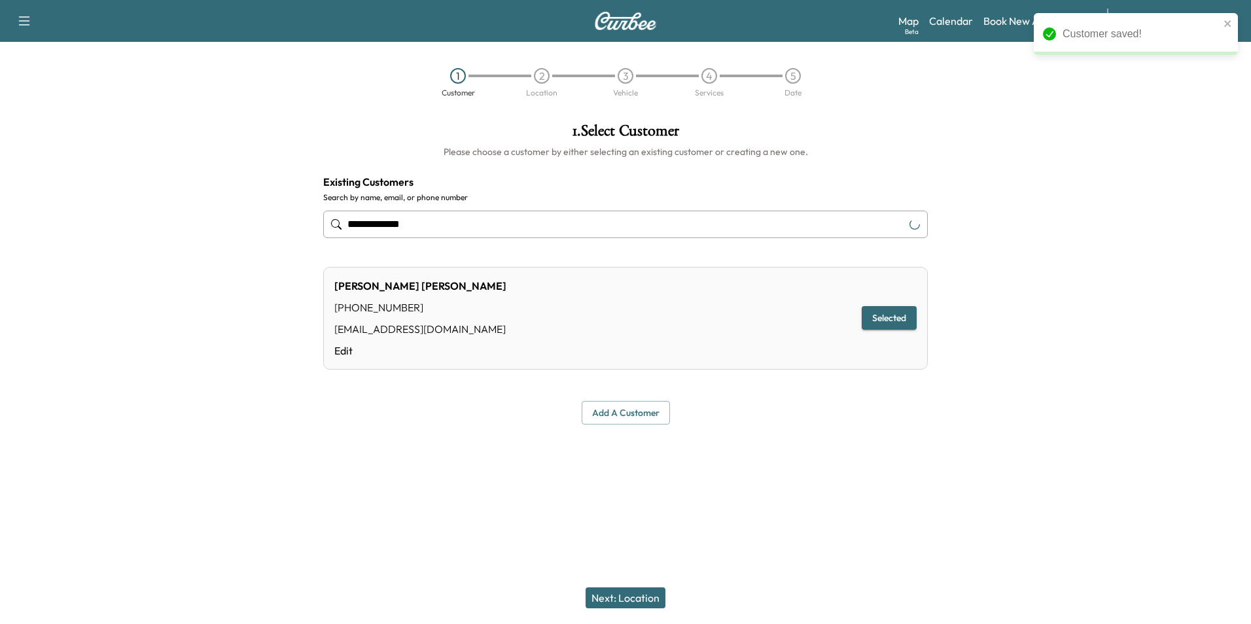
drag, startPoint x: 643, startPoint y: 596, endPoint x: 644, endPoint y: 579, distance: 17.1
click at [643, 594] on button "Next: Location" at bounding box center [626, 598] width 80 height 21
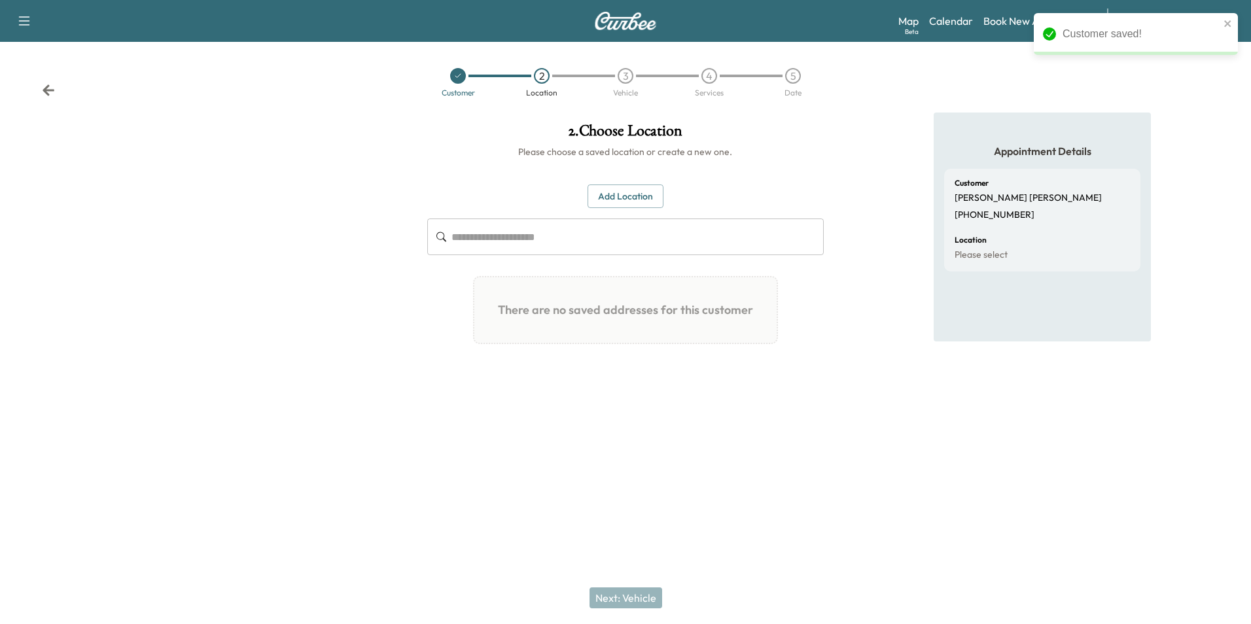
click at [633, 196] on button "Add Location" at bounding box center [626, 197] width 76 height 24
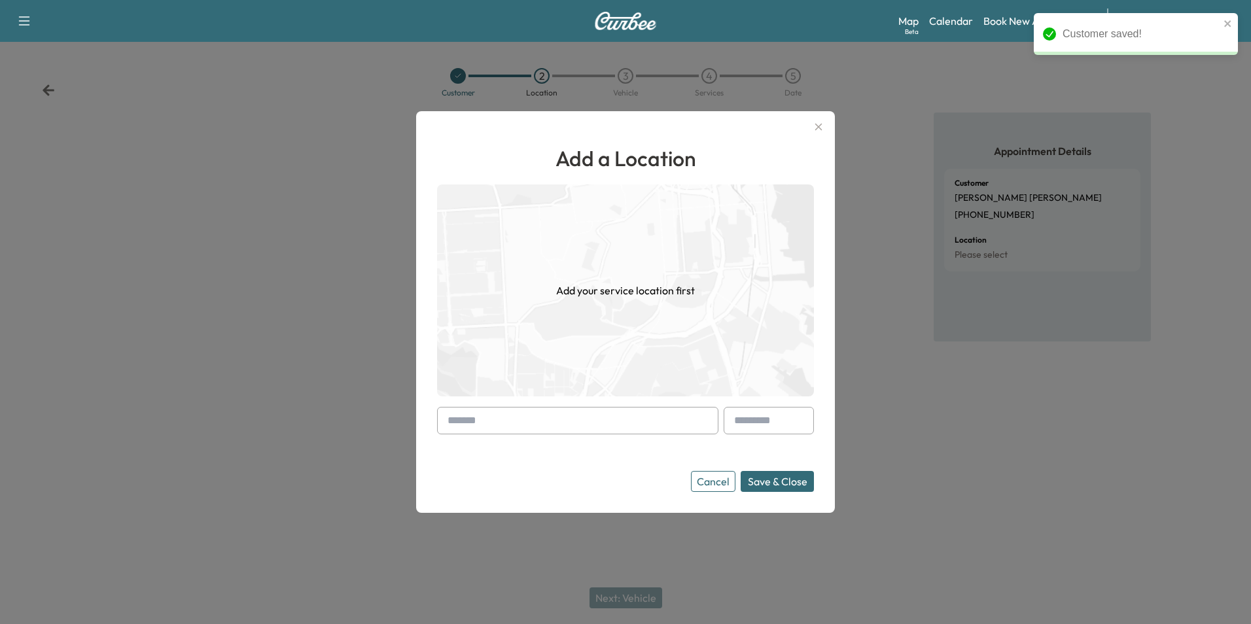
click at [460, 419] on input "text" at bounding box center [577, 420] width 281 height 27
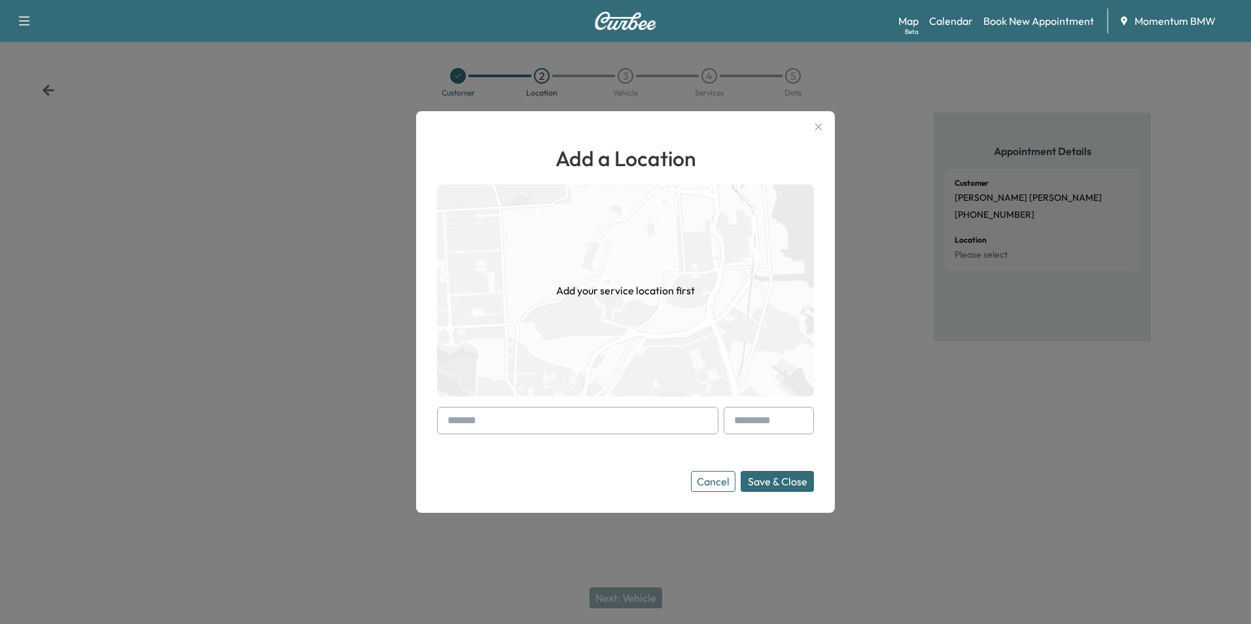
click at [497, 416] on input "text" at bounding box center [577, 420] width 281 height 27
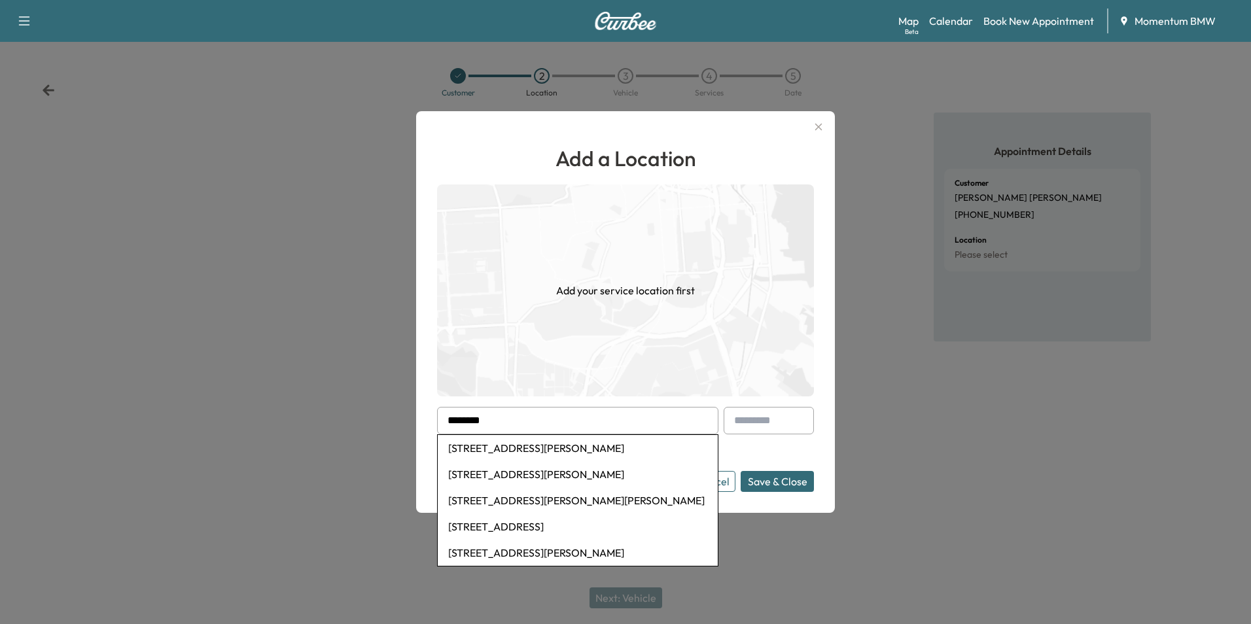
click at [551, 448] on li "[STREET_ADDRESS][PERSON_NAME]" at bounding box center [578, 448] width 280 height 26
type input "**********"
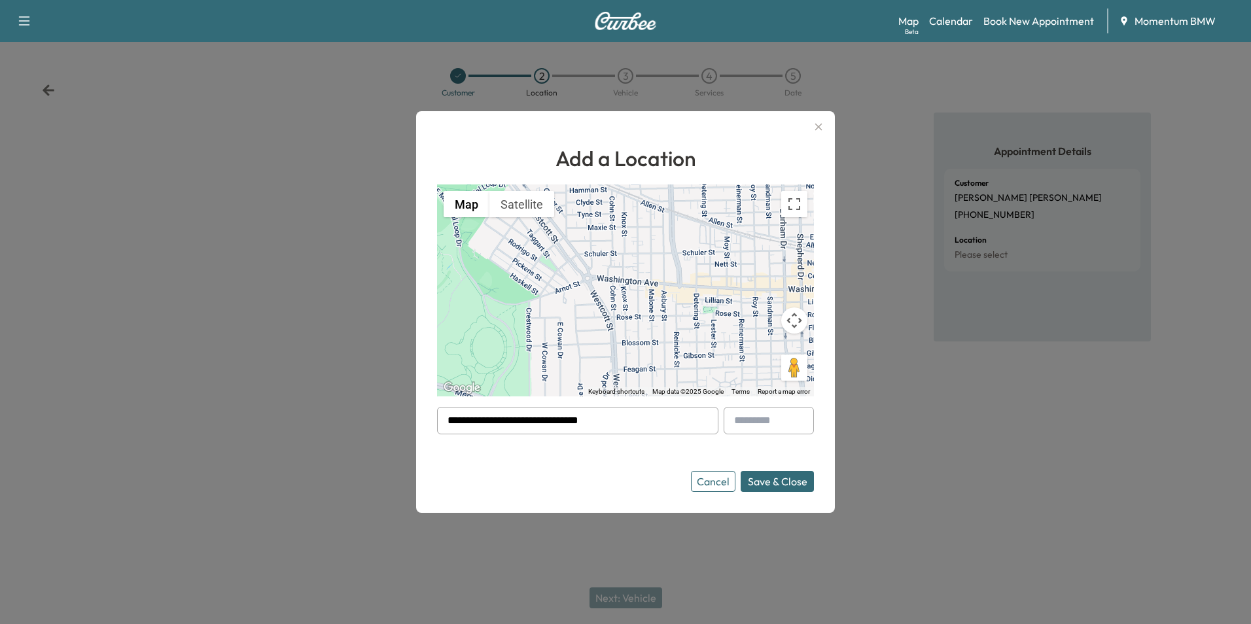
click at [789, 482] on button "Save & Close" at bounding box center [777, 481] width 73 height 21
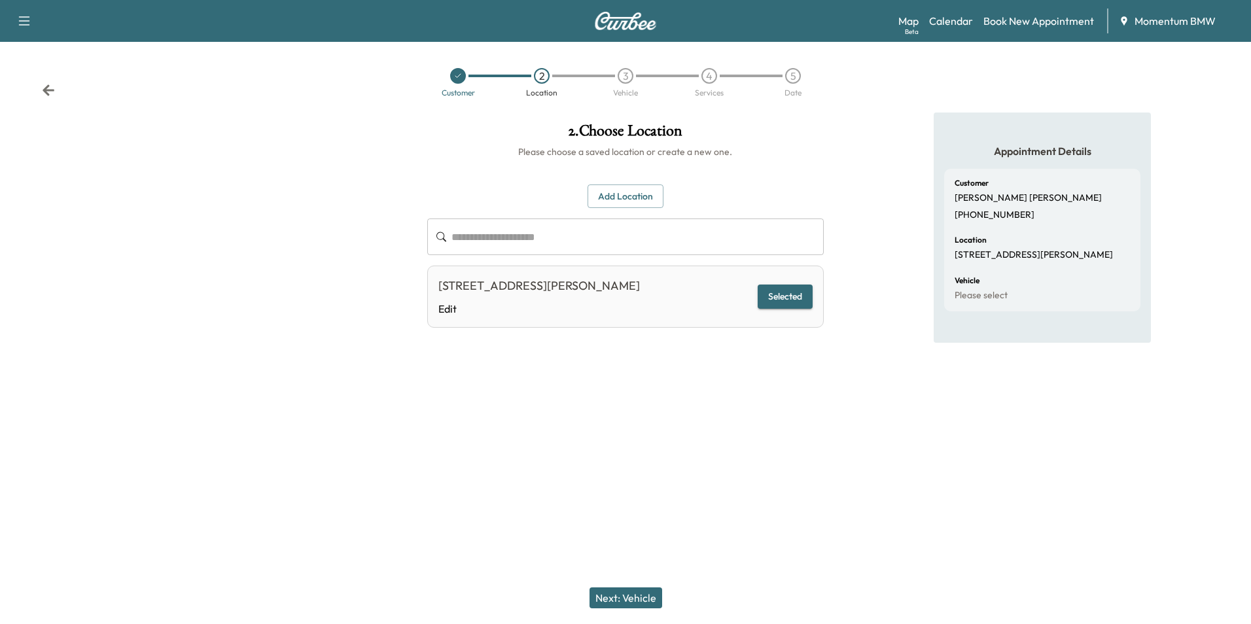
drag, startPoint x: 625, startPoint y: 605, endPoint x: 626, endPoint y: 569, distance: 35.3
click at [625, 603] on button "Next: Vehicle" at bounding box center [626, 598] width 73 height 21
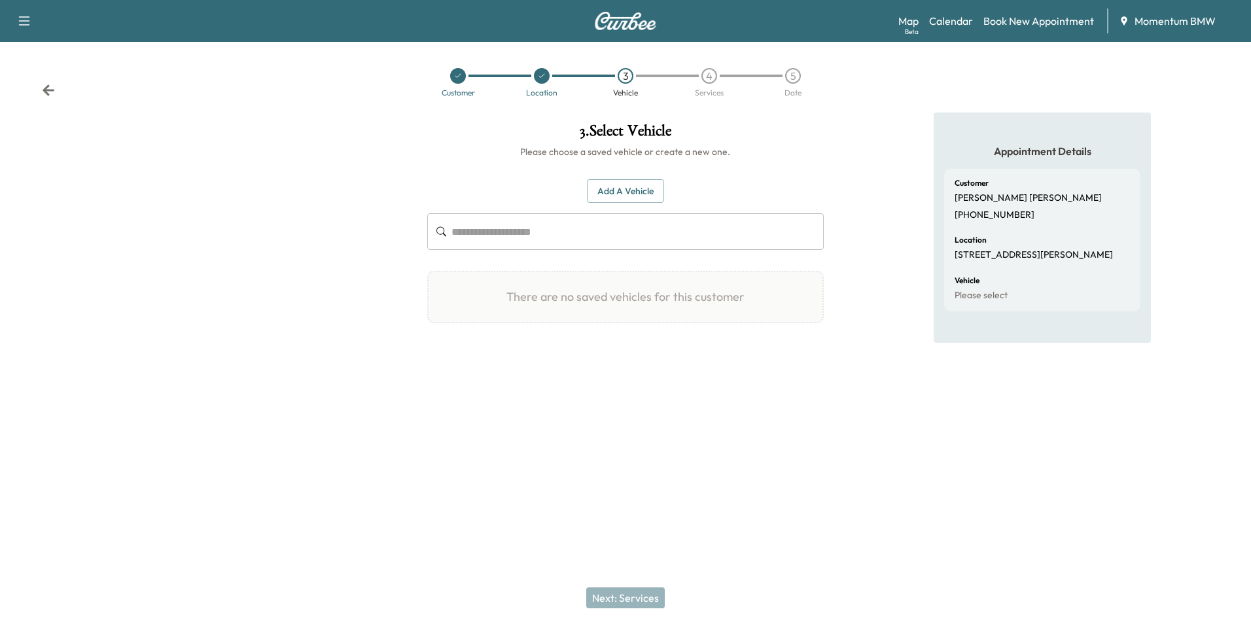
click at [641, 193] on button "Add a Vehicle" at bounding box center [625, 191] width 77 height 24
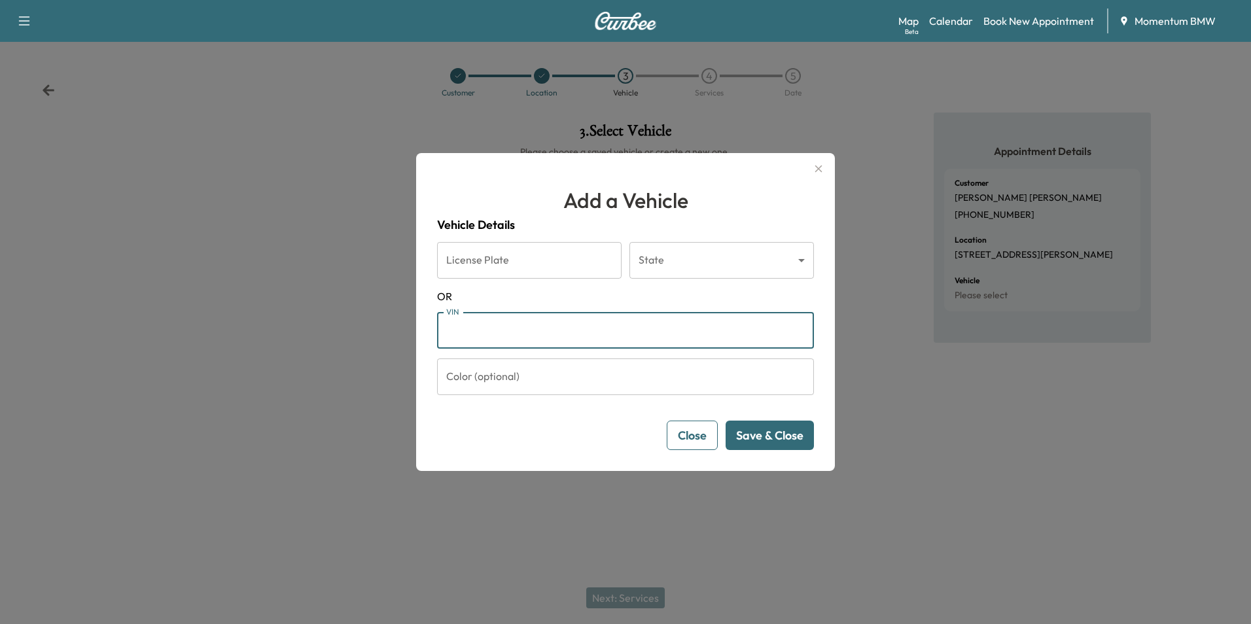
paste input "**********"
type input "**********"
click at [758, 427] on button "Save & Close" at bounding box center [770, 435] width 88 height 29
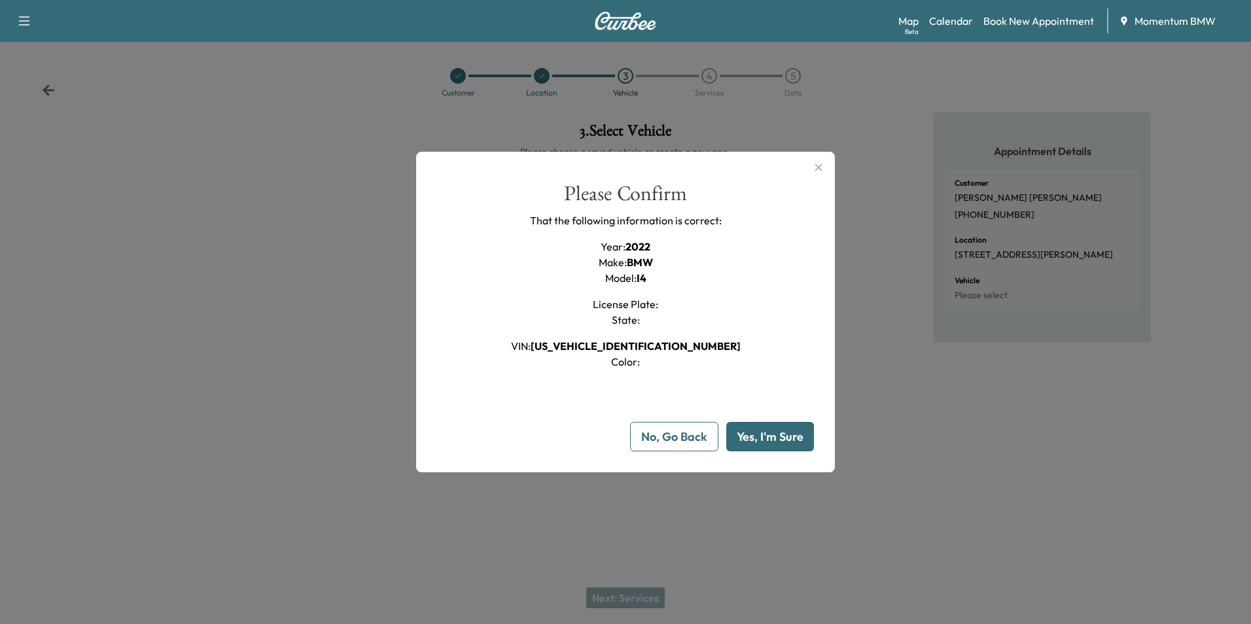
click at [766, 437] on button "Yes, I'm Sure" at bounding box center [770, 436] width 88 height 29
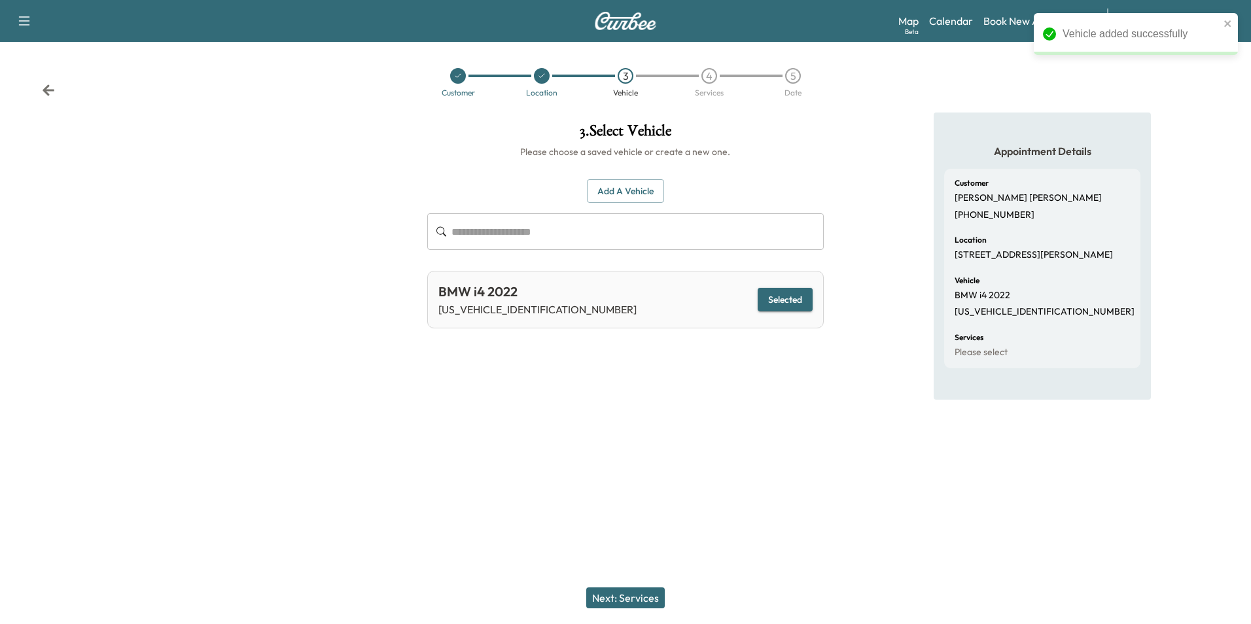
click at [619, 601] on button "Next: Services" at bounding box center [625, 598] width 79 height 21
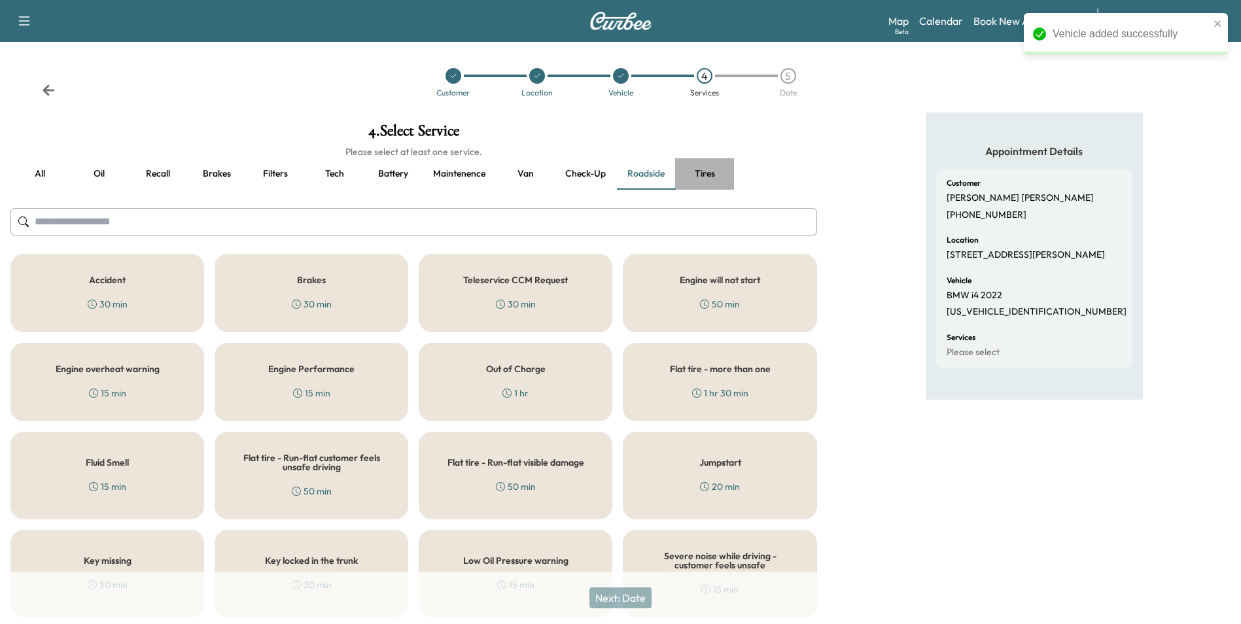
click at [710, 173] on button "Tires" at bounding box center [704, 173] width 59 height 31
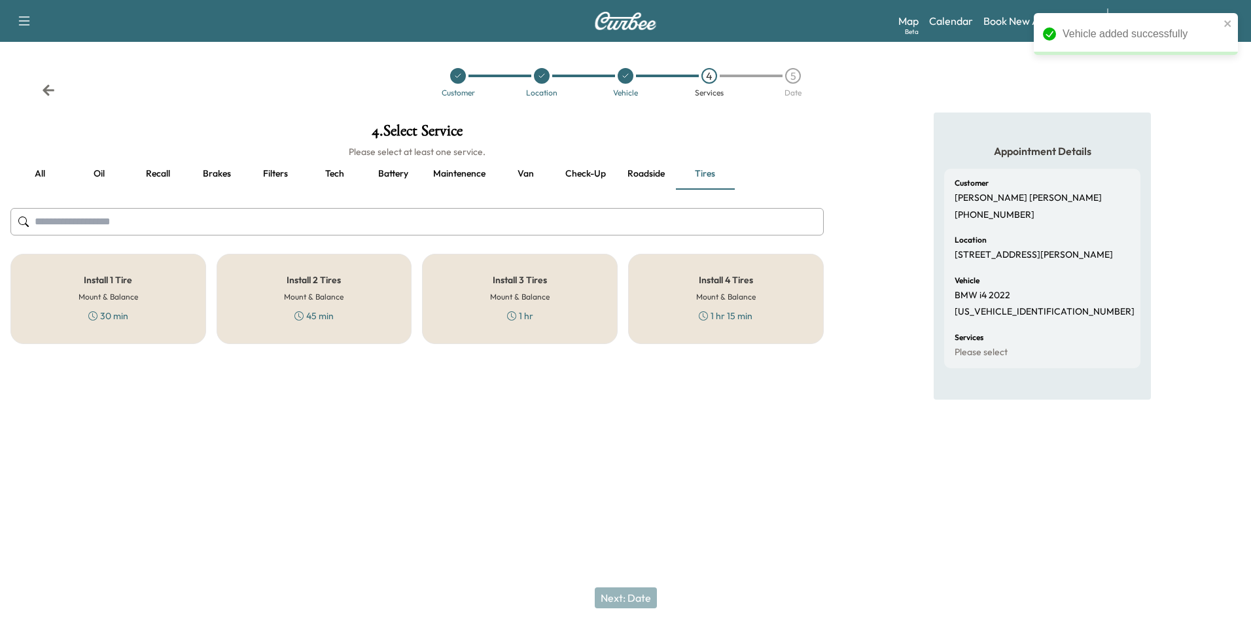
click at [99, 303] on div "Install 1 Tire Mount & Balance 30 min" at bounding box center [108, 299] width 196 height 90
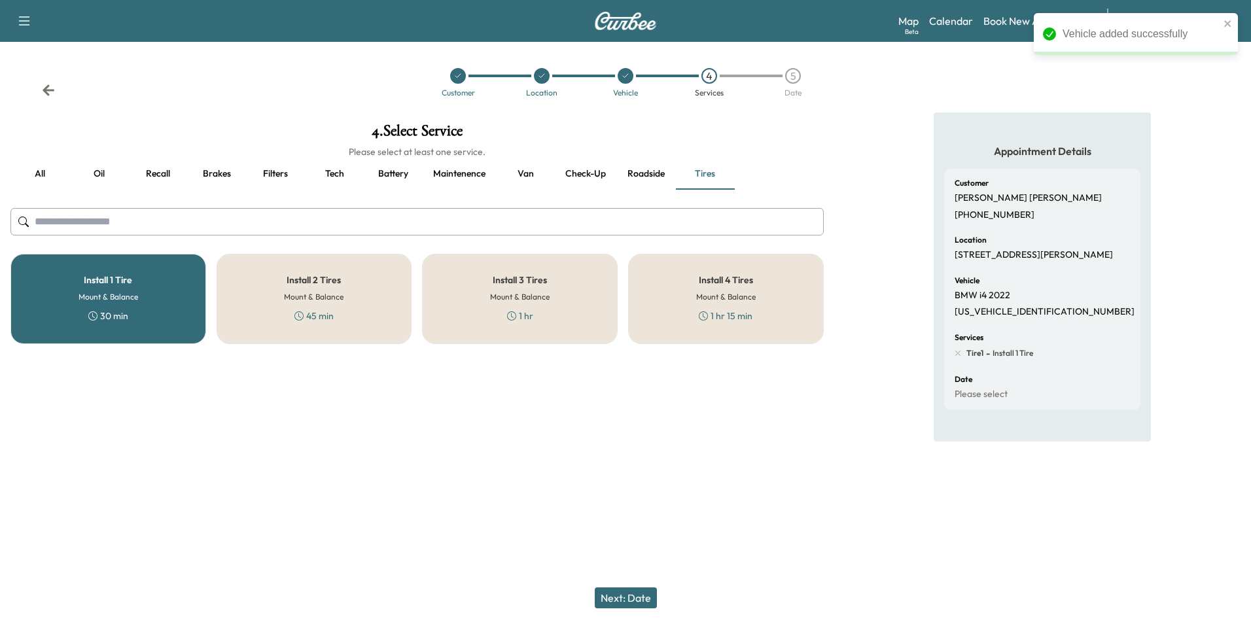
click at [622, 598] on button "Next: Date" at bounding box center [626, 598] width 62 height 21
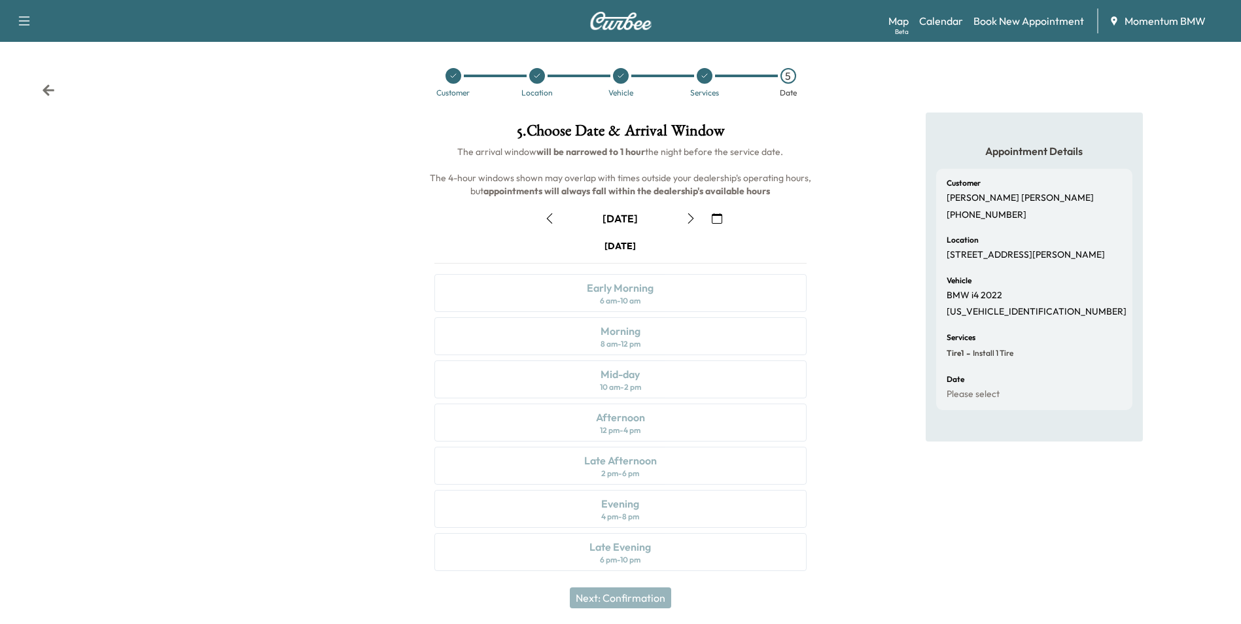
click at [702, 78] on icon at bounding box center [705, 76] width 8 height 8
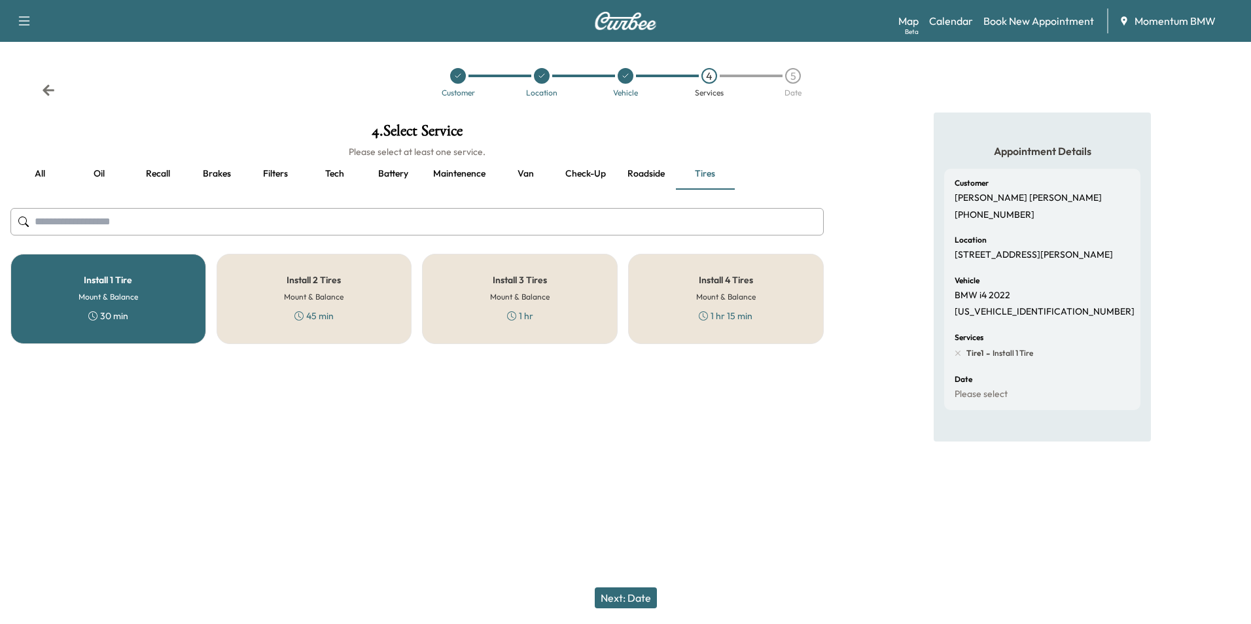
drag, startPoint x: 143, startPoint y: 300, endPoint x: 203, endPoint y: 293, distance: 60.0
click at [145, 300] on div "Install 1 Tire Mount & Balance 30 min" at bounding box center [108, 299] width 196 height 90
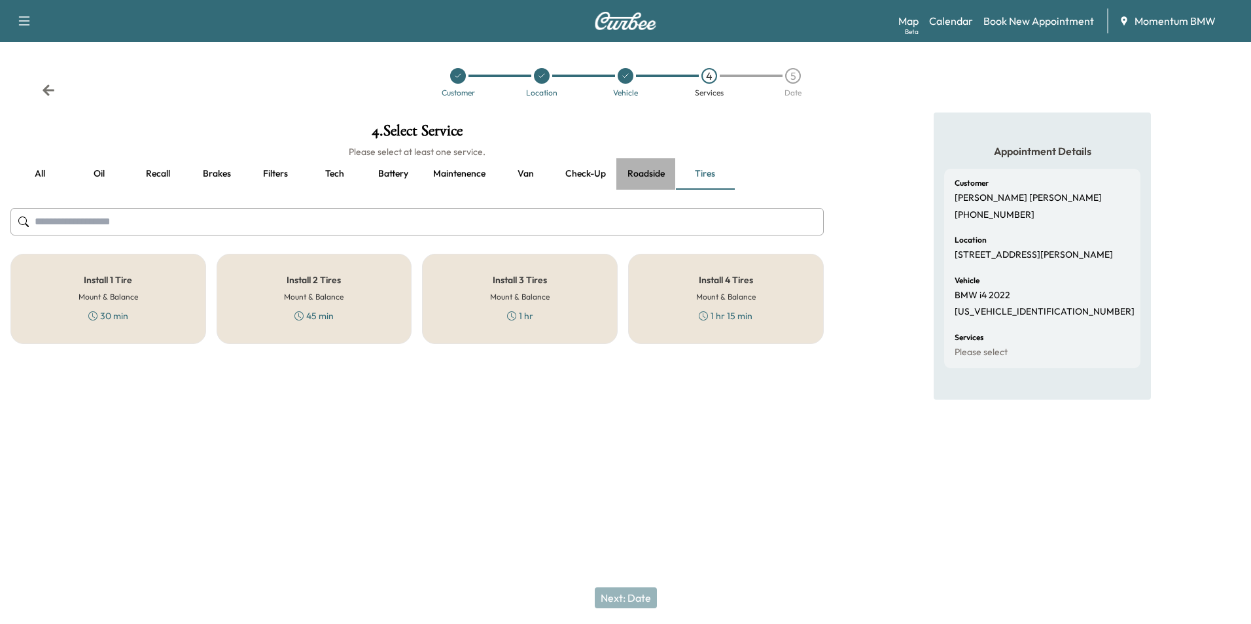
click at [649, 175] on button "Roadside" at bounding box center [645, 173] width 59 height 31
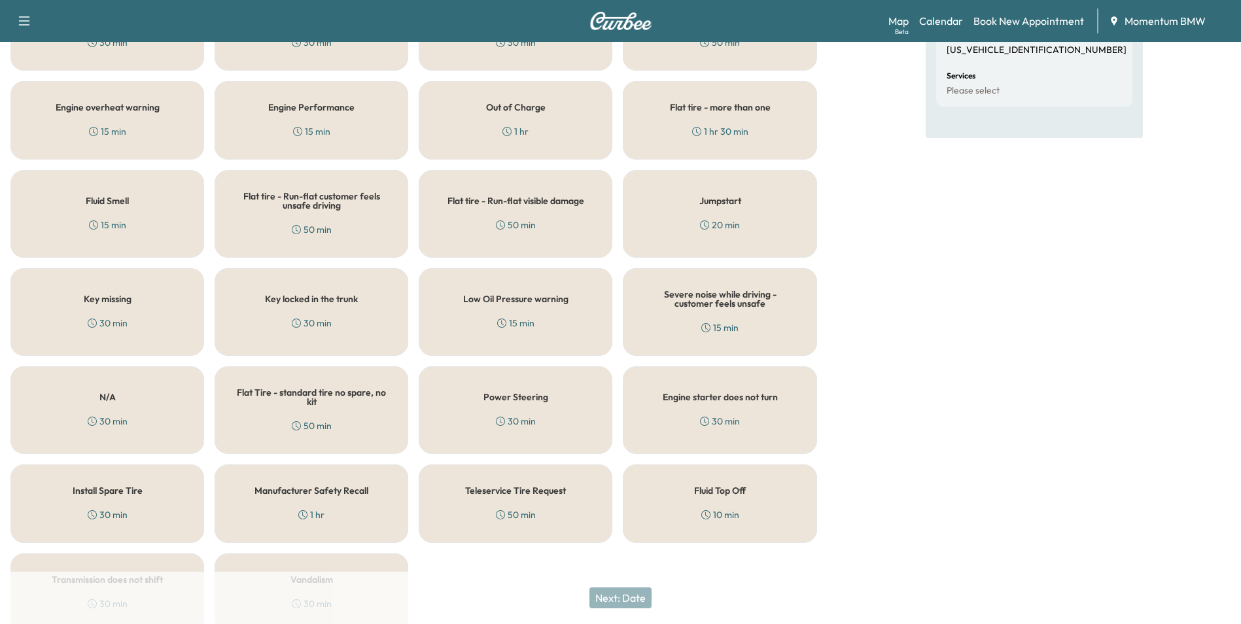
scroll to position [322, 0]
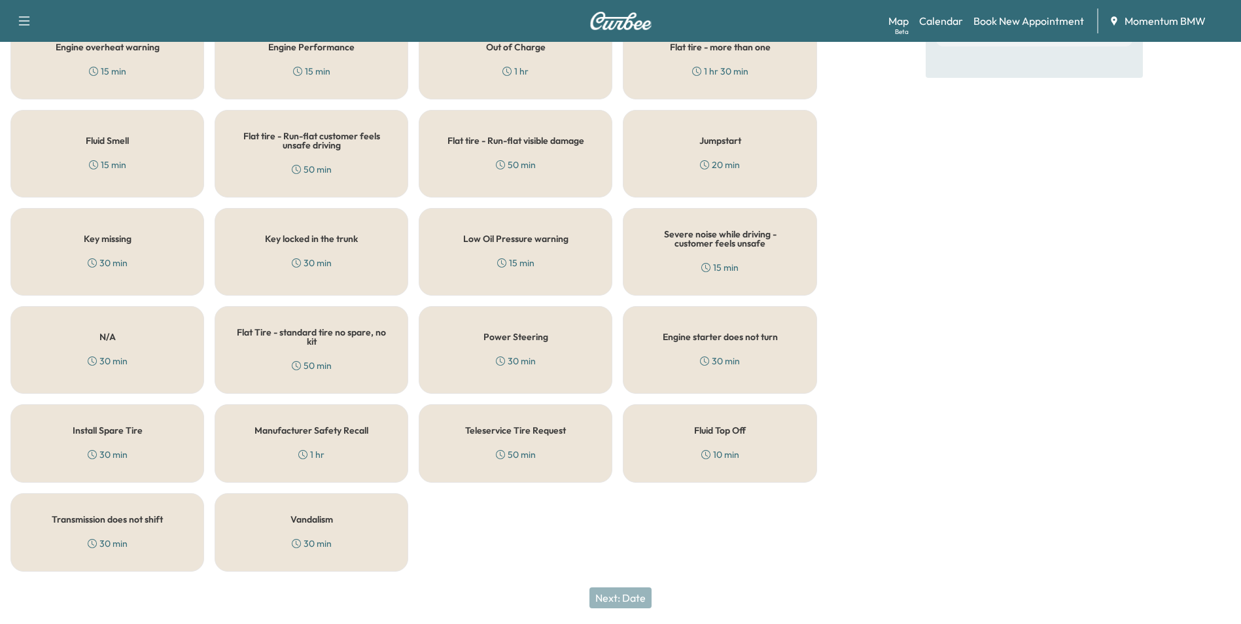
click at [759, 411] on div "Fluid Top Off 10 min" at bounding box center [720, 443] width 194 height 79
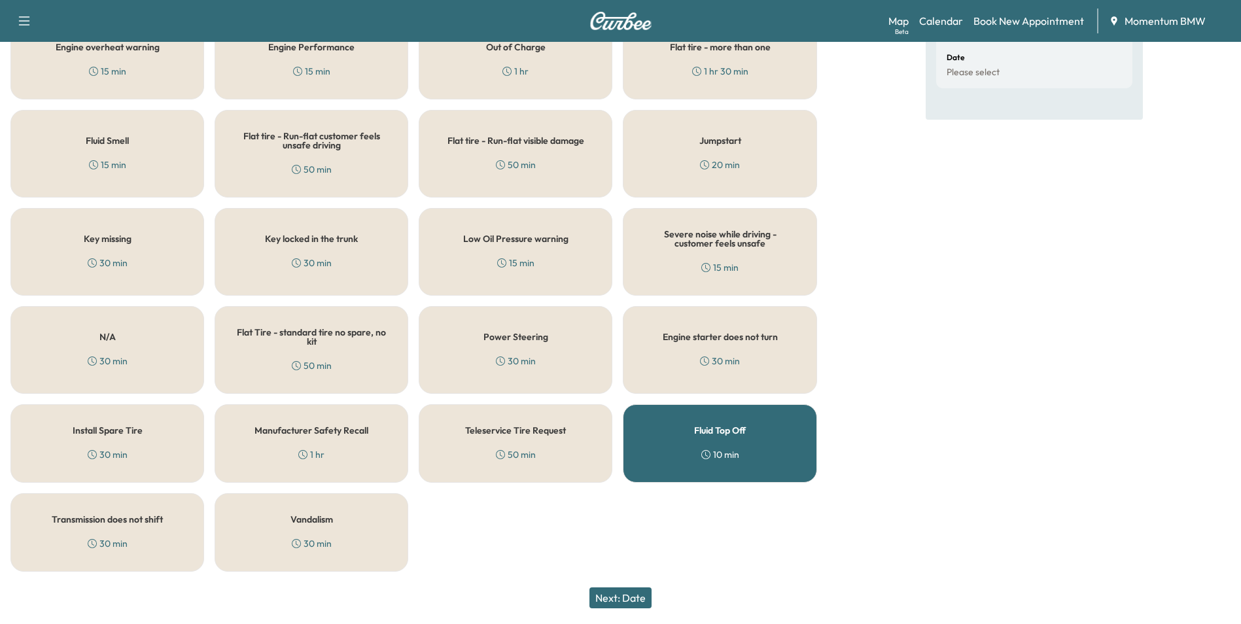
click at [630, 594] on button "Next: Date" at bounding box center [621, 598] width 62 height 21
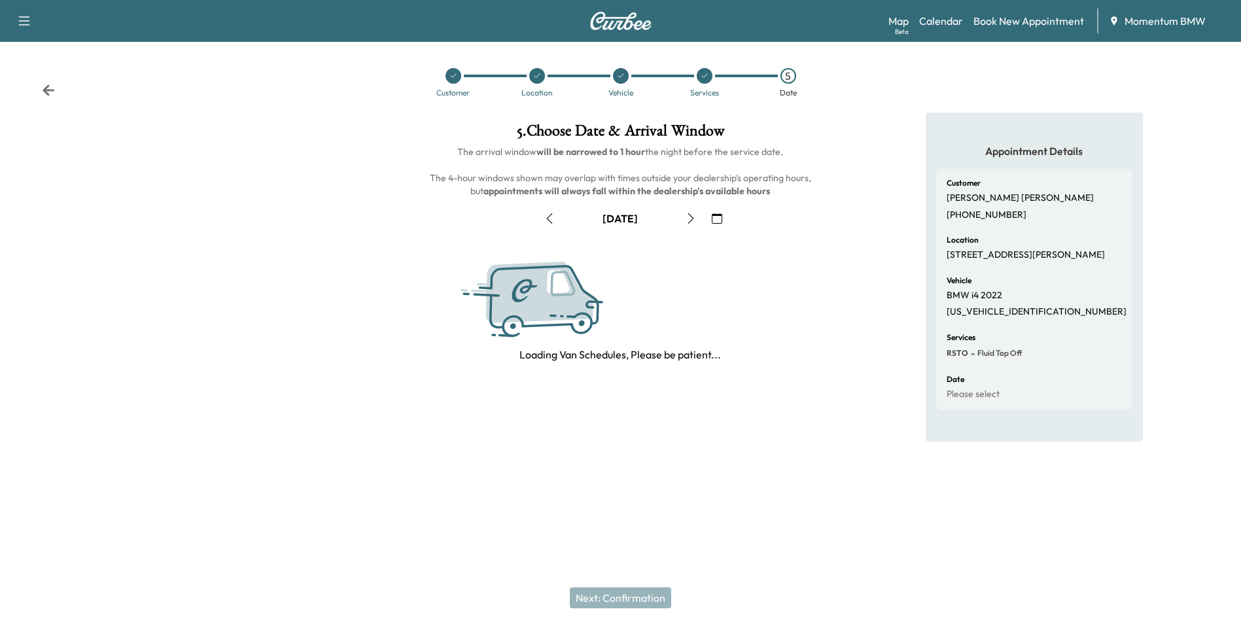
scroll to position [0, 0]
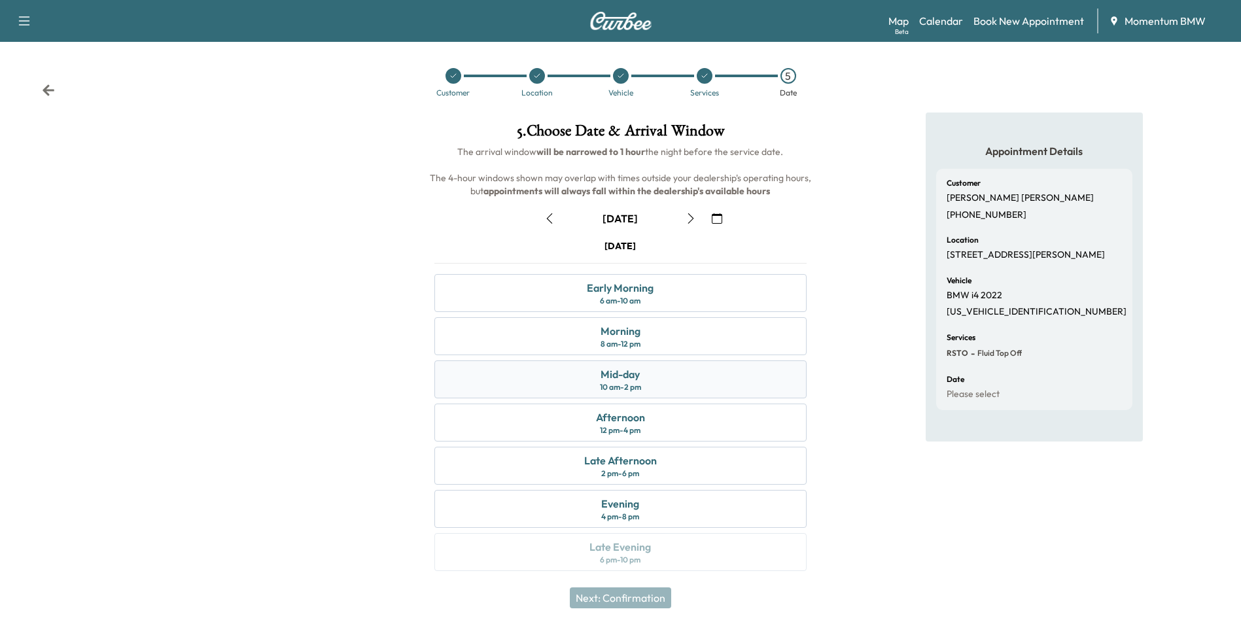
click at [635, 378] on div "Mid-day" at bounding box center [620, 374] width 39 height 16
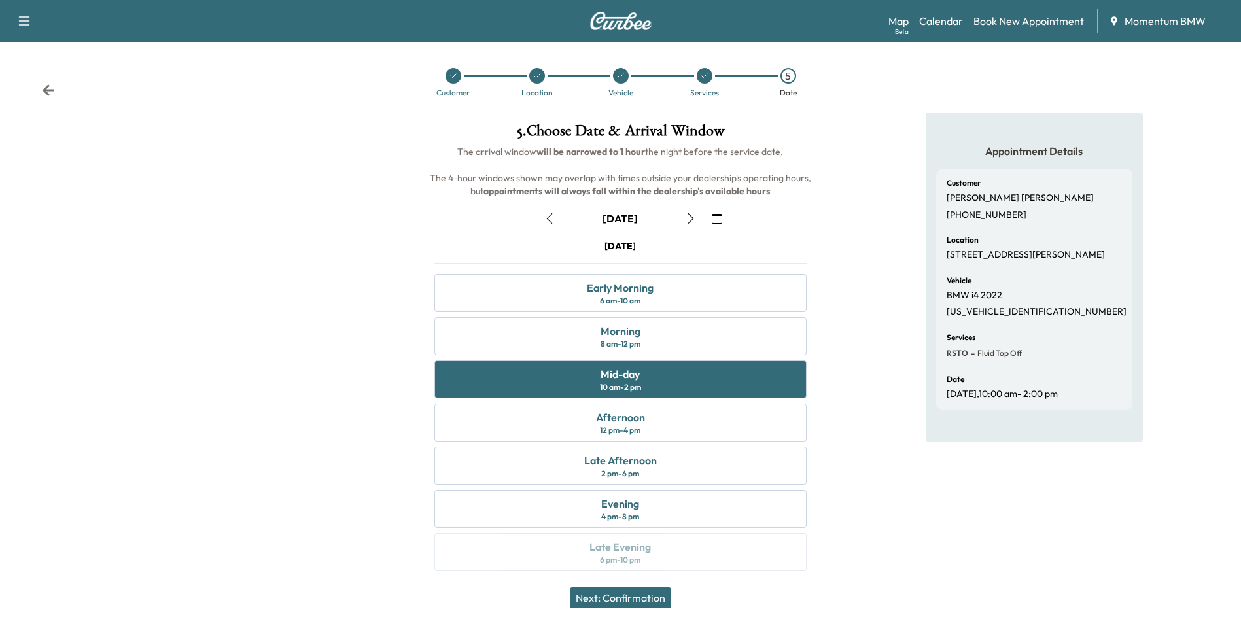
click at [628, 599] on button "Next: Confirmation" at bounding box center [620, 598] width 101 height 21
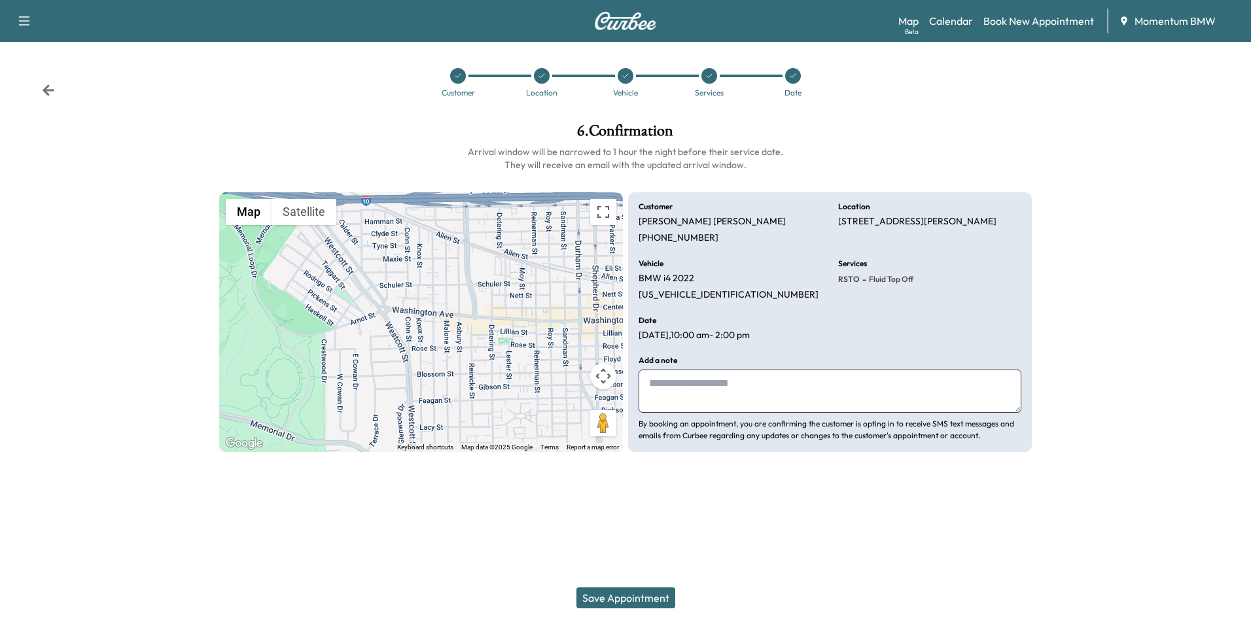
click at [666, 382] on textarea at bounding box center [830, 391] width 383 height 43
type textarea "*******"
click at [626, 595] on button "Save Appointment" at bounding box center [626, 598] width 99 height 21
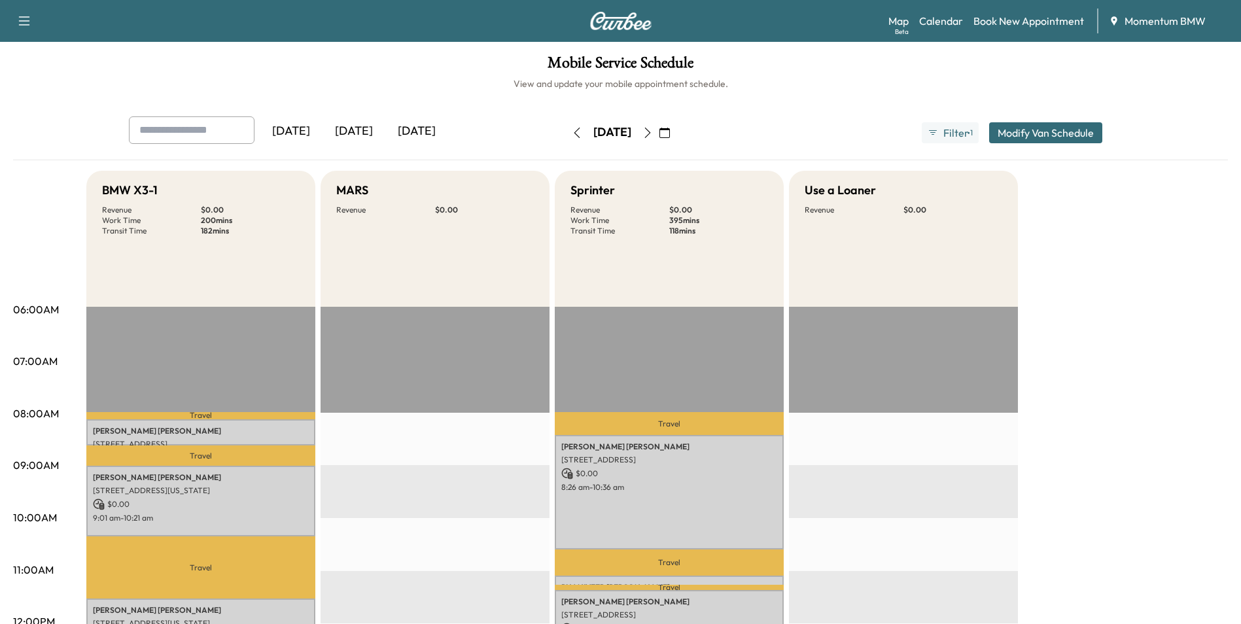
click at [572, 130] on icon "button" at bounding box center [577, 133] width 10 height 10
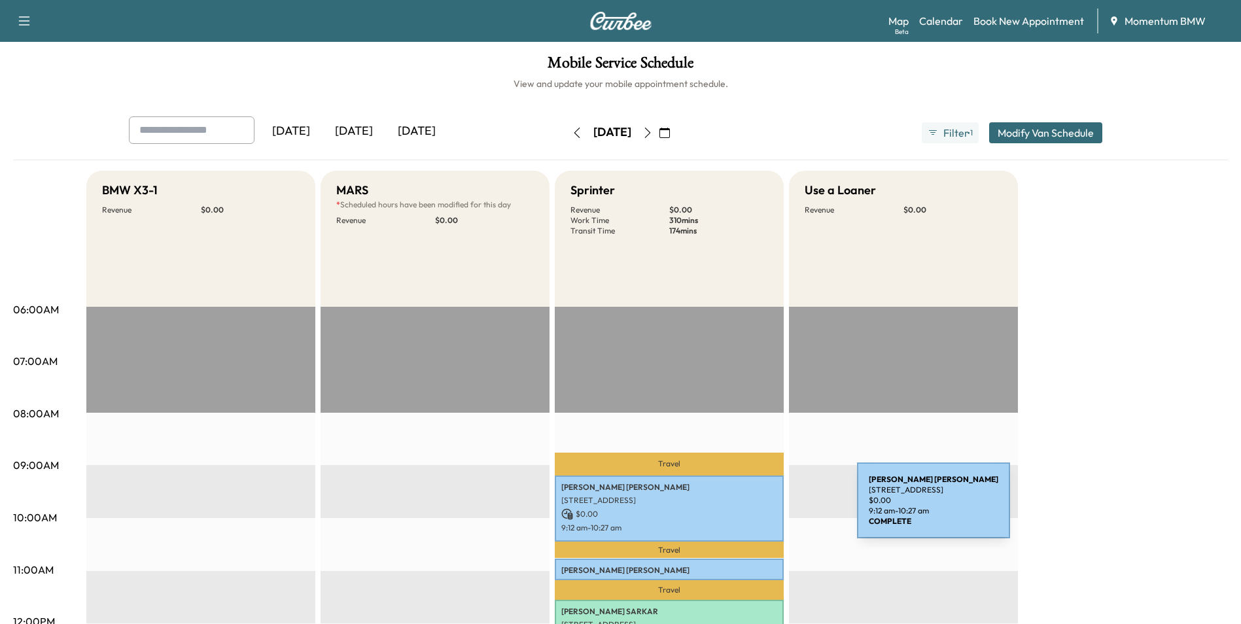
click at [759, 508] on p "$ 0.00" at bounding box center [670, 514] width 216 height 12
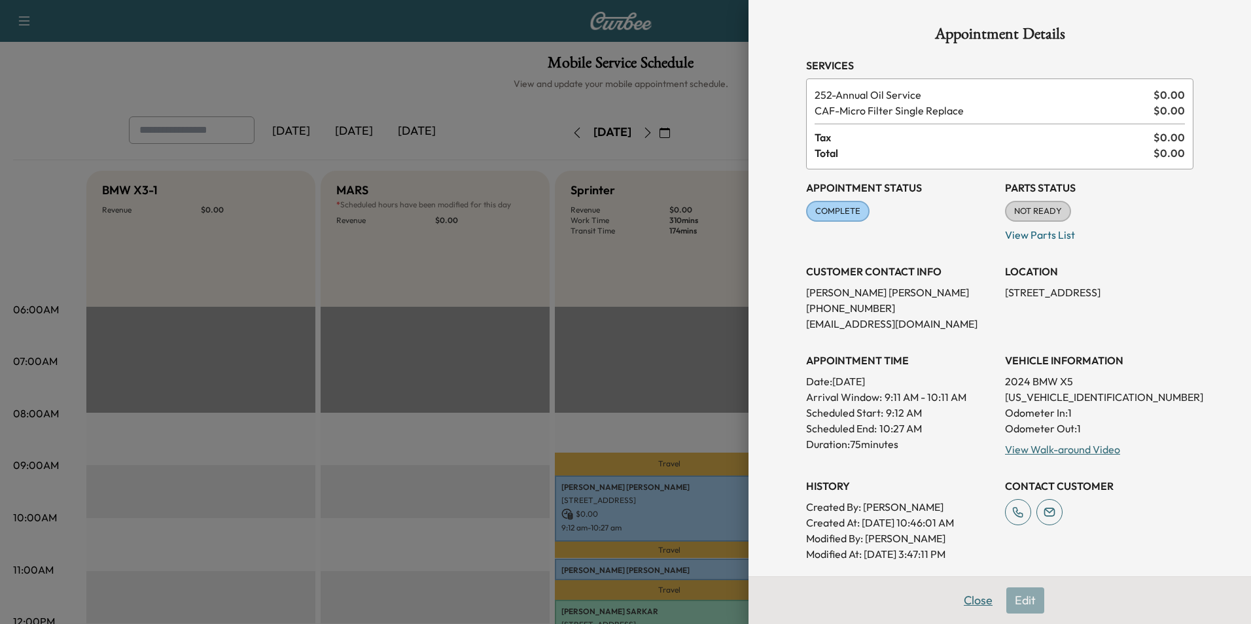
click at [967, 595] on button "Close" at bounding box center [978, 601] width 46 height 26
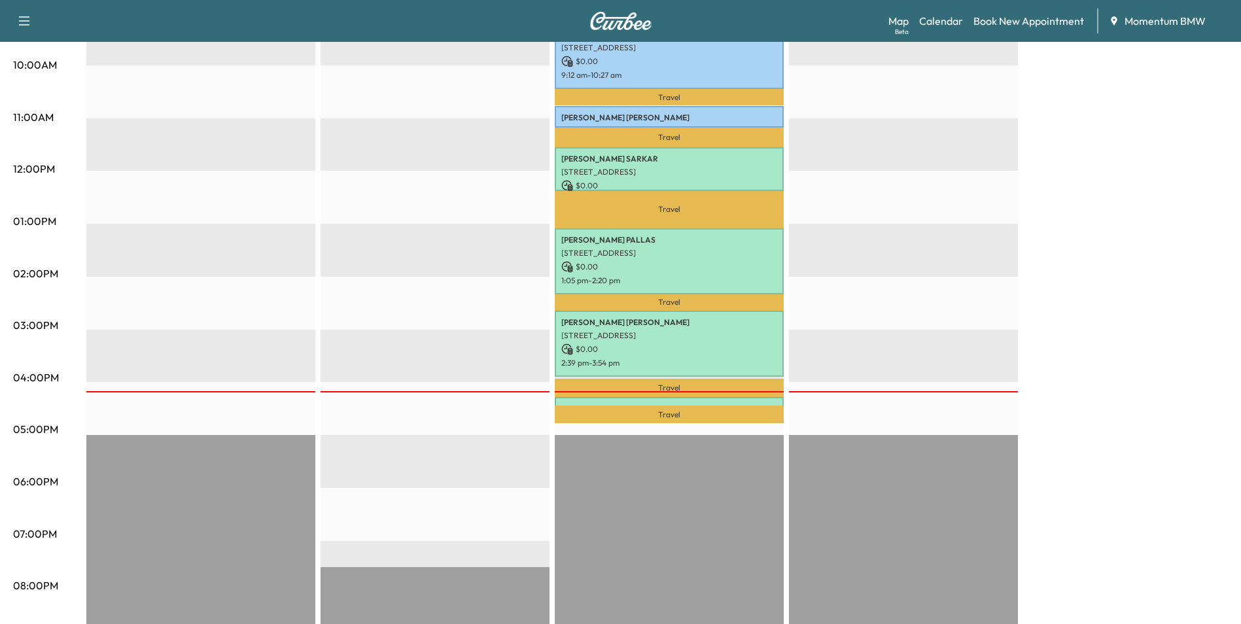
scroll to position [458, 0]
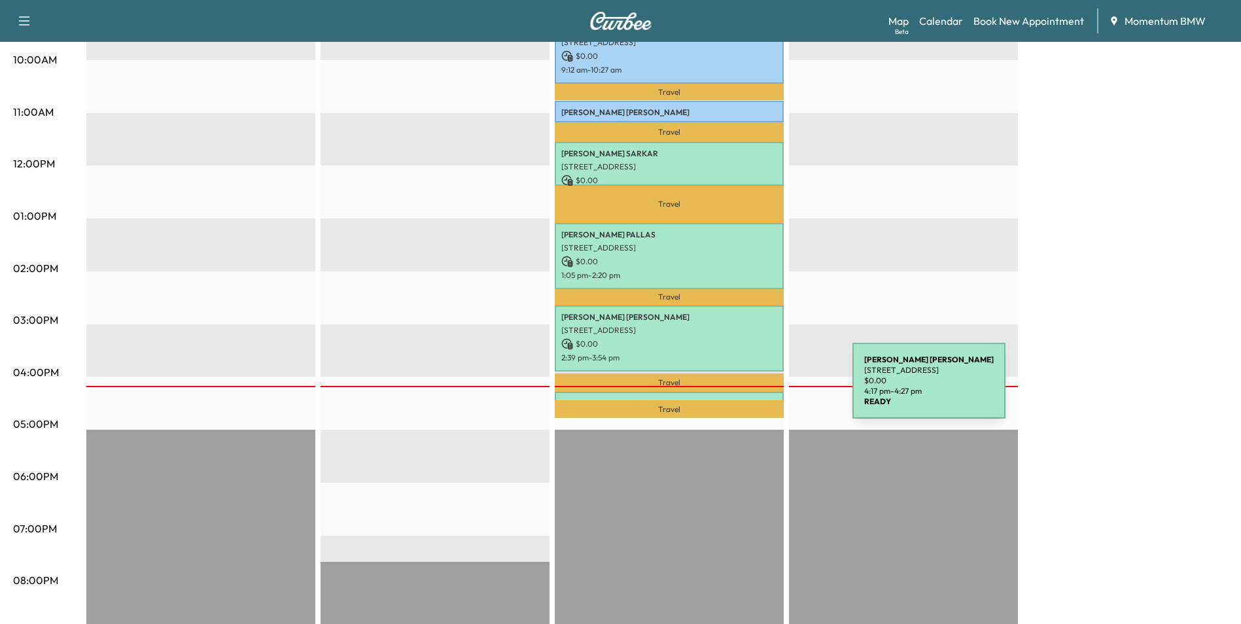
click at [755, 392] on div "[PERSON_NAME] [STREET_ADDRESS] $ 0.00 4:17 pm - 4:27 pm" at bounding box center [669, 398] width 229 height 13
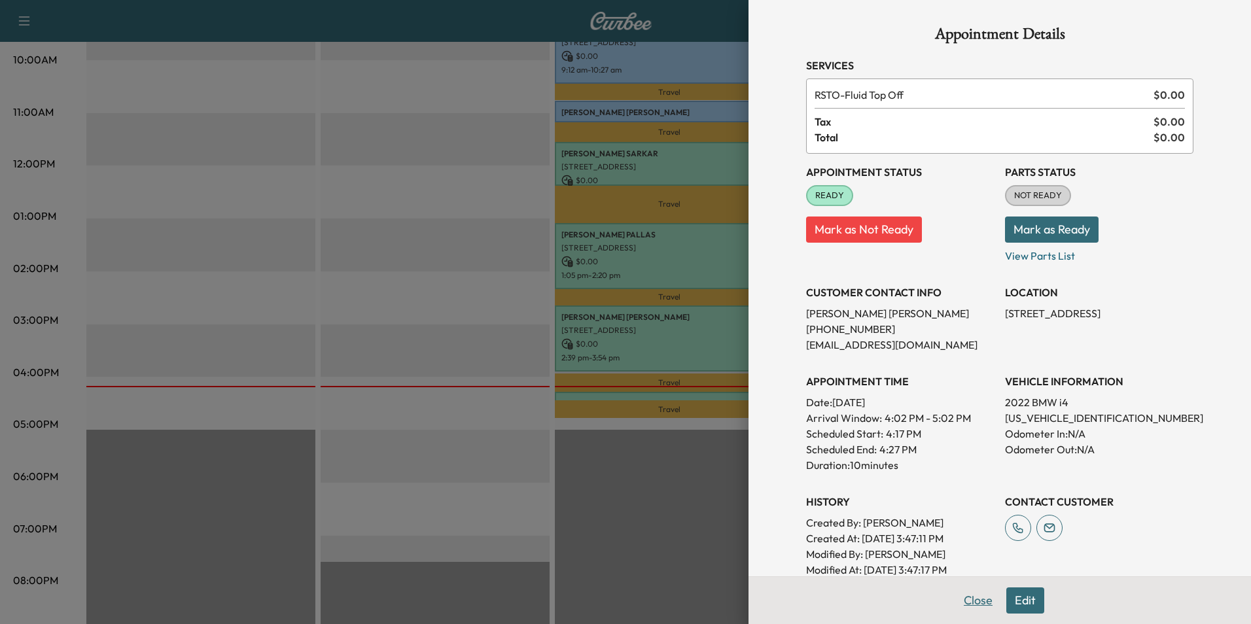
click at [967, 599] on button "Close" at bounding box center [978, 601] width 46 height 26
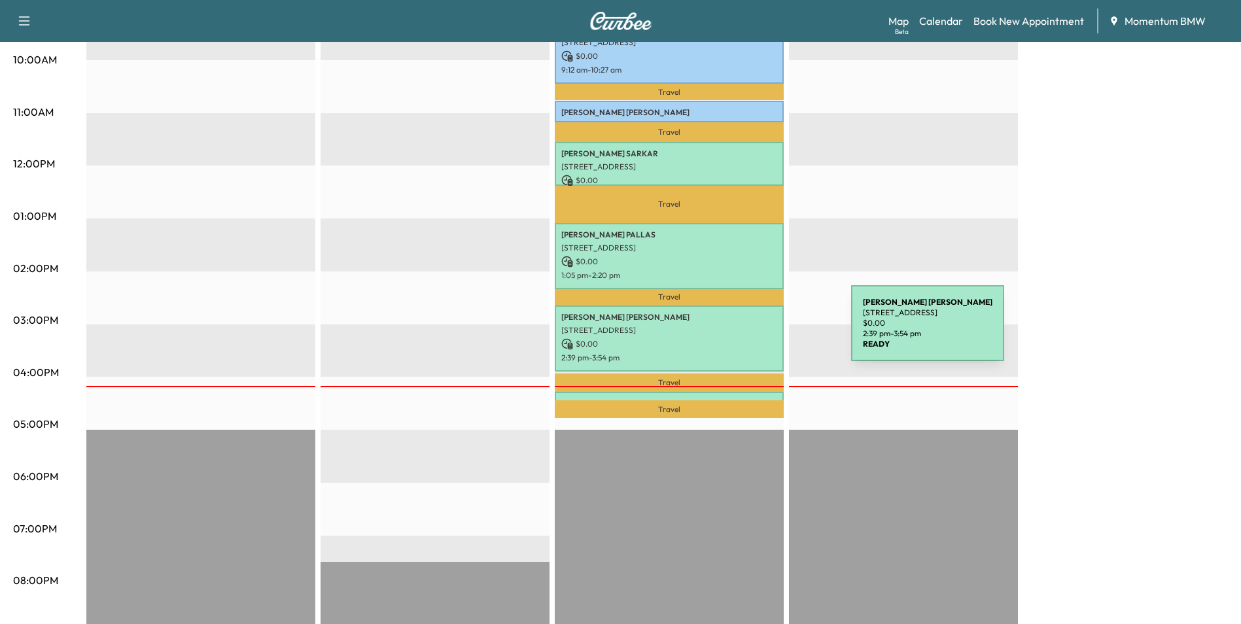
click at [753, 331] on div "[PERSON_NAME] [STREET_ADDRESS] $ 0.00 2:39 pm - 3:54 pm" at bounding box center [669, 339] width 229 height 66
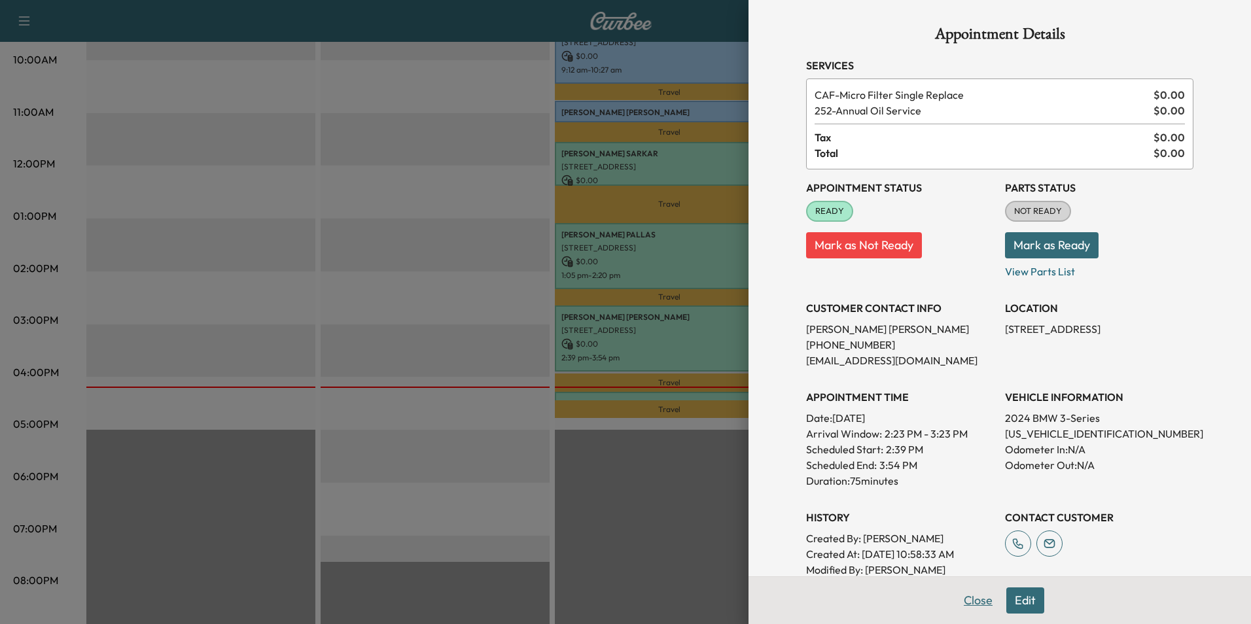
click at [955, 600] on button "Close" at bounding box center [978, 601] width 46 height 26
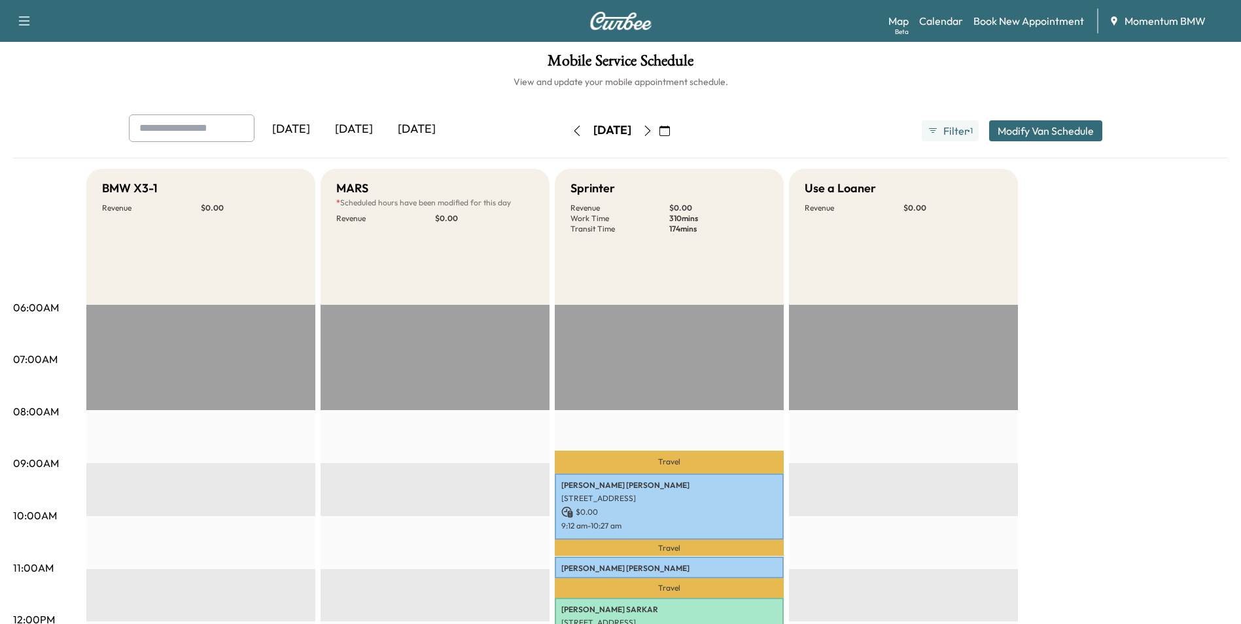
scroll to position [0, 0]
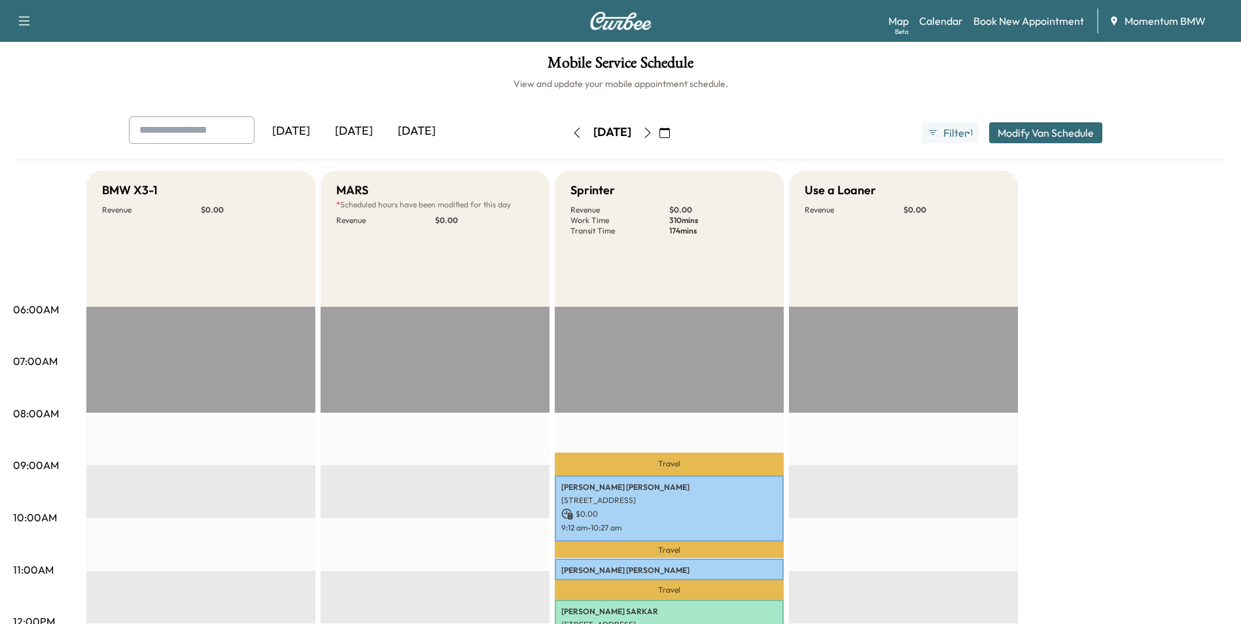
click at [670, 130] on icon "button" at bounding box center [665, 133] width 10 height 10
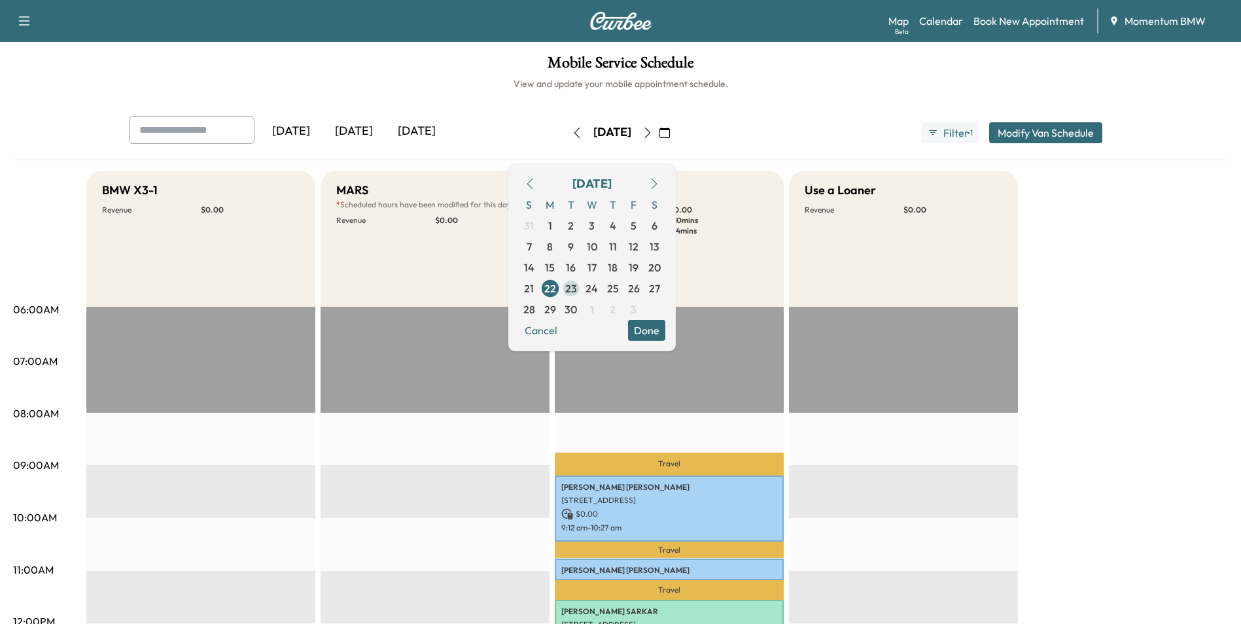
click at [577, 287] on span "23" at bounding box center [571, 289] width 12 height 16
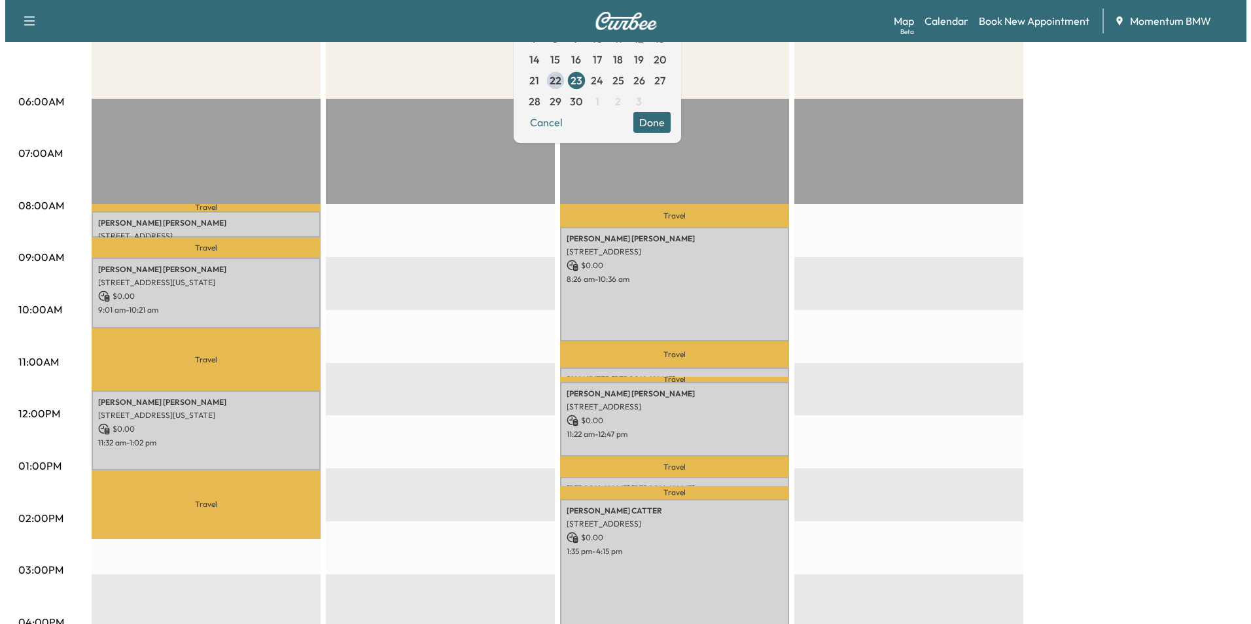
scroll to position [262, 0]
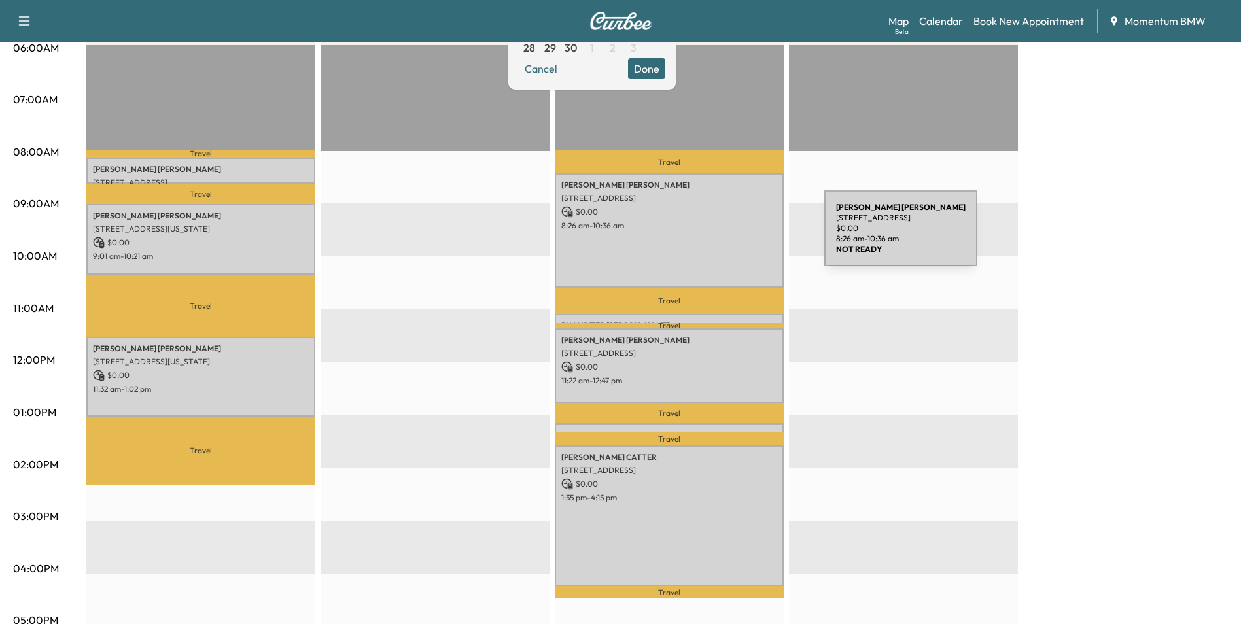
click at [726, 236] on div "[PERSON_NAME] [STREET_ADDRESS] $ 0.00 8:26 am - 10:36 am" at bounding box center [669, 230] width 229 height 115
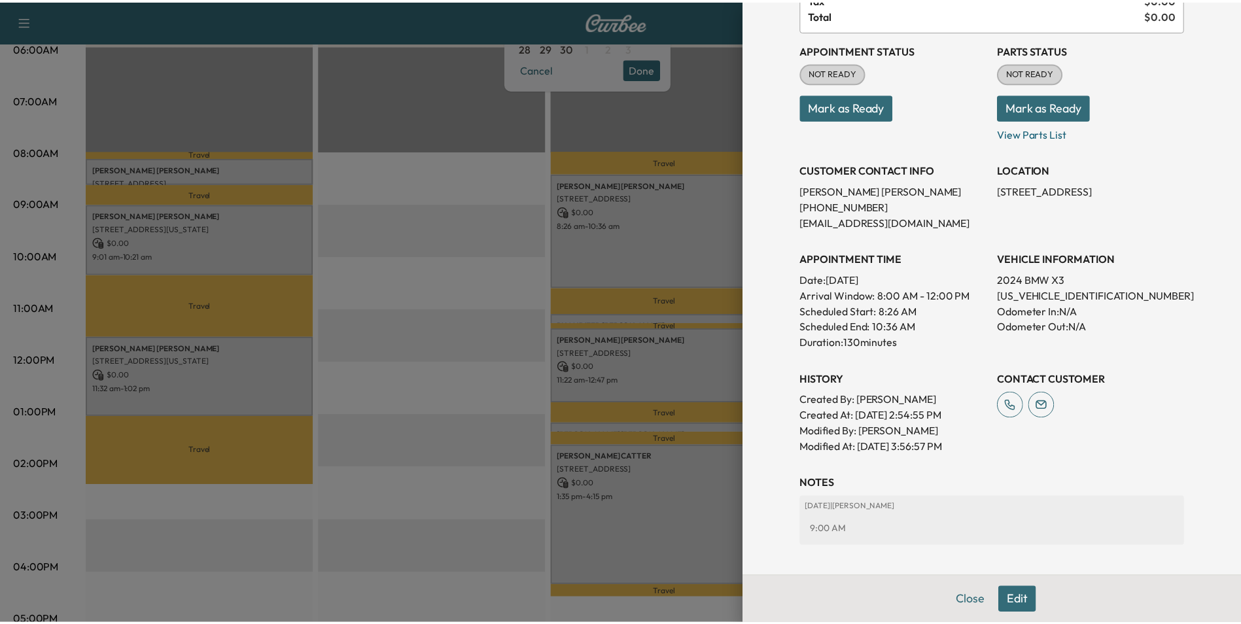
scroll to position [65, 0]
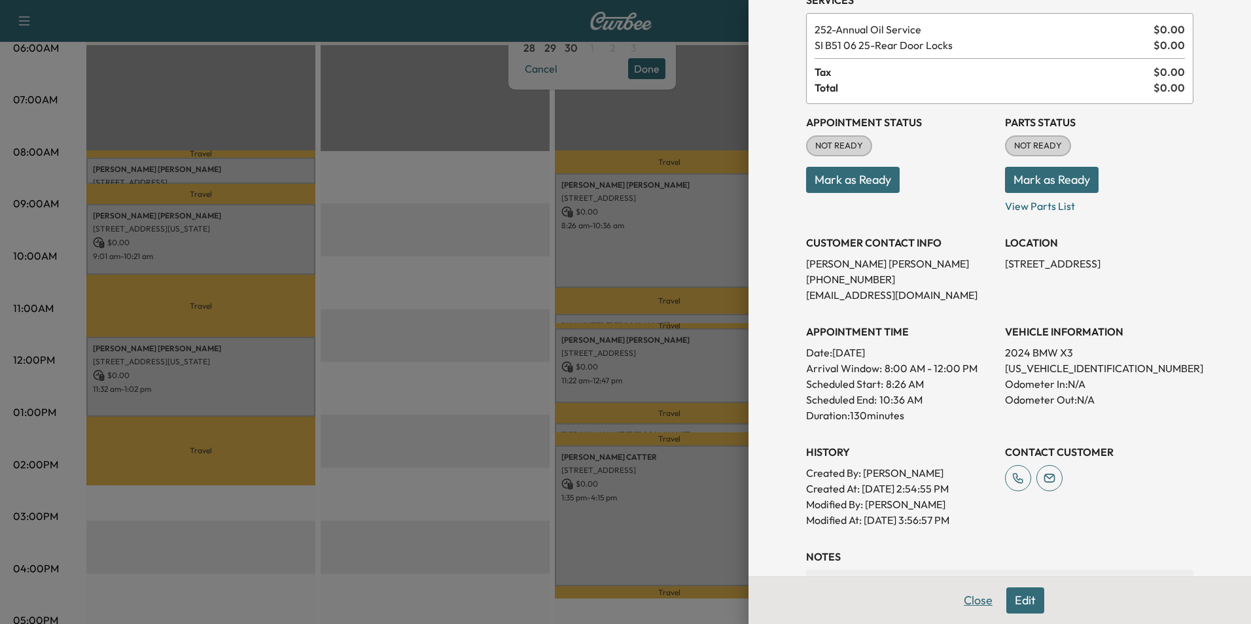
click at [978, 601] on button "Close" at bounding box center [978, 601] width 46 height 26
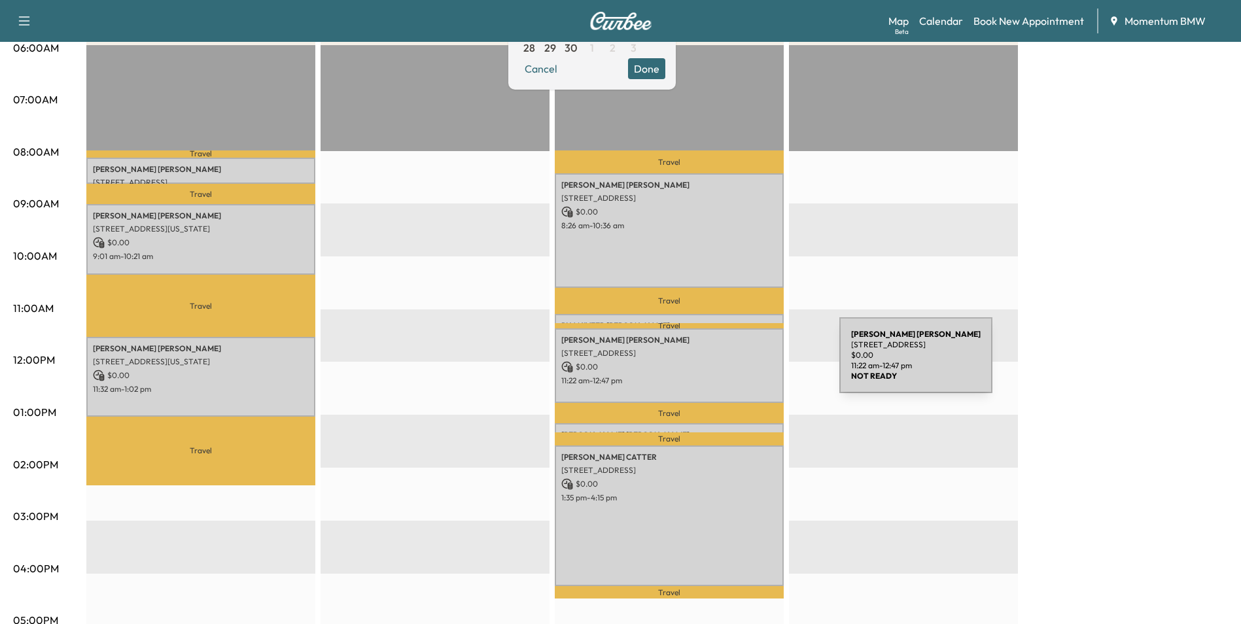
click at [741, 363] on p "$ 0.00" at bounding box center [670, 367] width 216 height 12
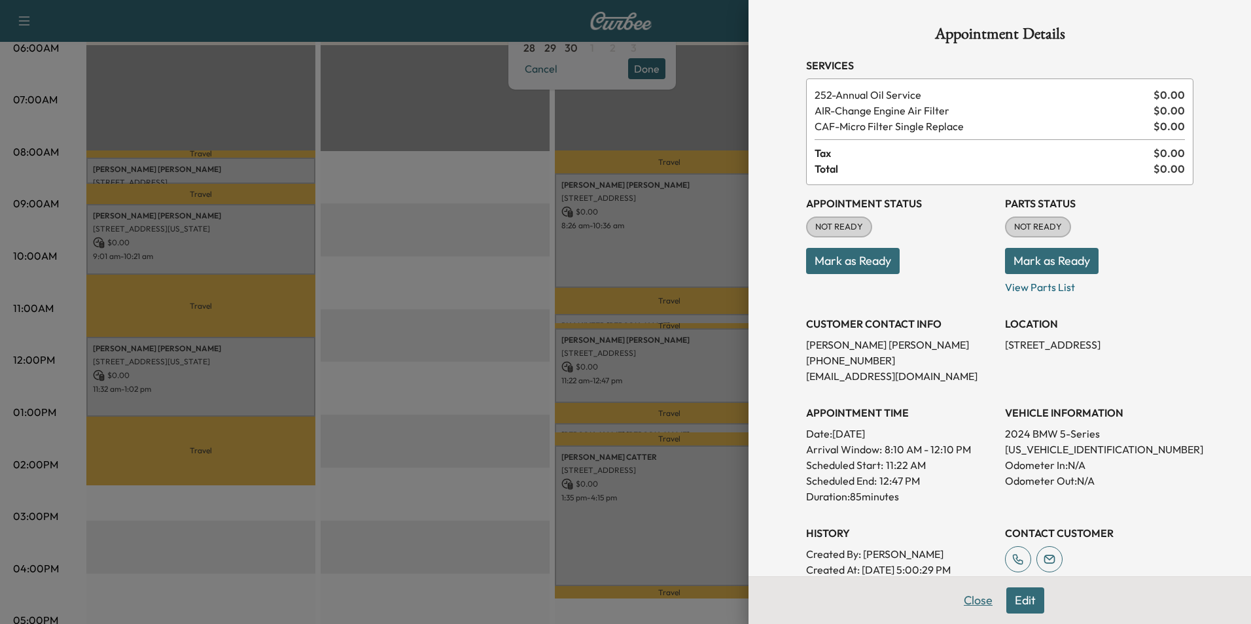
click at [967, 600] on button "Close" at bounding box center [978, 601] width 46 height 26
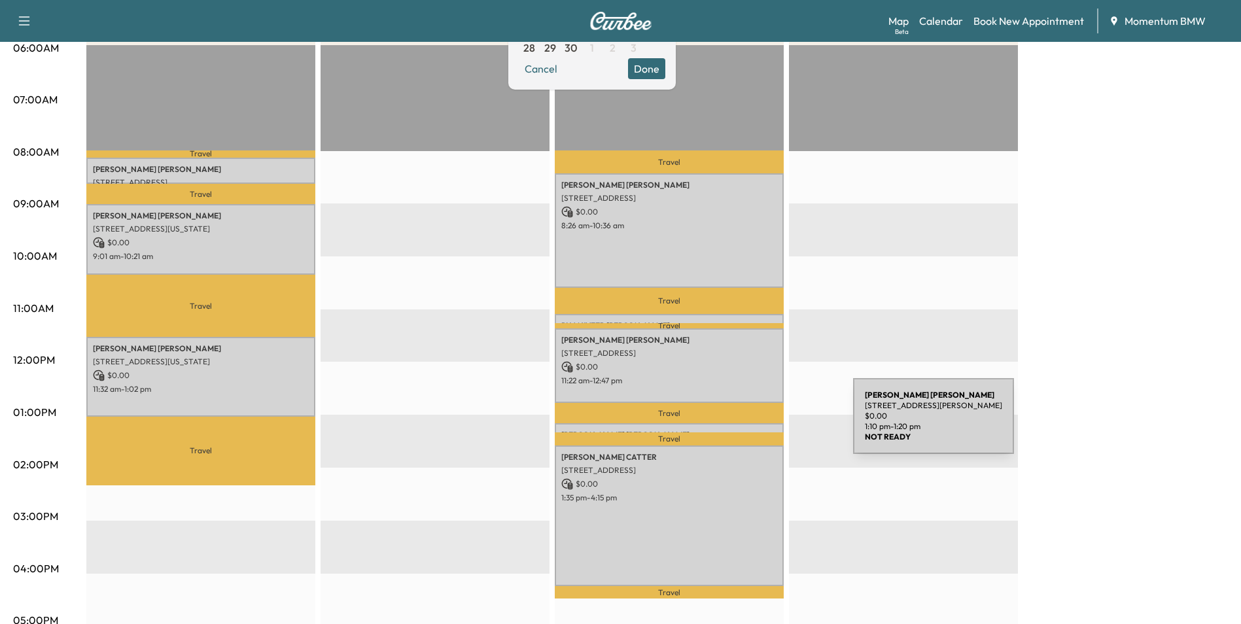
click at [755, 424] on div "[PERSON_NAME] [STREET_ADDRESS][PERSON_NAME] $ 0.00 1:10 pm - 1:20 pm" at bounding box center [669, 429] width 229 height 13
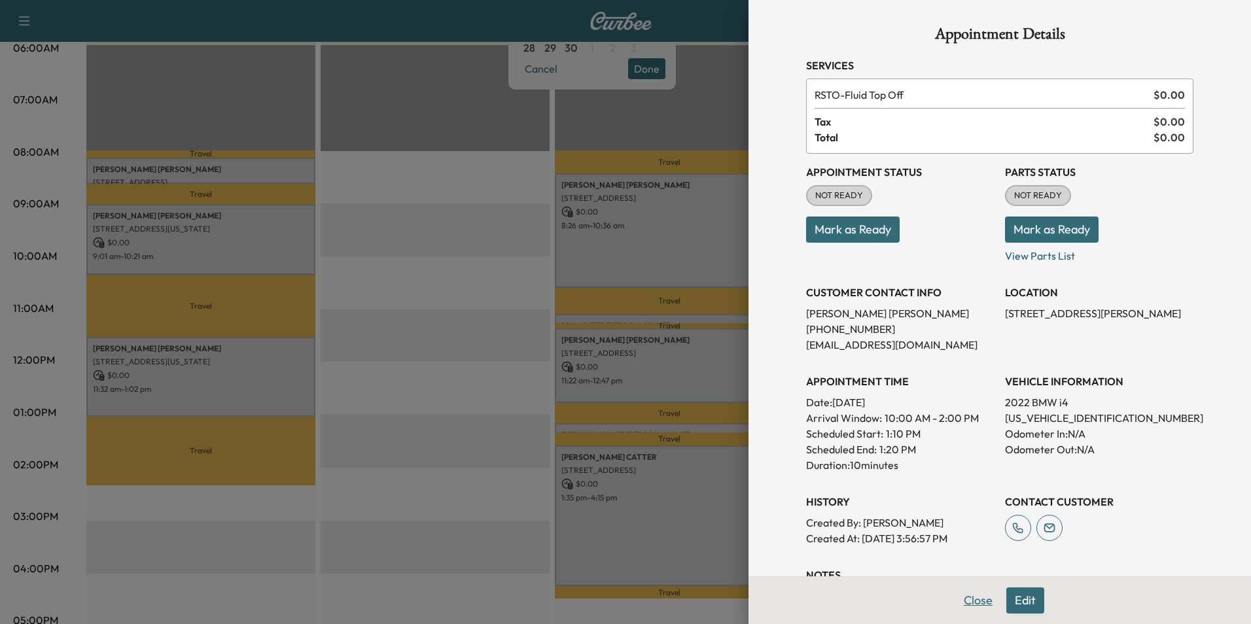
click at [970, 599] on button "Close" at bounding box center [978, 601] width 46 height 26
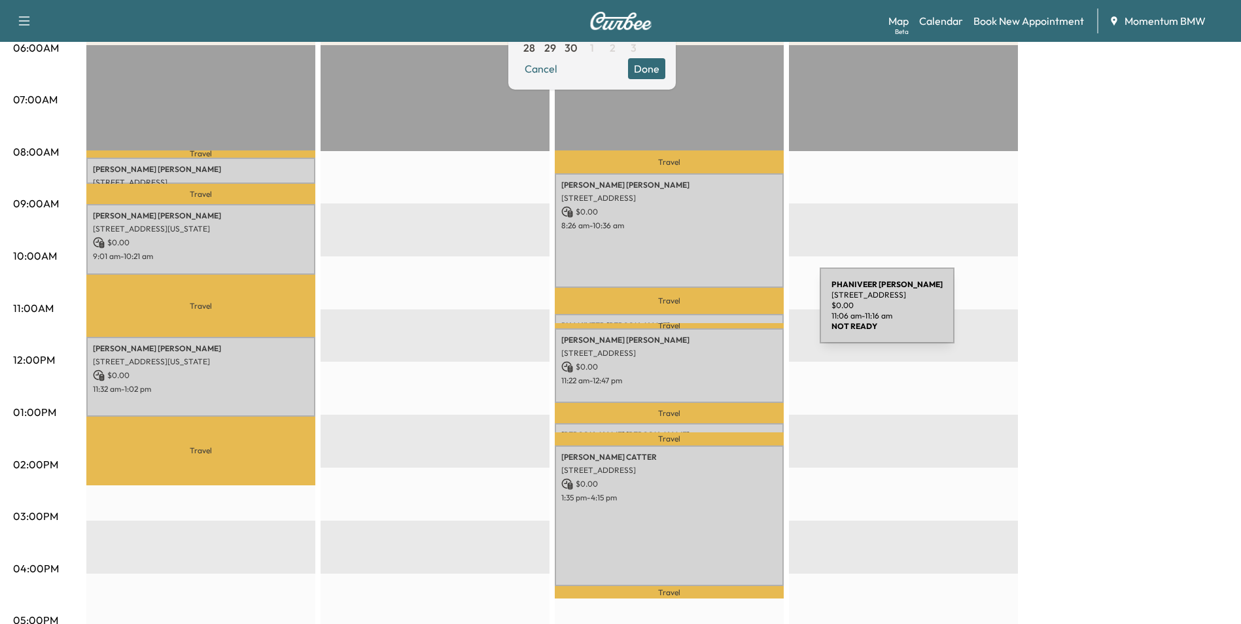
click at [722, 314] on div "PHANIVEER [PERSON_NAME] [STREET_ADDRESS] $ 0.00 11:06 am - 11:16 am" at bounding box center [669, 320] width 229 height 13
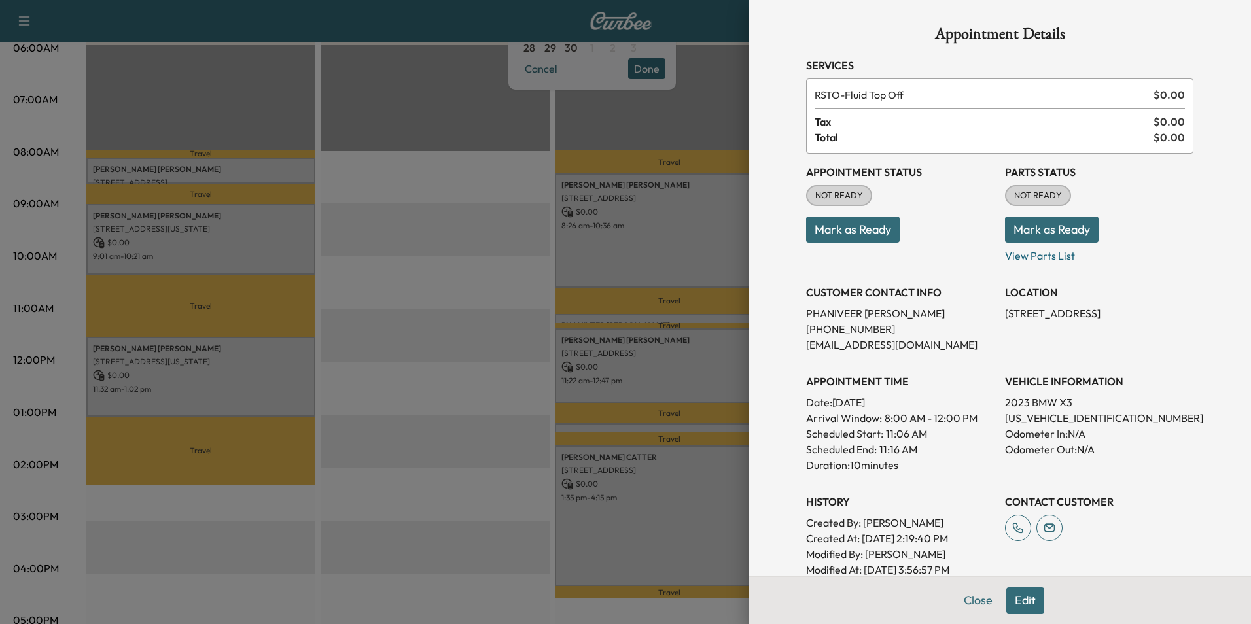
click at [1016, 603] on button "Edit" at bounding box center [1026, 601] width 38 height 26
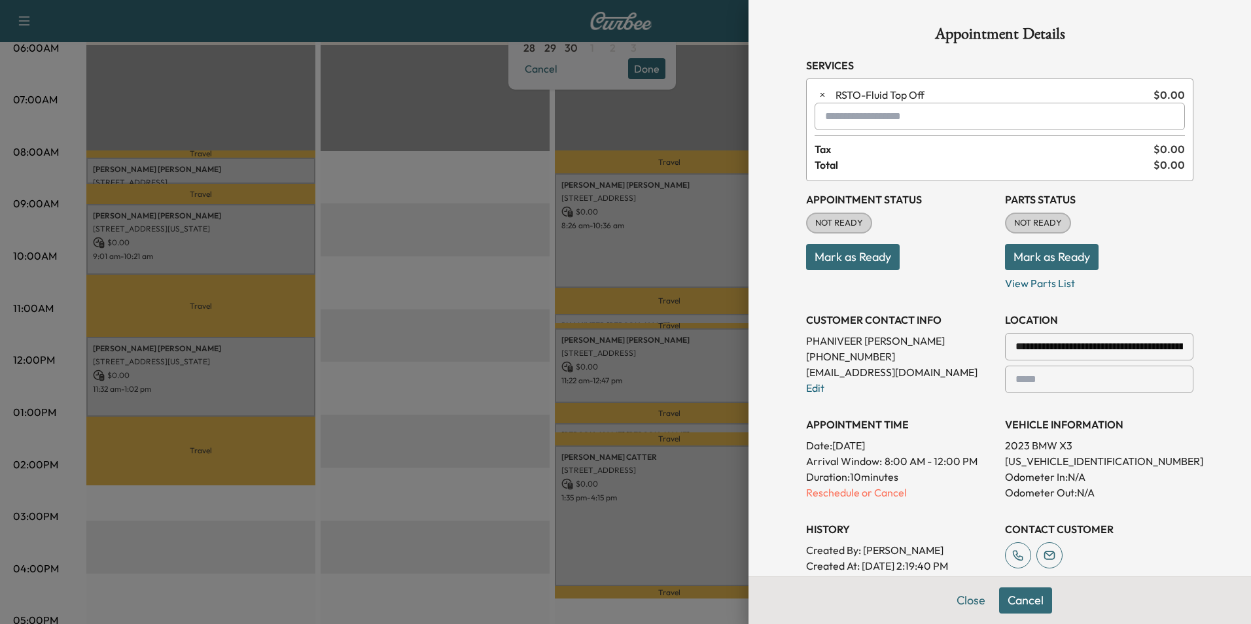
click at [827, 120] on input "text" at bounding box center [1000, 116] width 370 height 27
click at [851, 149] on p "X3 - BMW X3-1" at bounding box center [953, 150] width 285 height 18
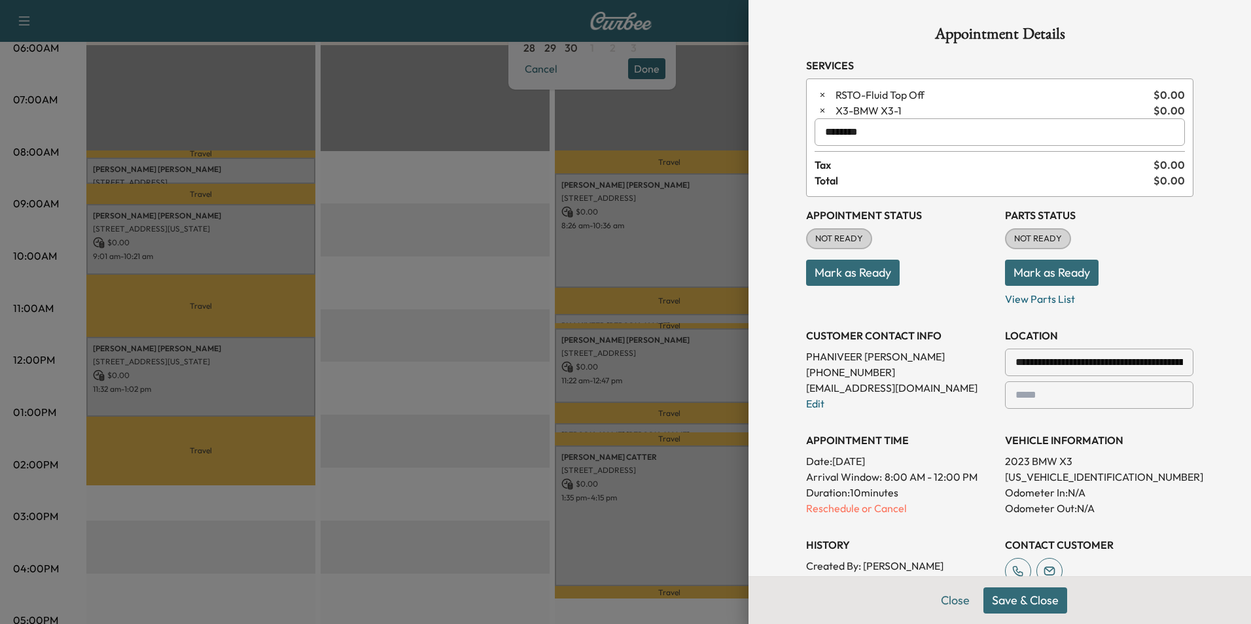
type input "********"
click at [1026, 605] on button "Save & Close" at bounding box center [1026, 601] width 84 height 26
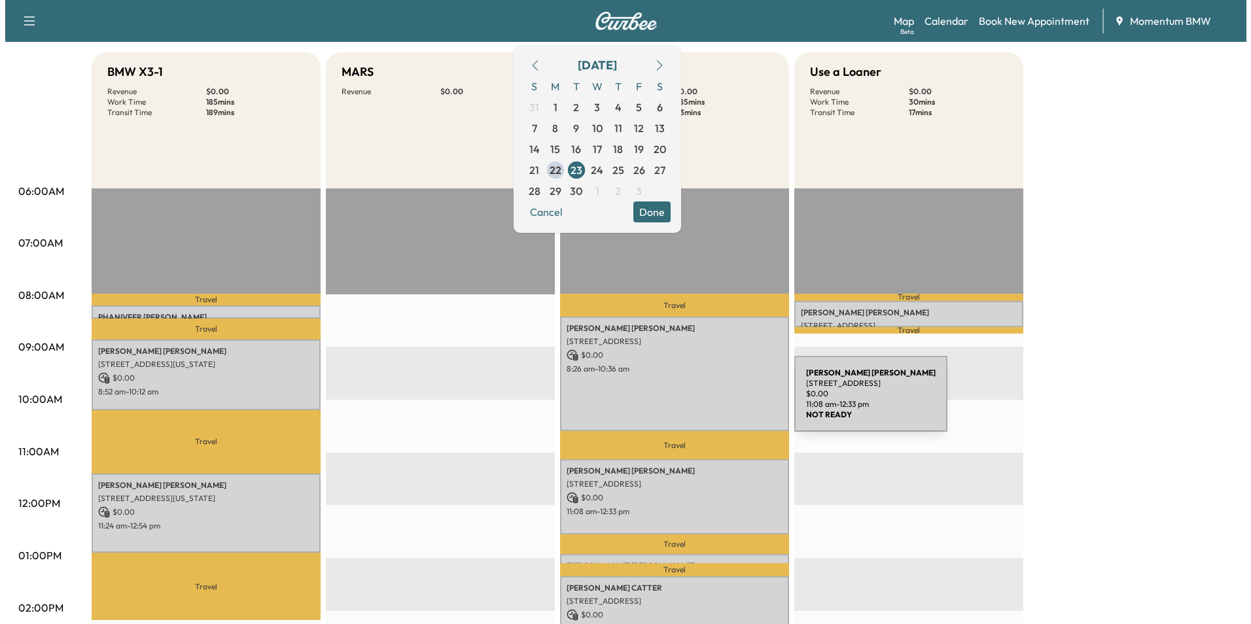
scroll to position [0, 0]
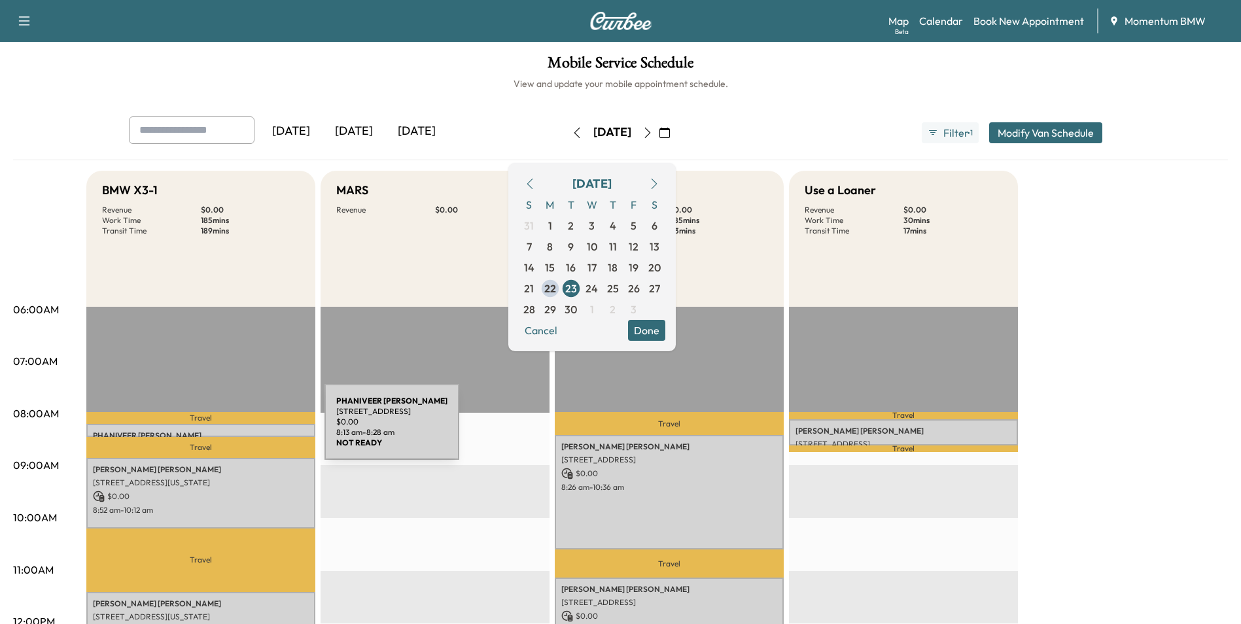
click at [226, 431] on p "PHANIVEER [PERSON_NAME]" at bounding box center [201, 436] width 216 height 10
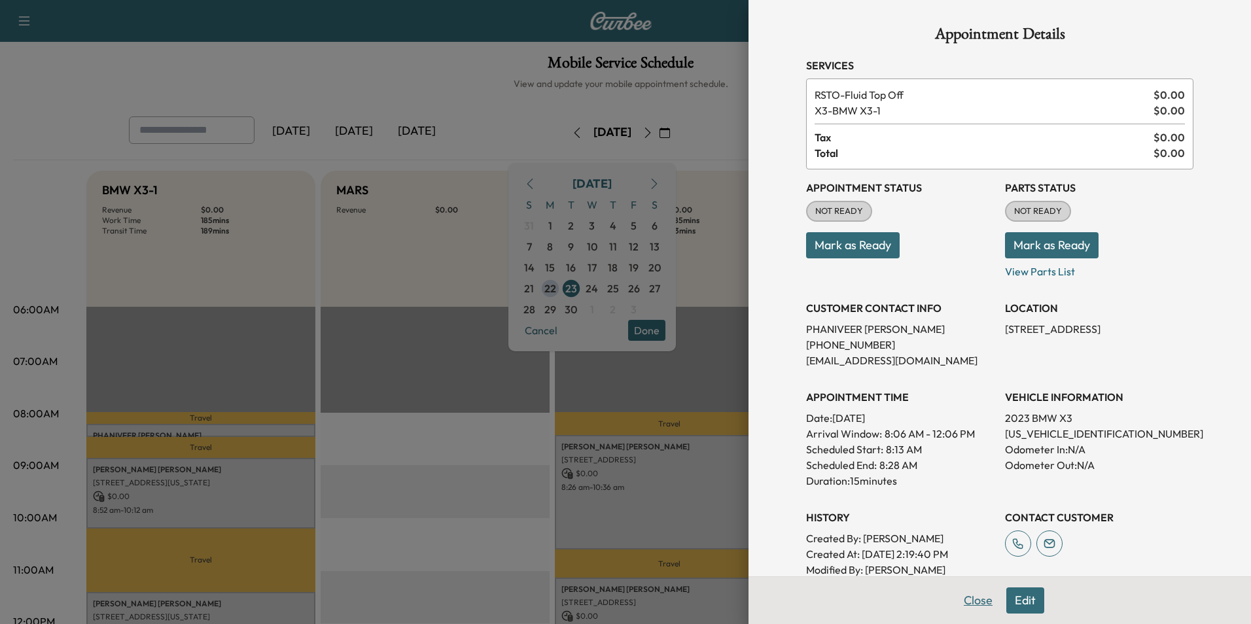
click at [971, 603] on button "Close" at bounding box center [978, 601] width 46 height 26
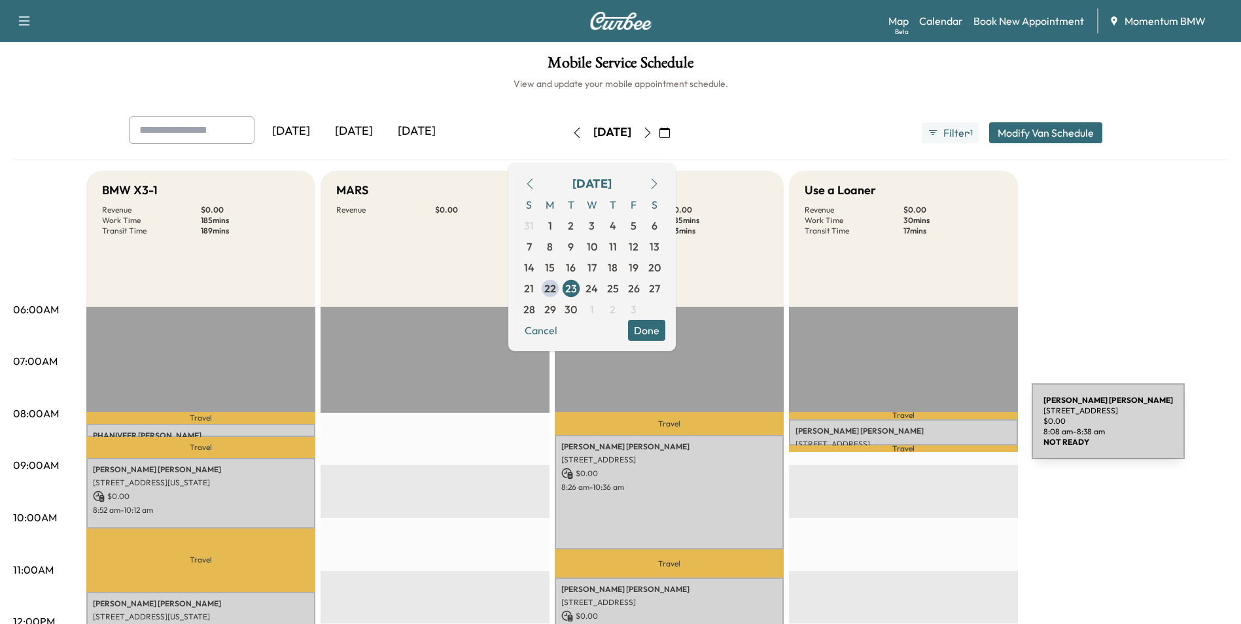
click at [934, 429] on p "[PERSON_NAME]" at bounding box center [904, 431] width 216 height 10
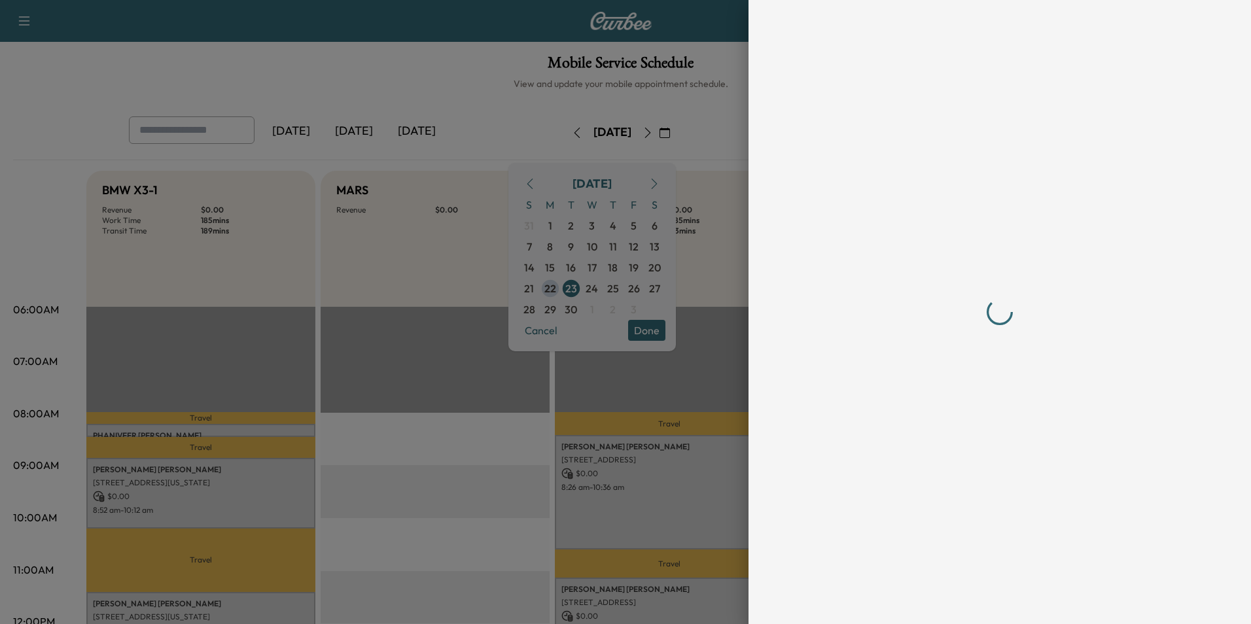
click at [968, 601] on div at bounding box center [1000, 312] width 419 height 624
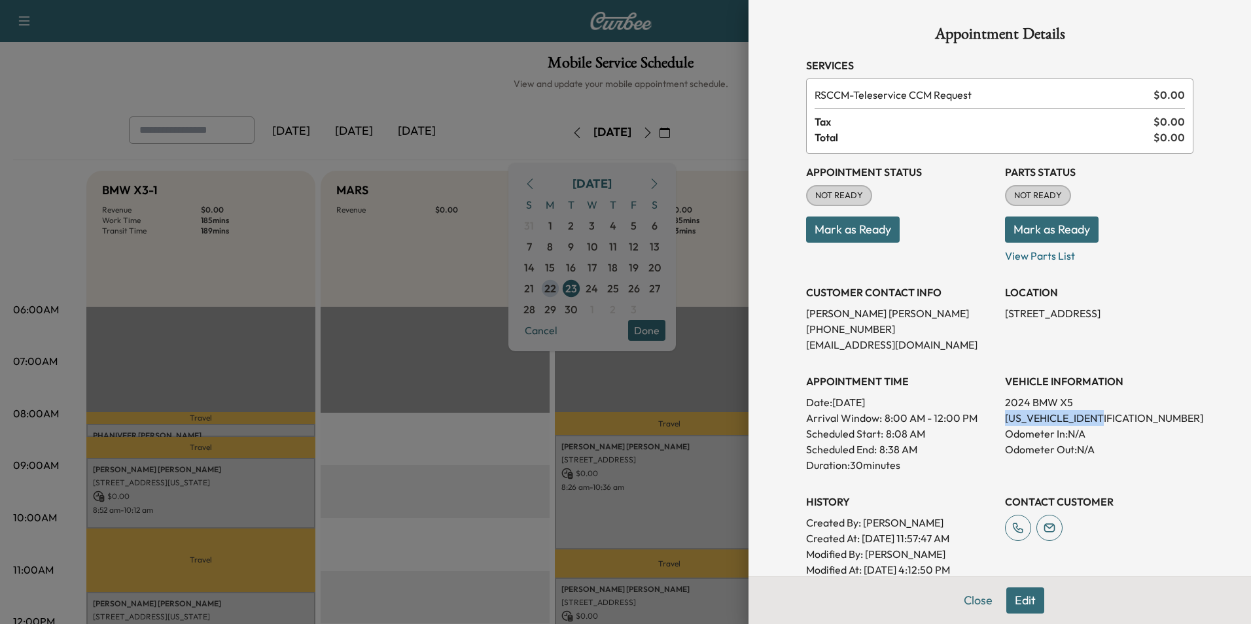
drag, startPoint x: 994, startPoint y: 419, endPoint x: 1102, endPoint y: 419, distance: 108.0
click at [1102, 419] on div "Appointment Status NOT READY Mark as Ready Parts Status NOT READY Mark as Ready…" at bounding box center [999, 366] width 387 height 424
drag, startPoint x: 1102, startPoint y: 419, endPoint x: 1096, endPoint y: 416, distance: 7.3
copy p "[US_VEHICLE_IDENTIFICATION_NUMBER]"
click at [970, 599] on button "Close" at bounding box center [978, 601] width 46 height 26
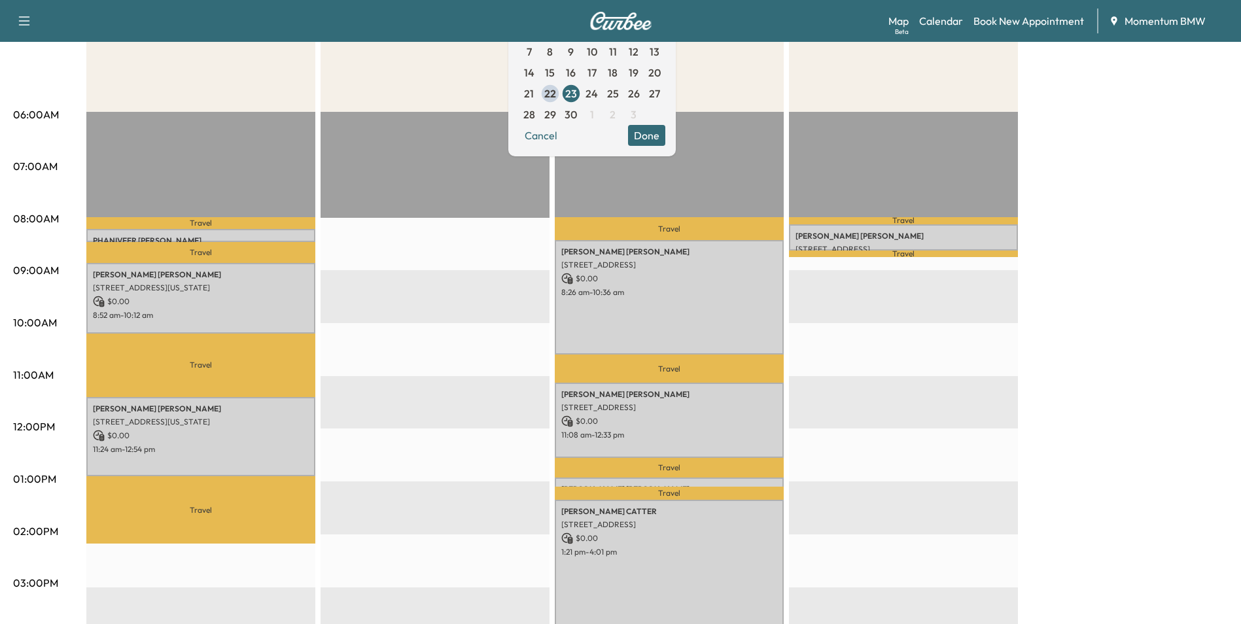
scroll to position [196, 0]
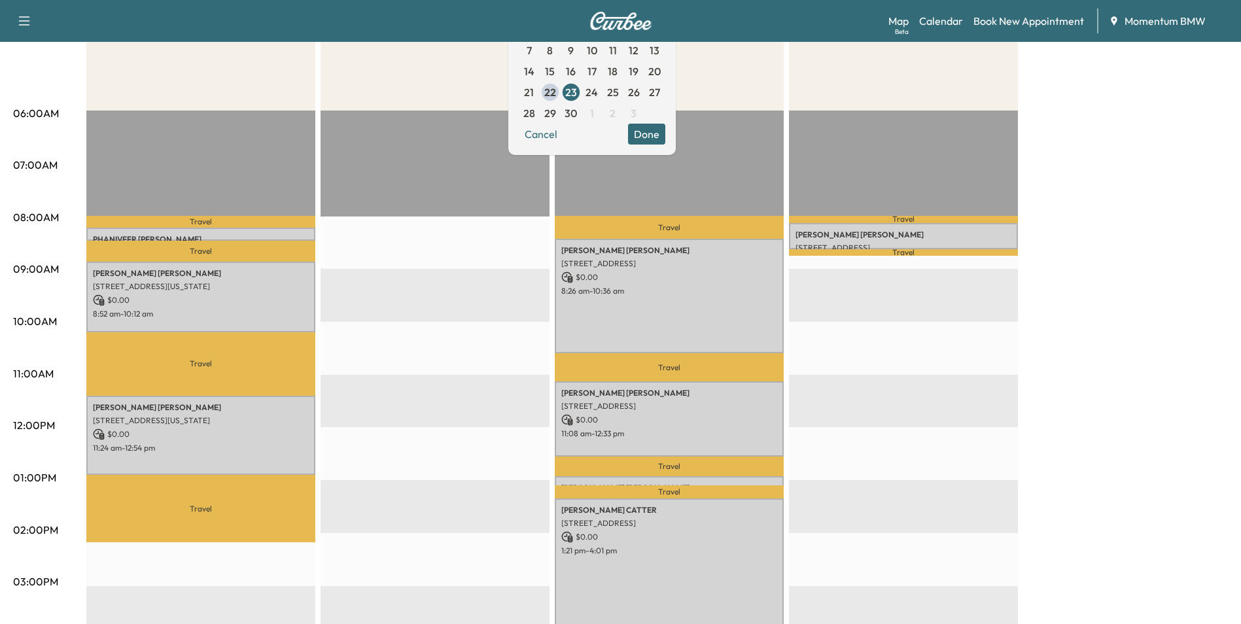
click at [1158, 155] on div "BMW X3-1 Revenue $ 0.00 Work Time 185 mins Transit Time 189 mins Travel PHANIVE…" at bounding box center [657, 465] width 1142 height 982
click at [666, 132] on button "Done" at bounding box center [646, 134] width 37 height 21
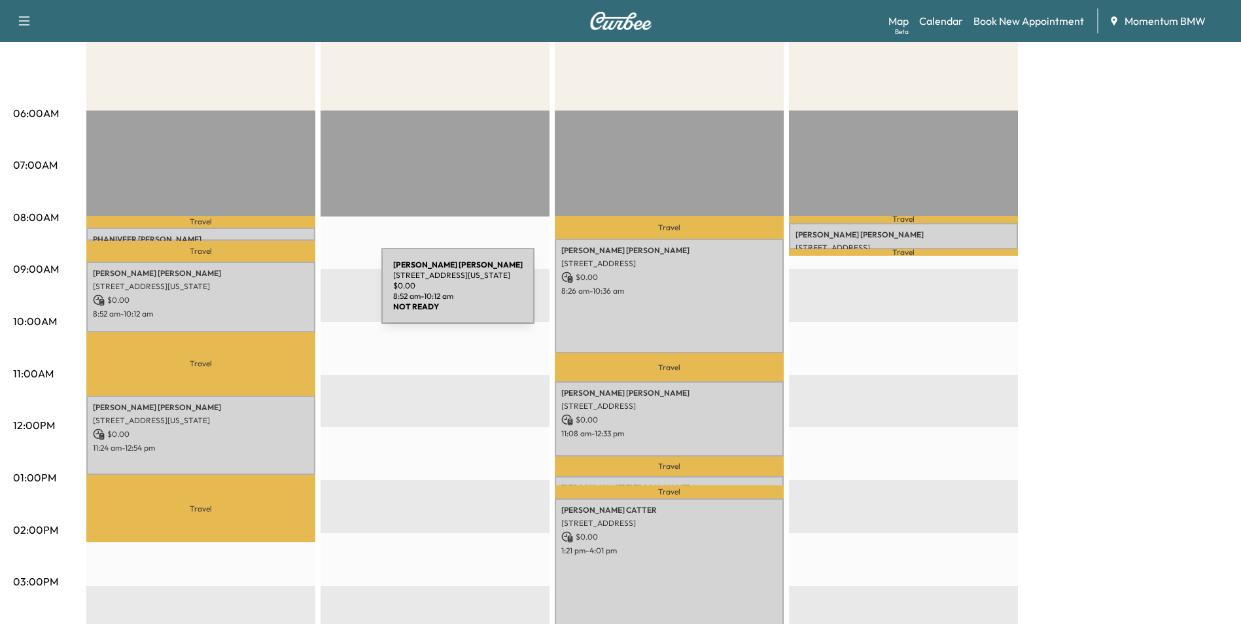
click at [283, 294] on p "$ 0.00" at bounding box center [201, 300] width 216 height 12
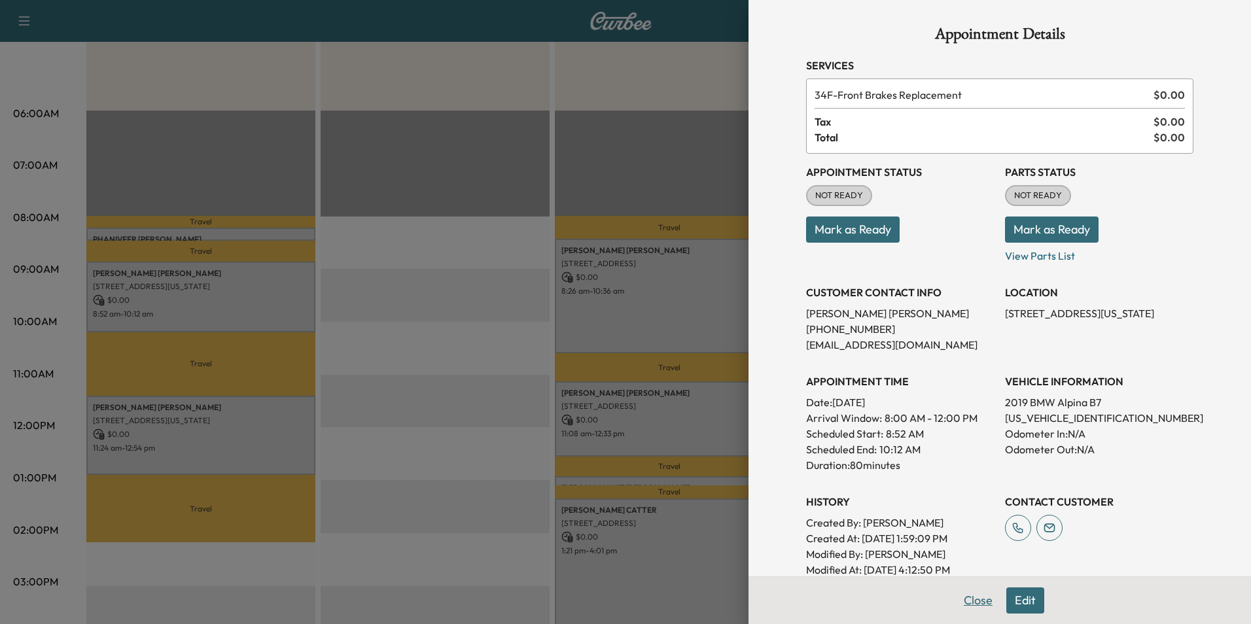
click at [977, 601] on button "Close" at bounding box center [978, 601] width 46 height 26
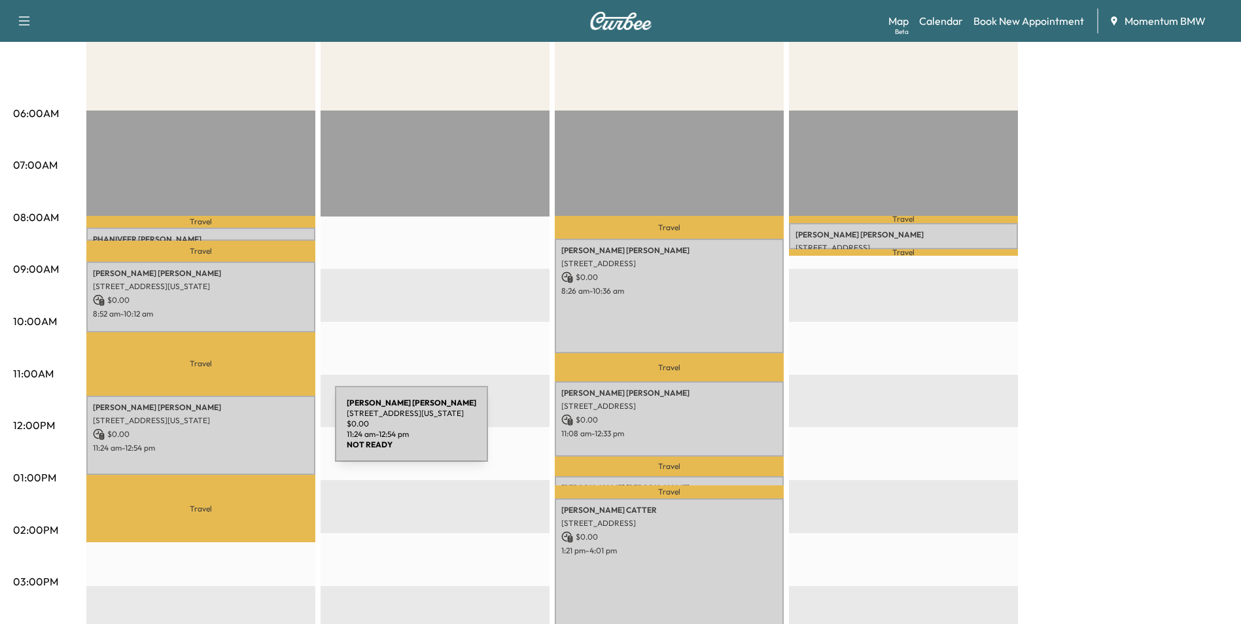
click at [238, 432] on p "$ 0.00" at bounding box center [201, 435] width 216 height 12
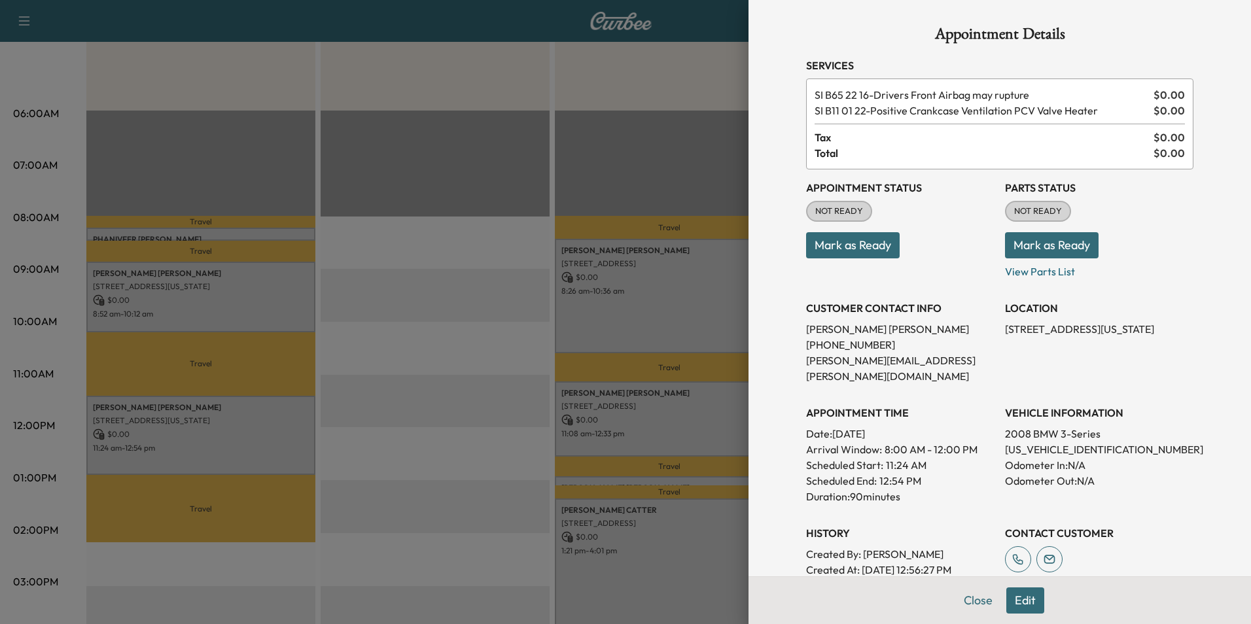
click at [1021, 598] on button "Edit" at bounding box center [1026, 601] width 38 height 26
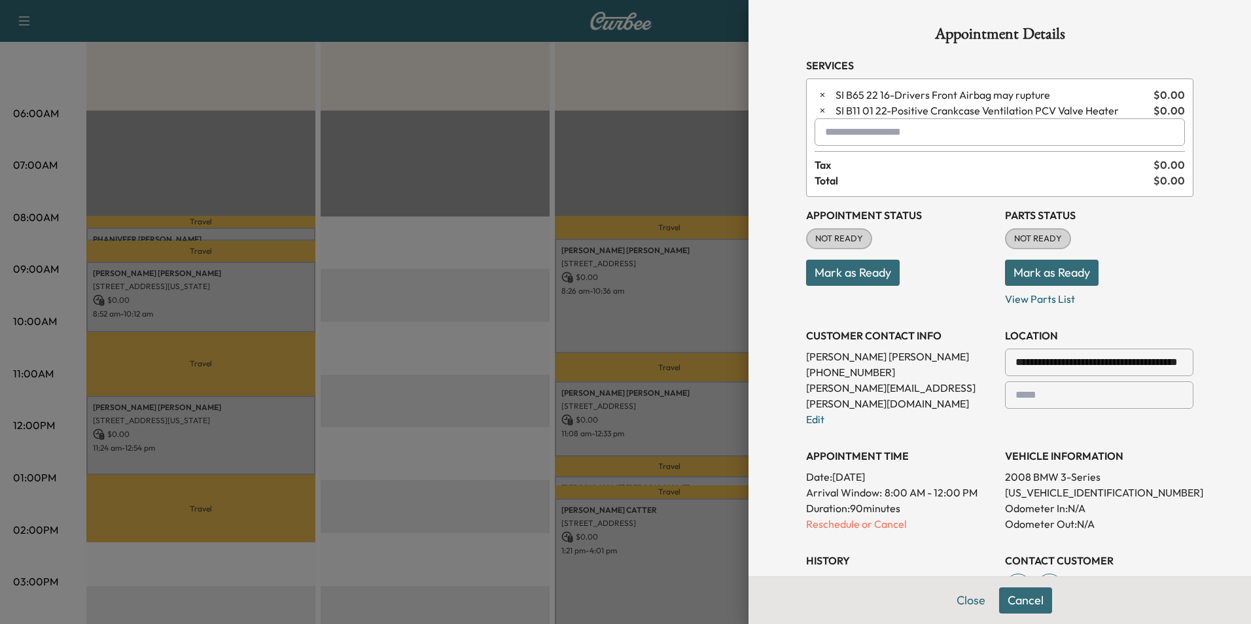
click at [847, 128] on input "text" at bounding box center [1000, 131] width 370 height 27
click at [887, 166] on p "LOANER - Tech in Loaner" at bounding box center [953, 166] width 285 height 18
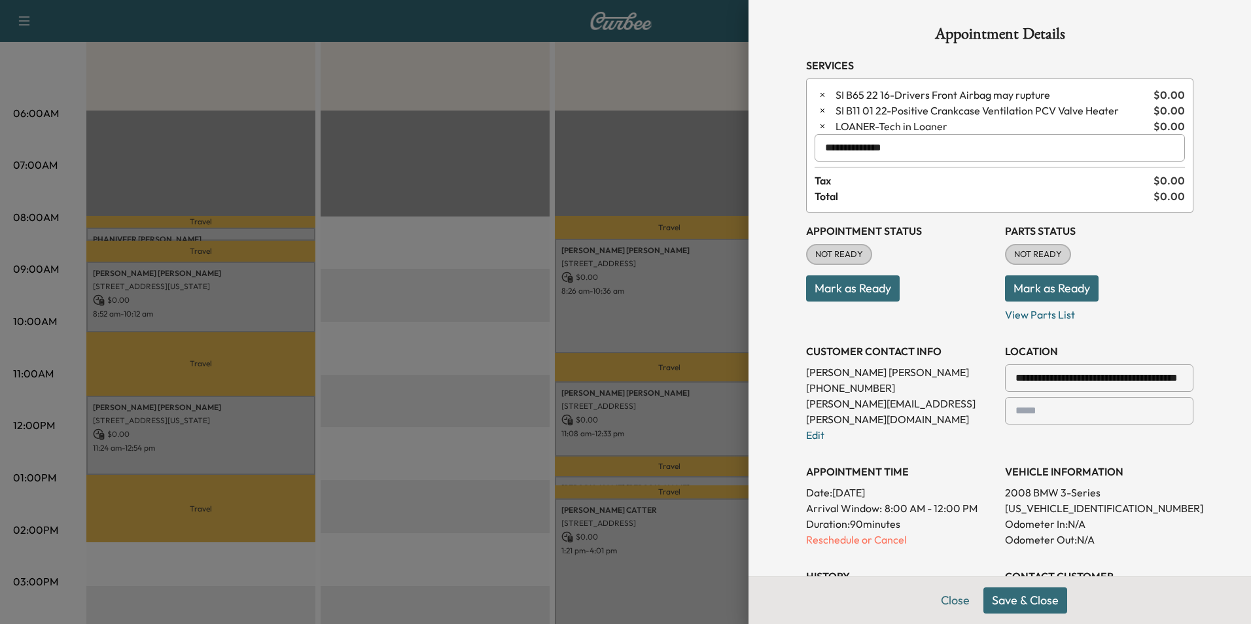
type input "**********"
click at [1017, 607] on button "Save & Close" at bounding box center [1026, 601] width 84 height 26
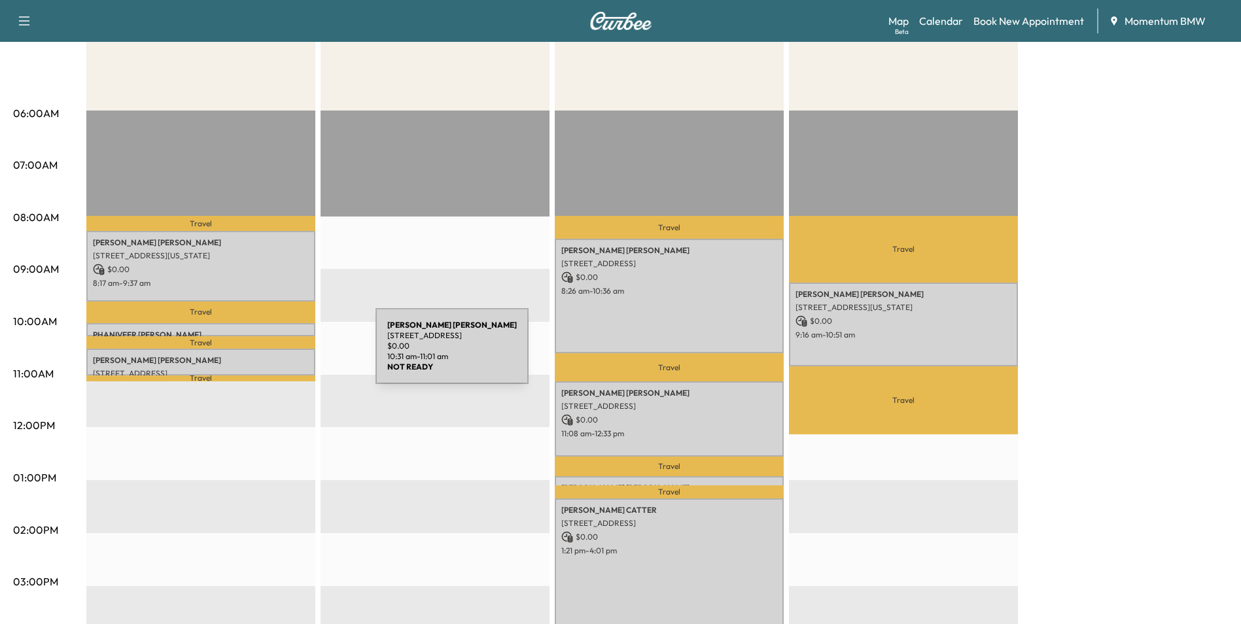
click at [277, 355] on p "[PERSON_NAME]" at bounding box center [201, 360] width 216 height 10
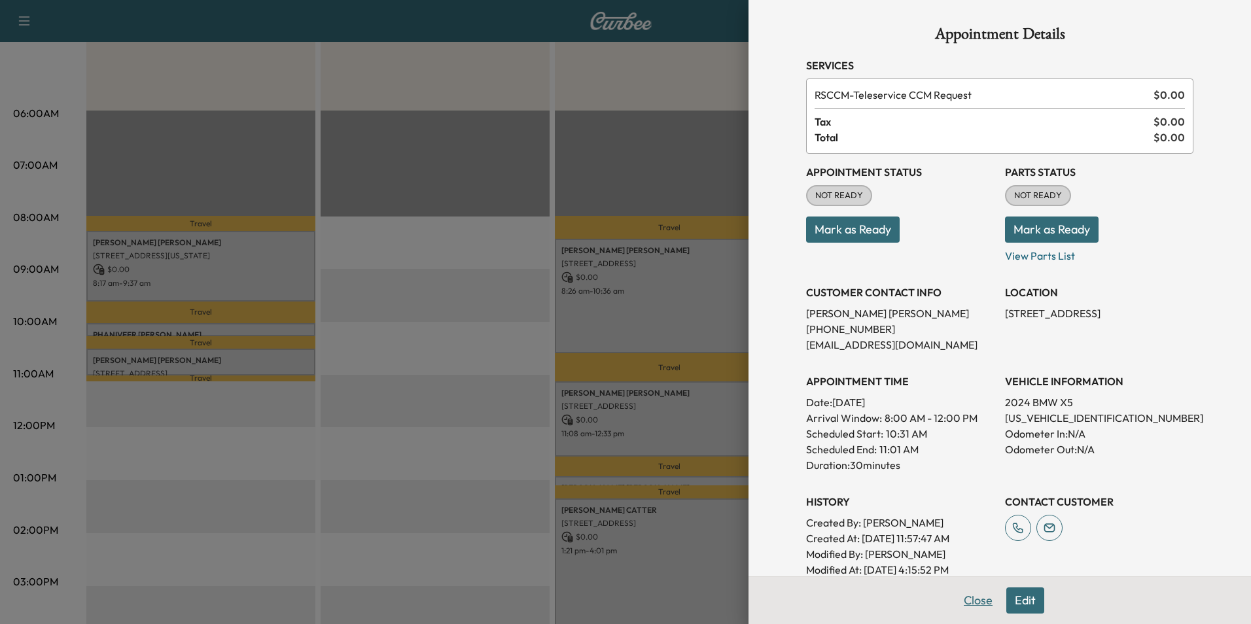
click at [978, 598] on button "Close" at bounding box center [978, 601] width 46 height 26
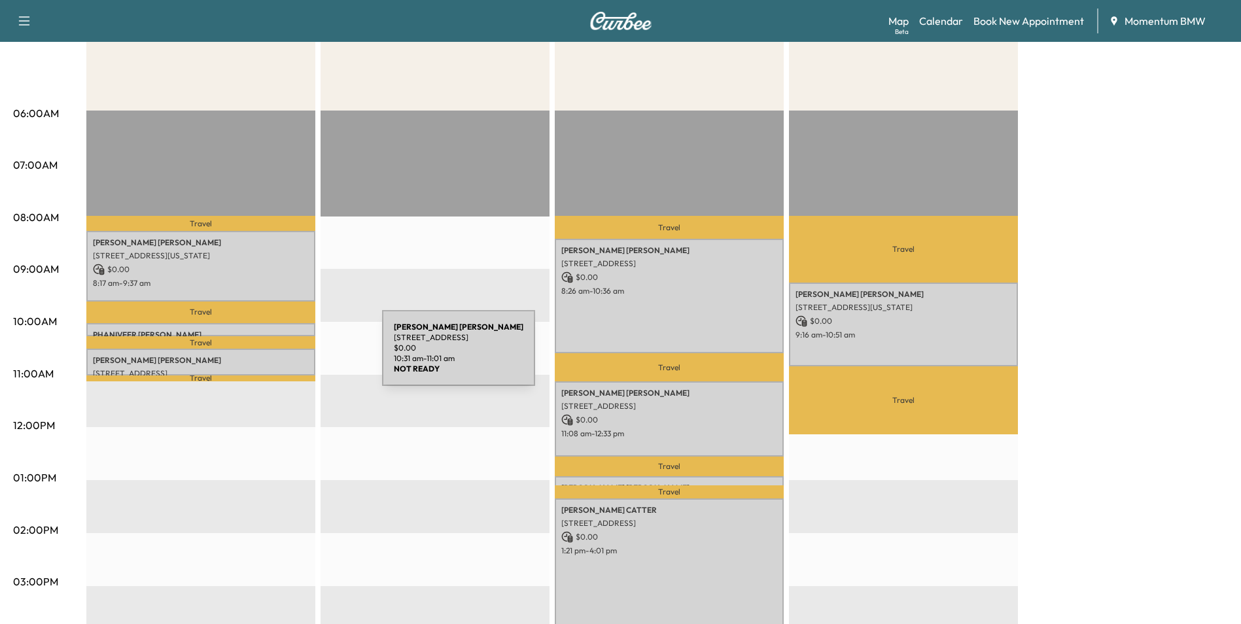
click at [284, 356] on p "[PERSON_NAME]" at bounding box center [201, 360] width 216 height 10
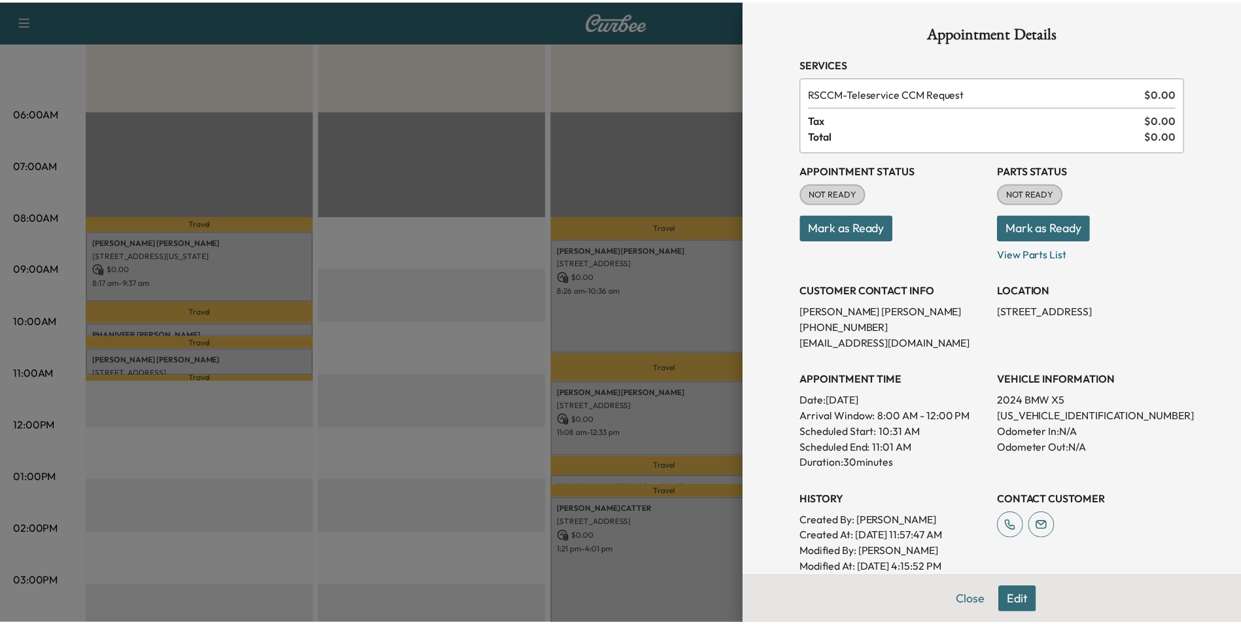
scroll to position [0, 0]
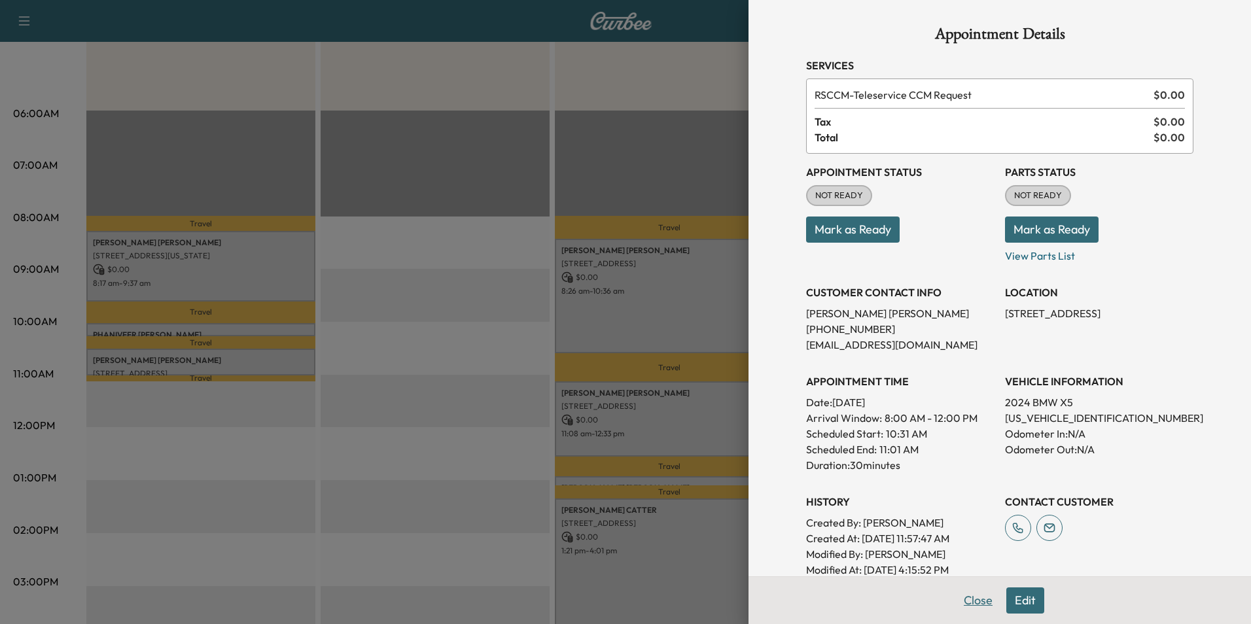
click at [966, 603] on button "Close" at bounding box center [978, 601] width 46 height 26
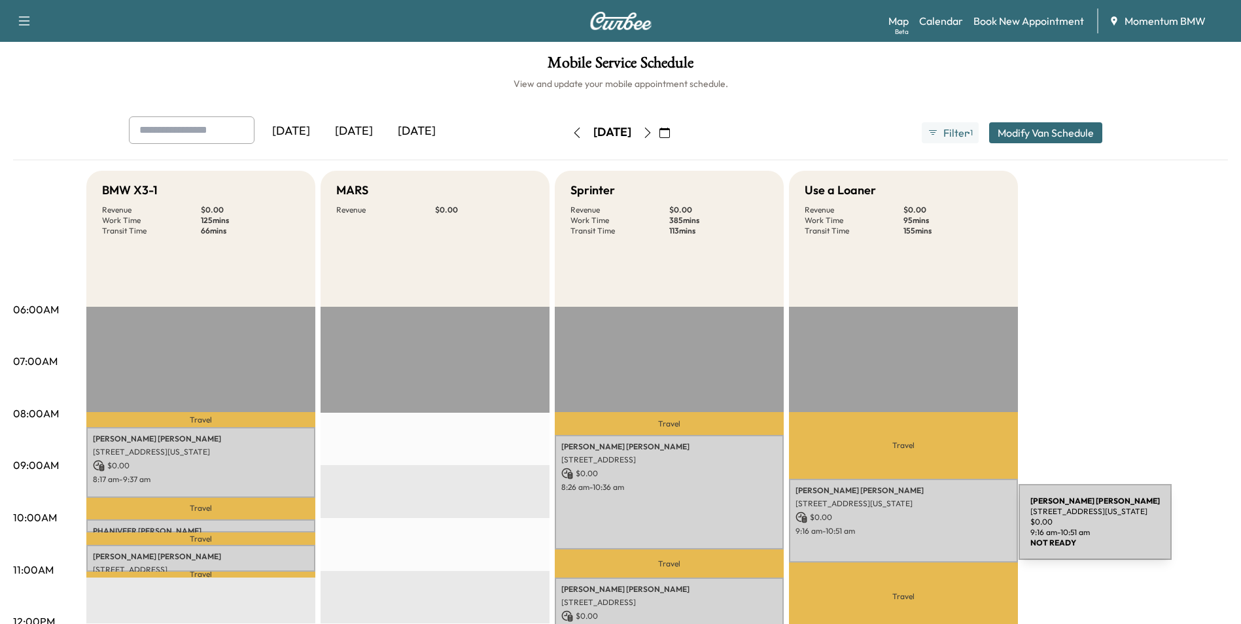
click at [921, 530] on p "9:16 am - 10:51 am" at bounding box center [904, 531] width 216 height 10
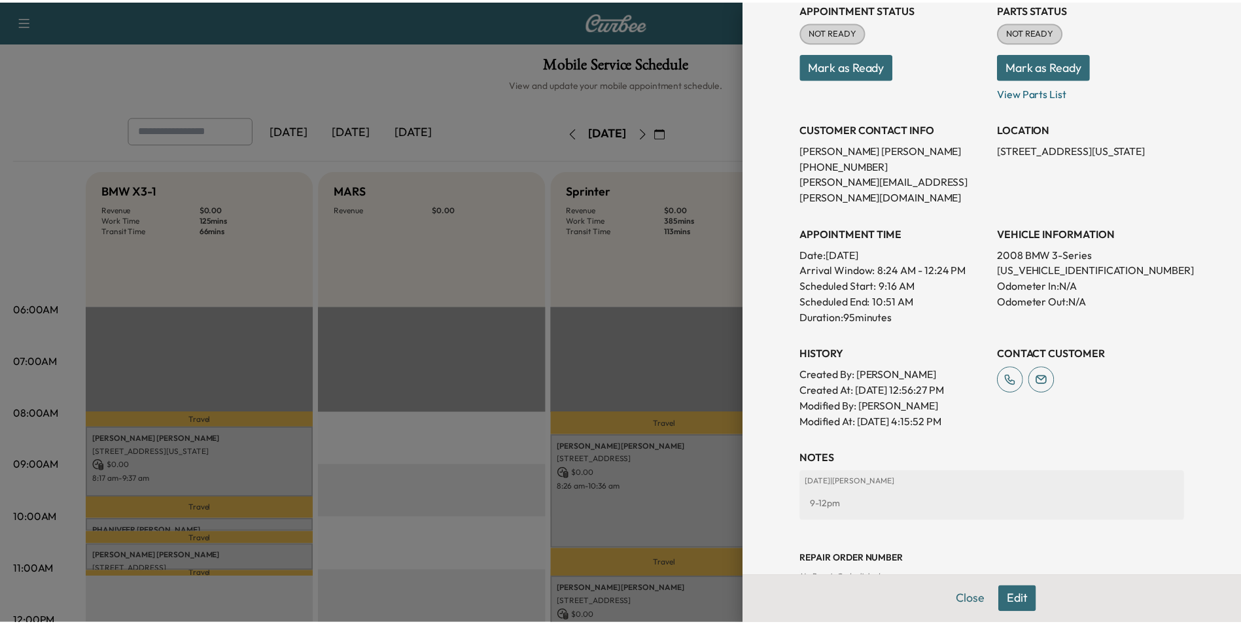
scroll to position [196, 0]
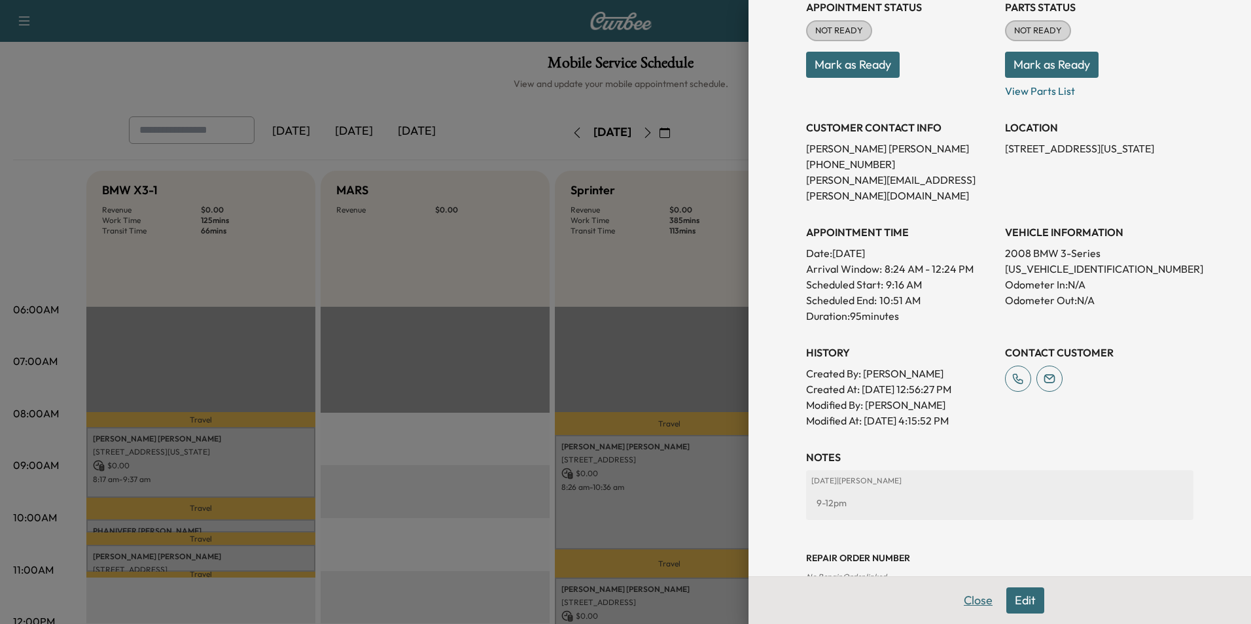
click at [967, 601] on button "Close" at bounding box center [978, 601] width 46 height 26
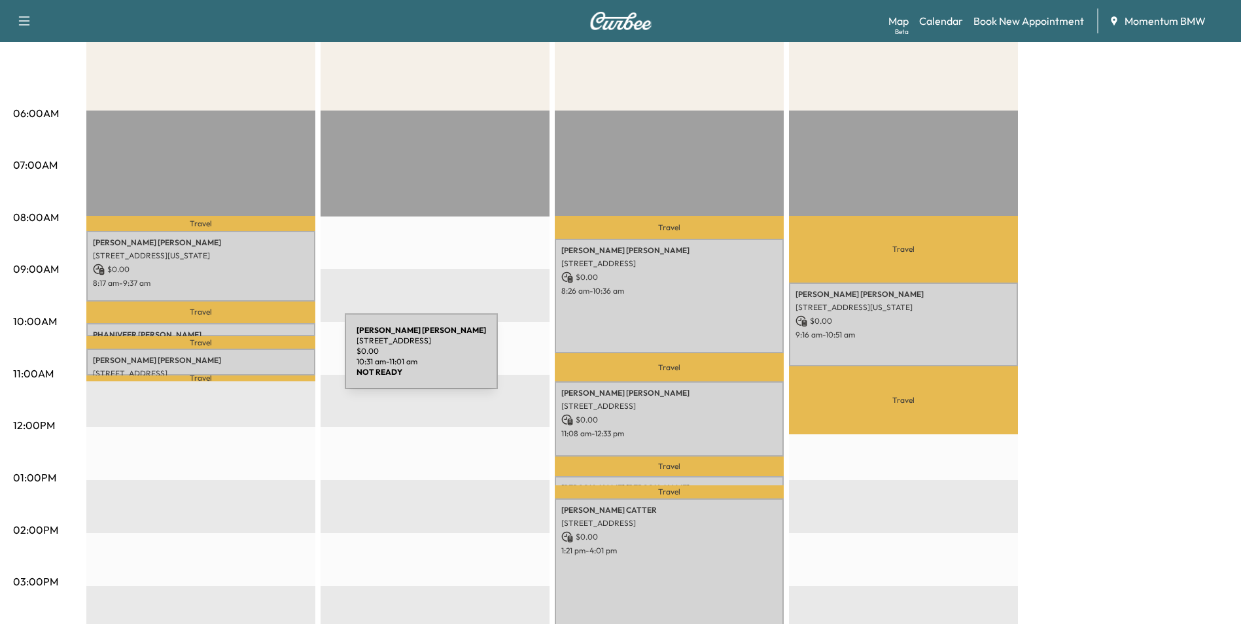
click at [247, 359] on p "[PERSON_NAME]" at bounding box center [201, 360] width 216 height 10
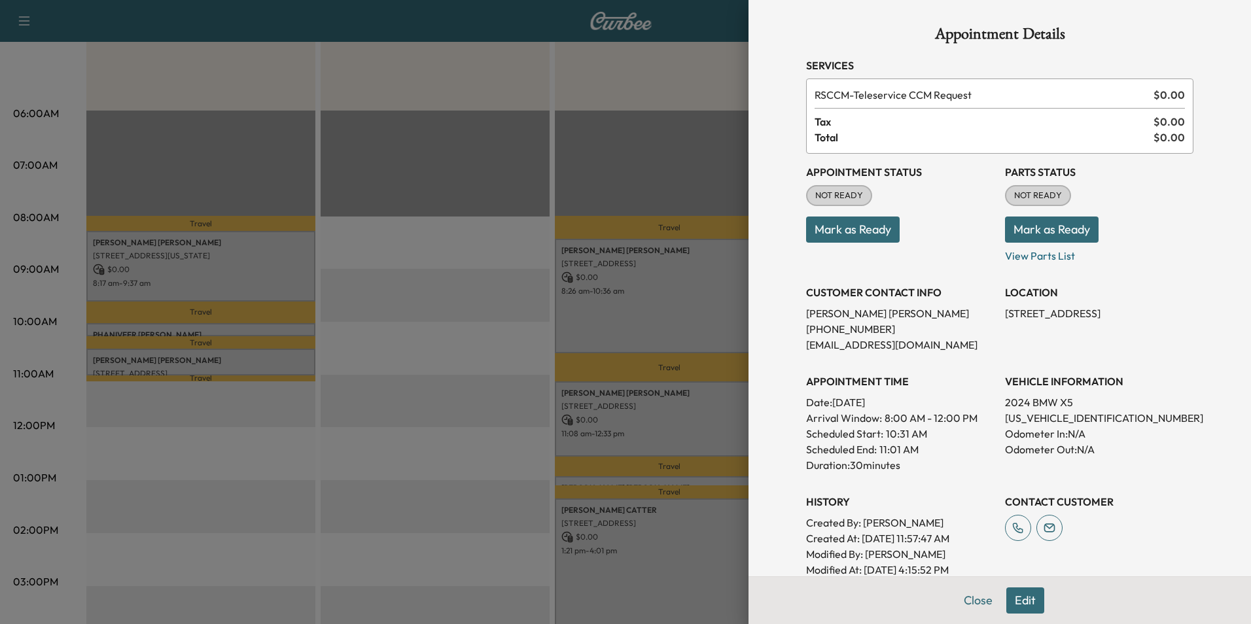
click at [1017, 594] on button "Edit" at bounding box center [1026, 601] width 38 height 26
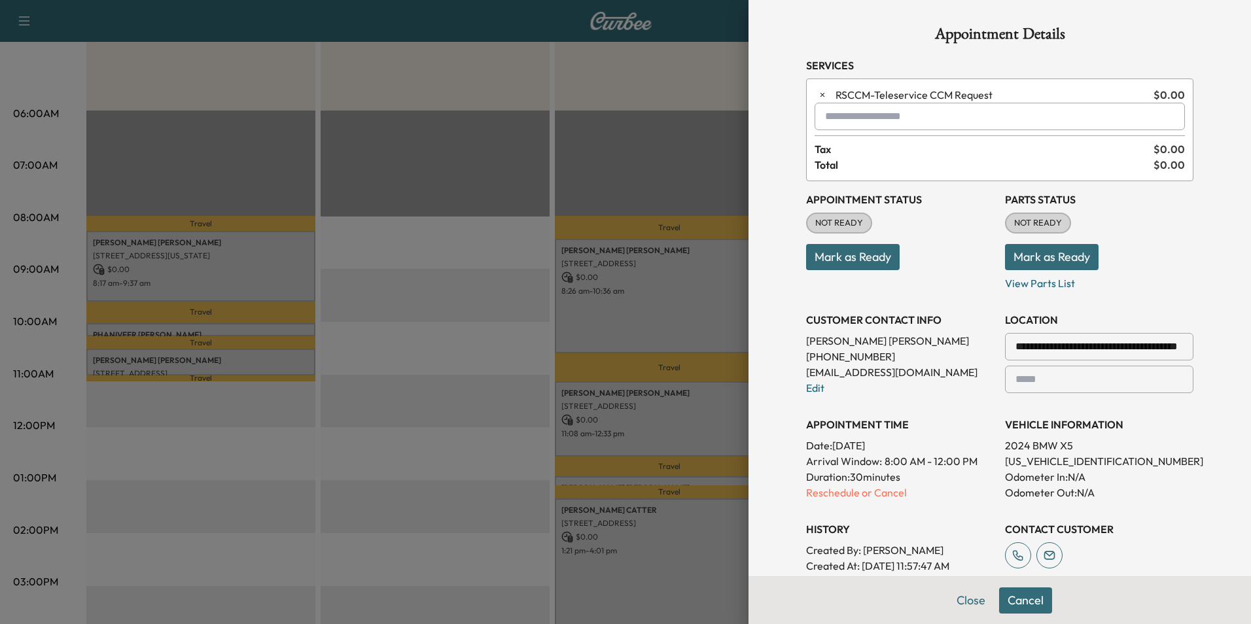
click at [837, 120] on input "text" at bounding box center [1000, 116] width 370 height 27
type input "*"
click at [891, 150] on p "LOANER - Tech in Loaner" at bounding box center [953, 150] width 285 height 18
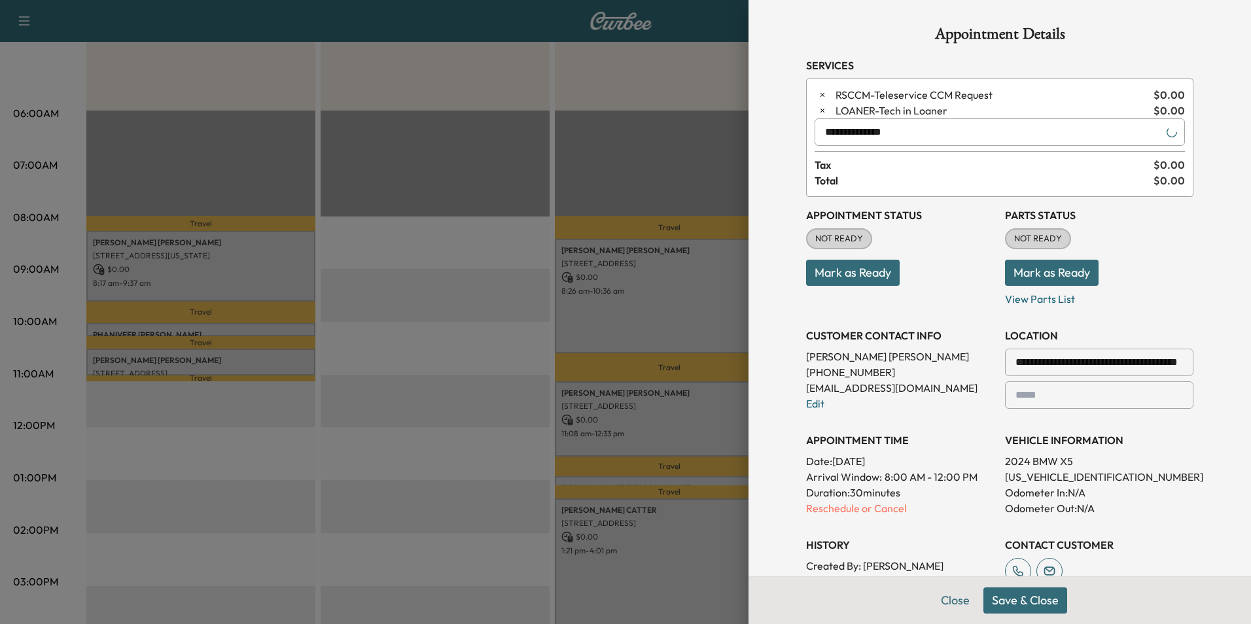
type input "**********"
click at [1015, 607] on button "Save & Close" at bounding box center [1026, 601] width 84 height 26
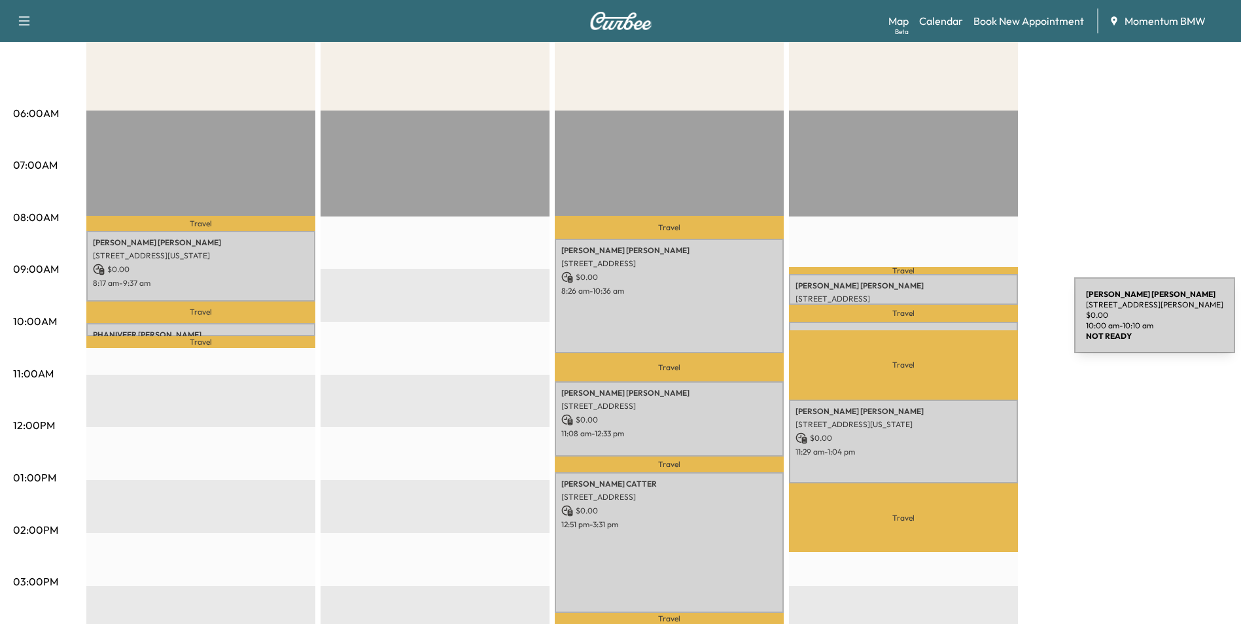
click at [976, 323] on div "[PERSON_NAME] [STREET_ADDRESS][PERSON_NAME] $ 0.00 10:00 am - 10:10 am" at bounding box center [903, 328] width 229 height 13
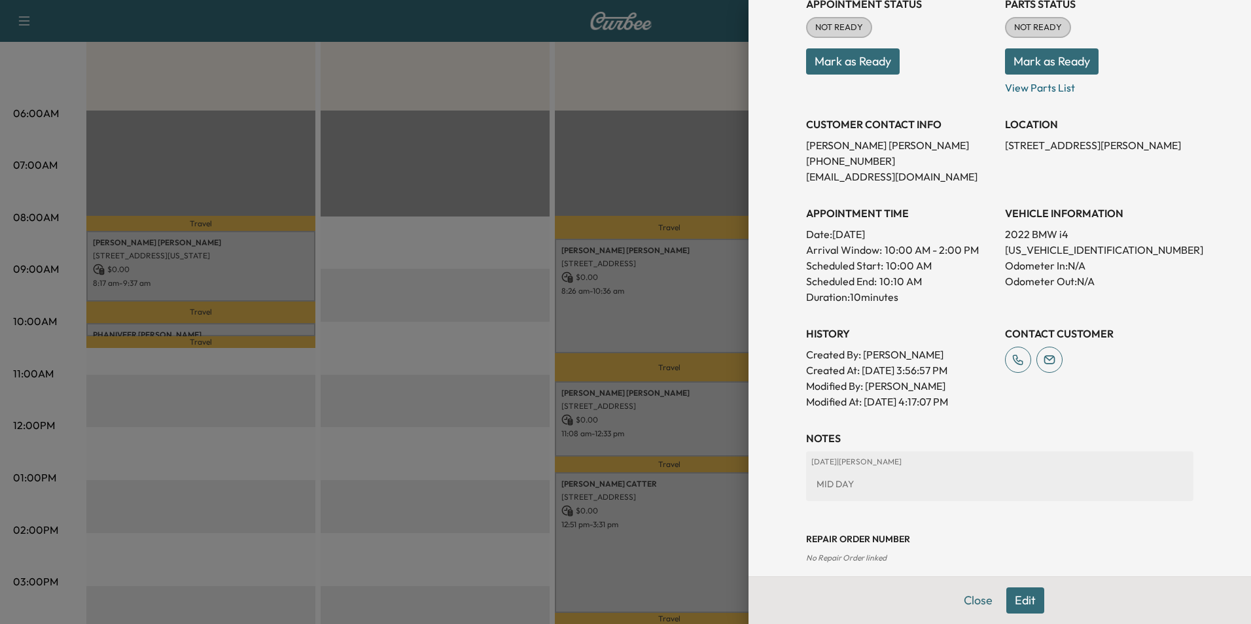
scroll to position [182, 0]
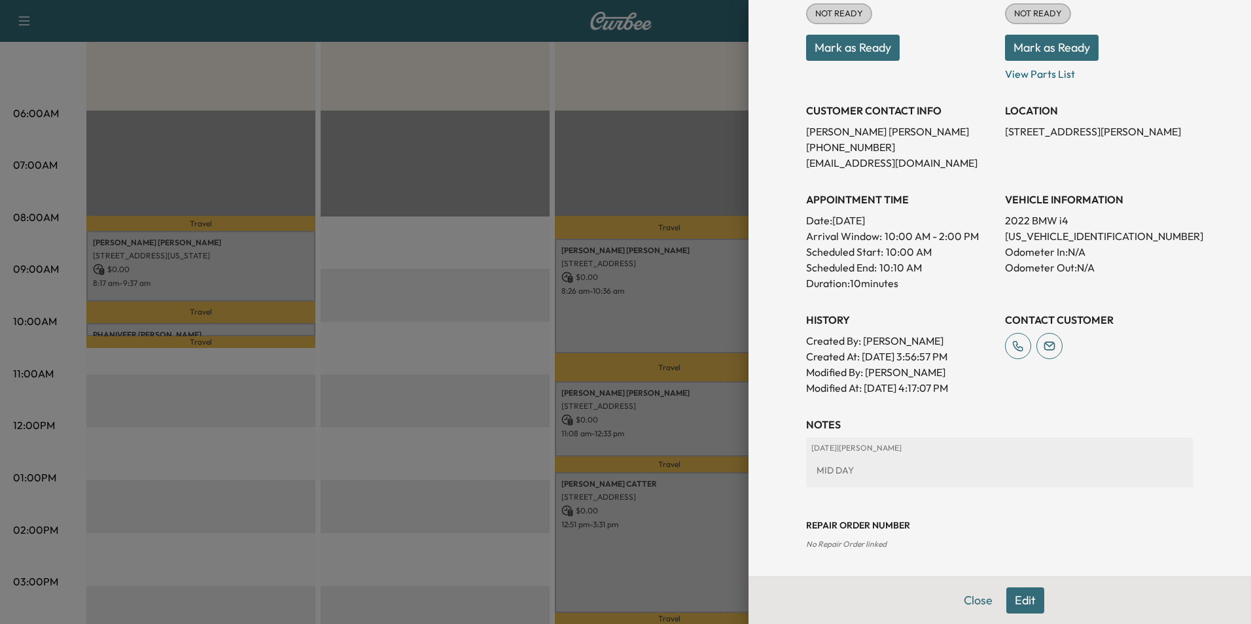
click at [1025, 605] on button "Edit" at bounding box center [1026, 601] width 38 height 26
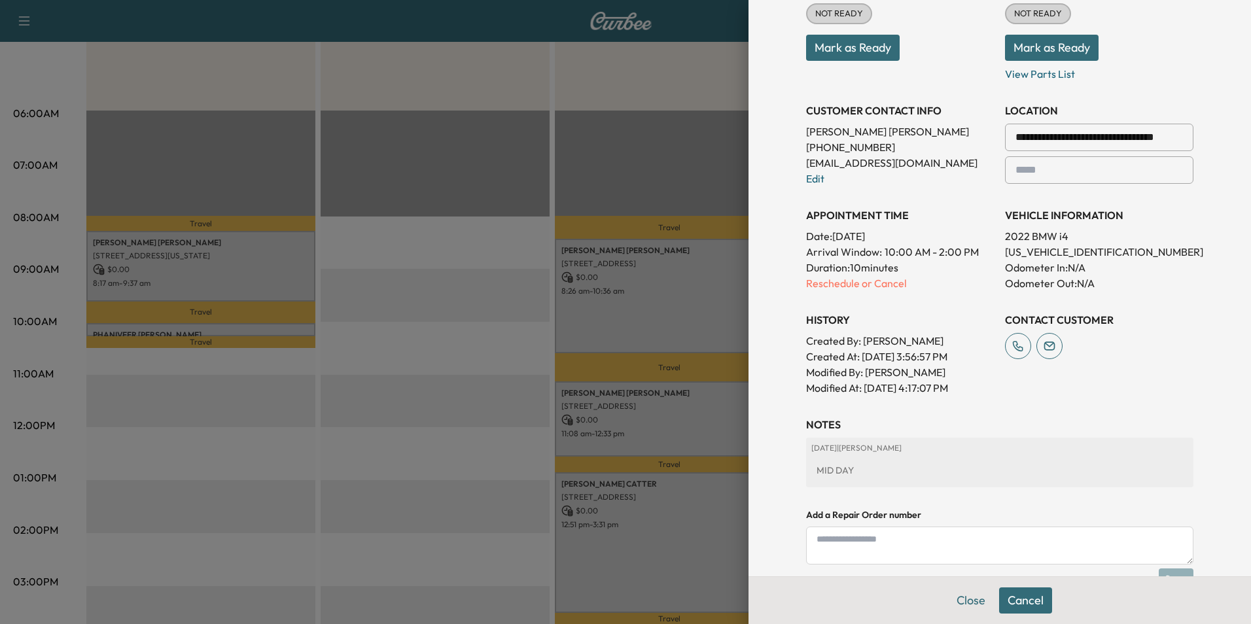
click at [861, 466] on div "MID DAY" at bounding box center [1000, 471] width 377 height 24
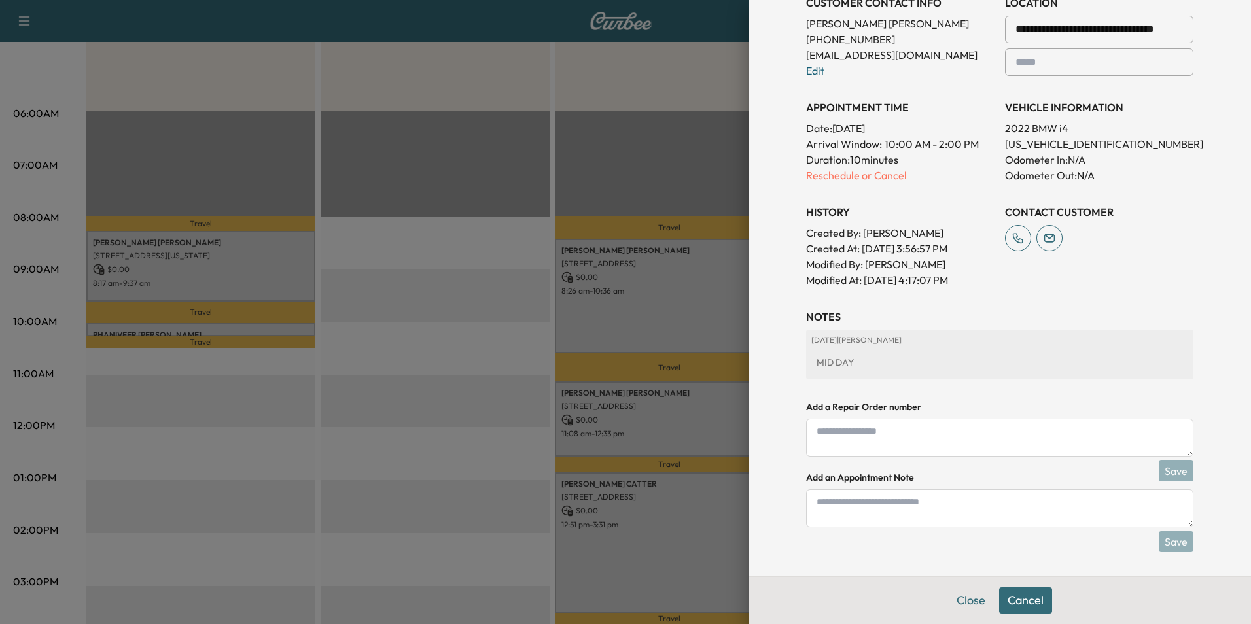
scroll to position [319, 0]
click at [836, 508] on textarea at bounding box center [999, 507] width 387 height 38
type textarea "**********"
click at [1167, 535] on button "Save" at bounding box center [1176, 539] width 35 height 21
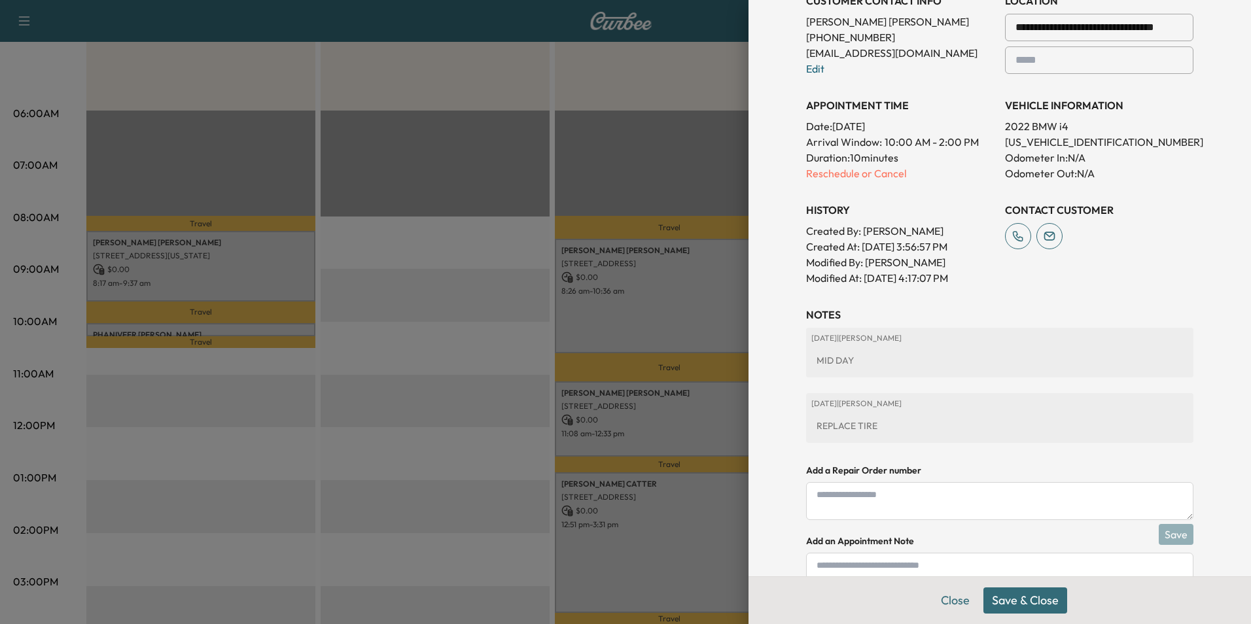
click at [1015, 598] on button "Save & Close" at bounding box center [1026, 601] width 84 height 26
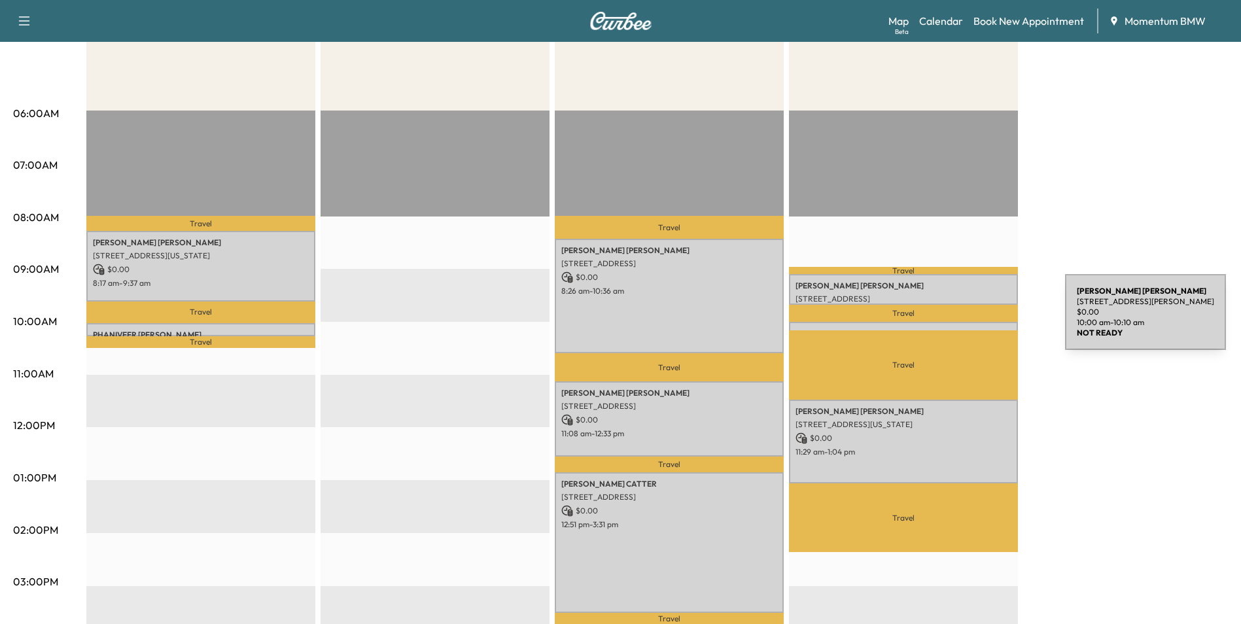
click at [967, 322] on div "[PERSON_NAME] [STREET_ADDRESS][PERSON_NAME] $ 0.00 10:00 am - 10:10 am" at bounding box center [903, 328] width 229 height 13
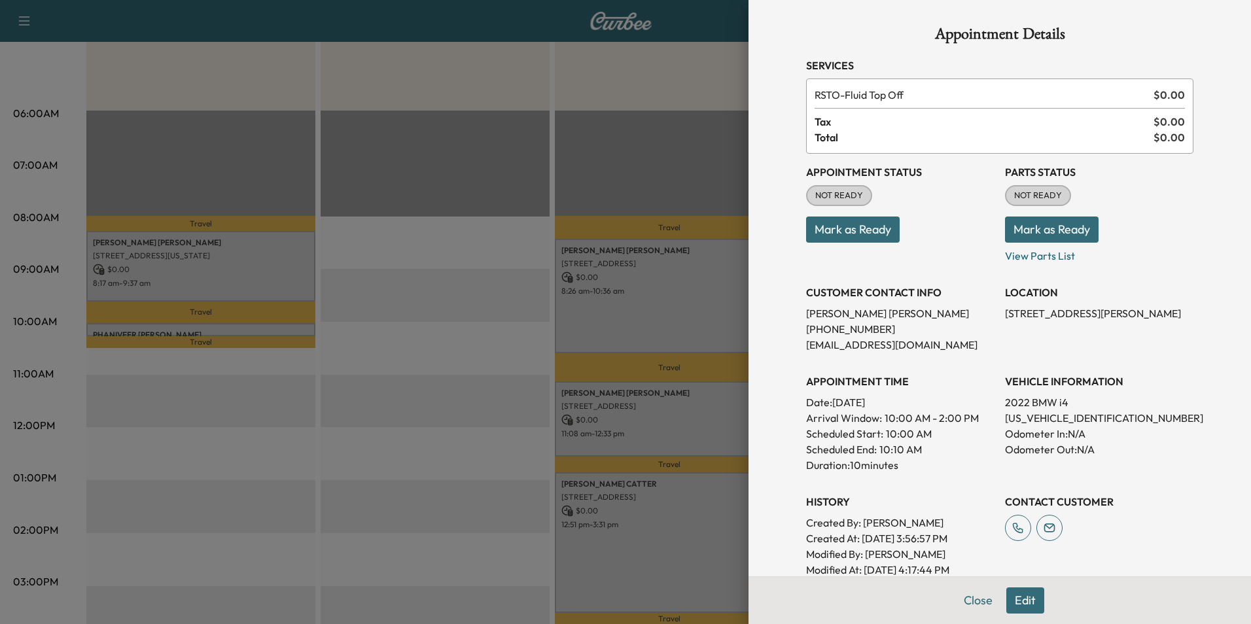
click at [1017, 605] on button "Edit" at bounding box center [1026, 601] width 38 height 26
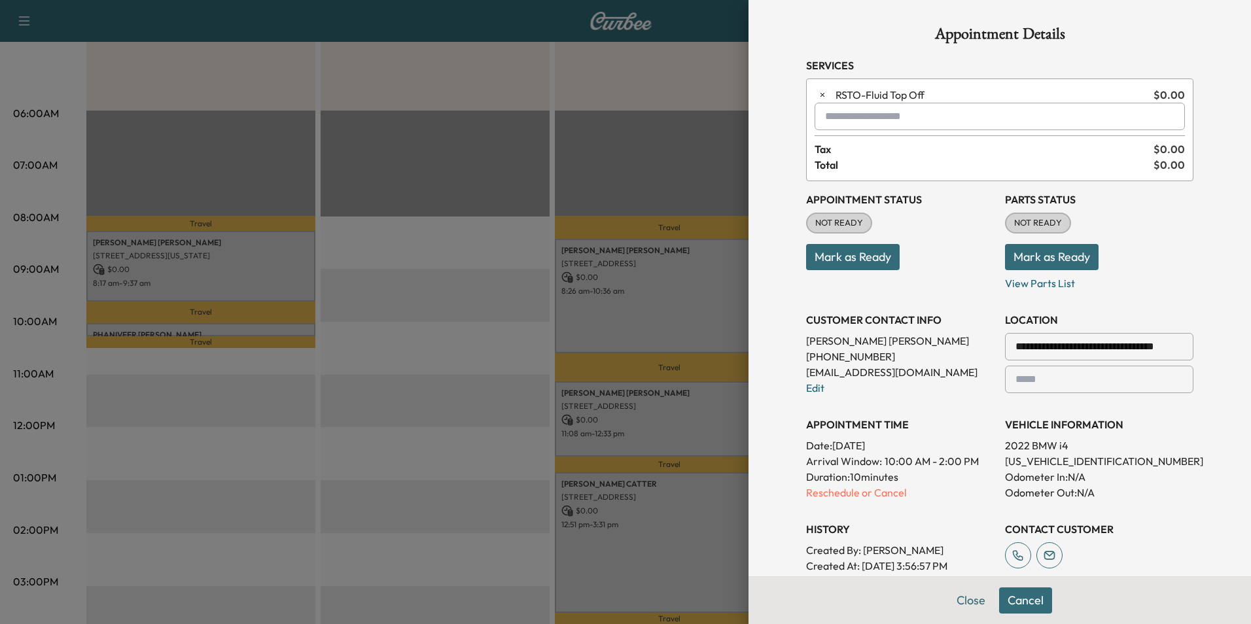
click at [852, 116] on input "text" at bounding box center [1000, 116] width 370 height 27
click at [915, 147] on p "SPRINTER - Sprinter" at bounding box center [953, 150] width 285 height 18
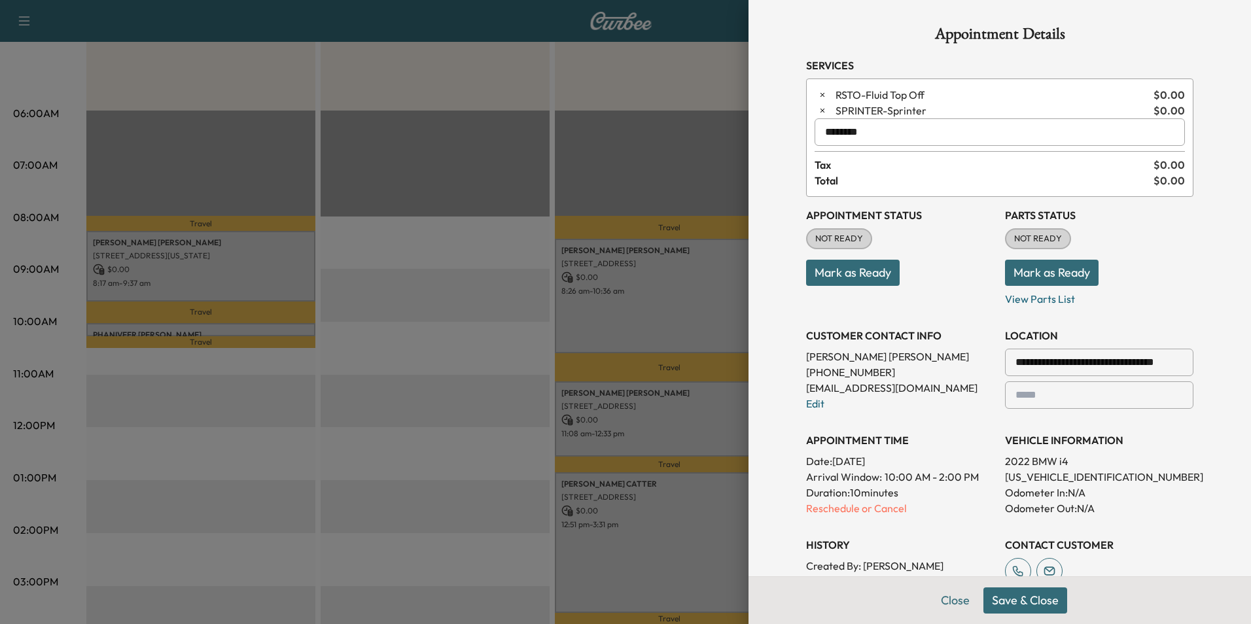
type input "********"
click at [1014, 601] on button "Save & Close" at bounding box center [1026, 601] width 84 height 26
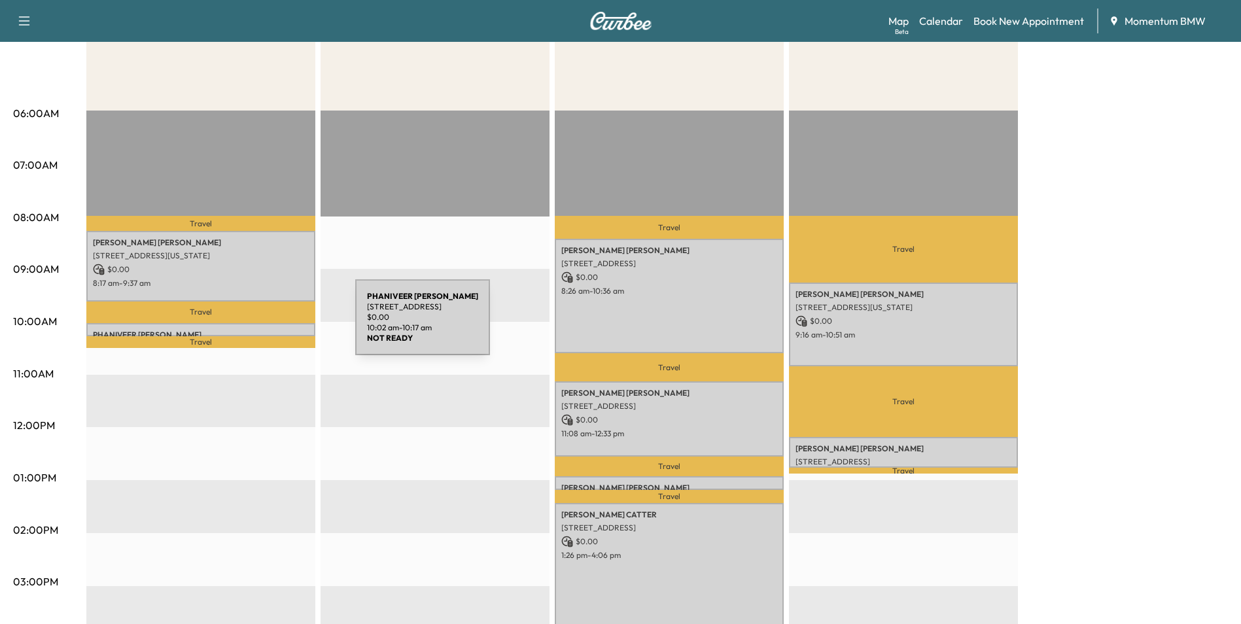
click at [257, 325] on div "PHANIVEER [PERSON_NAME] [STREET_ADDRESS] $ 0.00 10:02 am - 10:17 am" at bounding box center [200, 329] width 229 height 13
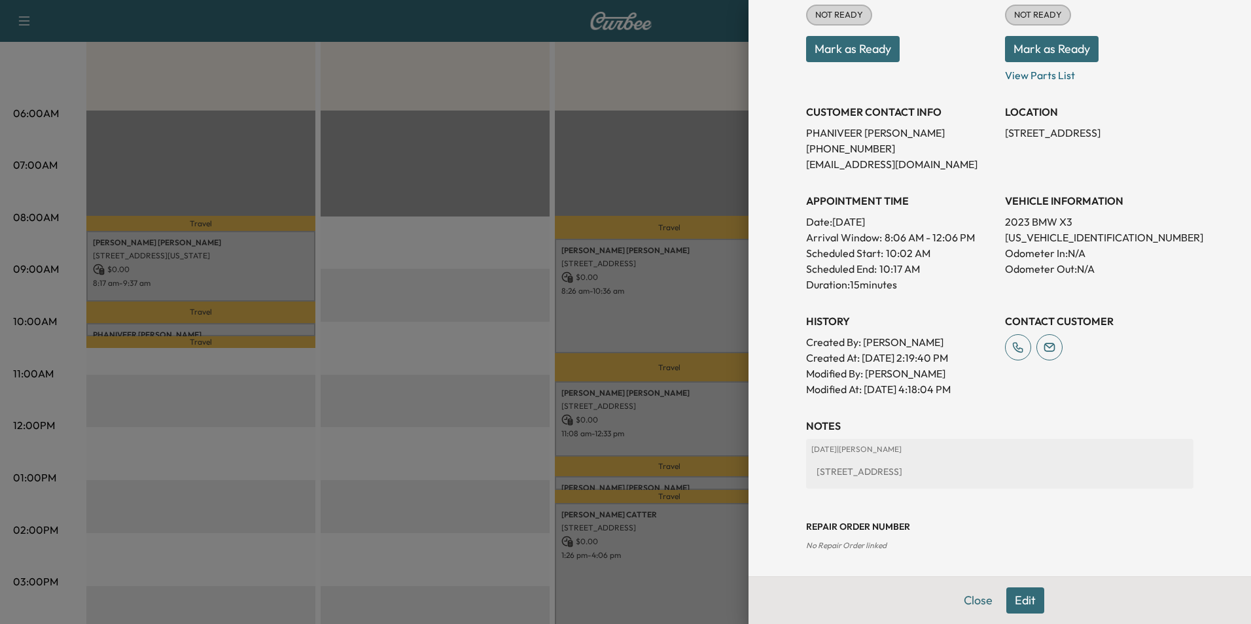
scroll to position [198, 0]
click at [1018, 599] on button "Edit" at bounding box center [1026, 601] width 38 height 26
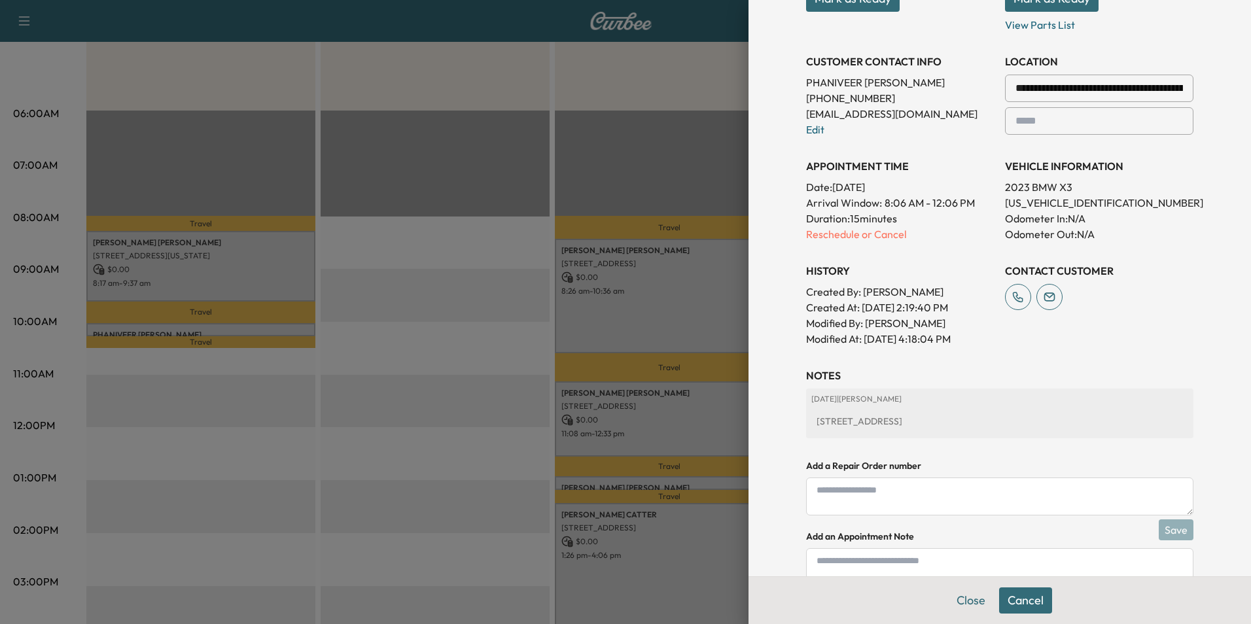
scroll to position [335, 0]
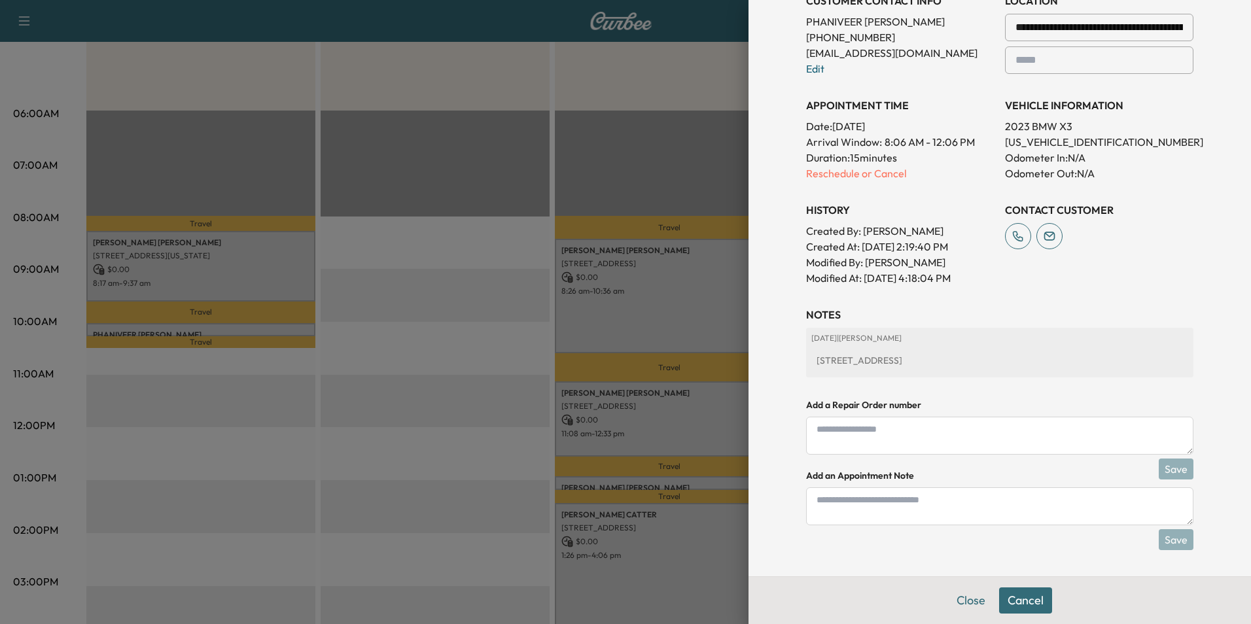
click at [850, 512] on textarea at bounding box center [999, 507] width 387 height 38
type textarea "**********"
click at [1169, 535] on button "Save" at bounding box center [1176, 539] width 35 height 21
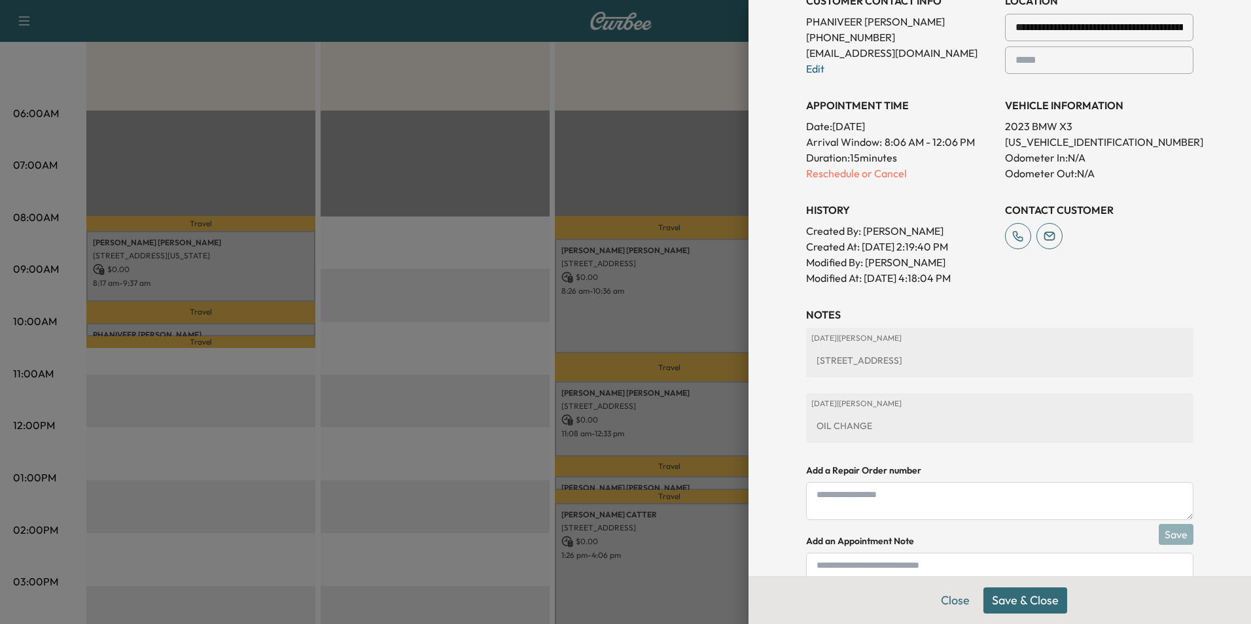
click at [1022, 603] on button "Save & Close" at bounding box center [1026, 601] width 84 height 26
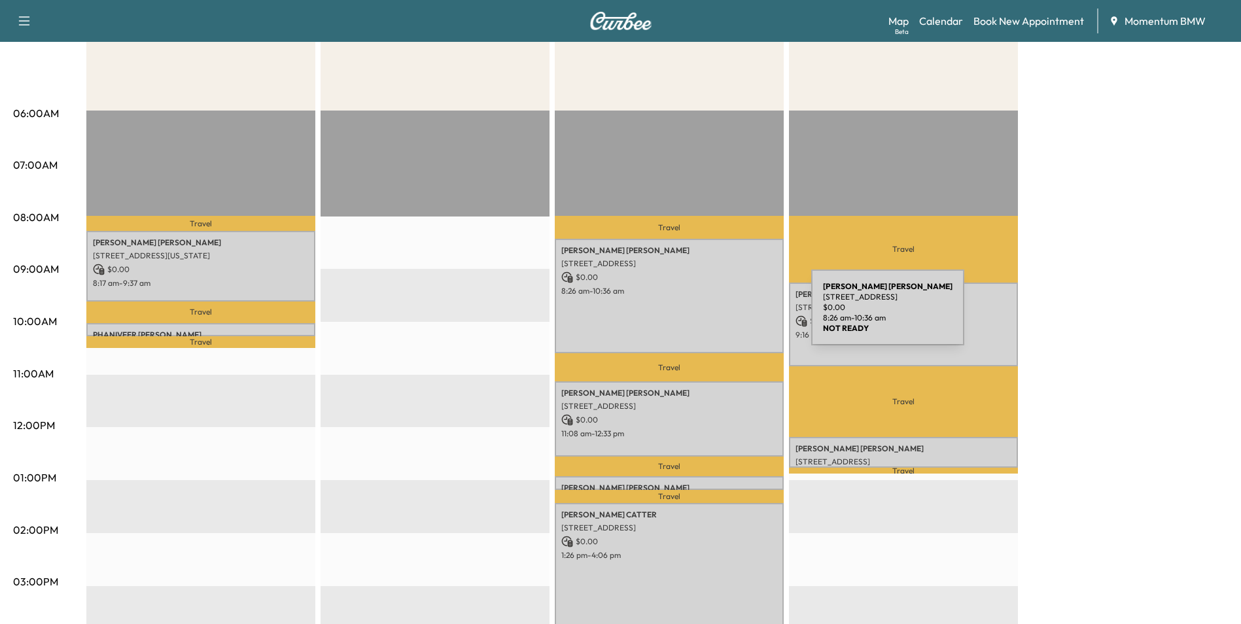
click at [713, 315] on div "[PERSON_NAME] [STREET_ADDRESS] $ 0.00 8:26 am - 10:36 am" at bounding box center [669, 296] width 229 height 115
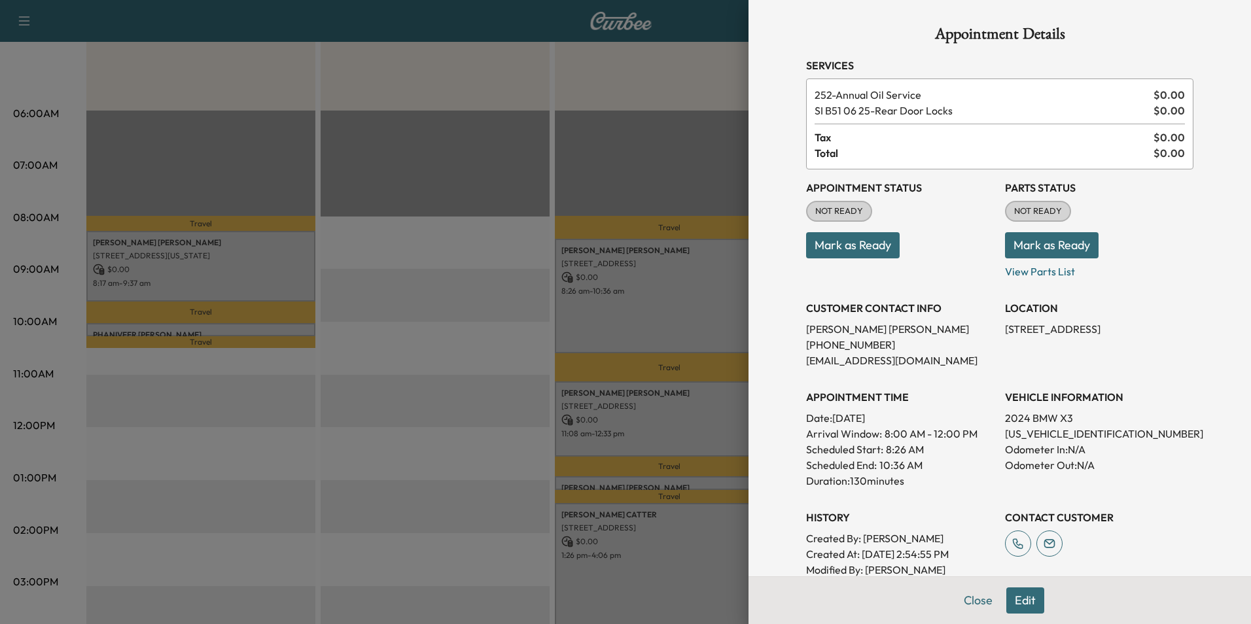
click at [1019, 605] on button "Edit" at bounding box center [1026, 601] width 38 height 26
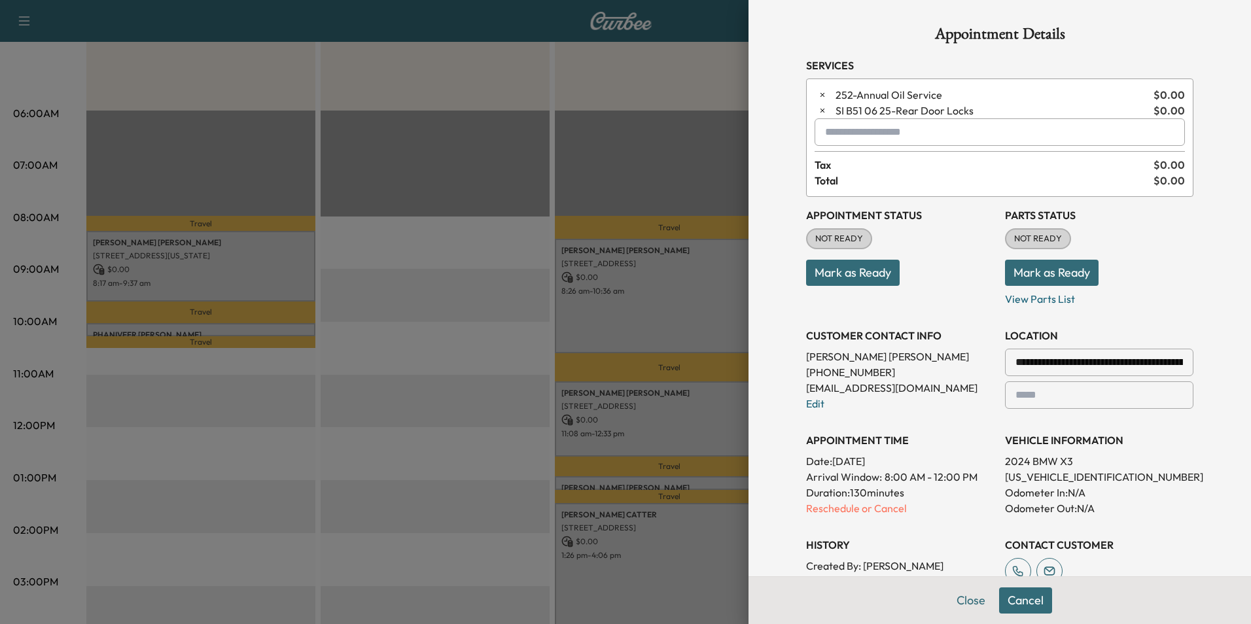
click at [838, 127] on input "text" at bounding box center [1000, 131] width 370 height 27
type input "******"
click at [968, 601] on button "Close" at bounding box center [971, 601] width 46 height 26
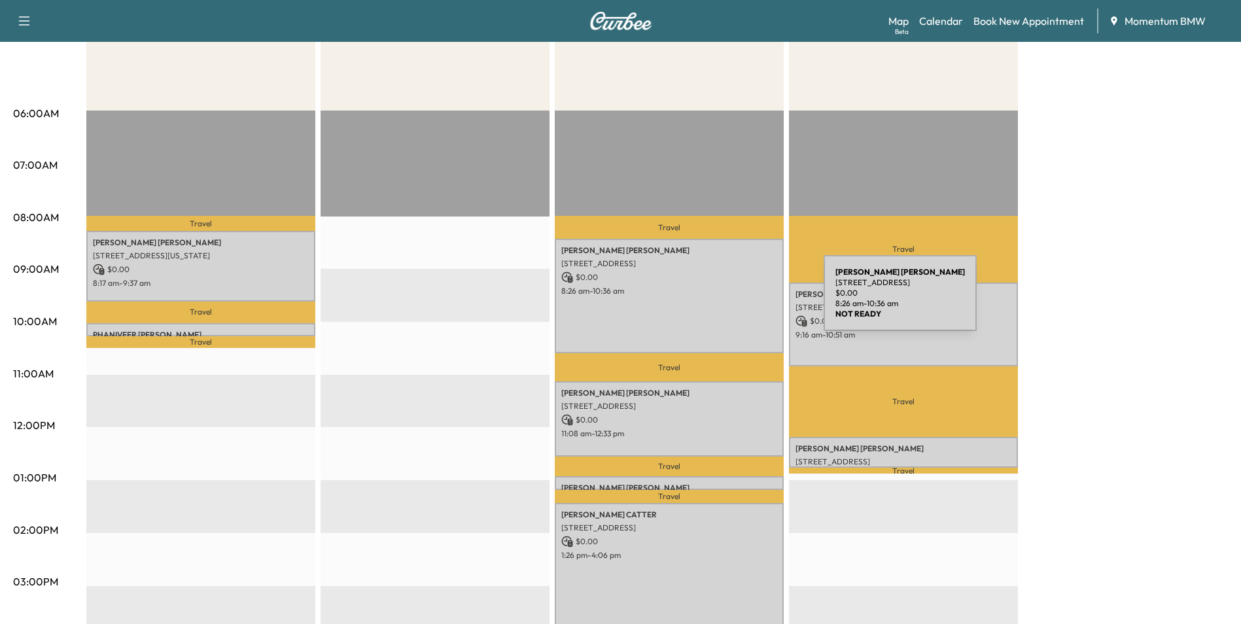
click at [726, 301] on div "[PERSON_NAME] [STREET_ADDRESS] $ 0.00 8:26 am - 10:36 am" at bounding box center [669, 296] width 229 height 115
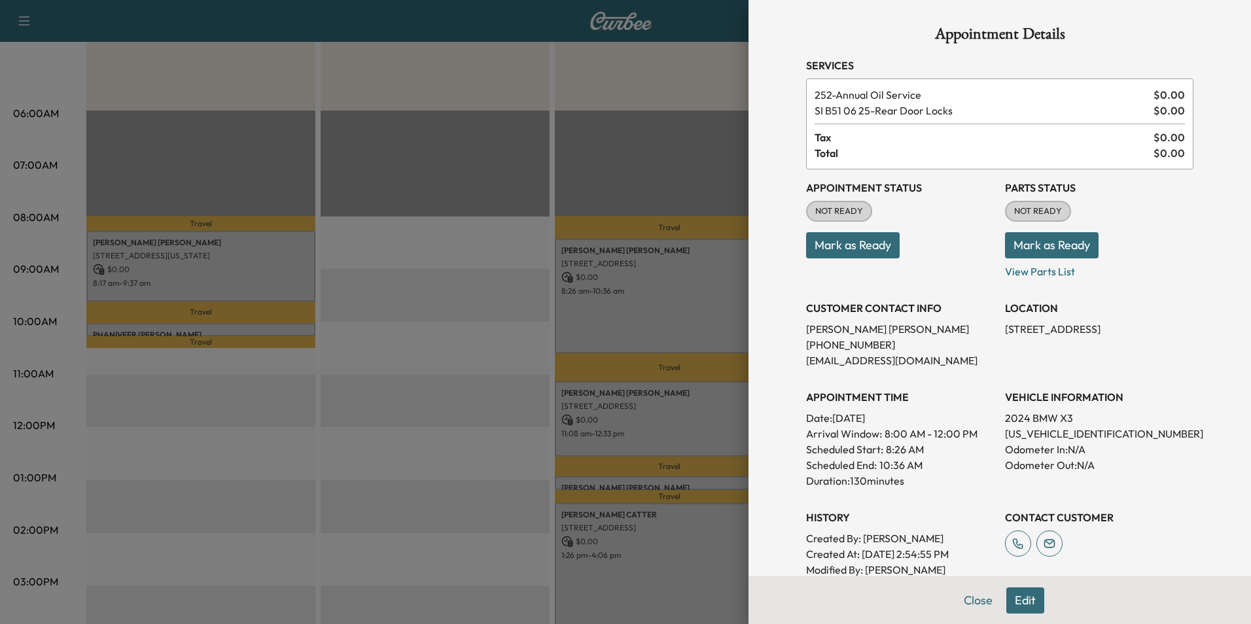
click at [1020, 602] on button "Edit" at bounding box center [1026, 601] width 38 height 26
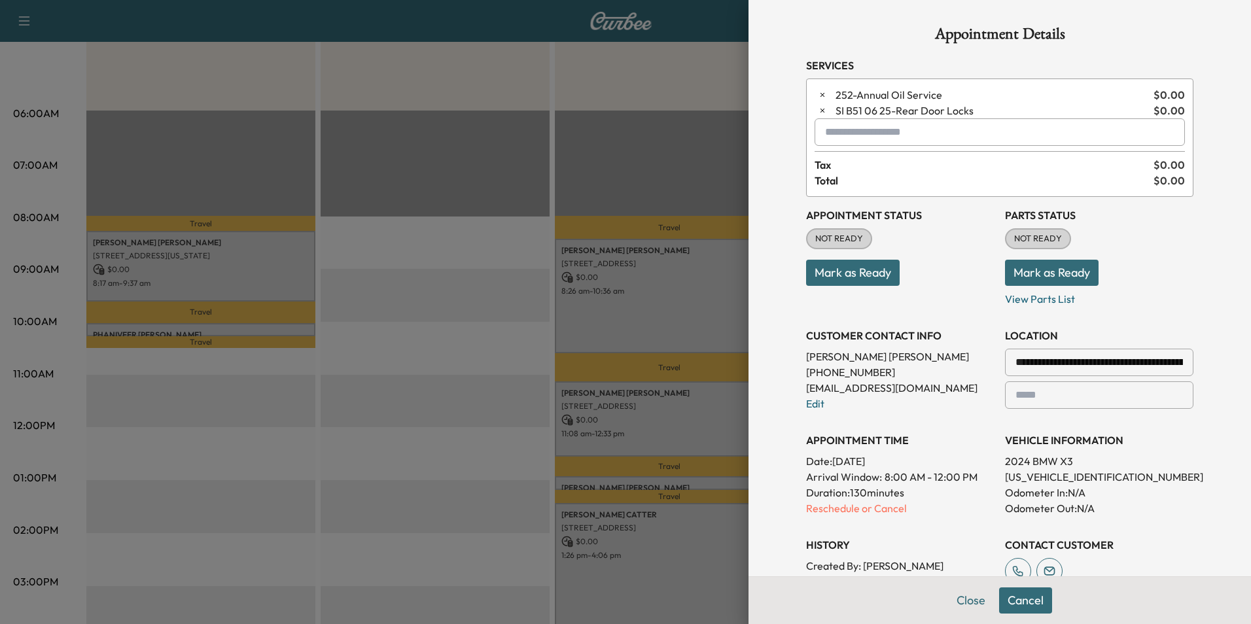
click at [857, 134] on input "text" at bounding box center [1000, 131] width 370 height 27
type input "*"
type input "******"
click at [962, 599] on button "Close" at bounding box center [971, 601] width 46 height 26
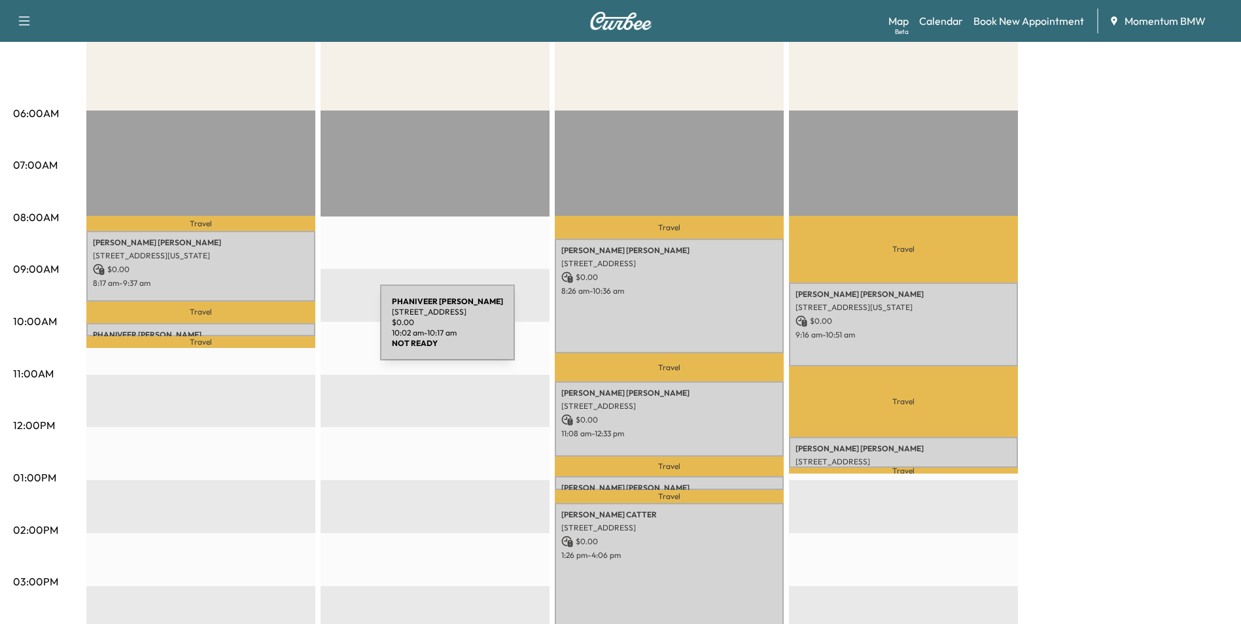
click at [282, 331] on p "PHANIVEER [PERSON_NAME]" at bounding box center [201, 335] width 216 height 10
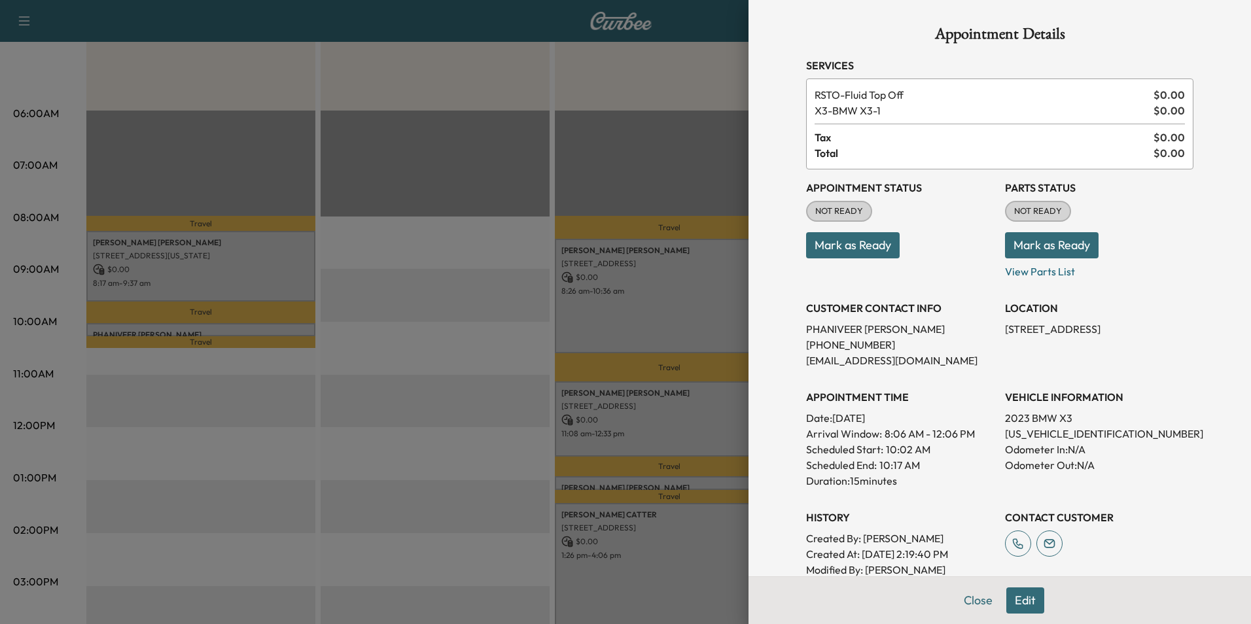
click at [1020, 599] on button "Edit" at bounding box center [1026, 601] width 38 height 26
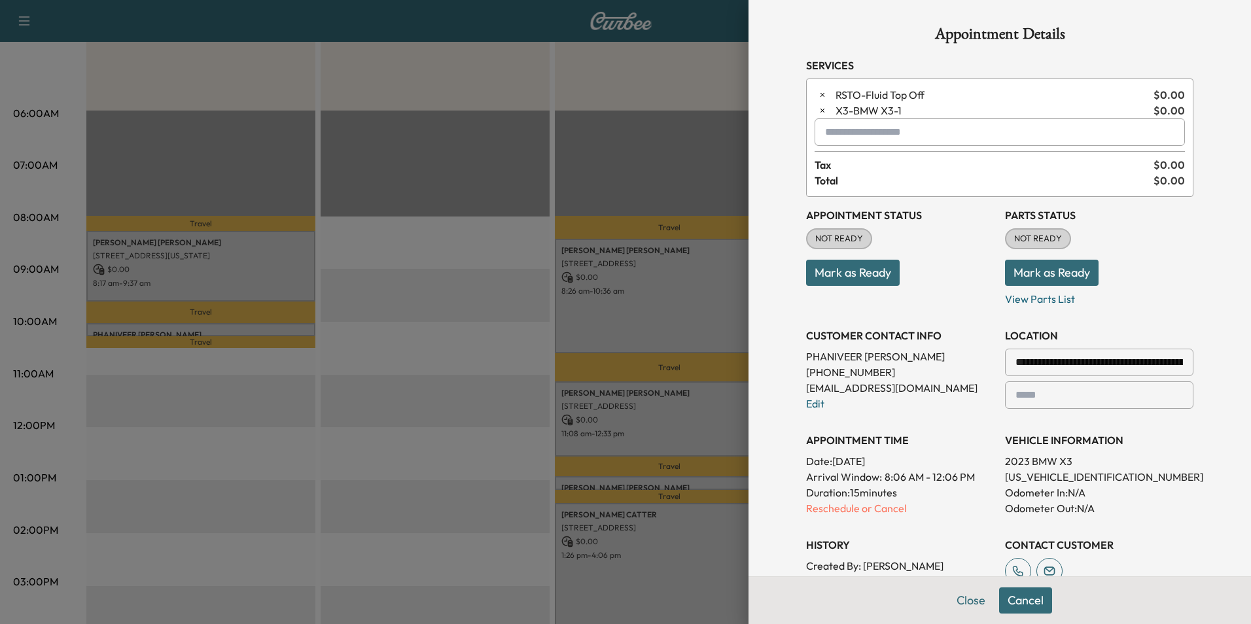
click at [838, 128] on input "text" at bounding box center [1000, 131] width 370 height 27
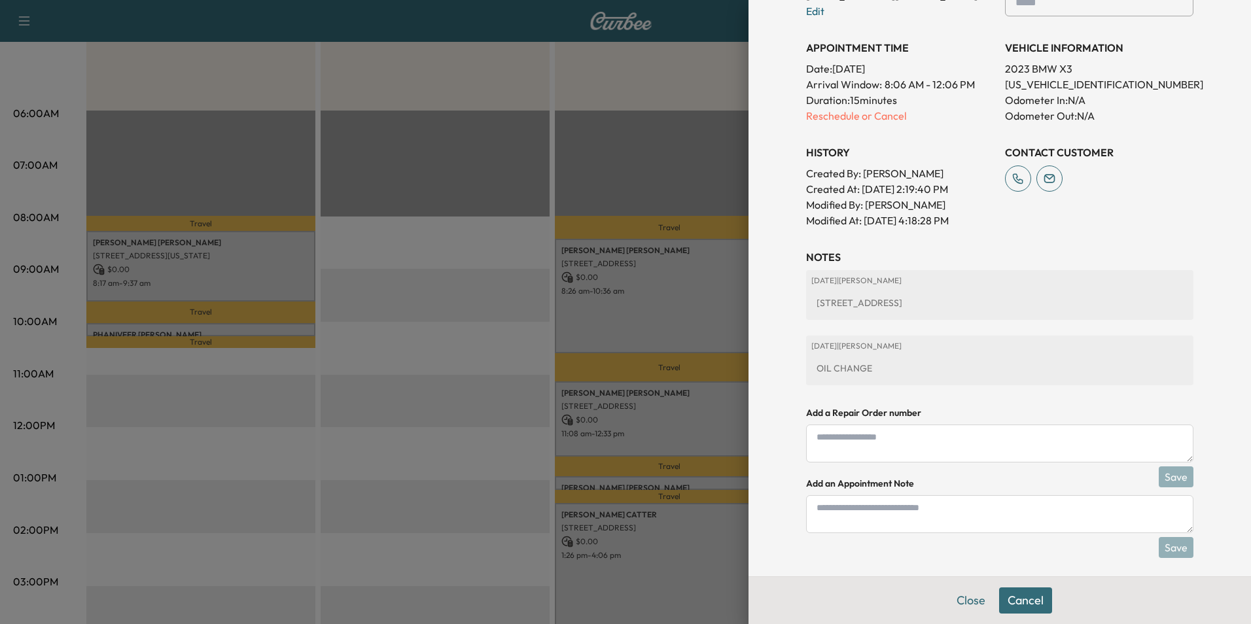
scroll to position [401, 0]
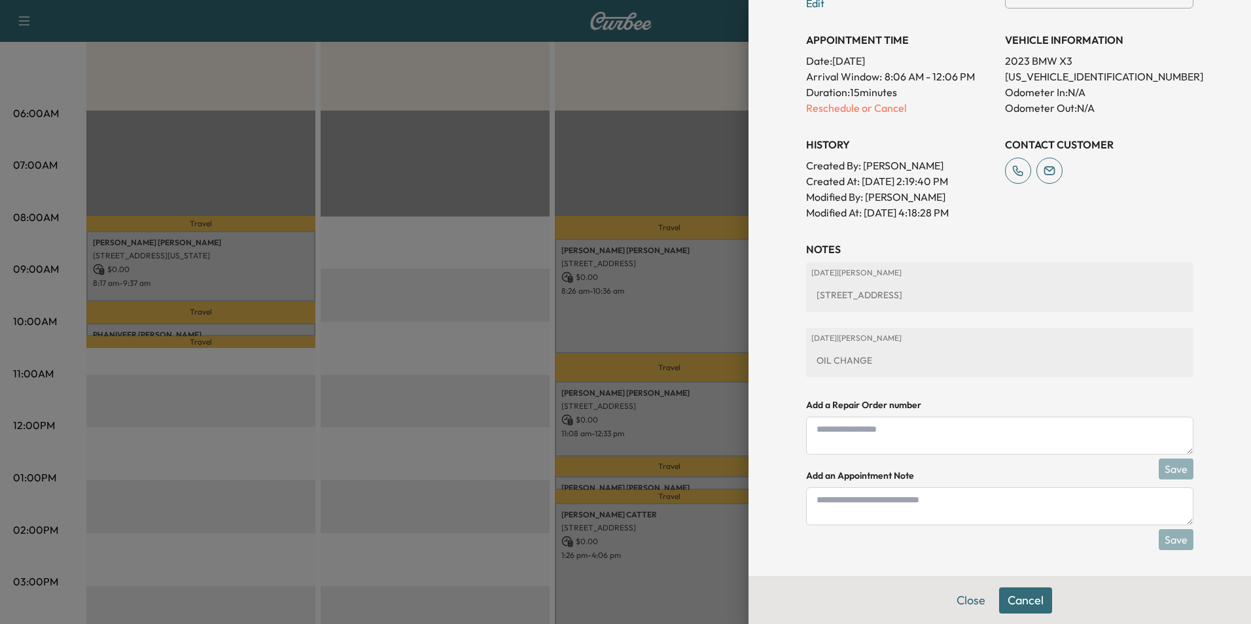
type input "********"
click at [823, 505] on textarea at bounding box center [999, 507] width 387 height 38
type textarea "**********"
click at [1166, 542] on button "Save" at bounding box center [1176, 539] width 35 height 21
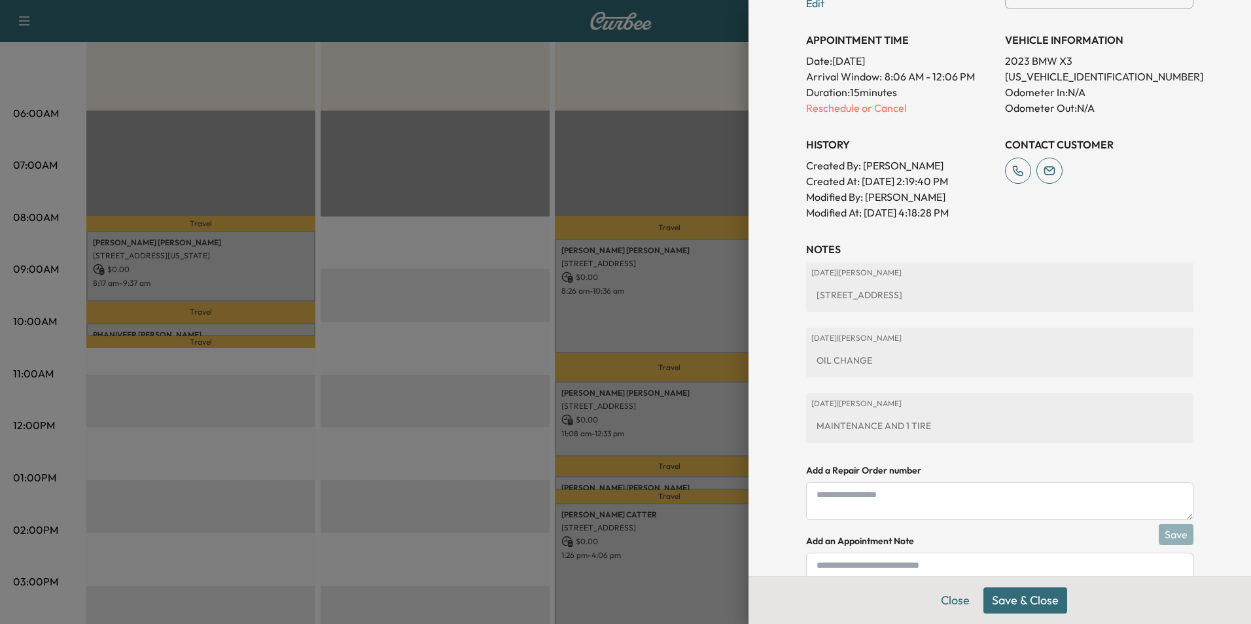
click at [1020, 597] on button "Save & Close" at bounding box center [1026, 601] width 84 height 26
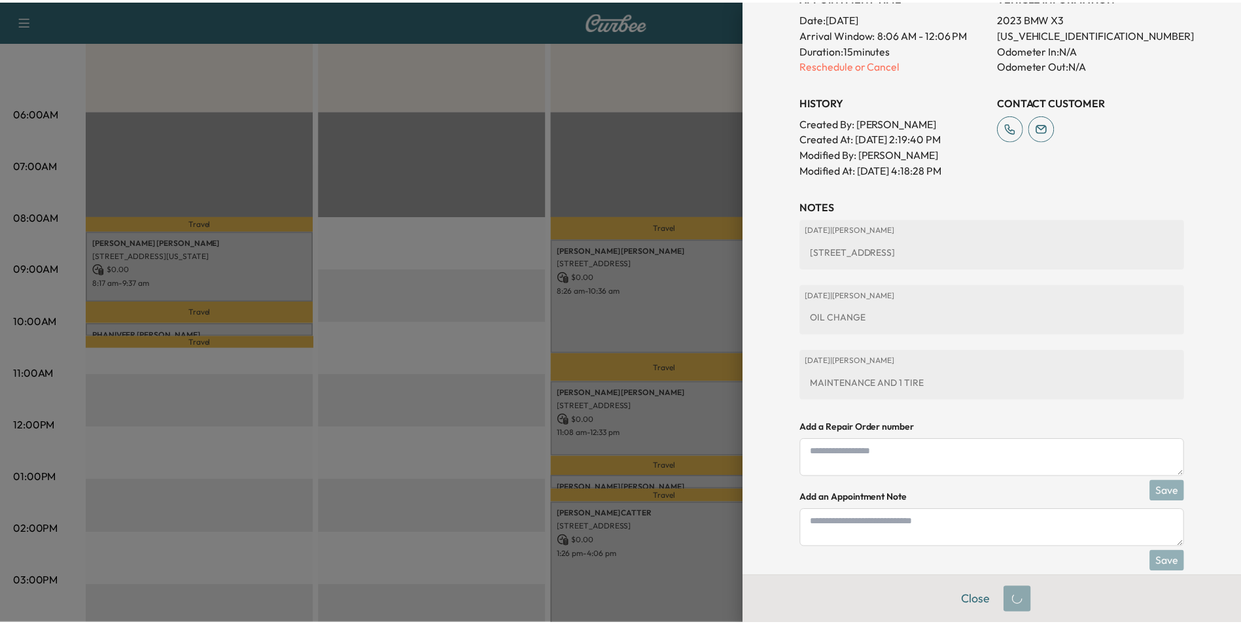
scroll to position [373, 0]
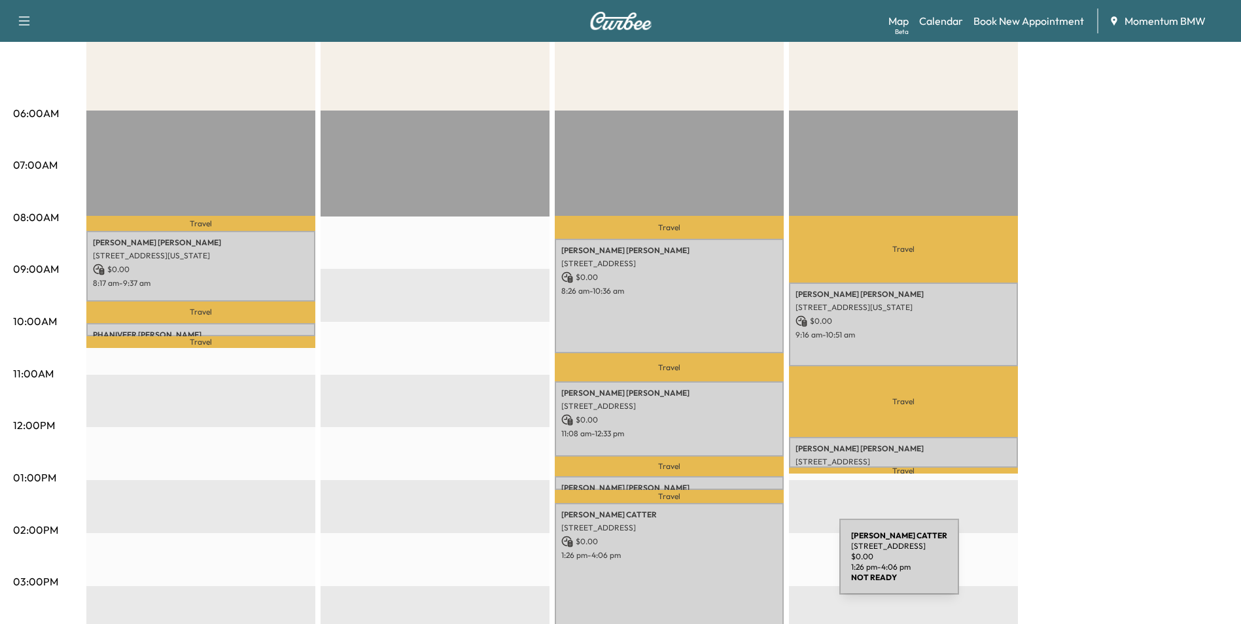
click at [741, 565] on div "[PERSON_NAME] [STREET_ADDRESS] $ 0.00 1:26 pm - 4:06 pm" at bounding box center [669, 573] width 229 height 141
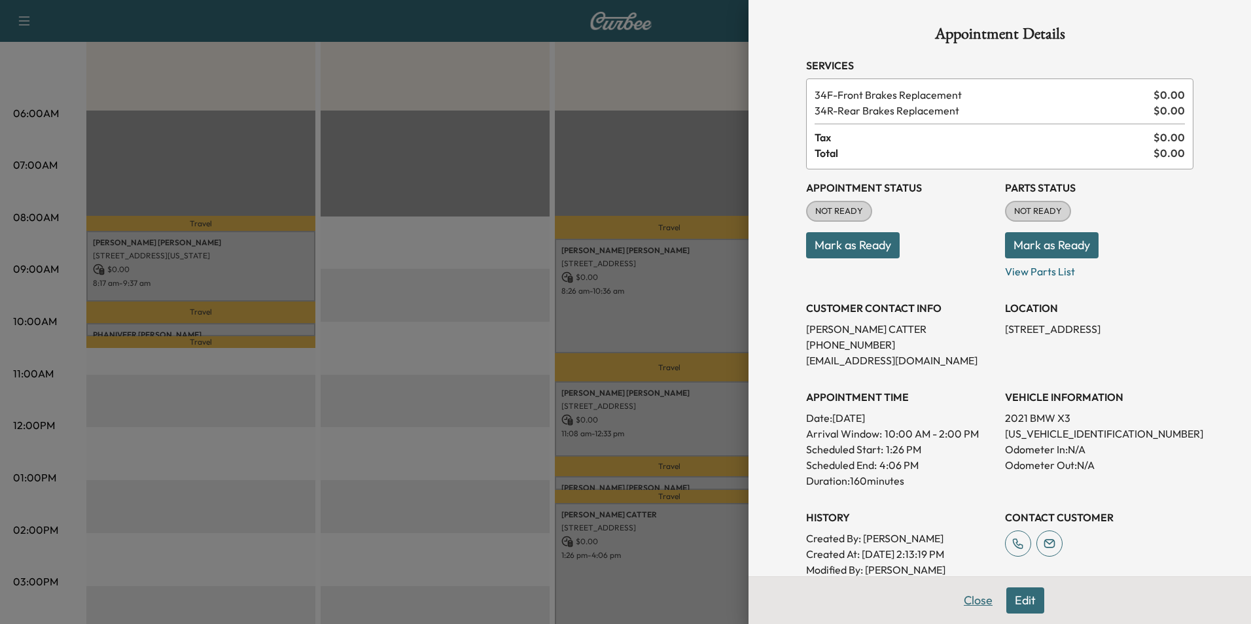
click at [971, 599] on button "Close" at bounding box center [978, 601] width 46 height 26
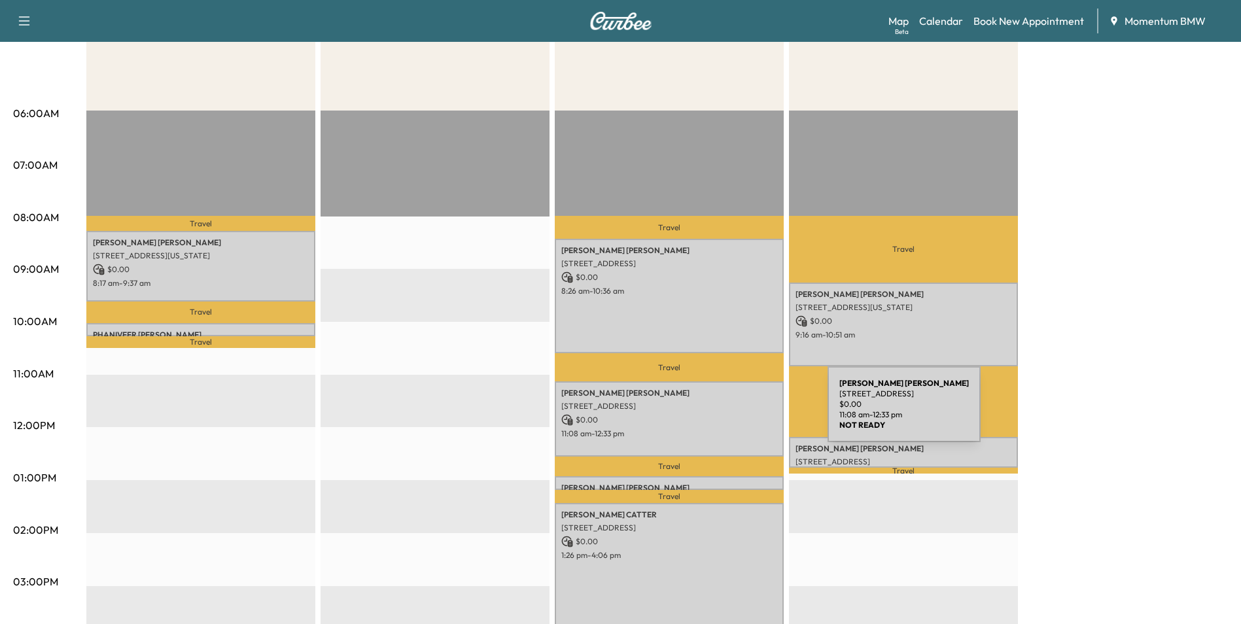
click at [730, 414] on p "$ 0.00" at bounding box center [670, 420] width 216 height 12
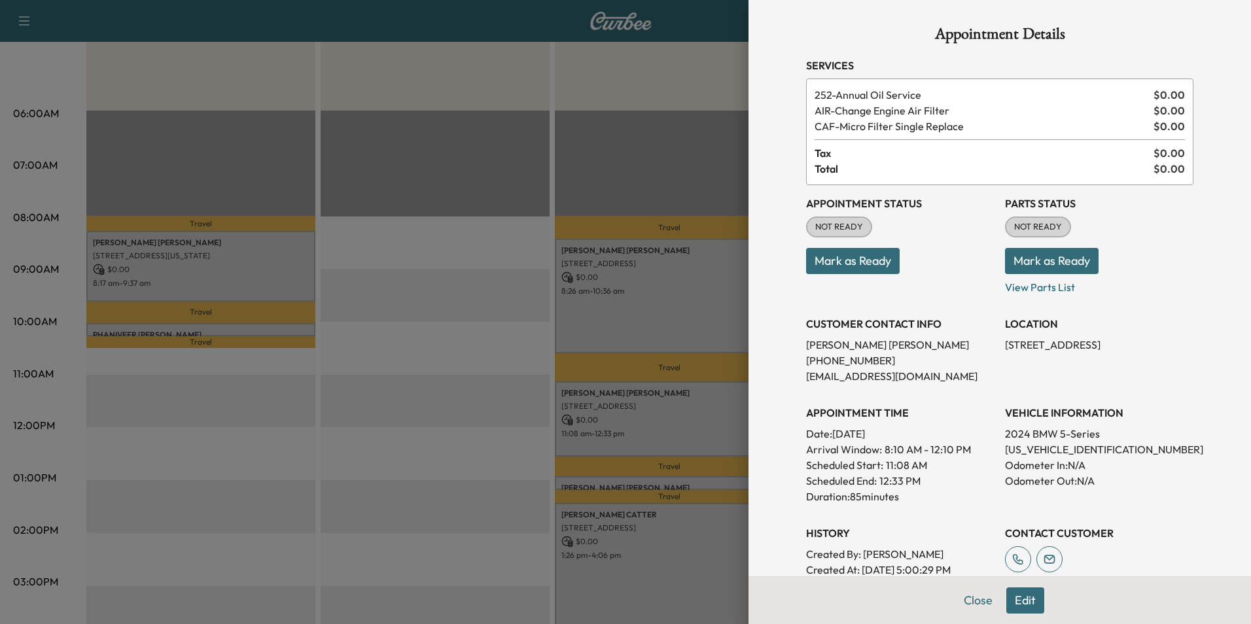
click at [1008, 603] on button "Edit" at bounding box center [1026, 601] width 38 height 26
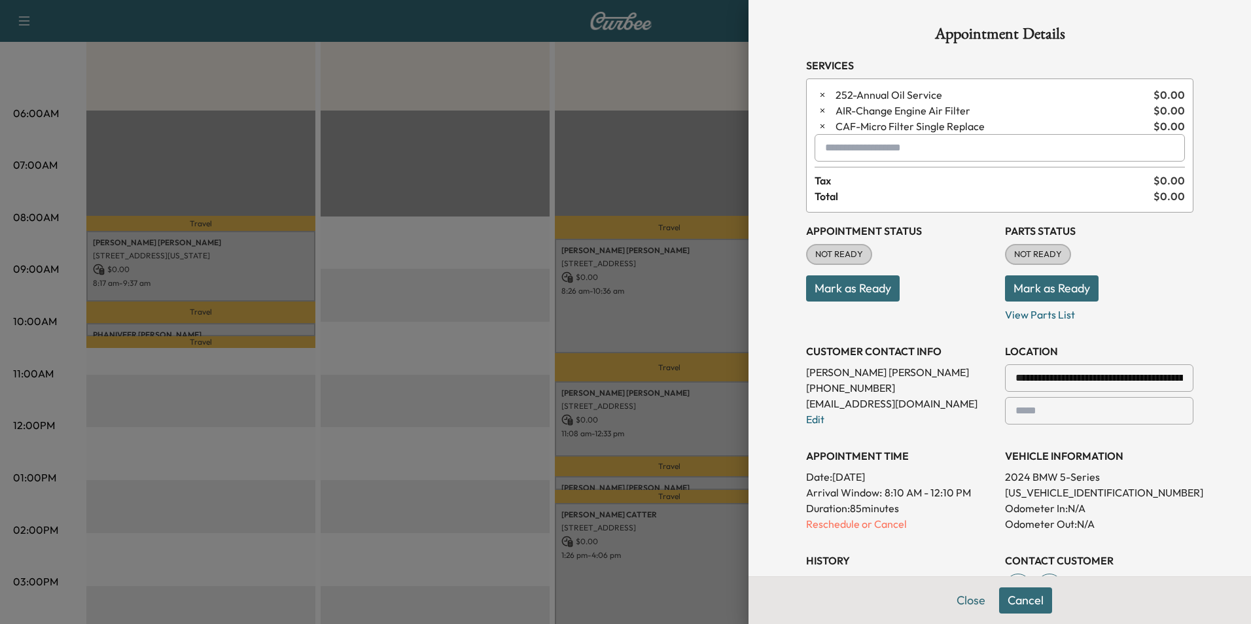
click at [834, 143] on input "text" at bounding box center [1000, 147] width 370 height 27
type input "***"
click at [959, 599] on button "Close" at bounding box center [971, 601] width 46 height 26
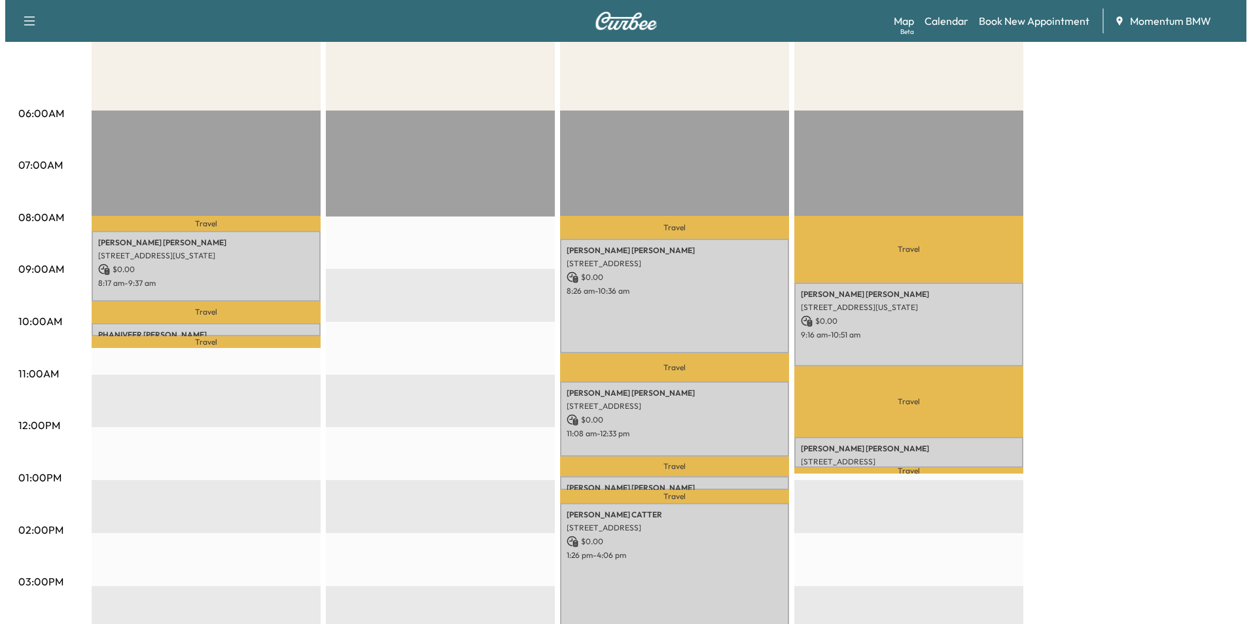
scroll to position [262, 0]
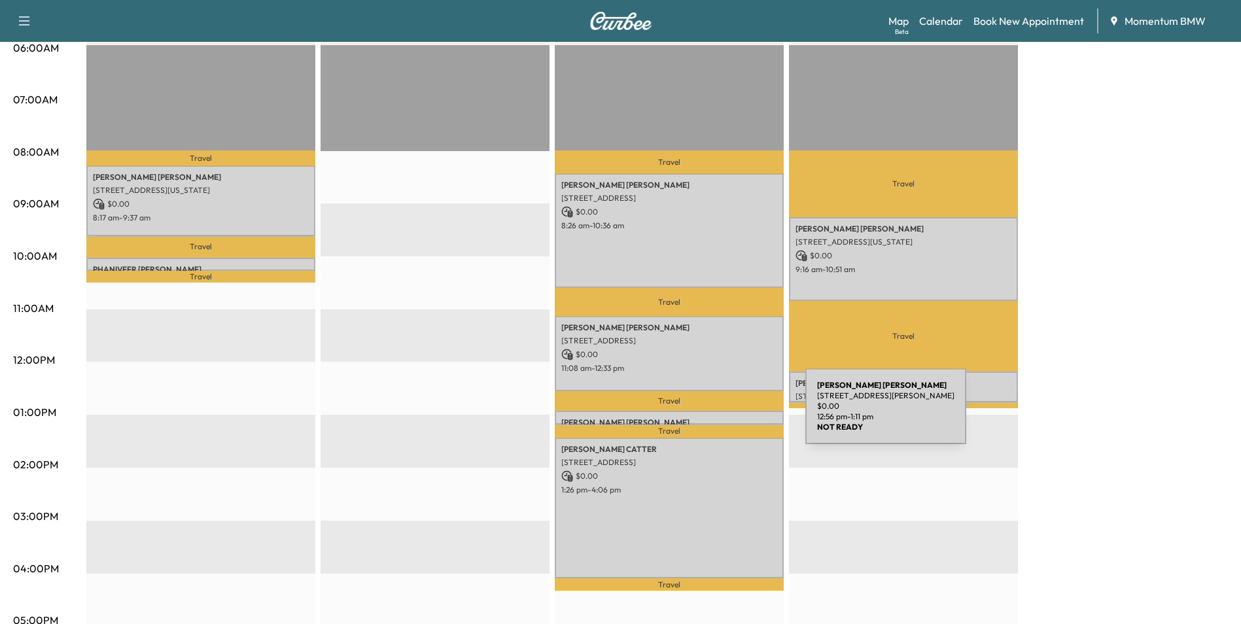
click at [707, 418] on p "[PERSON_NAME]" at bounding box center [670, 423] width 216 height 10
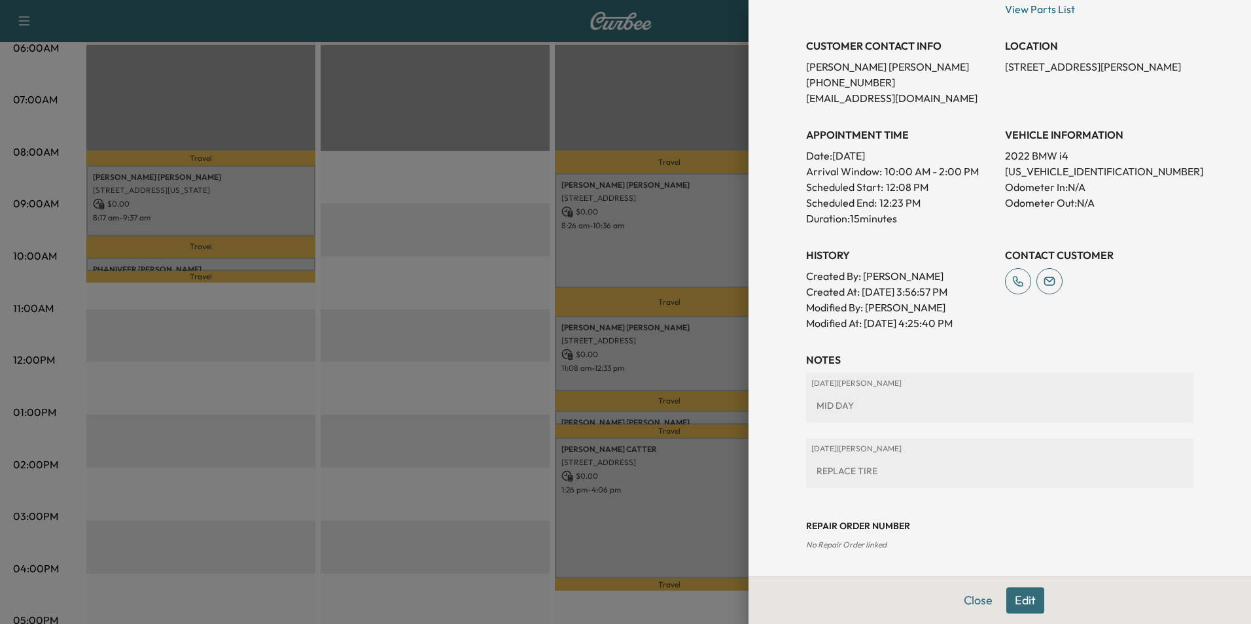
scroll to position [263, 0]
drag, startPoint x: 1024, startPoint y: 607, endPoint x: 997, endPoint y: 571, distance: 44.9
click at [1024, 605] on button "Edit" at bounding box center [1026, 601] width 38 height 26
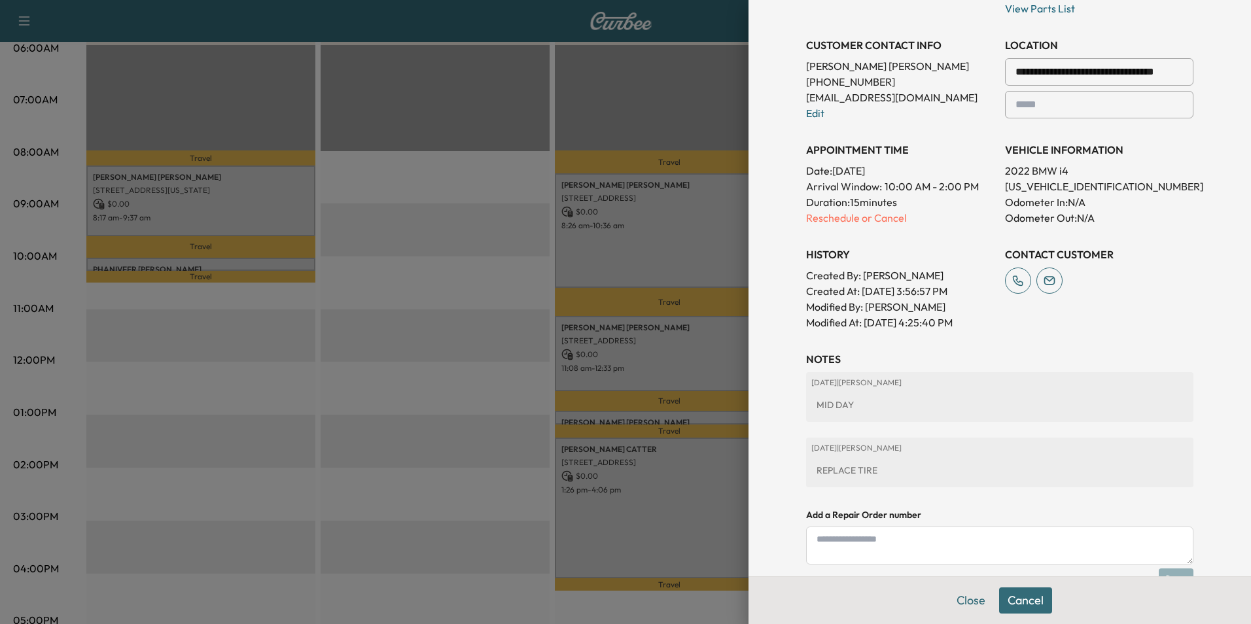
click at [914, 463] on div "REPLACE TIRE" at bounding box center [1000, 471] width 377 height 24
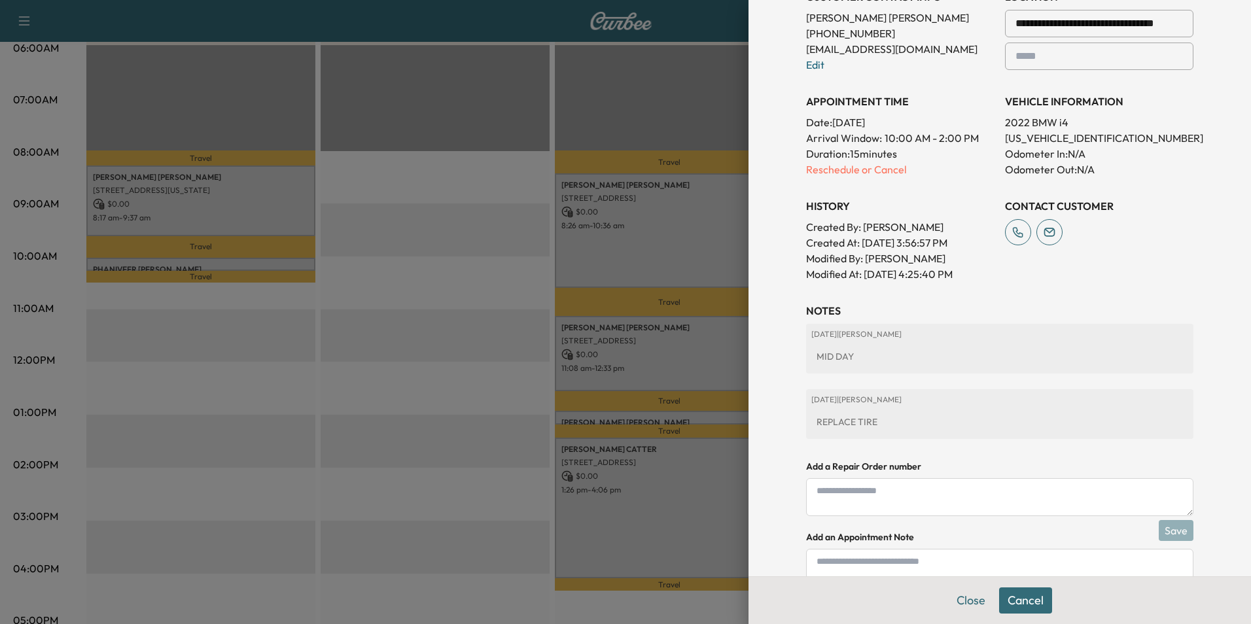
scroll to position [401, 0]
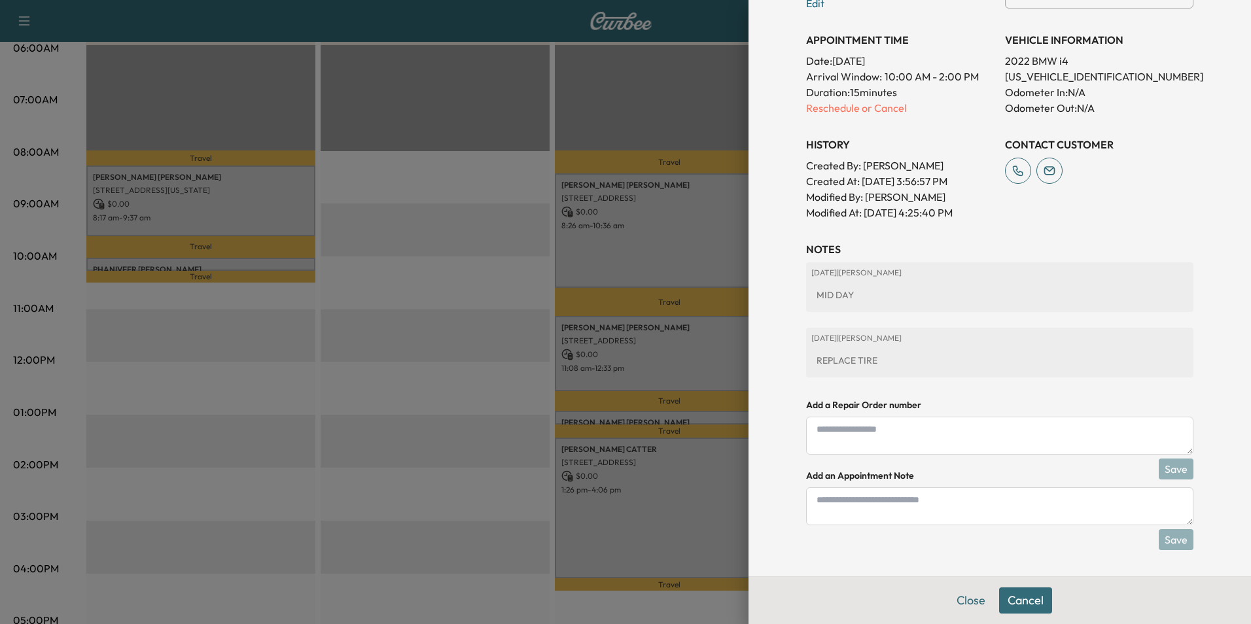
click at [840, 507] on textarea at bounding box center [999, 507] width 387 height 38
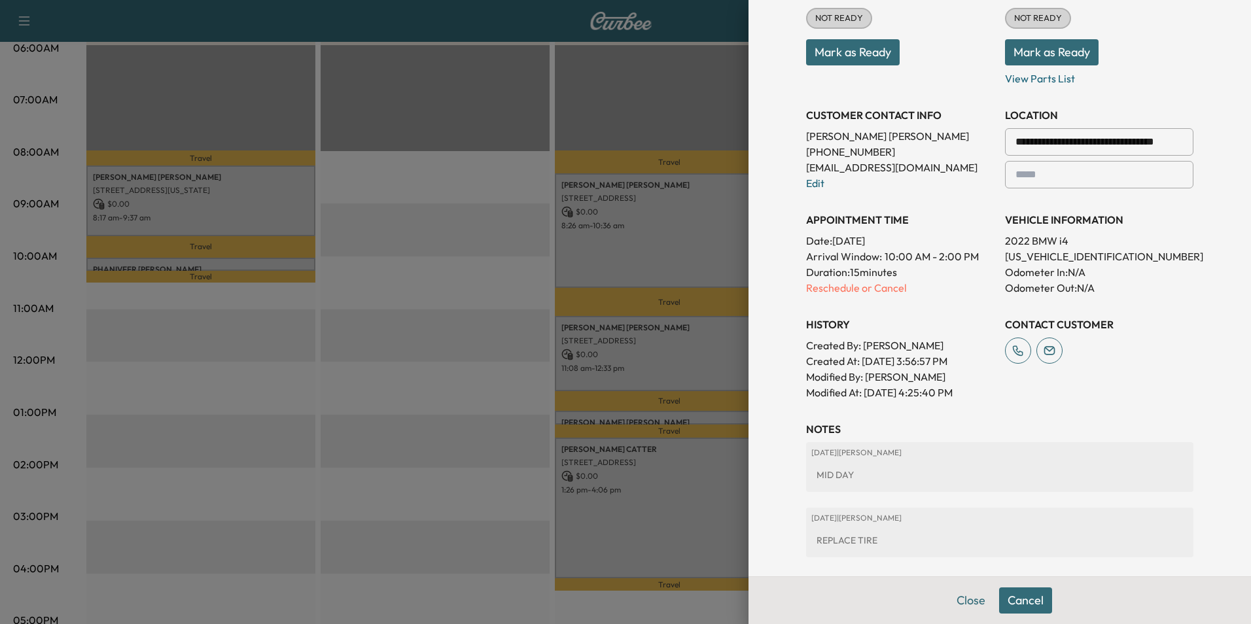
scroll to position [139, 0]
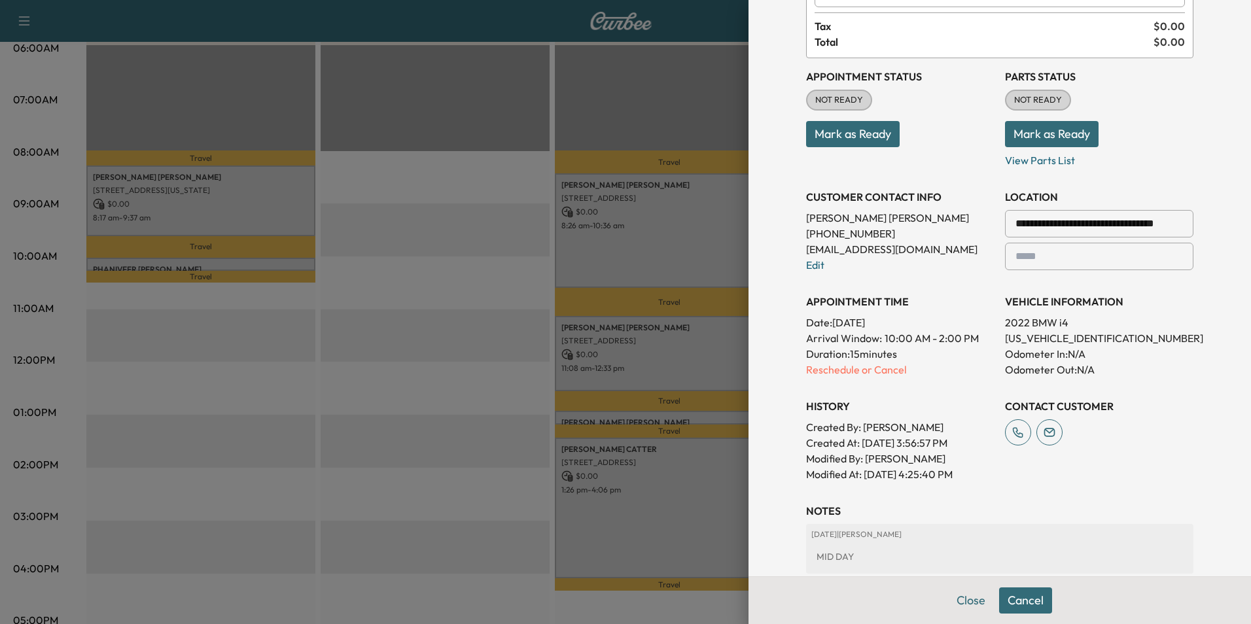
type textarea "**********"
drag, startPoint x: 1182, startPoint y: 219, endPoint x: 995, endPoint y: 225, distance: 186.6
click at [1005, 225] on input "**********" at bounding box center [1099, 223] width 188 height 27
click at [1052, 224] on input "**********" at bounding box center [1099, 223] width 188 height 27
click at [1198, 326] on div "**********" at bounding box center [1000, 349] width 419 height 977
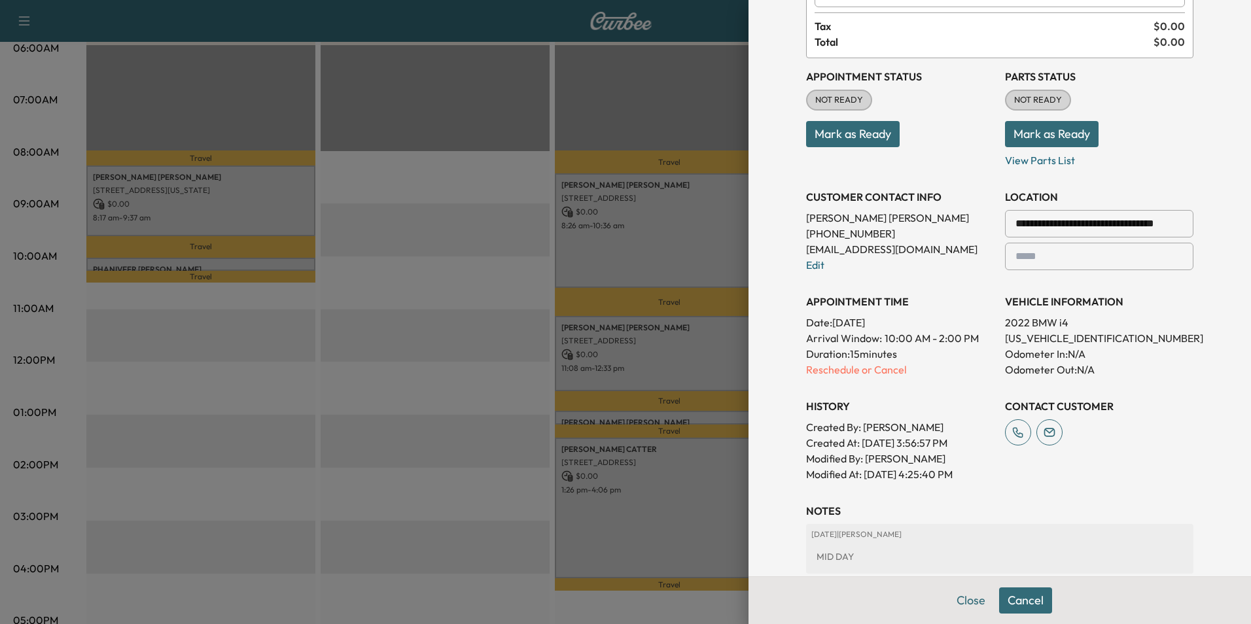
click at [1050, 223] on input "**********" at bounding box center [1099, 223] width 188 height 27
click at [1094, 251] on li "[STREET_ADDRESS]" at bounding box center [1099, 251] width 187 height 26
type input "**********"
click at [1016, 599] on button "Save & Close" at bounding box center [1026, 601] width 84 height 26
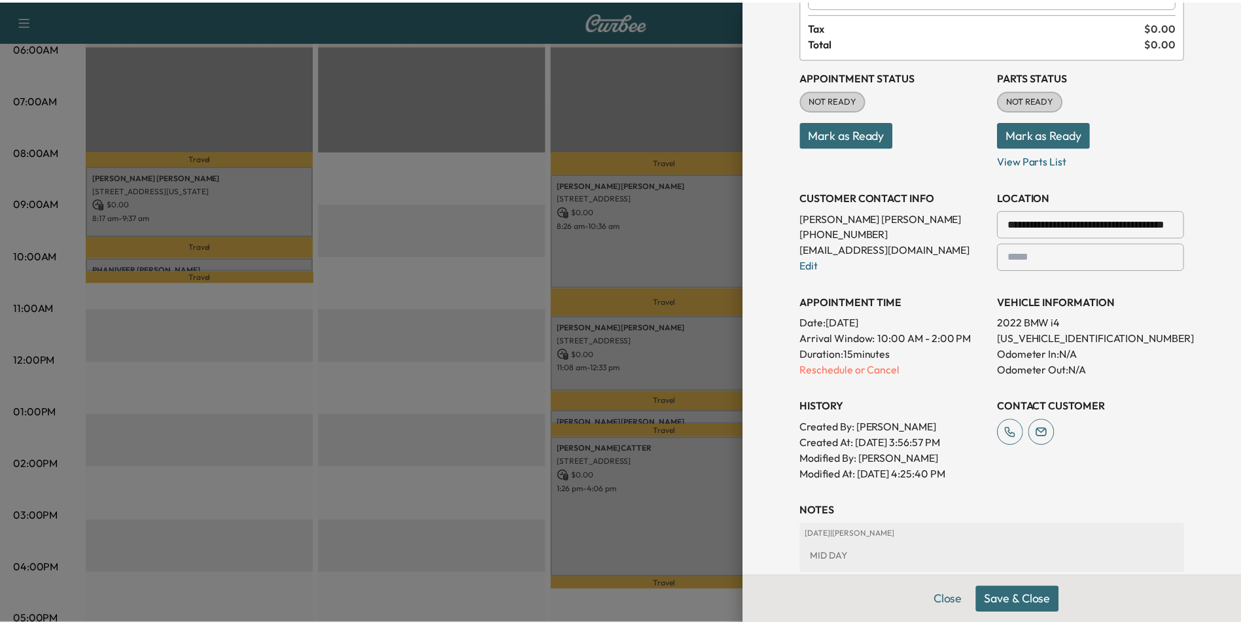
scroll to position [111, 0]
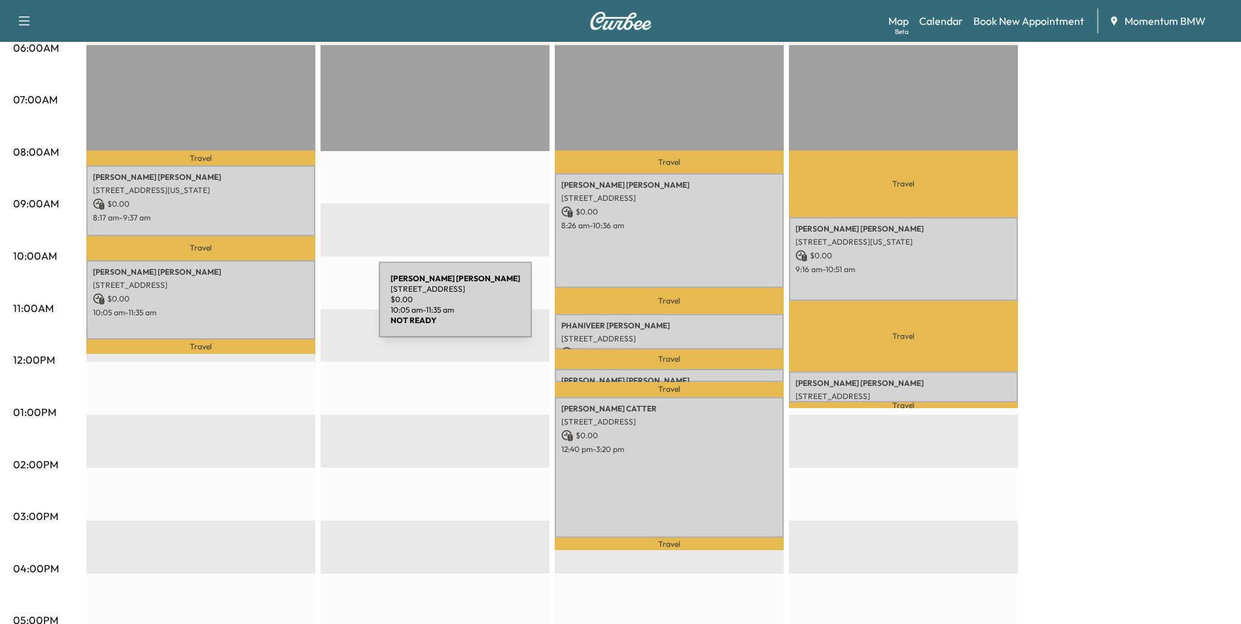
click at [281, 308] on p "10:05 am - 11:35 am" at bounding box center [201, 313] width 216 height 10
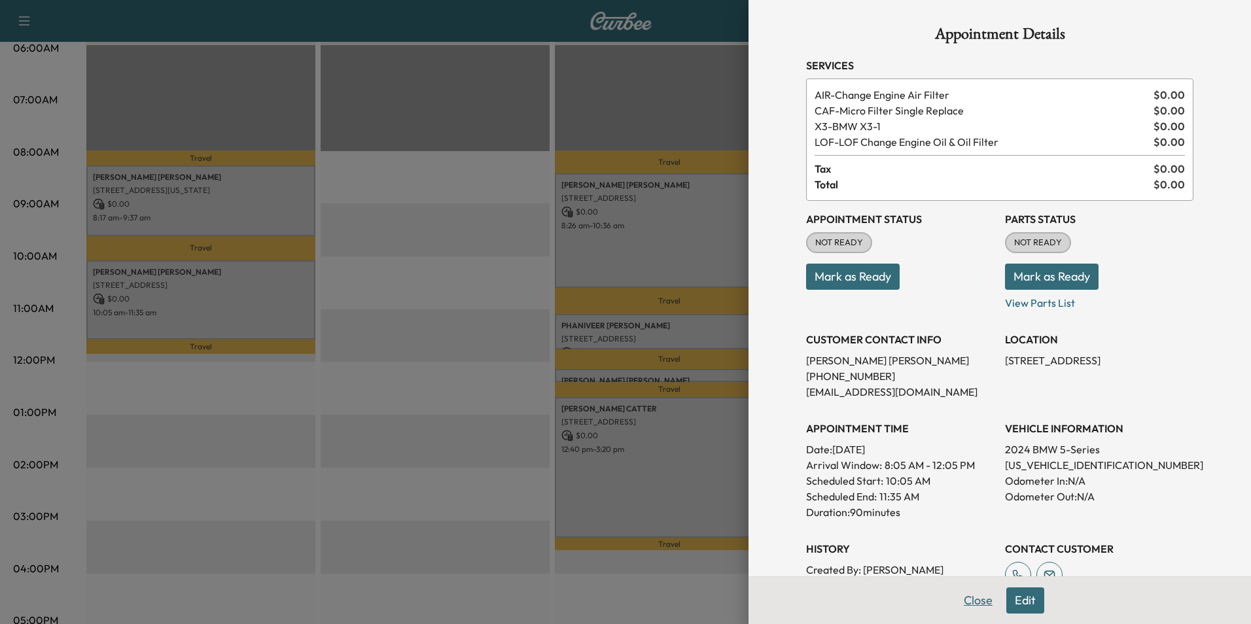
click at [969, 599] on button "Close" at bounding box center [978, 601] width 46 height 26
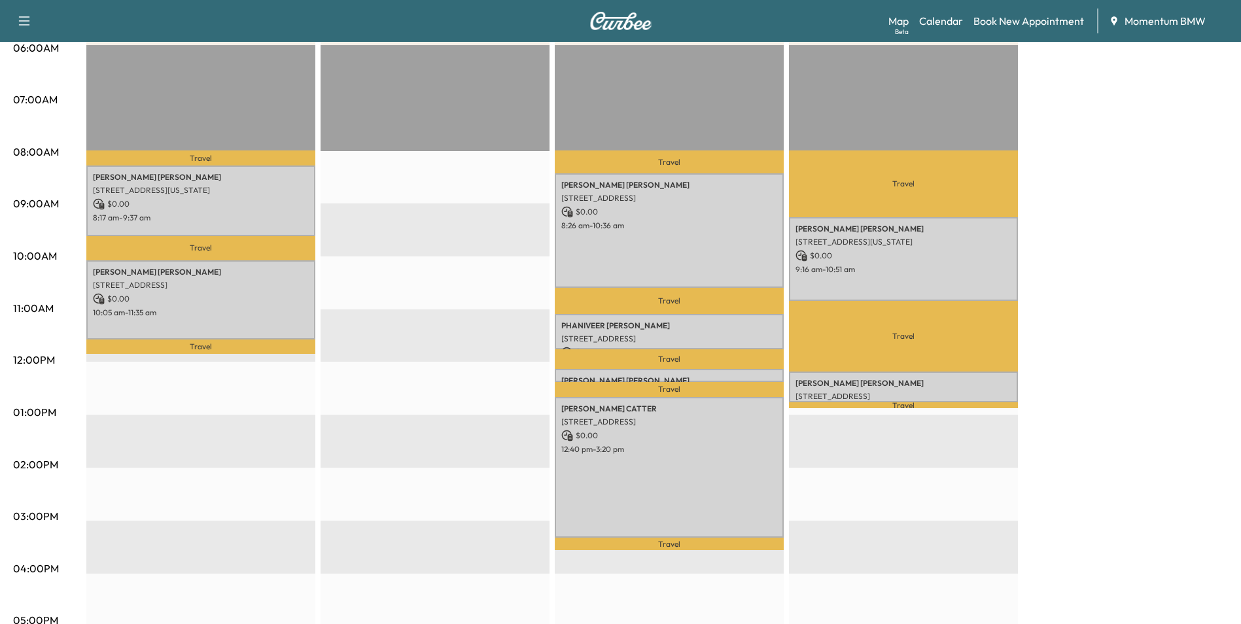
click at [1169, 402] on div "BMW X3-1 Revenue $ 0.00 Work Time 170 mins Transit Time 63 mins Travel [PERSON_…" at bounding box center [657, 400] width 1142 height 982
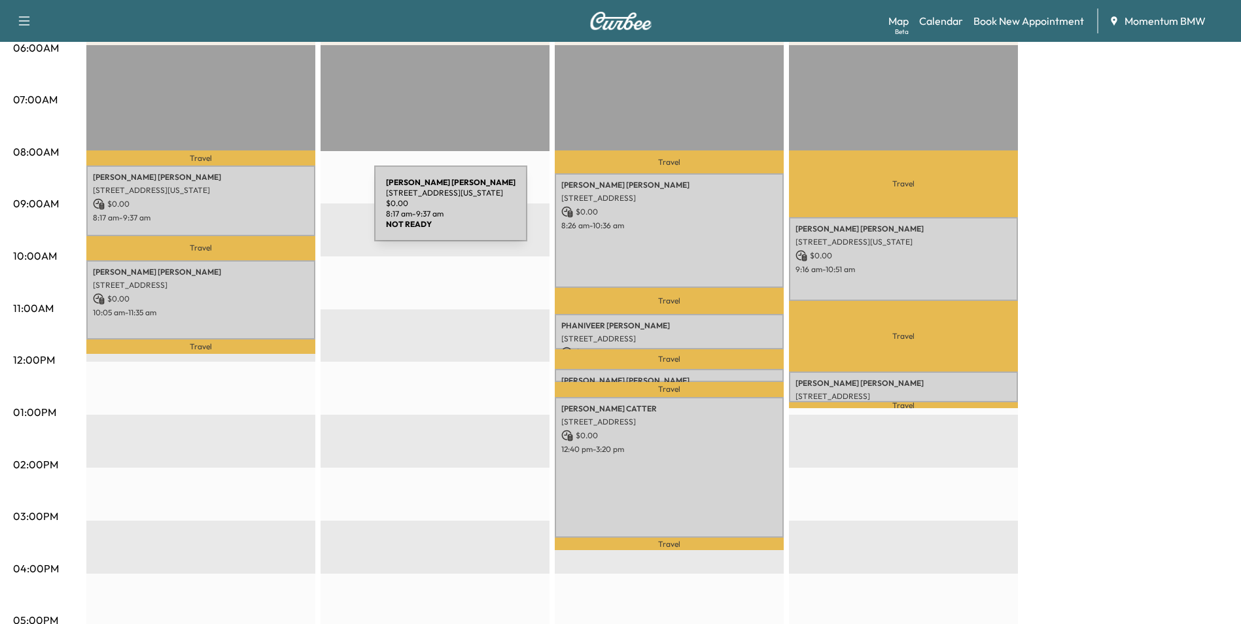
click at [276, 213] on p "8:17 am - 9:37 am" at bounding box center [201, 218] width 216 height 10
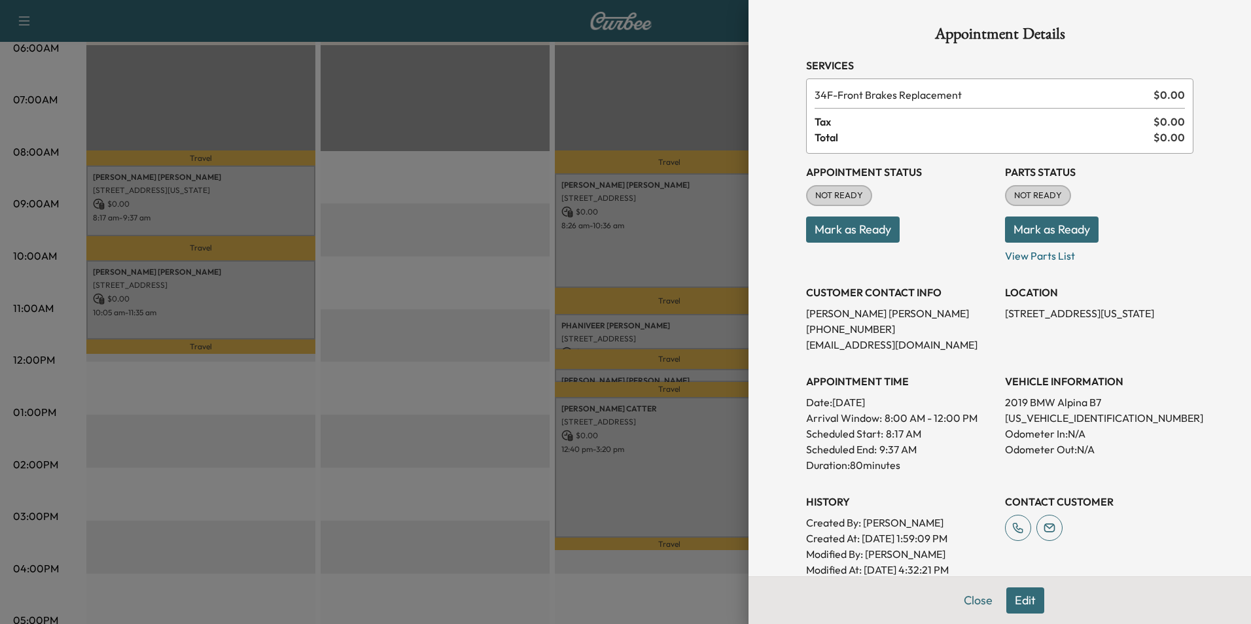
click at [852, 225] on button "Mark as Ready" at bounding box center [853, 230] width 94 height 26
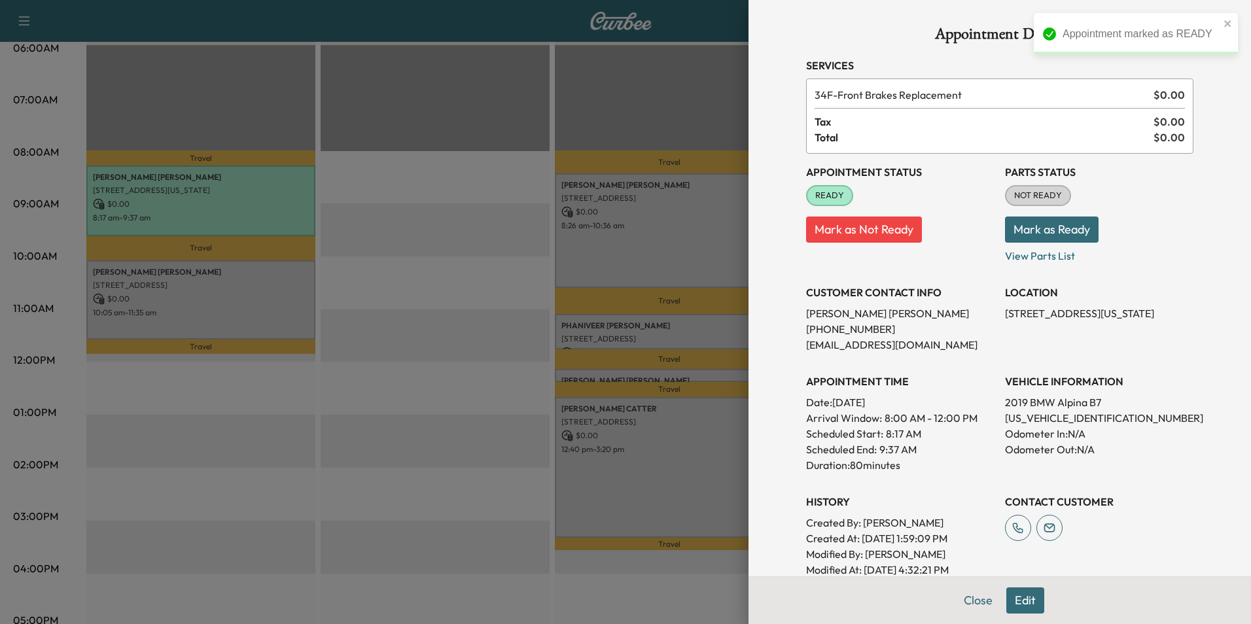
click at [967, 597] on button "Close" at bounding box center [978, 601] width 46 height 26
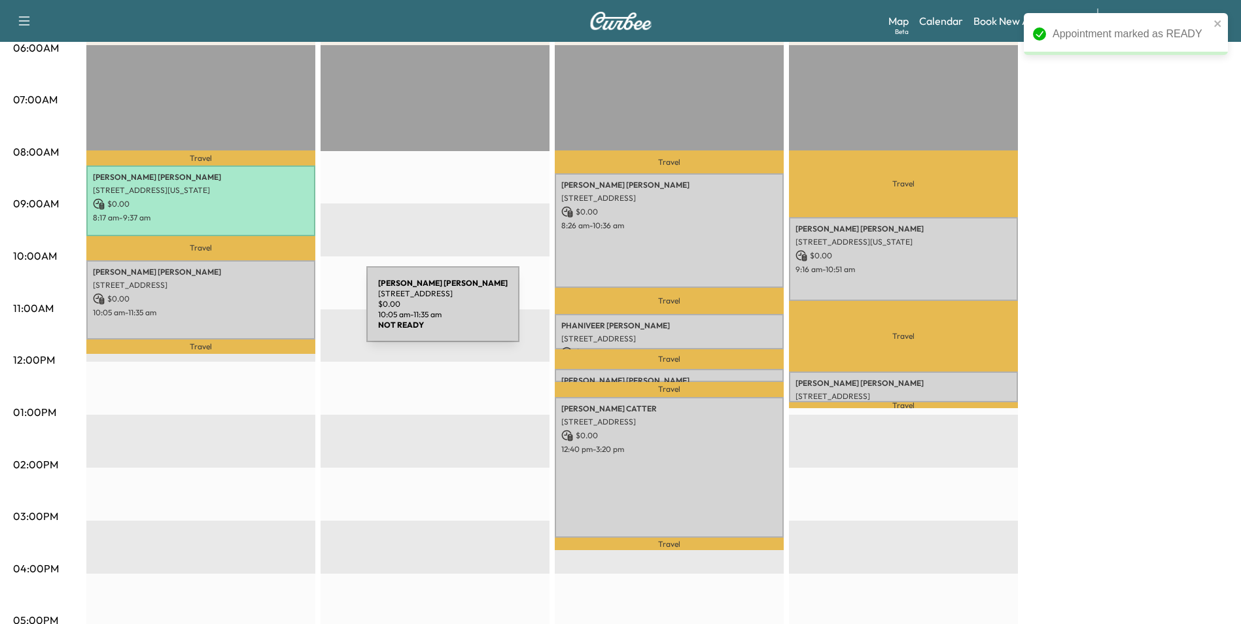
click at [268, 313] on p "10:05 am - 11:35 am" at bounding box center [201, 313] width 216 height 10
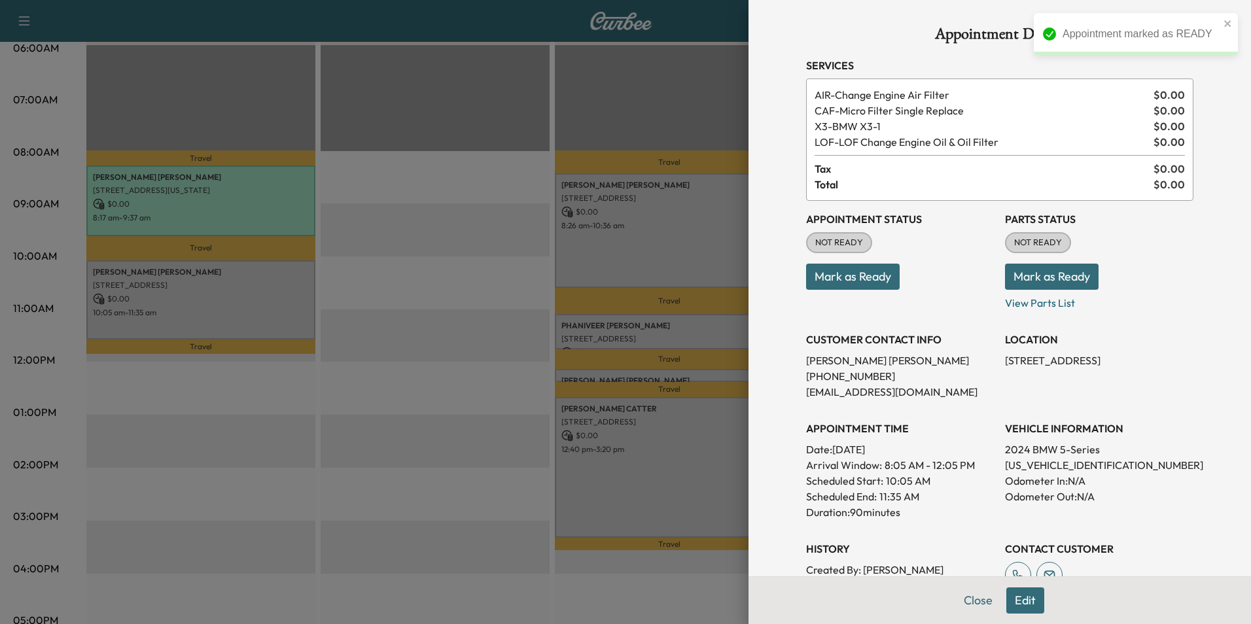
click at [832, 275] on button "Mark as Ready" at bounding box center [853, 277] width 94 height 26
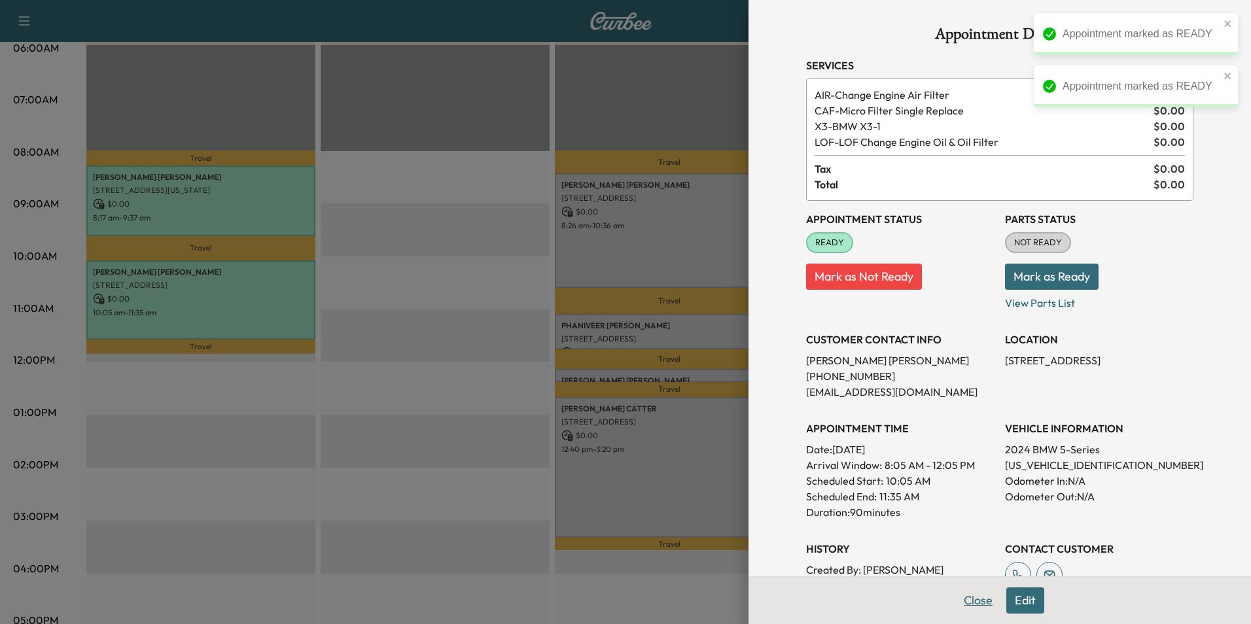
click at [982, 601] on button "Close" at bounding box center [978, 601] width 46 height 26
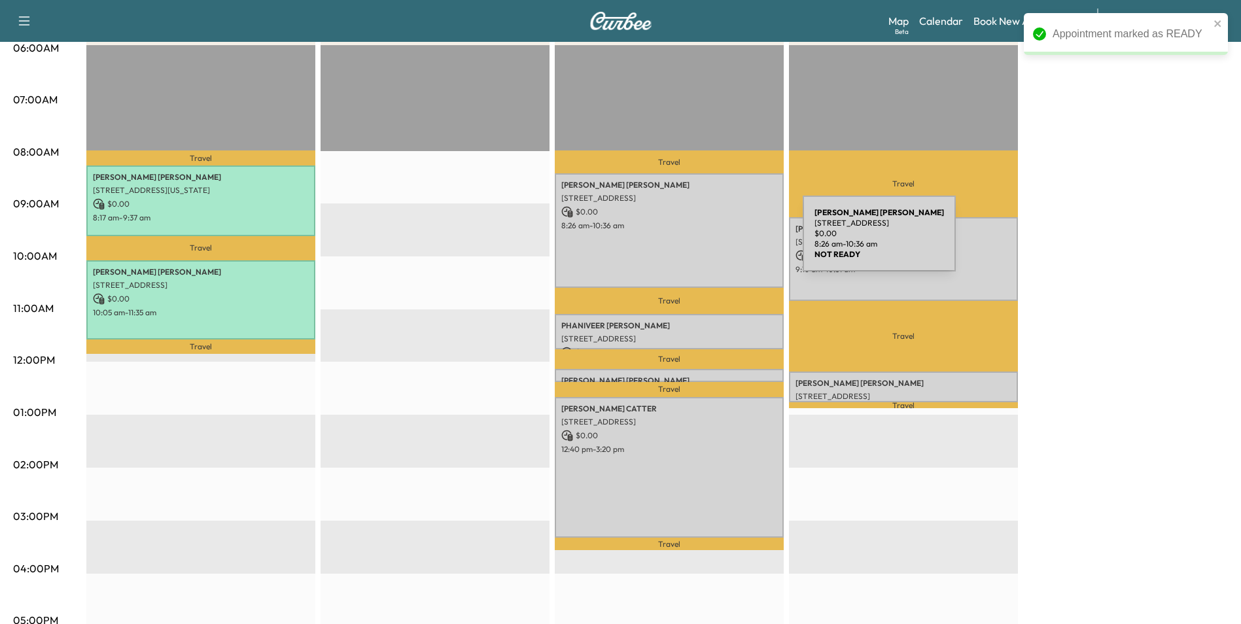
click at [705, 241] on div "[PERSON_NAME] [STREET_ADDRESS] $ 0.00 8:26 am - 10:36 am" at bounding box center [669, 230] width 229 height 115
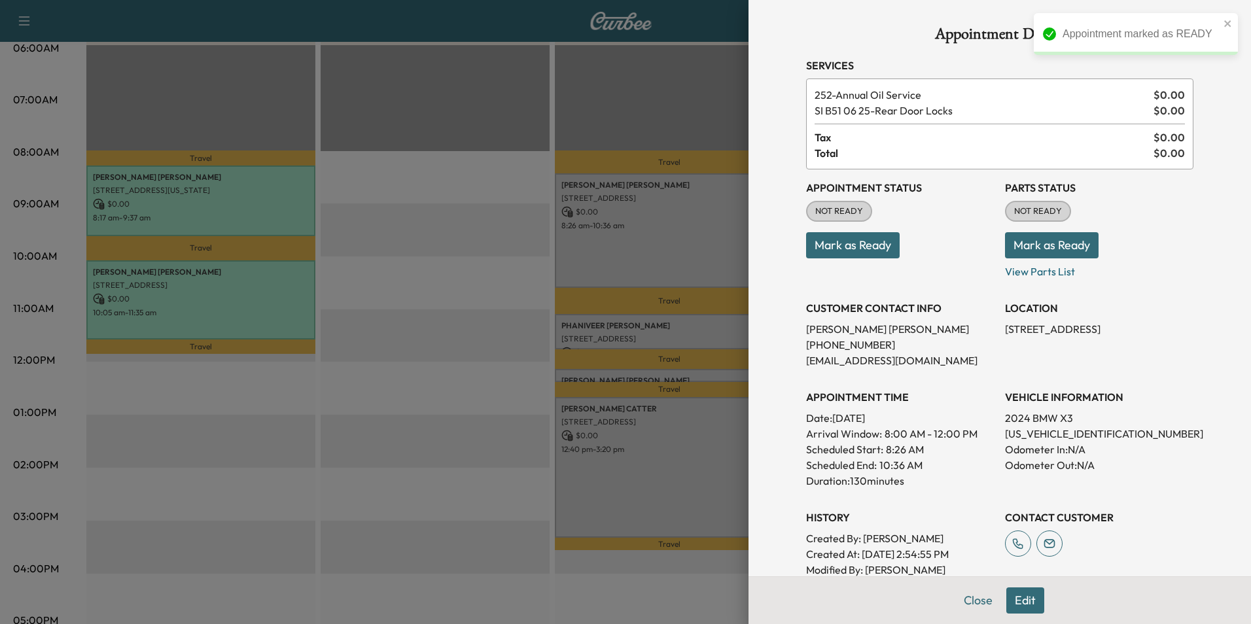
click at [844, 251] on button "Mark as Ready" at bounding box center [853, 245] width 94 height 26
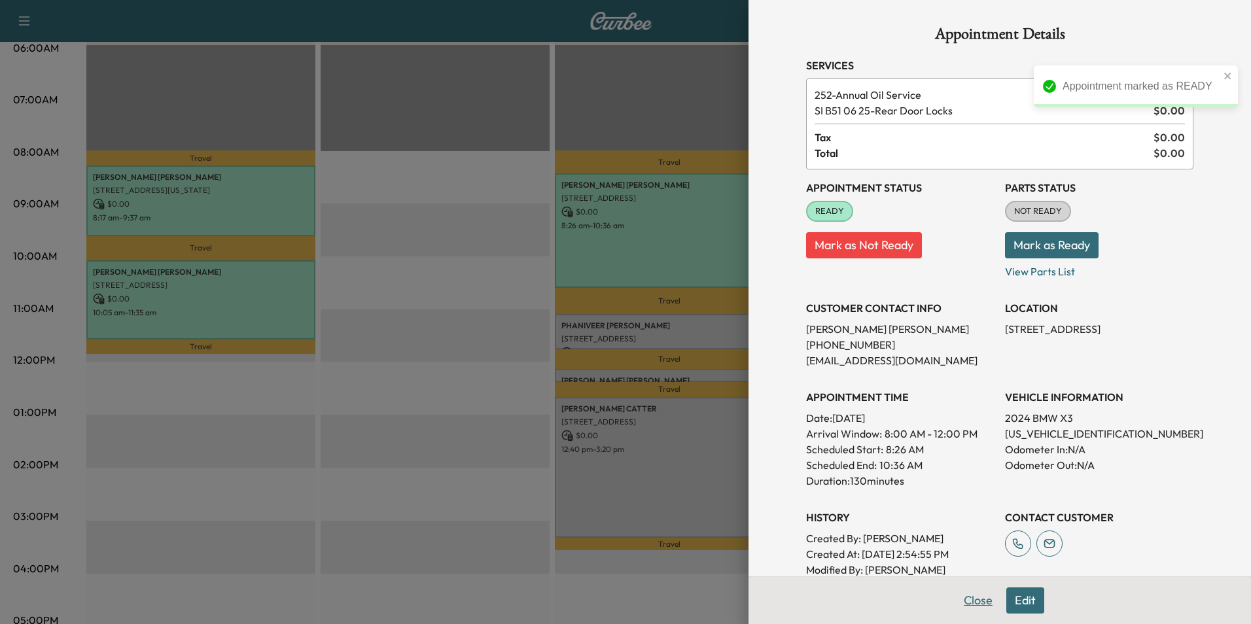
drag, startPoint x: 967, startPoint y: 599, endPoint x: 963, endPoint y: 590, distance: 10.2
click at [967, 598] on button "Close" at bounding box center [978, 601] width 46 height 26
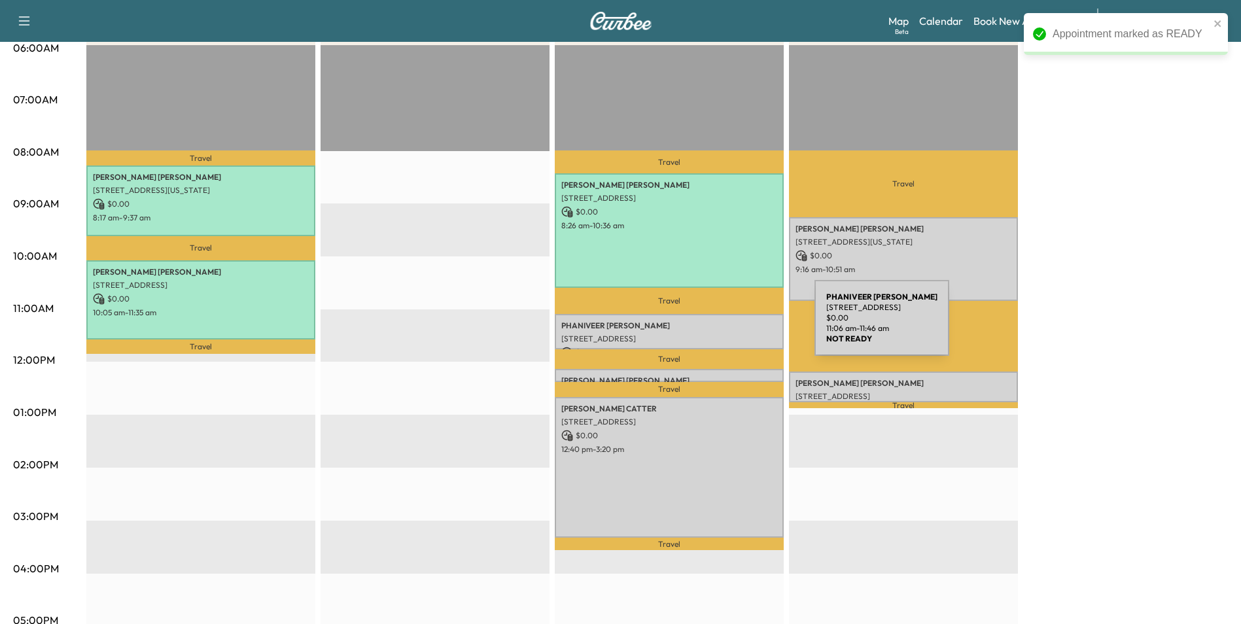
click at [717, 327] on p "PHANIVEER [PERSON_NAME]" at bounding box center [670, 326] width 216 height 10
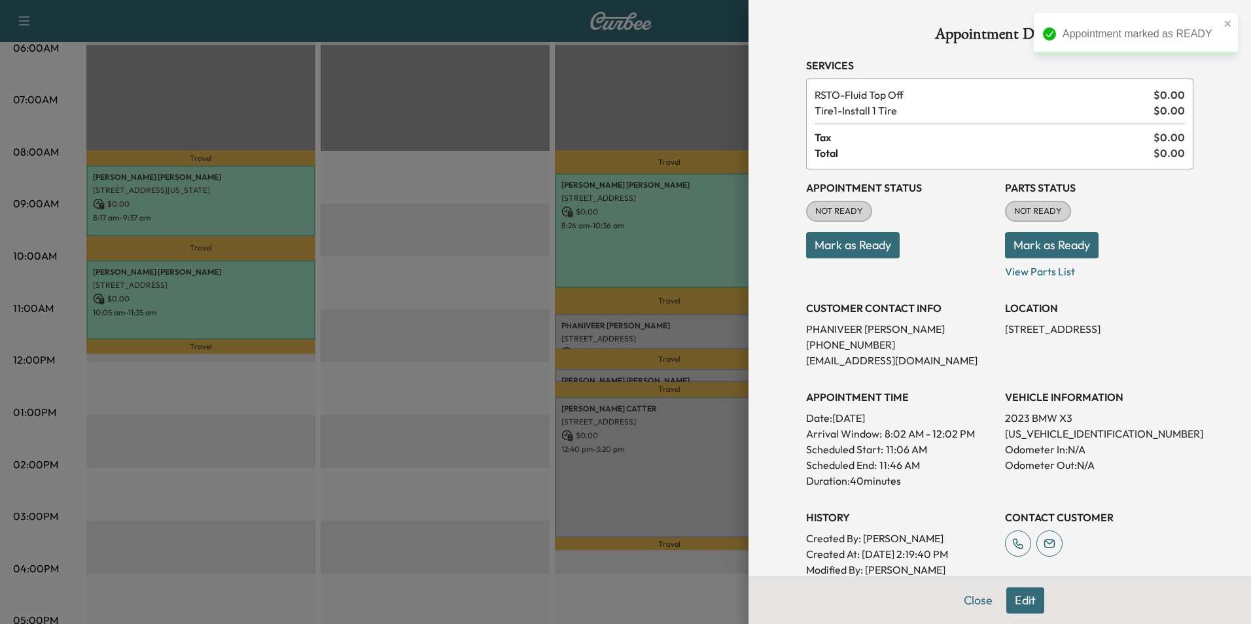
click at [850, 246] on button "Mark as Ready" at bounding box center [853, 245] width 94 height 26
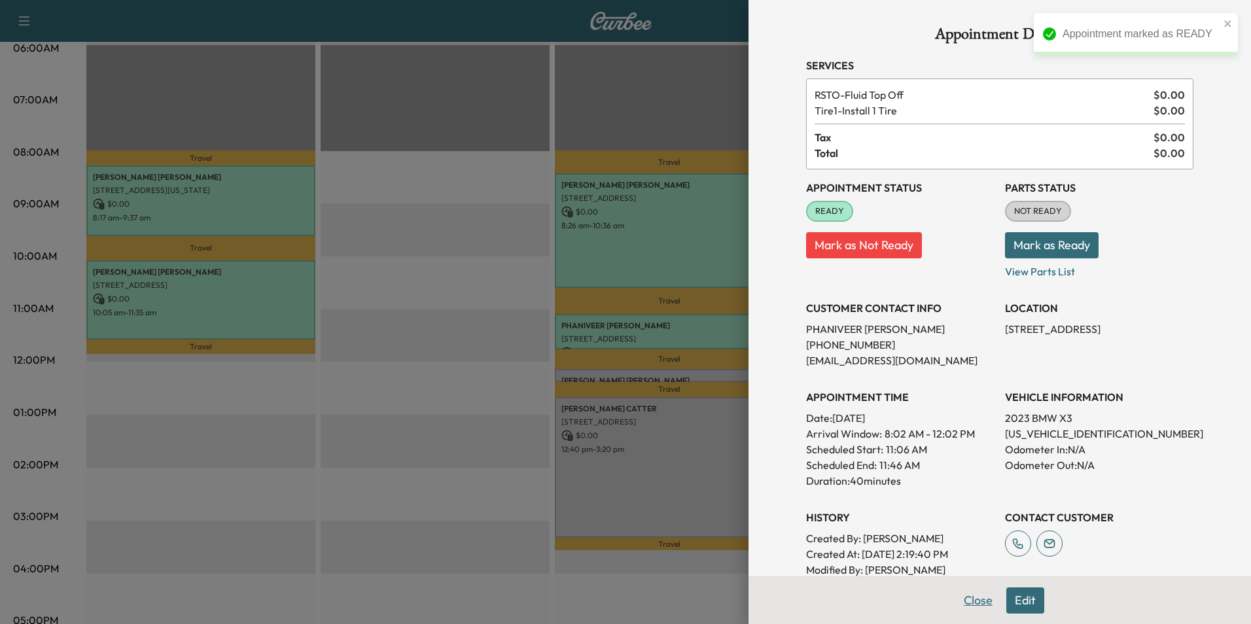
click at [962, 599] on button "Close" at bounding box center [978, 601] width 46 height 26
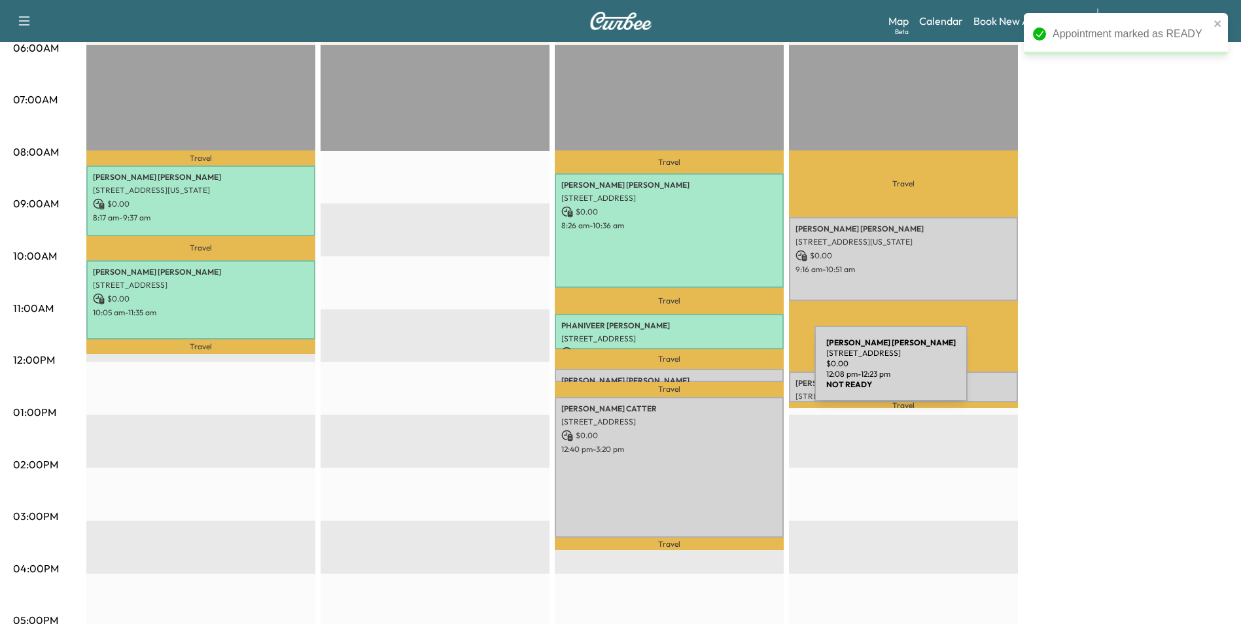
click at [717, 372] on div "[PERSON_NAME] [STREET_ADDRESS] $ 0.00 12:08 pm - 12:23 pm" at bounding box center [669, 375] width 229 height 13
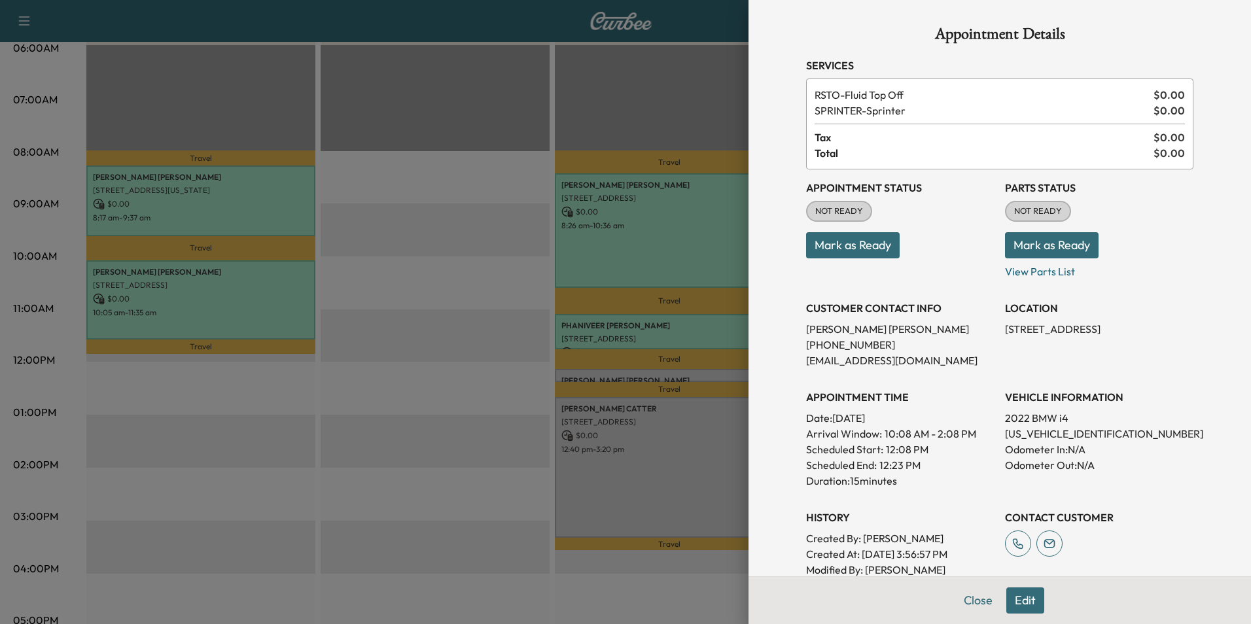
click at [856, 251] on button "Mark as Ready" at bounding box center [853, 245] width 94 height 26
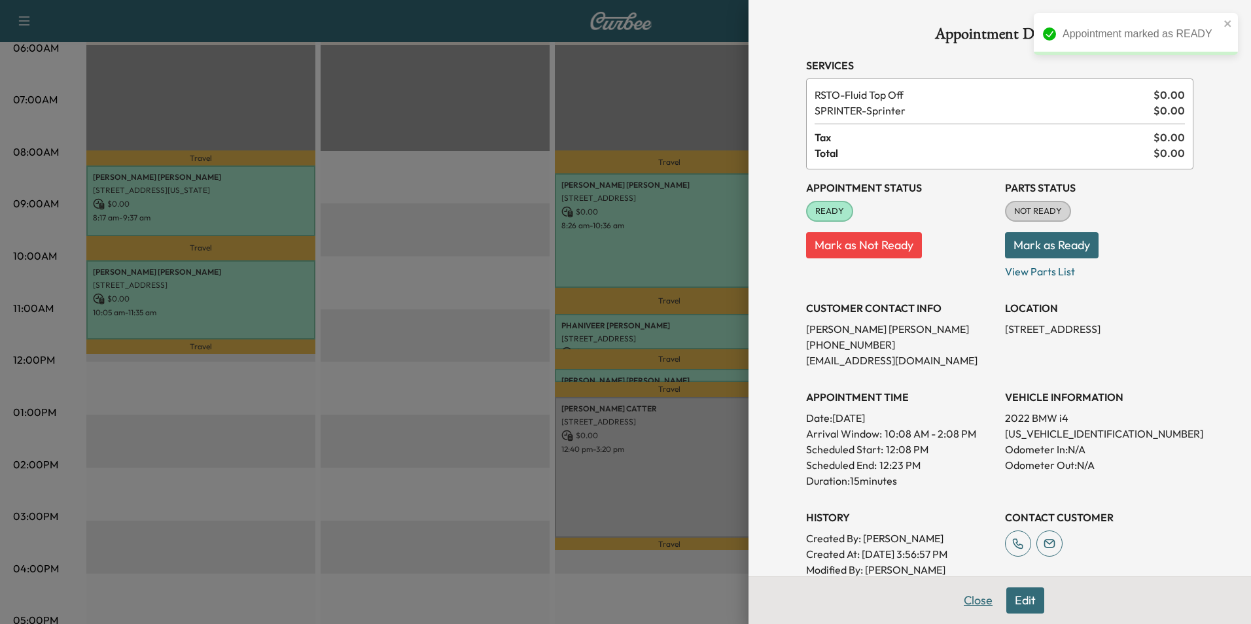
click at [969, 591] on button "Close" at bounding box center [978, 601] width 46 height 26
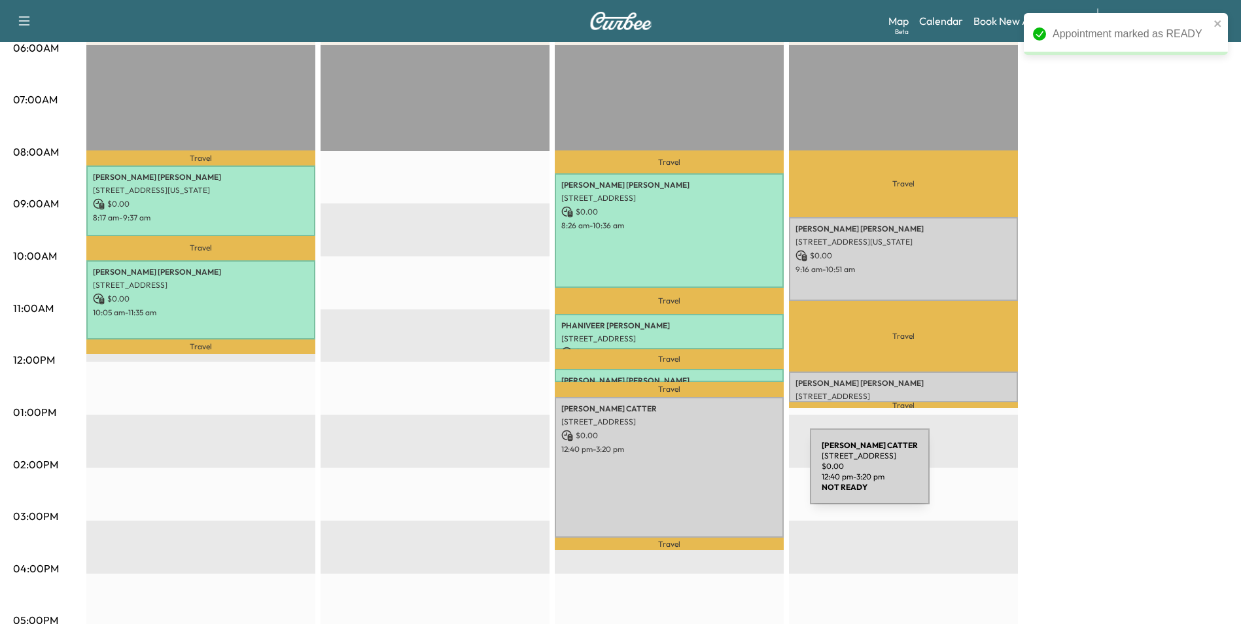
click at [712, 474] on div "[PERSON_NAME] [STREET_ADDRESS] $ 0.00 12:40 pm - 3:20 pm" at bounding box center [669, 467] width 229 height 141
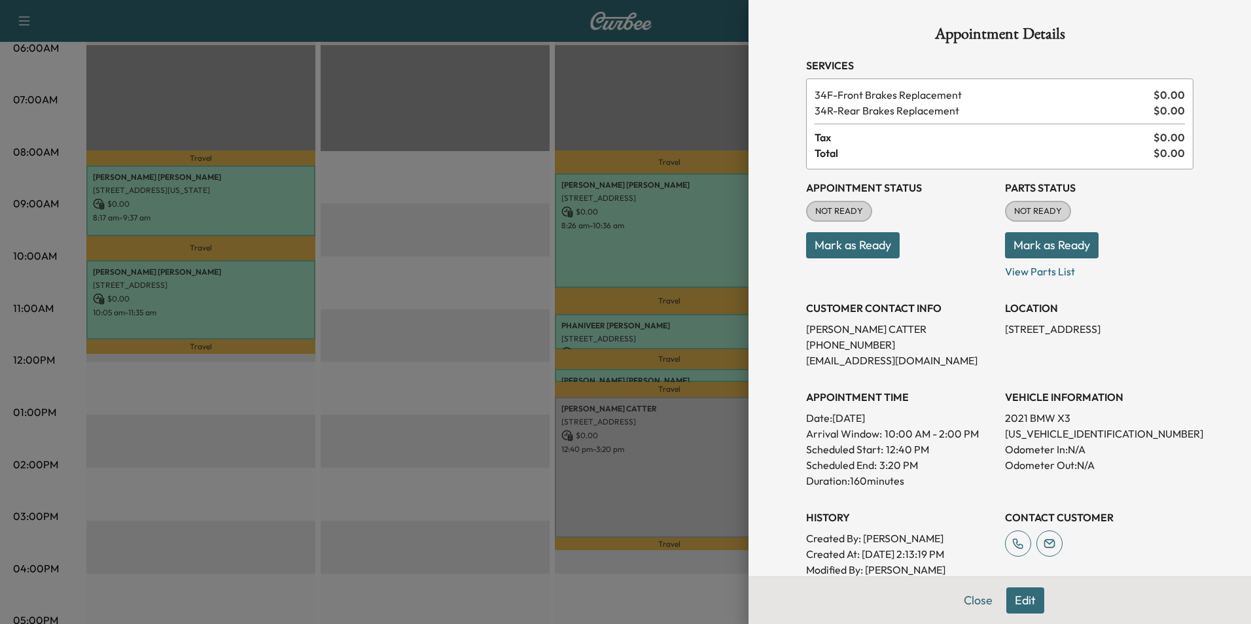
click at [867, 241] on button "Mark as Ready" at bounding box center [853, 245] width 94 height 26
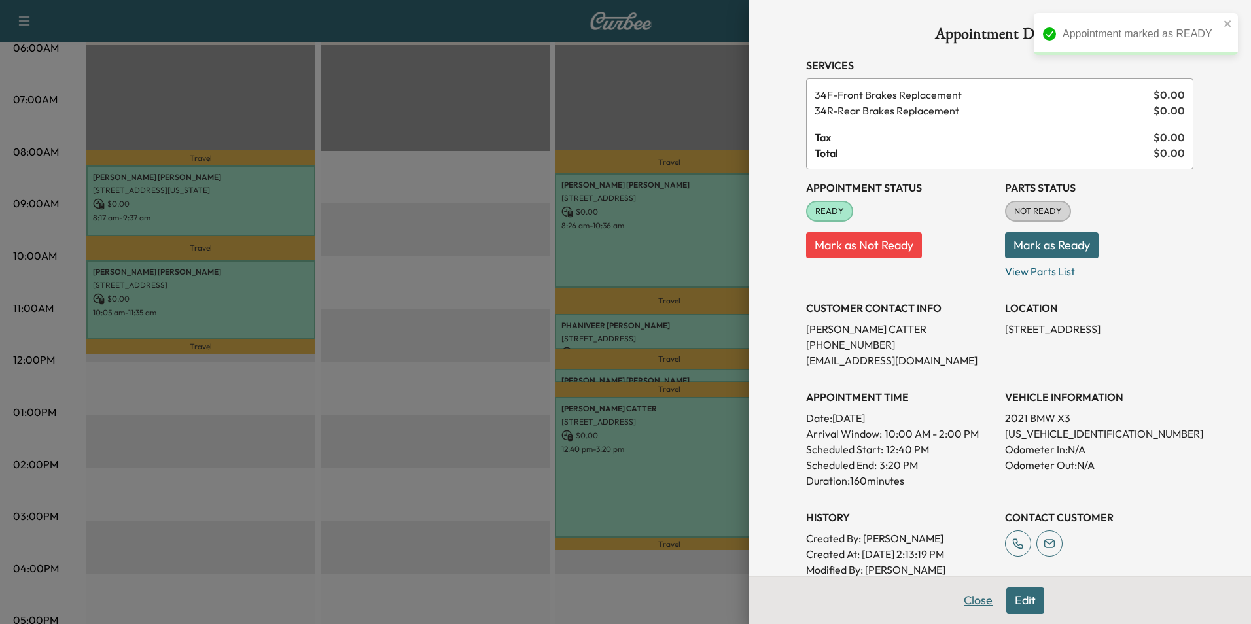
click at [969, 604] on button "Close" at bounding box center [978, 601] width 46 height 26
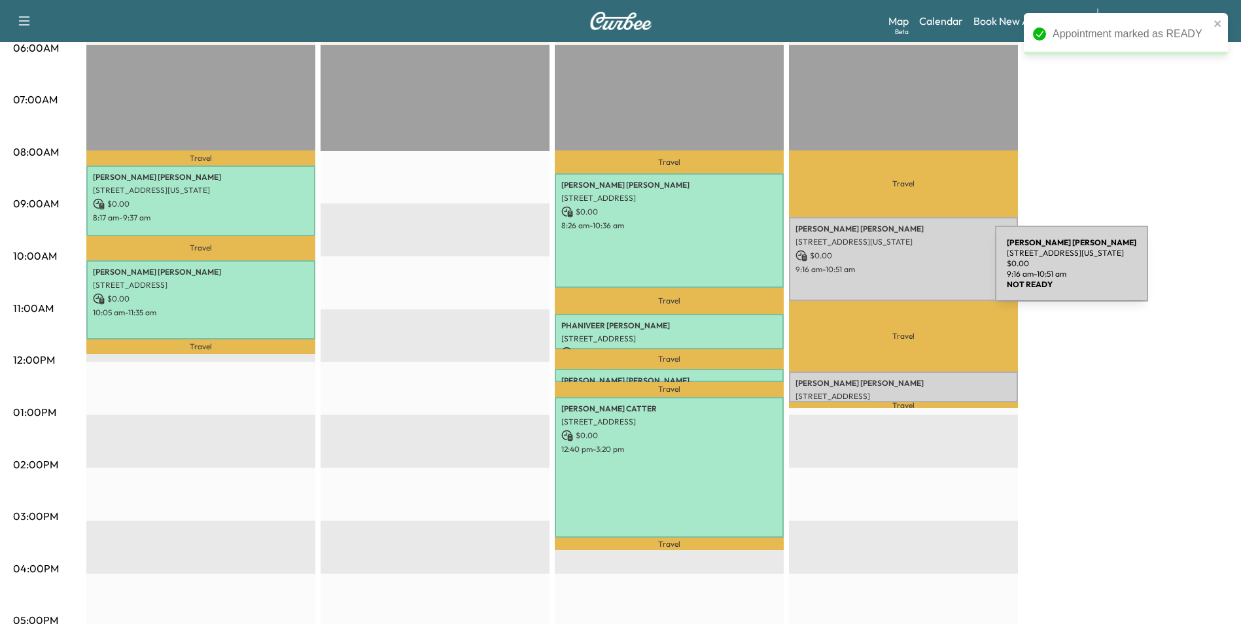
click at [897, 272] on p "9:16 am - 10:51 am" at bounding box center [904, 269] width 216 height 10
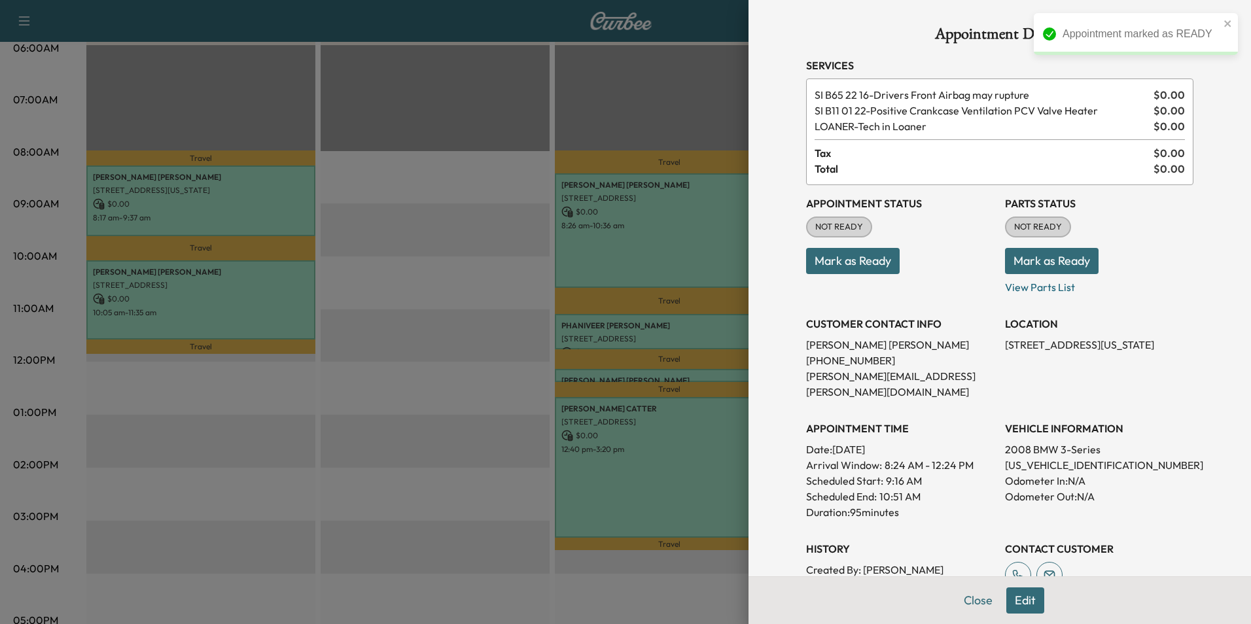
click at [864, 259] on button "Mark as Ready" at bounding box center [853, 261] width 94 height 26
click at [957, 602] on button "Close" at bounding box center [978, 601] width 46 height 26
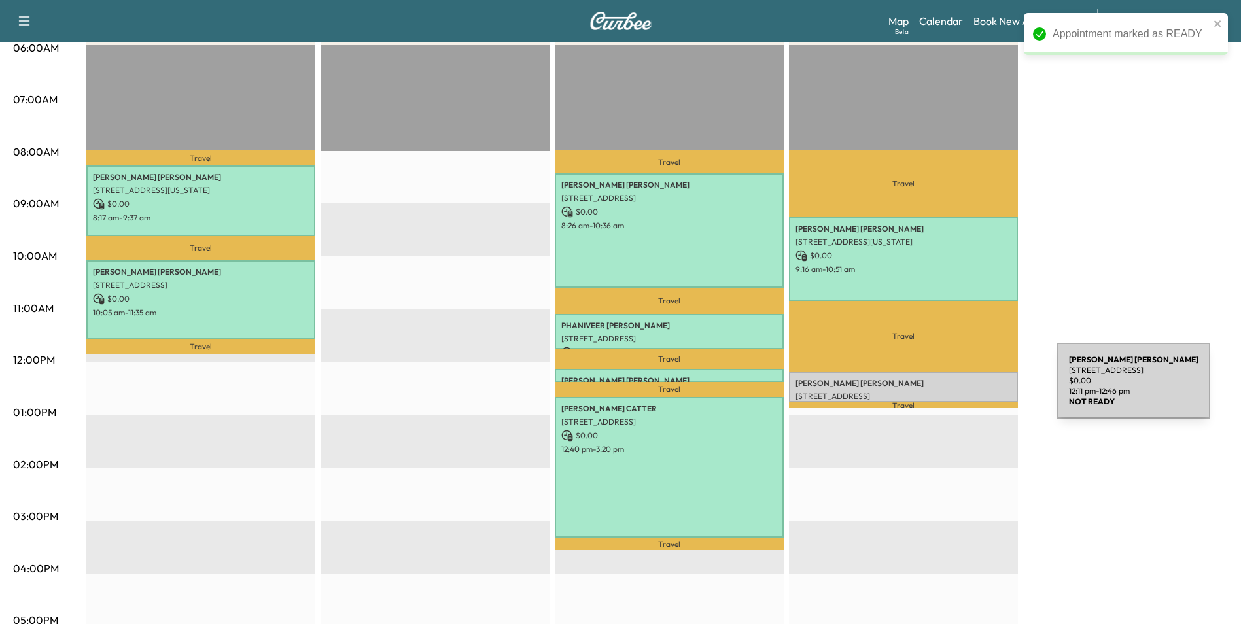
click at [959, 391] on p "[STREET_ADDRESS]" at bounding box center [904, 396] width 216 height 10
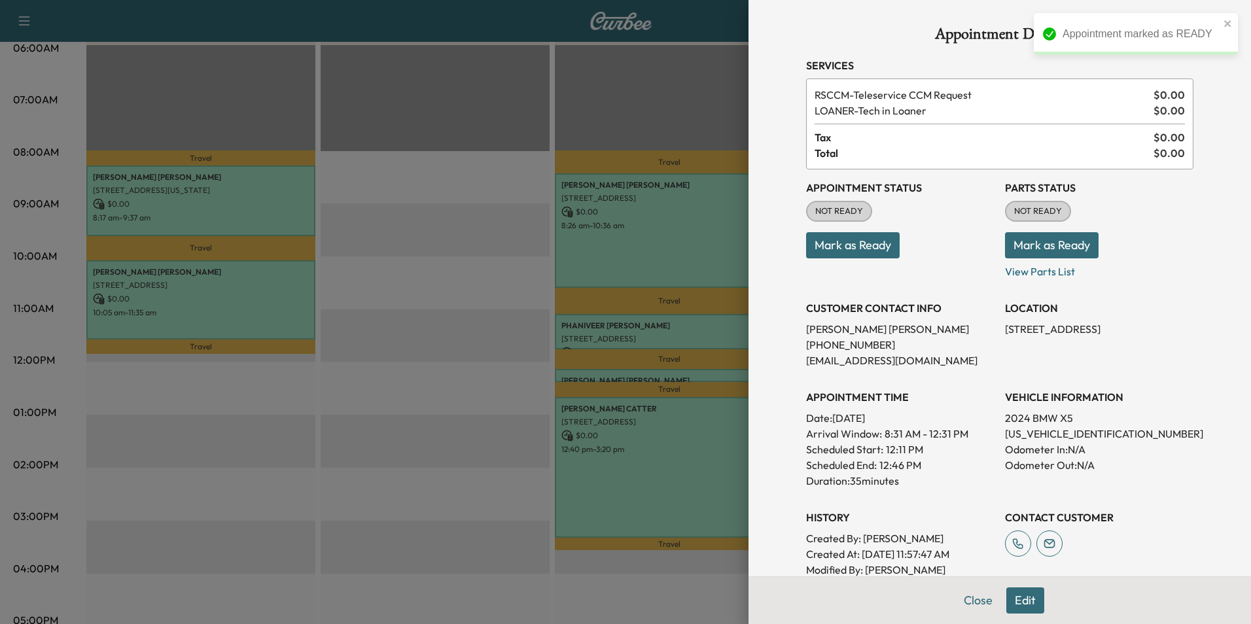
click at [868, 251] on button "Mark as Ready" at bounding box center [853, 245] width 94 height 26
click at [968, 603] on button "Close" at bounding box center [978, 601] width 46 height 26
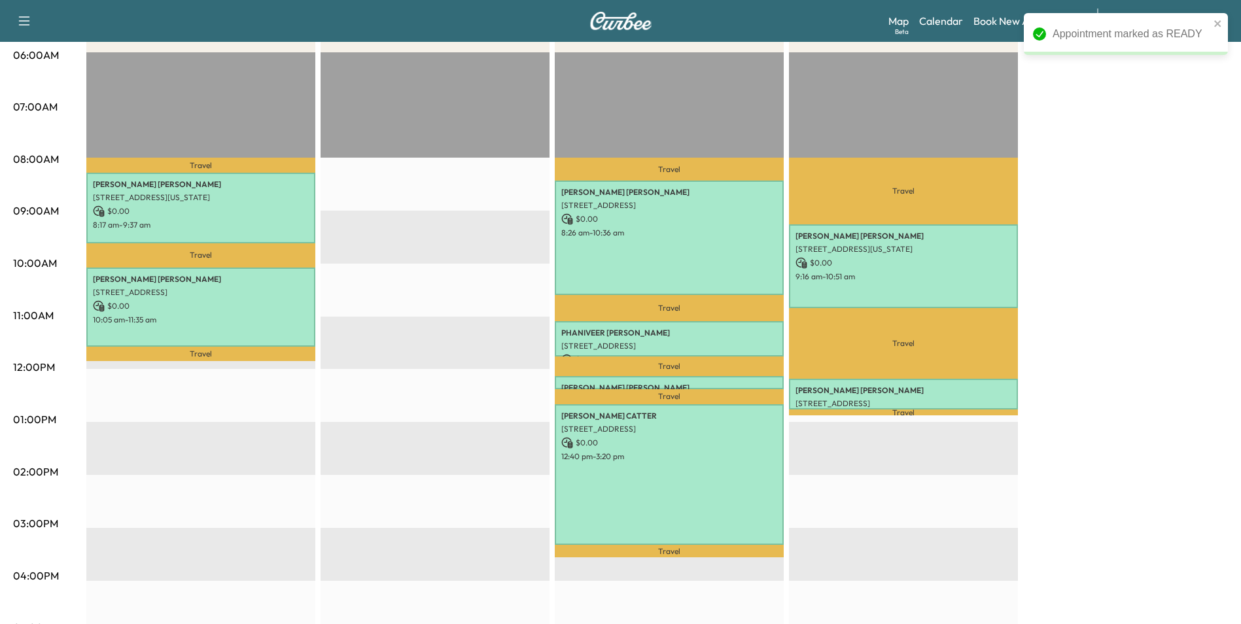
scroll to position [149, 0]
